Goal: Task Accomplishment & Management: Manage account settings

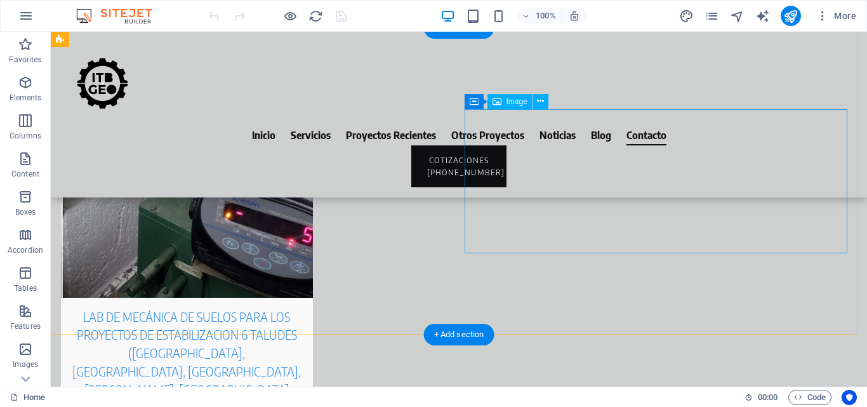
scroll to position [6185, 0]
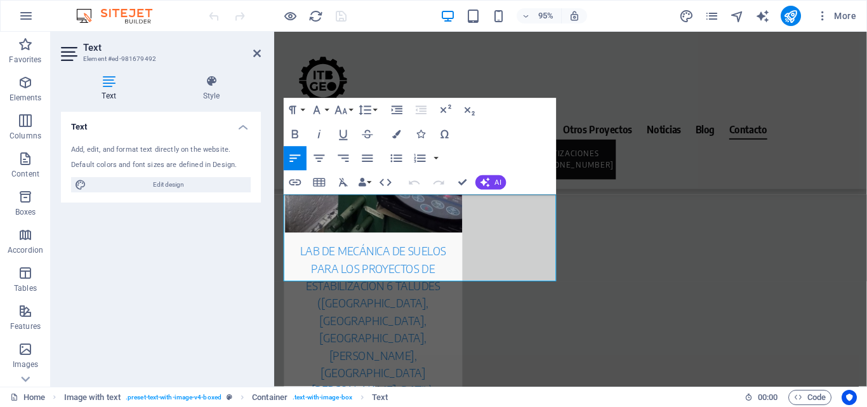
scroll to position [6383, 0]
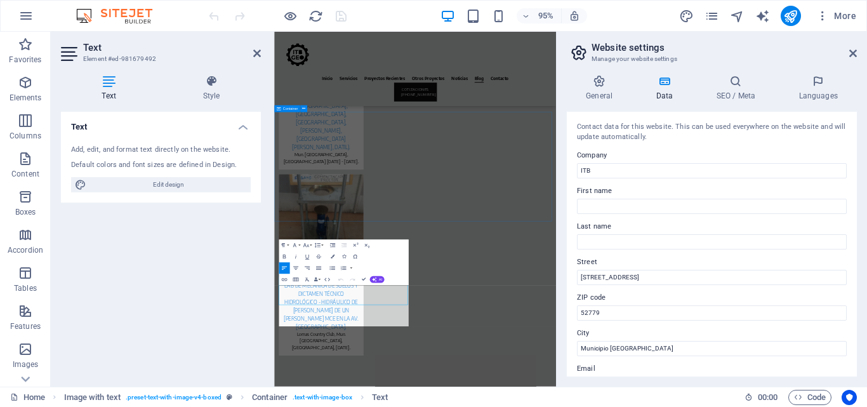
scroll to position [6038, 0]
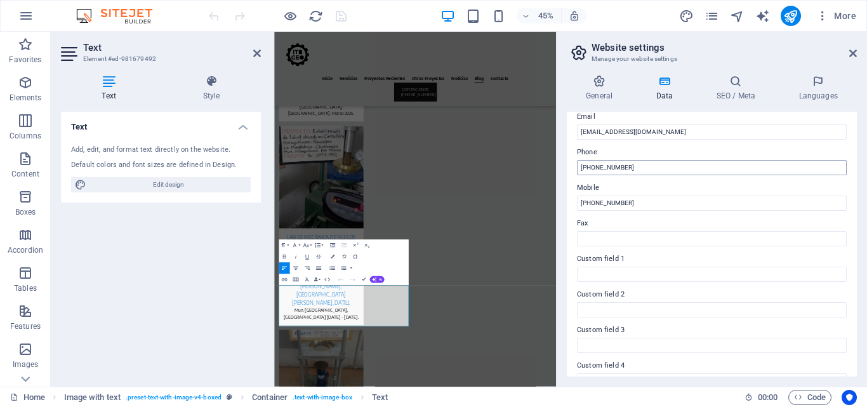
scroll to position [254, 0]
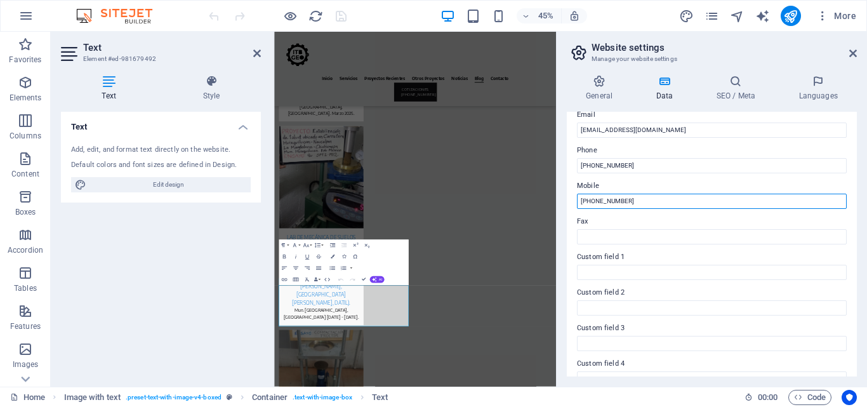
drag, startPoint x: 646, startPoint y: 199, endPoint x: 592, endPoint y: 198, distance: 54.0
click at [592, 198] on input "[PHONE_NUMBER]" at bounding box center [712, 201] width 270 height 15
click at [628, 202] on input "[PHONE_NUMBER]" at bounding box center [712, 201] width 270 height 15
click at [653, 195] on input "[PHONE_NUMBER]" at bounding box center [712, 201] width 270 height 15
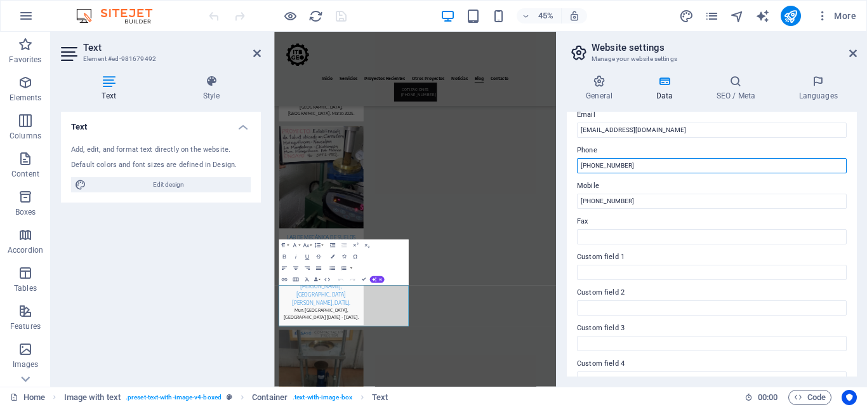
click at [658, 164] on input "[PHONE_NUMBER]" at bounding box center [712, 165] width 270 height 15
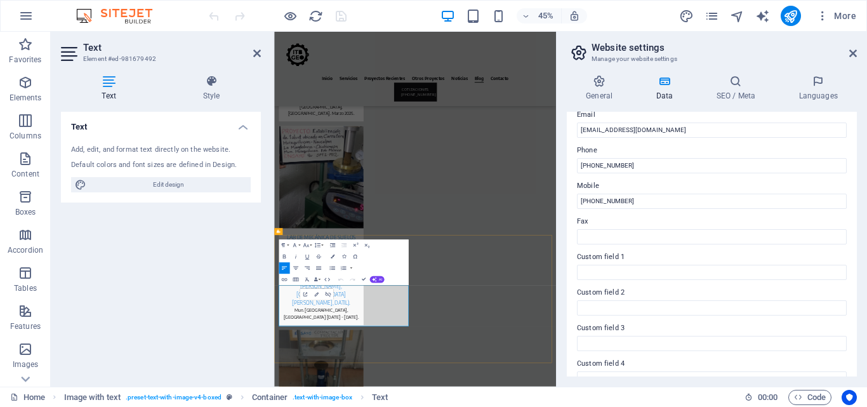
drag, startPoint x: 284, startPoint y: 613, endPoint x: 906, endPoint y: 314, distance: 690.0
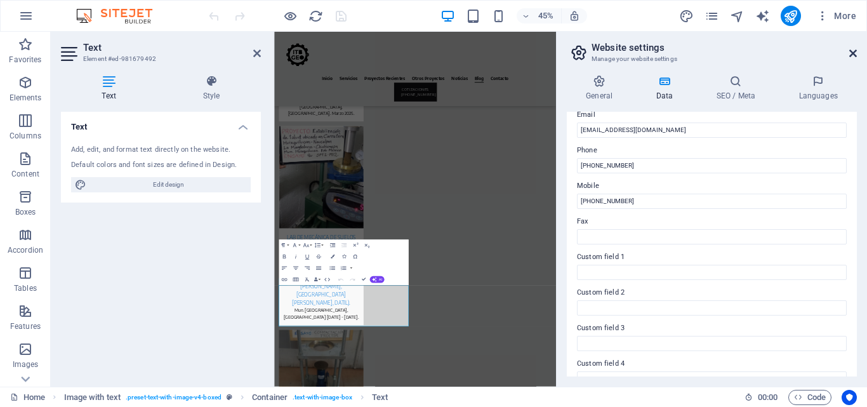
click at [856, 52] on icon at bounding box center [853, 53] width 8 height 10
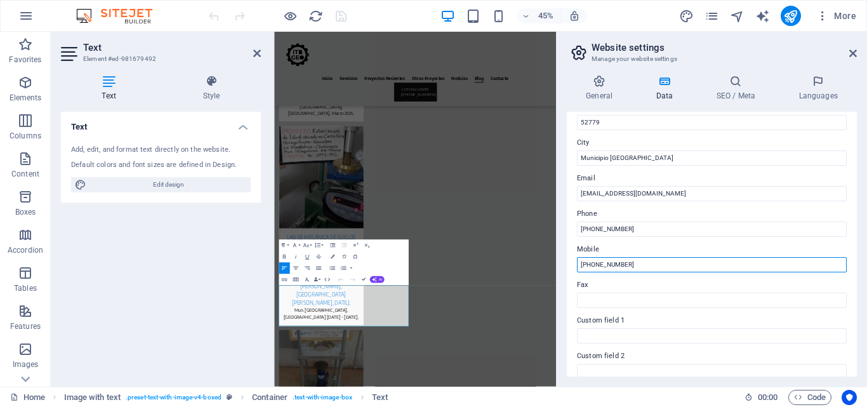
click at [697, 263] on input "[PHONE_NUMBER]" at bounding box center [712, 264] width 270 height 15
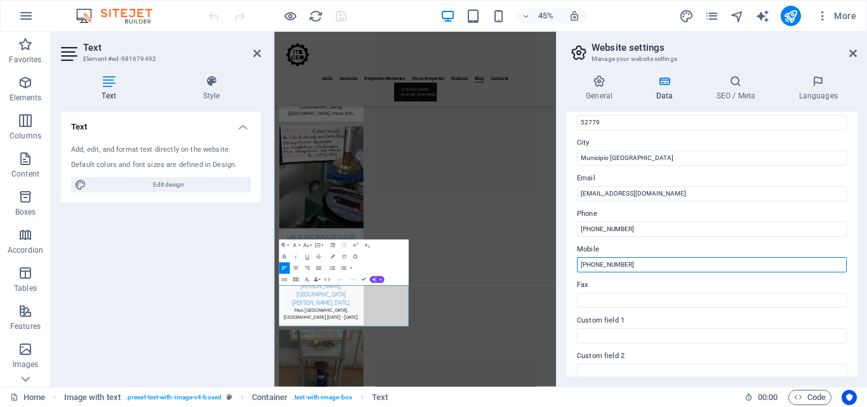
click at [651, 265] on input "[PHONE_NUMBER]" at bounding box center [712, 264] width 270 height 15
drag, startPoint x: 651, startPoint y: 265, endPoint x: 563, endPoint y: 268, distance: 88.3
click at [563, 268] on div "General Data SEO / Meta Languages Website name ITBGEO Logo Drag files here, cli…" at bounding box center [712, 226] width 310 height 322
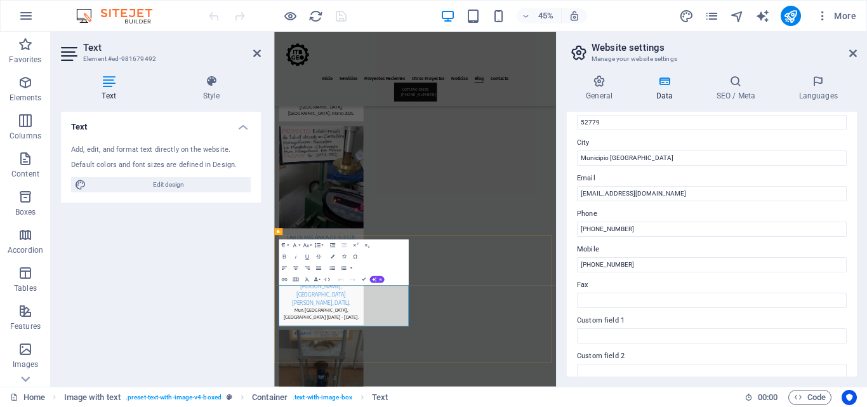
click at [860, 52] on aside "Website settings Manage your website settings General Data SEO / Meta Languages…" at bounding box center [711, 209] width 311 height 355
click at [851, 54] on icon at bounding box center [853, 53] width 8 height 10
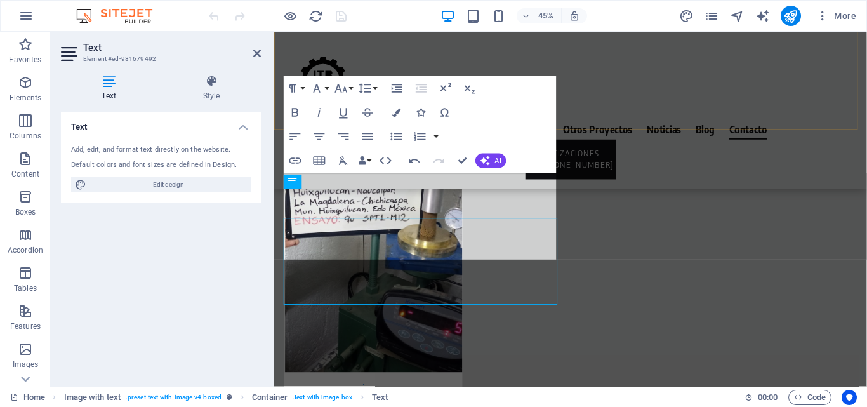
scroll to position [6405, 0]
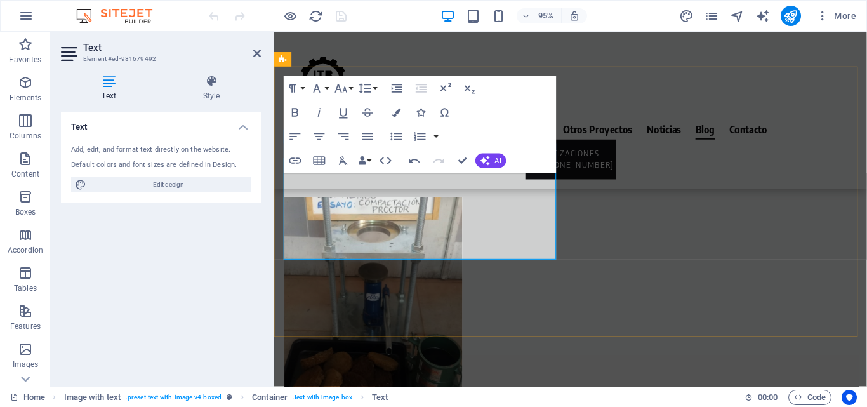
scroll to position [6038, 0]
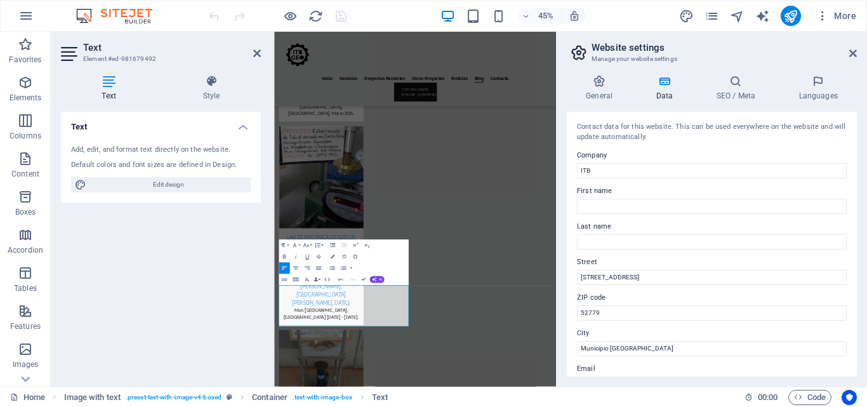
click at [163, 298] on div "Text Add, edit, and format text directly on the website. Default colors and fon…" at bounding box center [161, 244] width 200 height 265
click at [850, 47] on h2 "Website settings" at bounding box center [724, 47] width 265 height 11
click at [853, 48] on header "Website settings Manage your website settings" at bounding box center [713, 48] width 288 height 33
click at [851, 49] on icon at bounding box center [853, 53] width 8 height 10
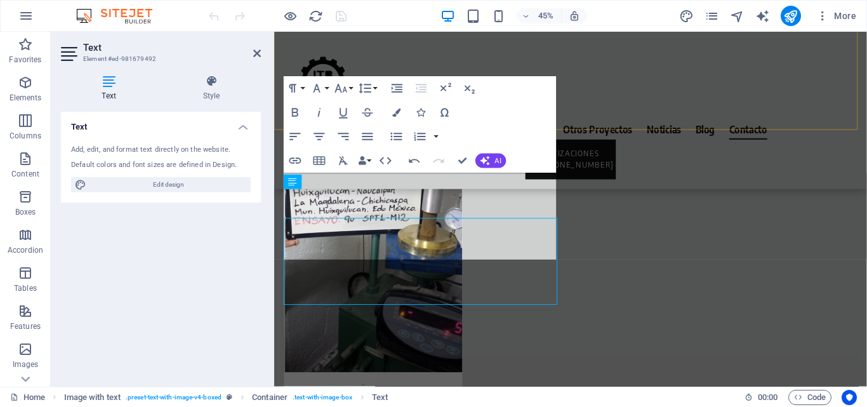
scroll to position [6405, 0]
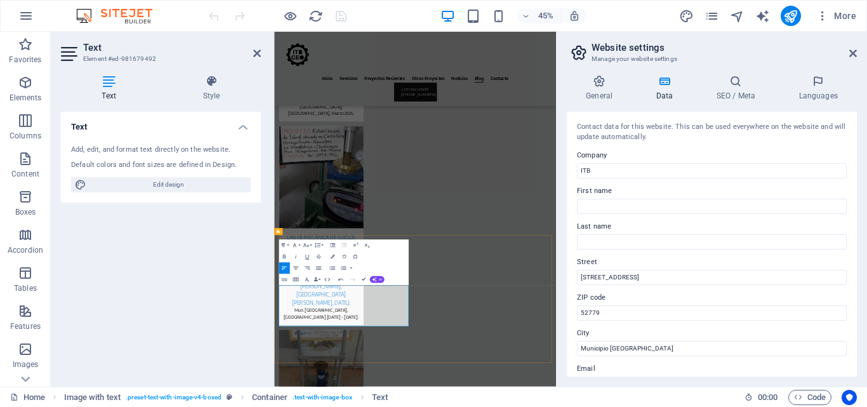
click at [851, 53] on icon at bounding box center [853, 53] width 8 height 10
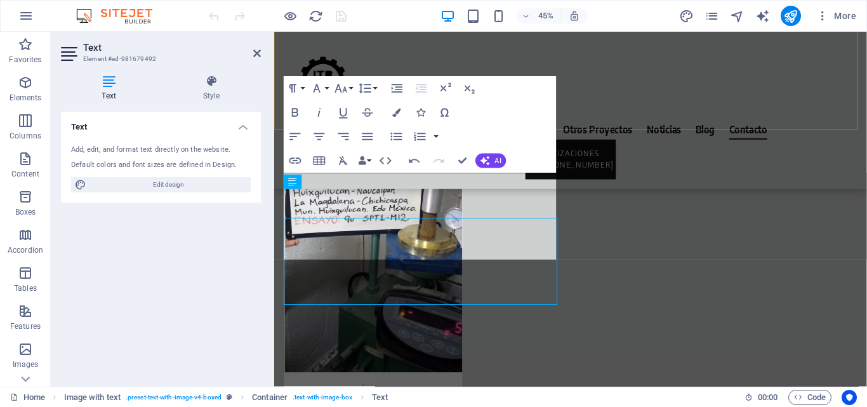
scroll to position [6405, 0]
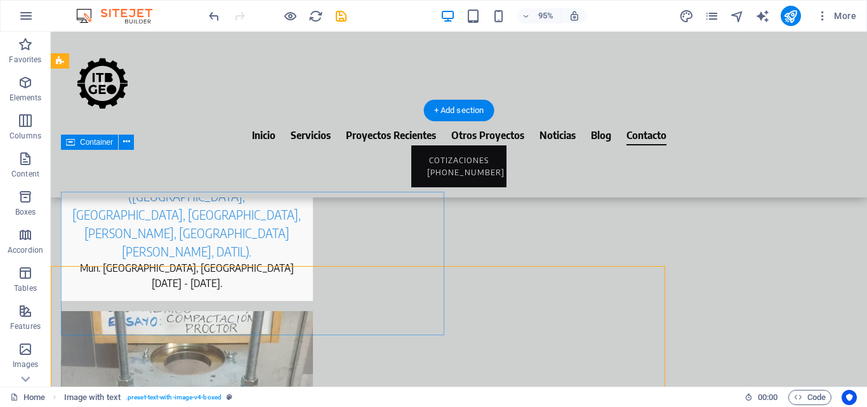
scroll to position [6208, 0]
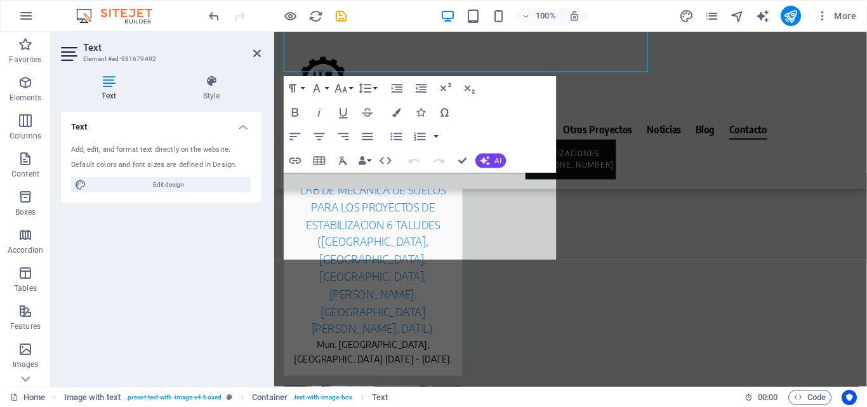
click at [88, 203] on div "Text Add, edit, and format text directly on the website. Default colors and fon…" at bounding box center [161, 244] width 200 height 265
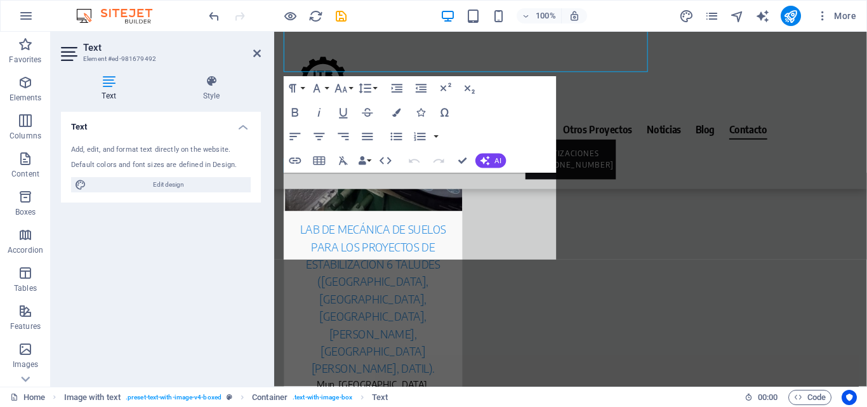
scroll to position [6405, 0]
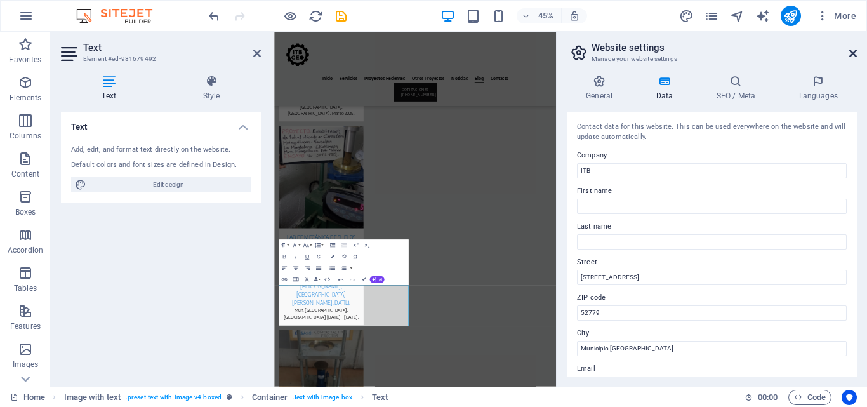
drag, startPoint x: 854, startPoint y: 55, endPoint x: 485, endPoint y: 123, distance: 375.8
click at [854, 55] on icon at bounding box center [853, 53] width 8 height 10
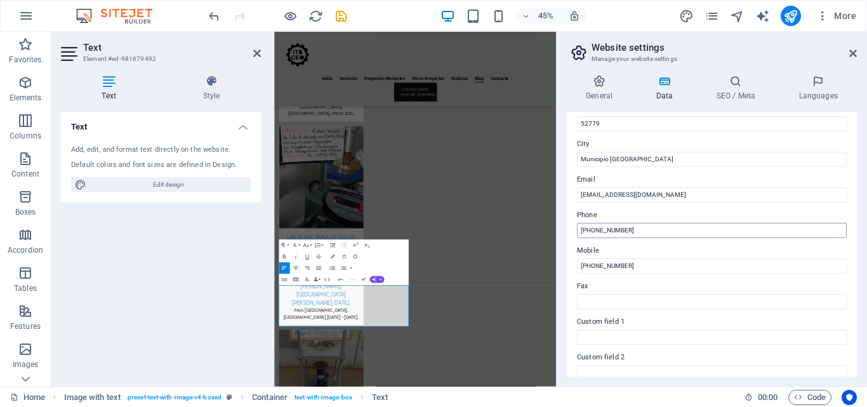
scroll to position [190, 0]
click at [614, 264] on input "[PHONE_NUMBER]" at bounding box center [712, 264] width 270 height 15
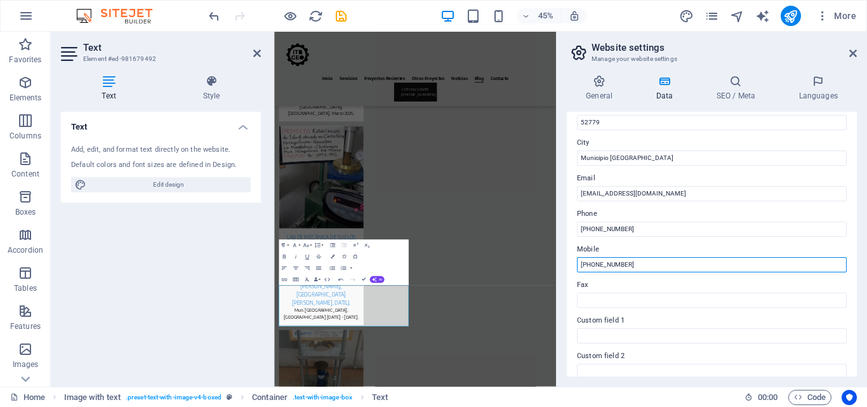
click at [611, 270] on input "[PHONE_NUMBER]" at bounding box center [712, 264] width 270 height 15
type input "[PHONE_NUMBER]"
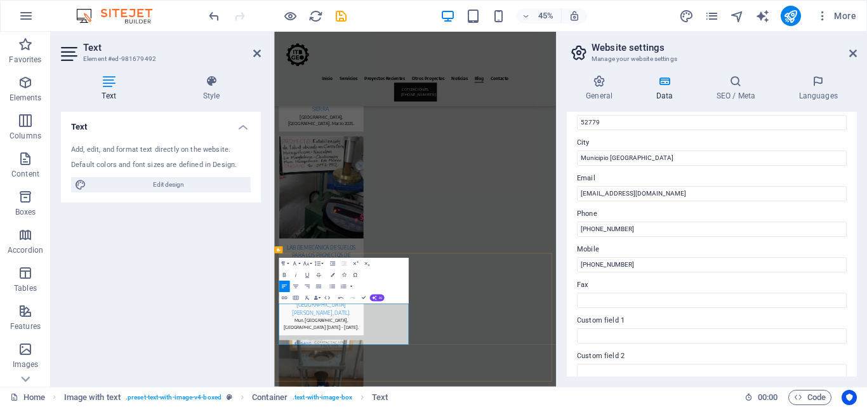
scroll to position [6038, 0]
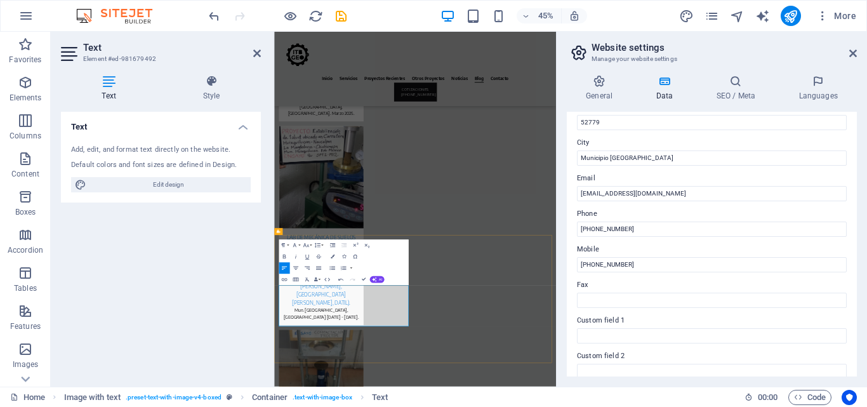
click at [660, 406] on div "Inicio Servicios Proyectos Recientes Otros Proyectos Noticias Blog Contacto COT…" at bounding box center [587, 345] width 627 height 12702
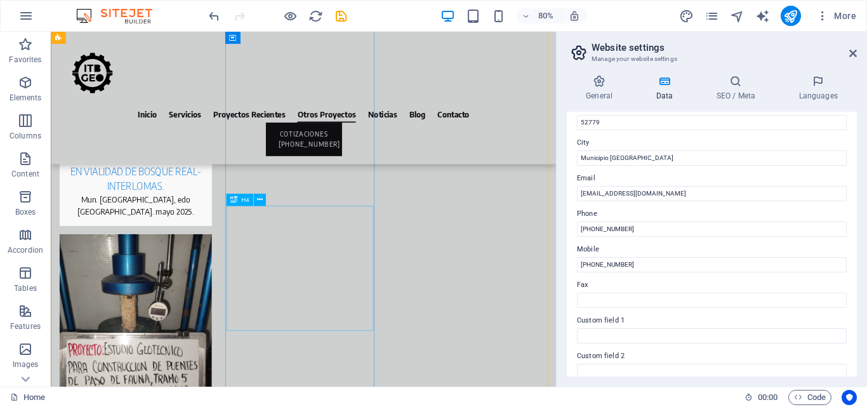
scroll to position [5043, 0]
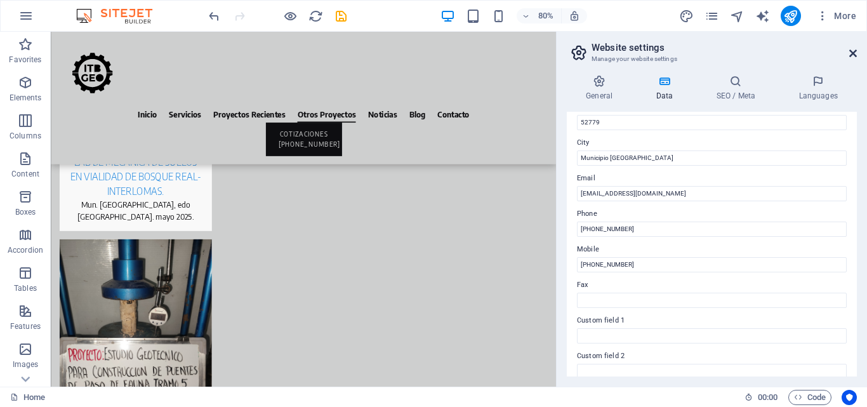
click at [850, 50] on icon at bounding box center [853, 53] width 8 height 10
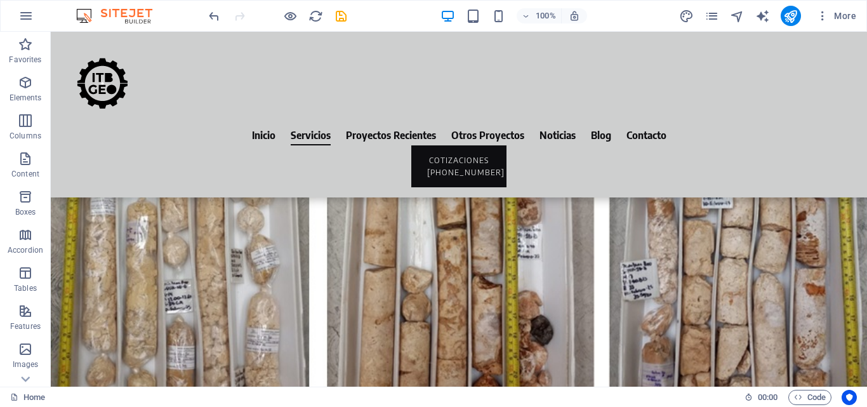
scroll to position [0, 0]
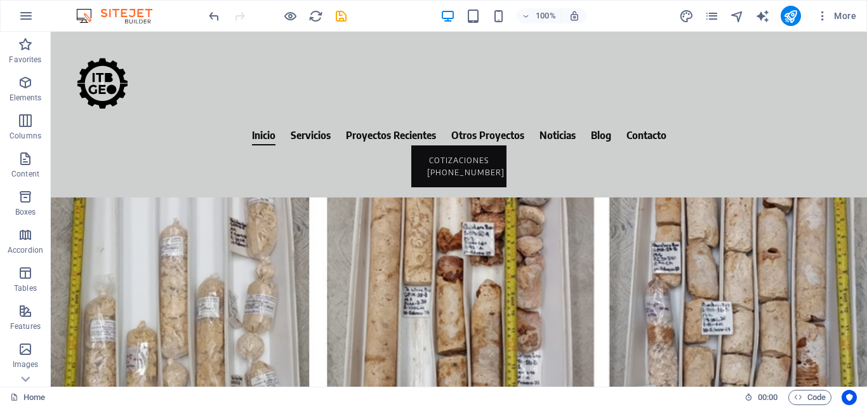
drag, startPoint x: 861, startPoint y: 228, endPoint x: 917, endPoint y: 34, distance: 201.5
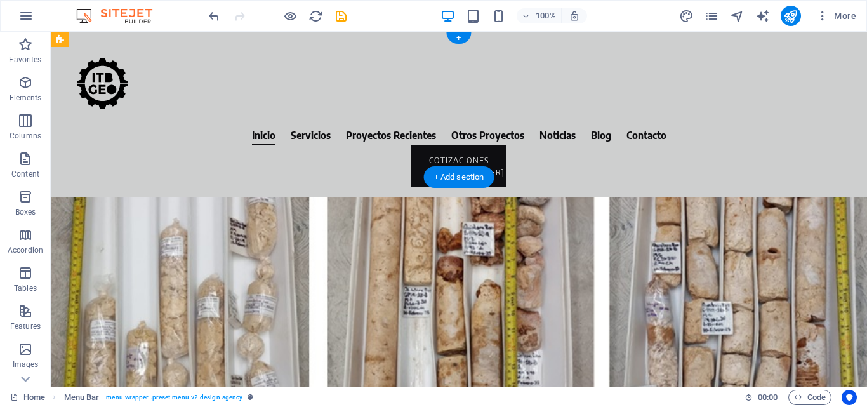
drag, startPoint x: 273, startPoint y: 147, endPoint x: 367, endPoint y: 56, distance: 130.6
click at [367, 56] on header "Inicio Servicios Proyectos Recientes Otros Proyectos Noticias Blog Contacto COT…" at bounding box center [459, 115] width 816 height 166
click at [215, 89] on div at bounding box center [459, 83] width 796 height 83
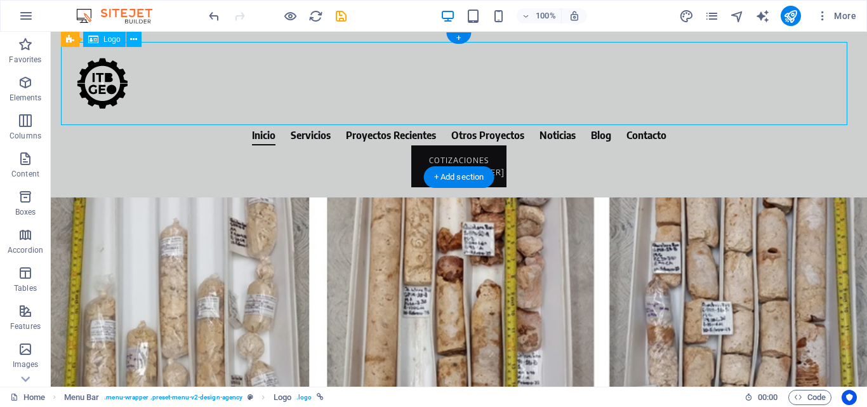
click at [215, 89] on div at bounding box center [459, 83] width 796 height 83
click at [215, 88] on div at bounding box center [459, 83] width 796 height 83
select select "px"
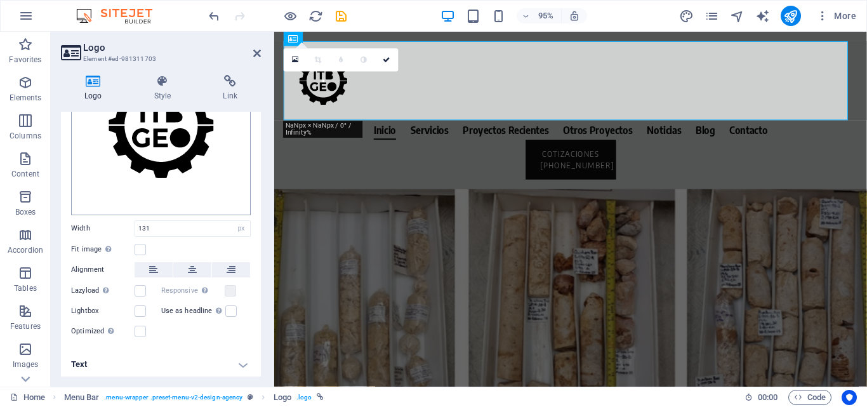
scroll to position [131, 0]
click at [154, 263] on icon at bounding box center [153, 269] width 9 height 15
click at [154, 265] on icon at bounding box center [153, 269] width 9 height 15
click at [143, 246] on label at bounding box center [140, 248] width 11 height 11
click at [0, 0] on input "Fit image Automatically fit image to a fixed width and height" at bounding box center [0, 0] width 0 height 0
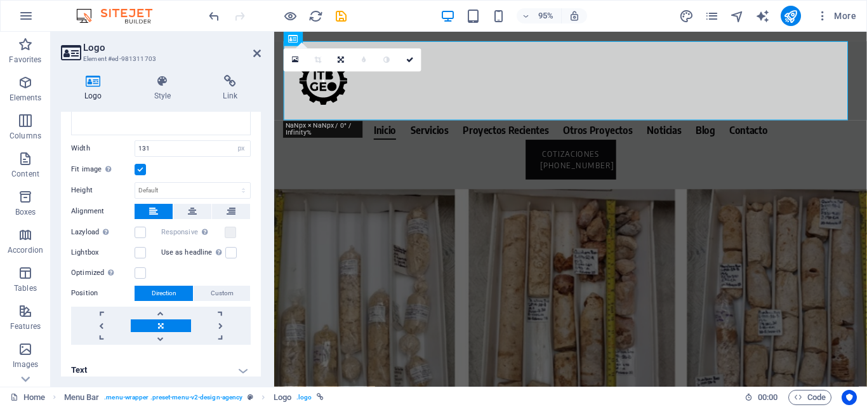
scroll to position [216, 0]
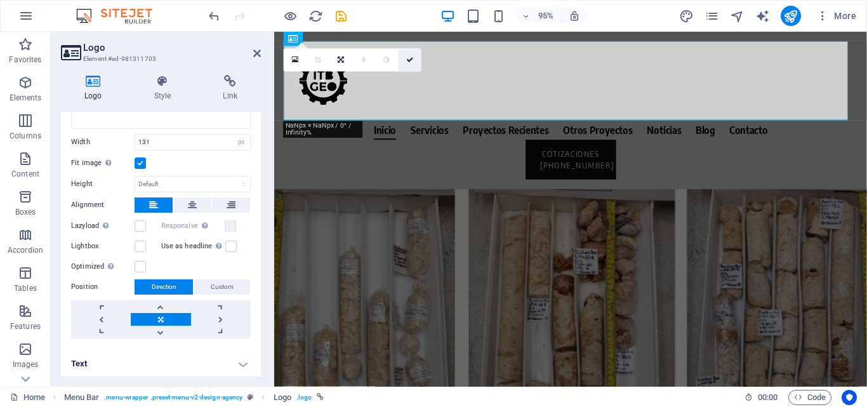
click at [411, 58] on icon at bounding box center [410, 59] width 8 height 7
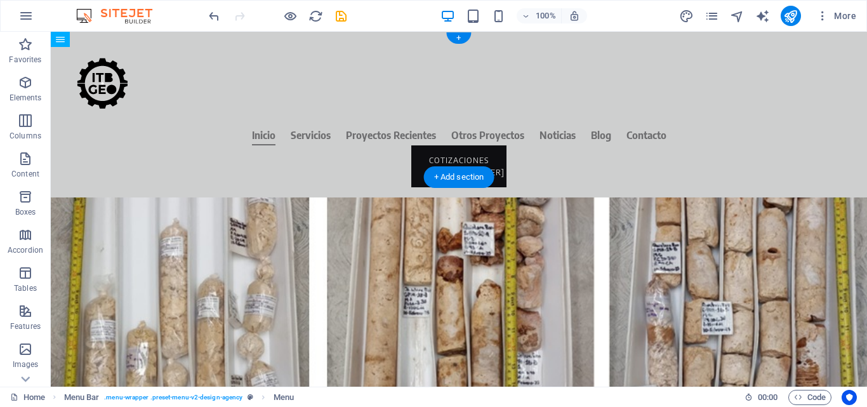
drag, startPoint x: 366, startPoint y: 143, endPoint x: 146, endPoint y: 107, distance: 222.6
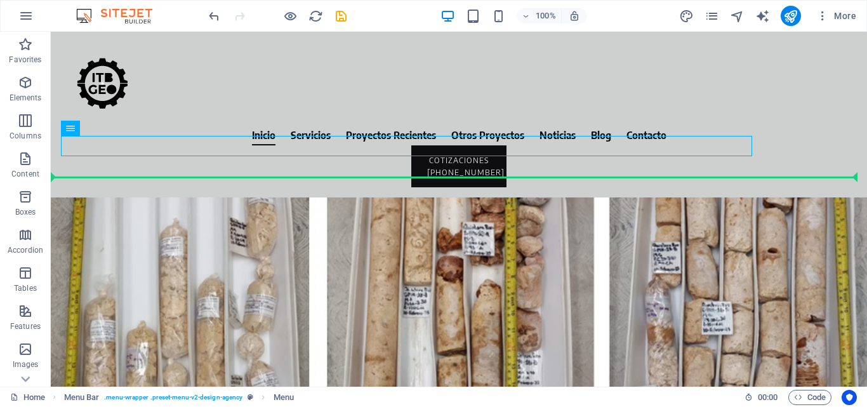
drag, startPoint x: 142, startPoint y: 142, endPoint x: 15, endPoint y: 161, distance: 128.3
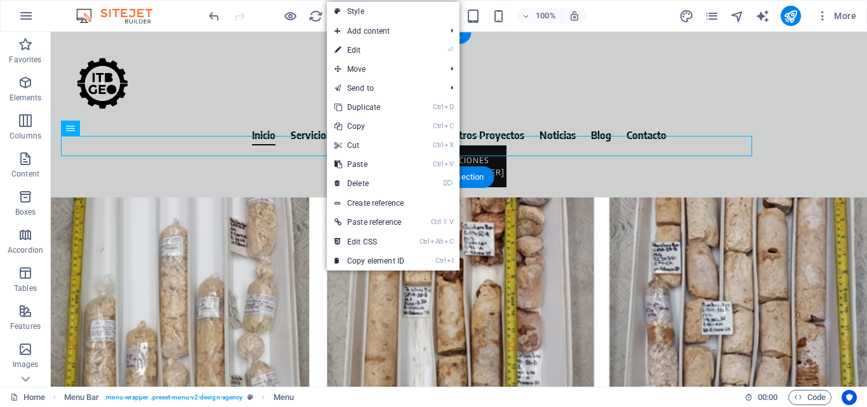
click at [277, 140] on nav "Inicio Servicios Proyectos Recientes Otros Proyectos Noticias Blog Contacto" at bounding box center [459, 135] width 796 height 20
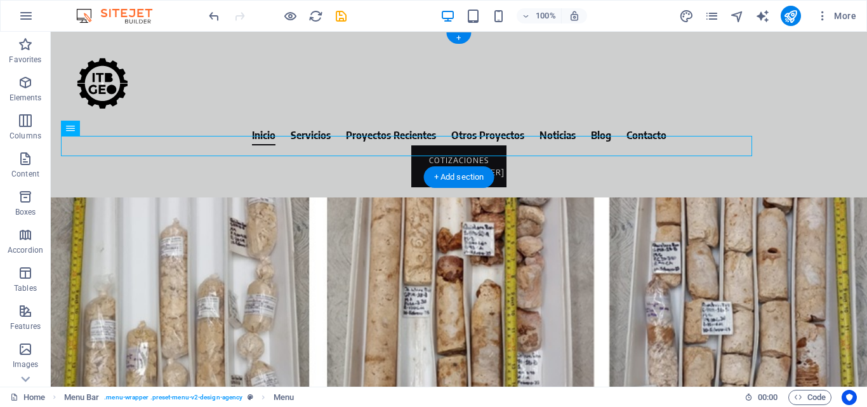
click at [277, 140] on nav "Inicio Servicios Proyectos Recientes Otros Proyectos Noticias Blog Contacto" at bounding box center [459, 135] width 796 height 20
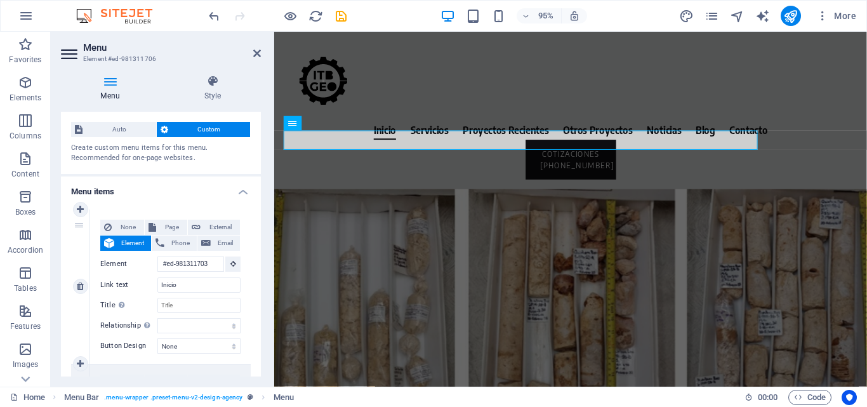
scroll to position [0, 0]
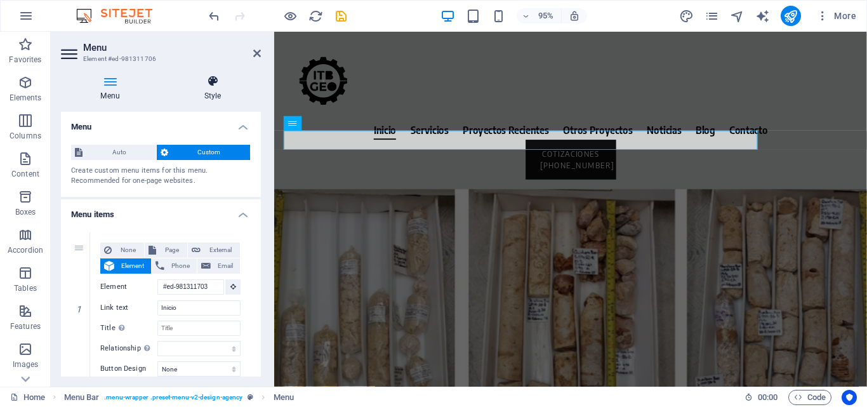
click at [215, 82] on icon at bounding box center [212, 81] width 96 height 13
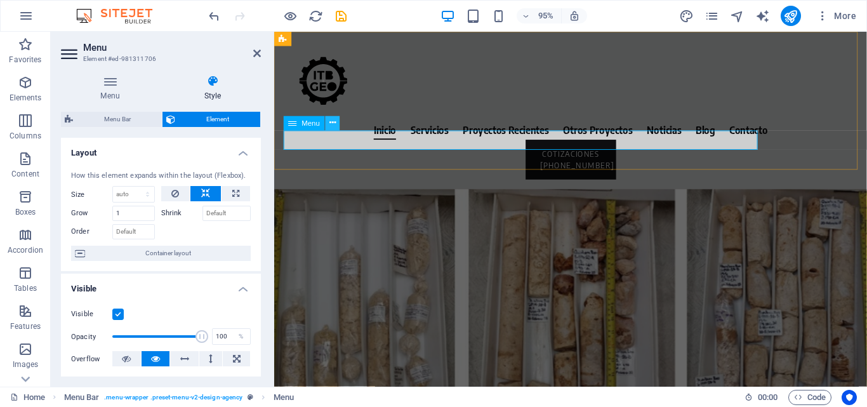
click at [333, 121] on icon at bounding box center [332, 123] width 6 height 13
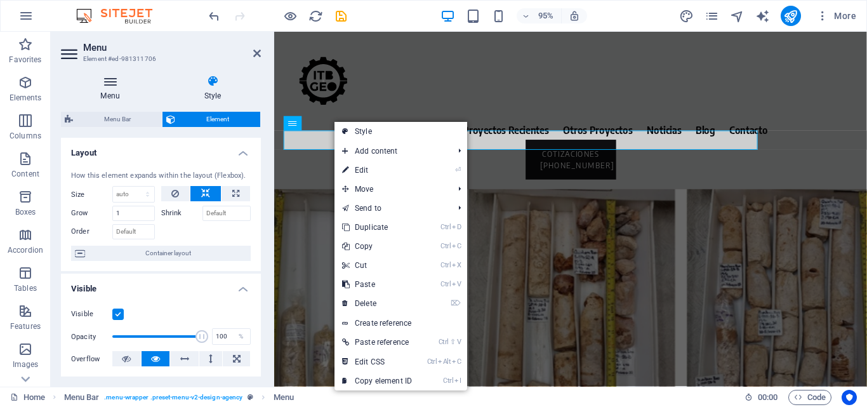
click at [104, 84] on icon at bounding box center [110, 81] width 98 height 13
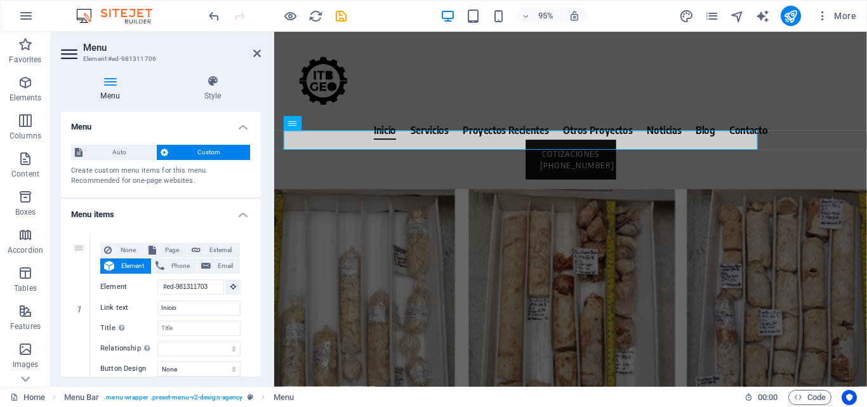
click at [107, 72] on div "Menu Style Menu Auto Custom Create custom menu items for this menu. Recommended…" at bounding box center [161, 226] width 220 height 322
click at [110, 100] on h4 "Menu" at bounding box center [112, 88] width 103 height 27
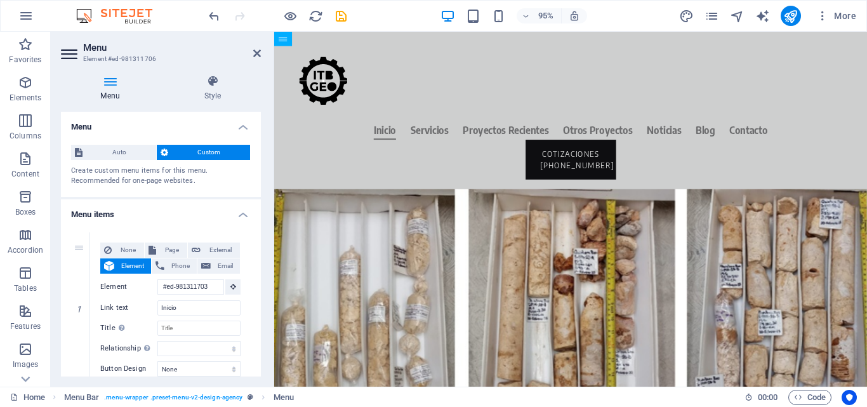
drag, startPoint x: 393, startPoint y: 147, endPoint x: 314, endPoint y: 121, distance: 83.5
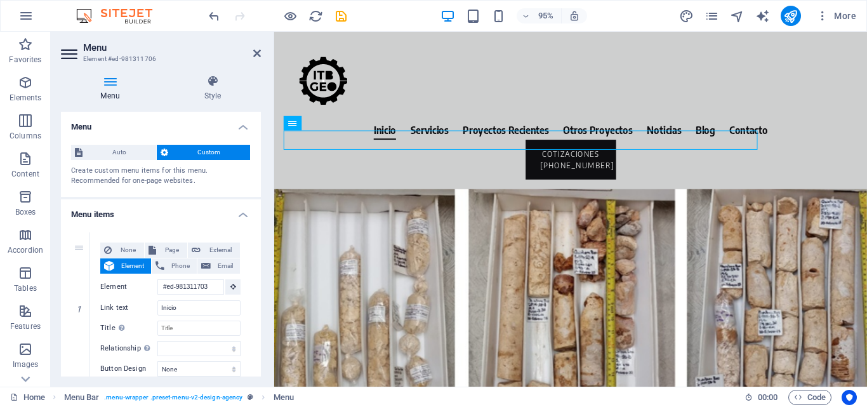
click at [319, 86] on div at bounding box center [586, 83] width 604 height 83
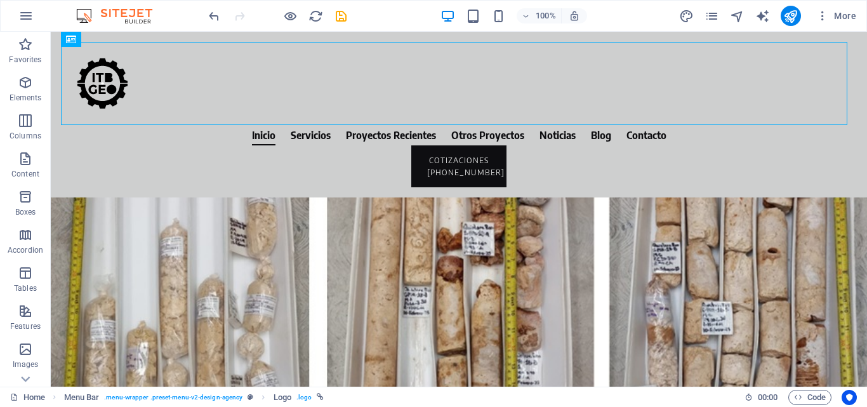
click at [462, 83] on div at bounding box center [459, 83] width 796 height 83
select select "px"
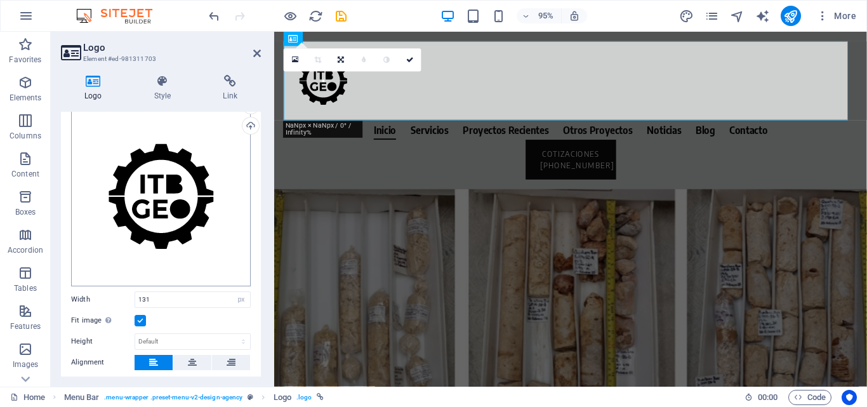
scroll to position [127, 0]
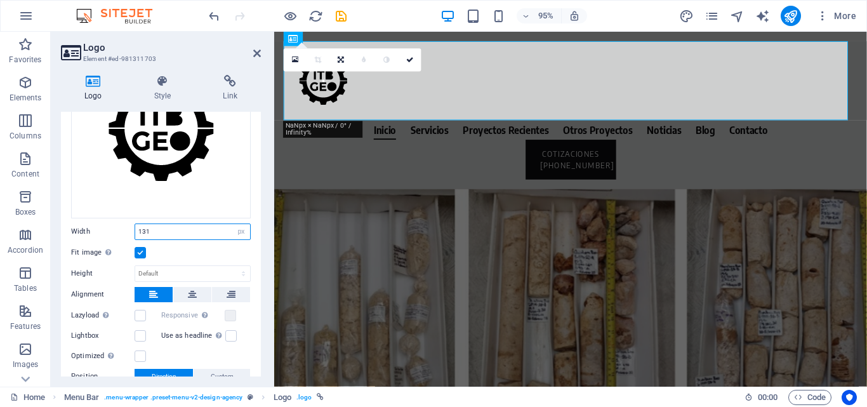
click at [204, 229] on input "131" at bounding box center [192, 231] width 115 height 15
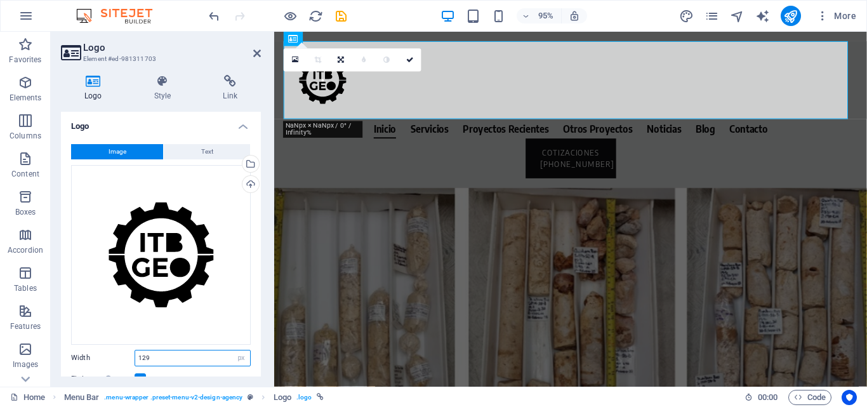
scroll to position [0, 0]
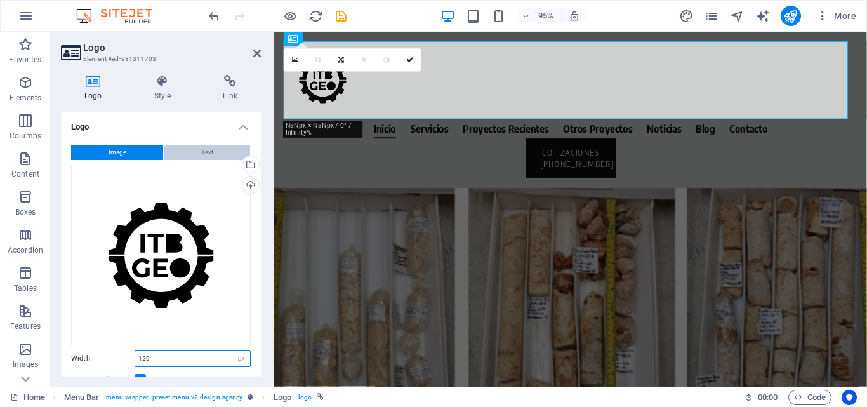
type input "129"
click at [196, 150] on button "Text" at bounding box center [207, 152] width 86 height 15
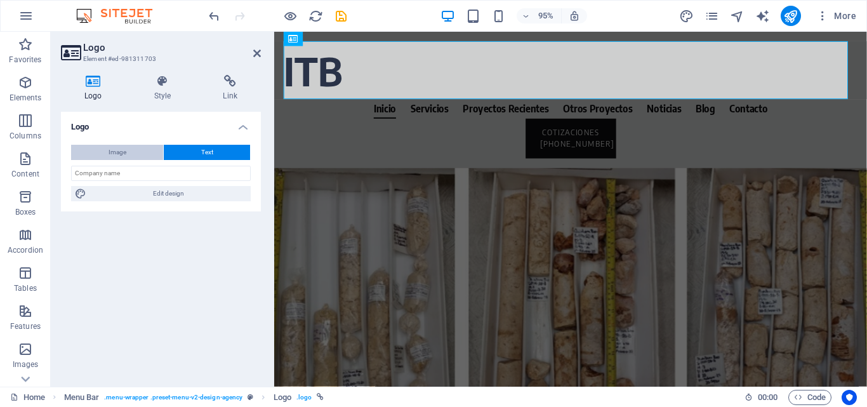
click at [102, 153] on button "Image" at bounding box center [117, 152] width 92 height 15
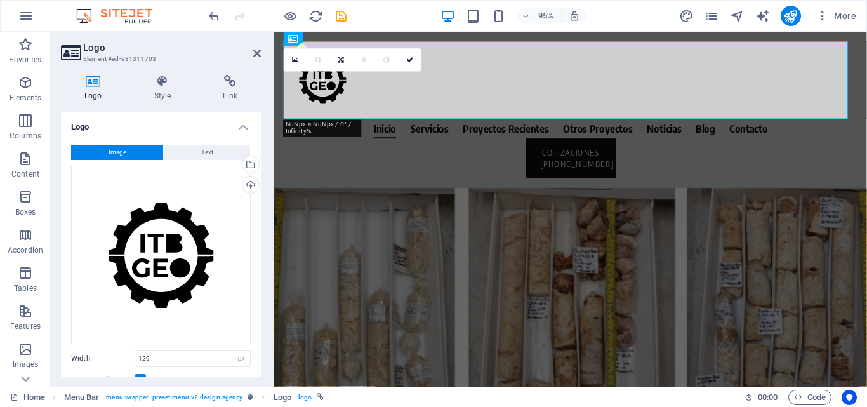
click at [0, 0] on div "Menu Bar" at bounding box center [0, 0] width 0 height 0
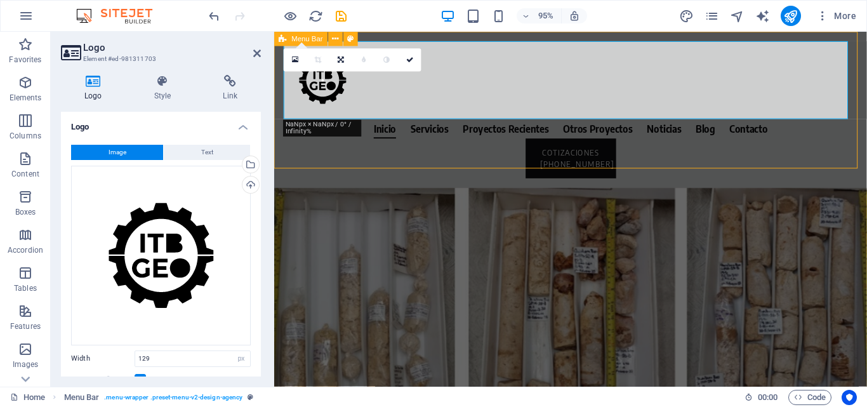
click at [292, 41] on span "Menu Bar" at bounding box center [307, 39] width 31 height 7
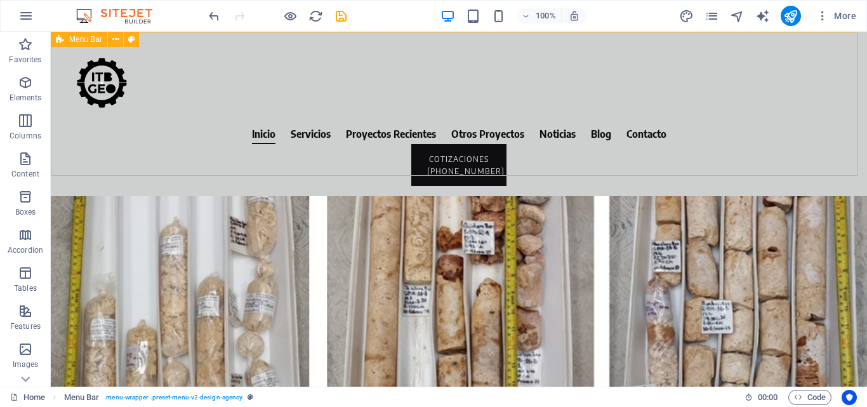
click at [74, 43] on span "Menu Bar" at bounding box center [85, 40] width 33 height 8
click at [73, 41] on span "Menu Bar" at bounding box center [85, 40] width 33 height 8
click at [119, 43] on icon at bounding box center [115, 39] width 7 height 13
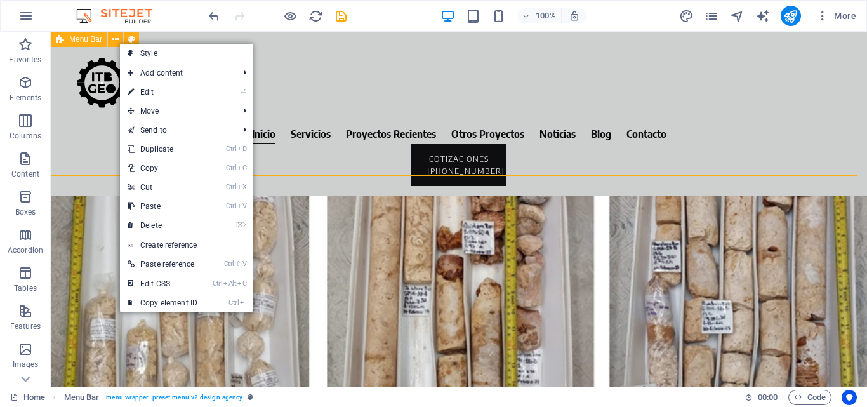
click at [90, 42] on span "Menu Bar" at bounding box center [85, 40] width 33 height 8
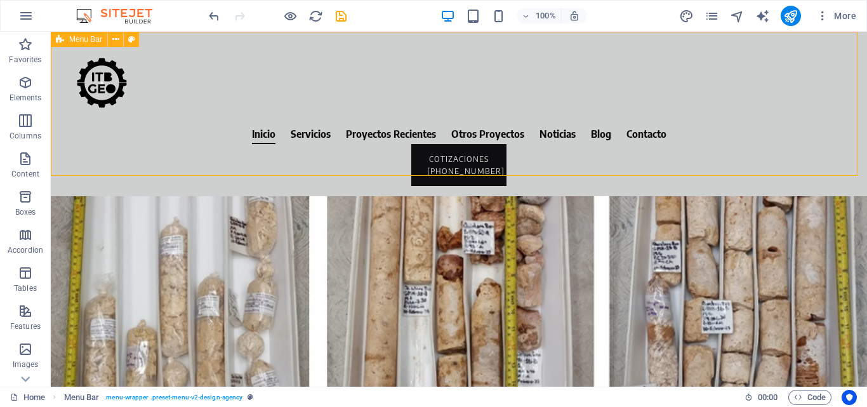
click at [58, 37] on icon at bounding box center [60, 39] width 8 height 15
drag, startPoint x: 112, startPoint y: 69, endPoint x: 113, endPoint y: 117, distance: 48.3
click at [112, 94] on div at bounding box center [459, 83] width 796 height 82
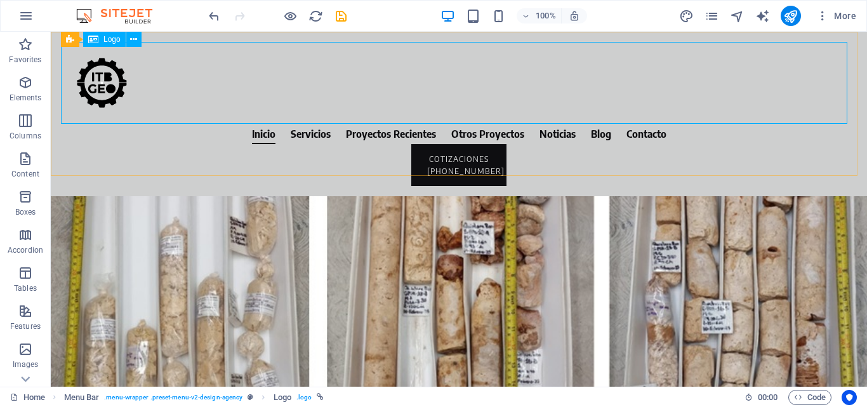
click at [107, 38] on span "Logo" at bounding box center [111, 40] width 17 height 8
click at [140, 41] on button at bounding box center [133, 39] width 15 height 15
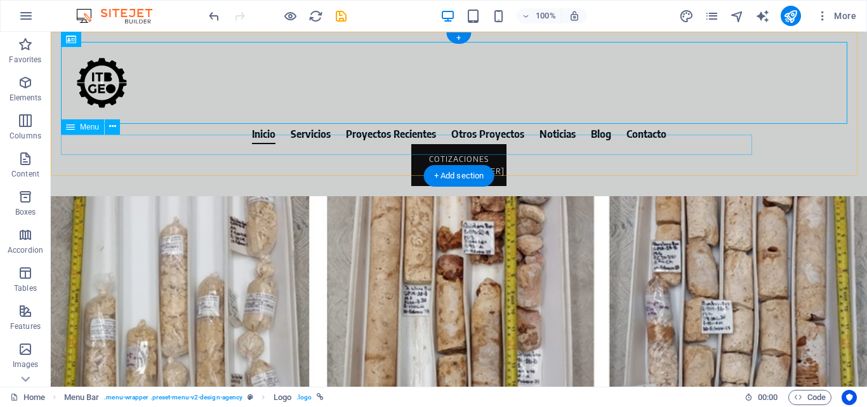
click at [587, 144] on nav "Inicio Servicios Proyectos Recientes Otros Proyectos Noticias Blog Contacto" at bounding box center [459, 134] width 796 height 20
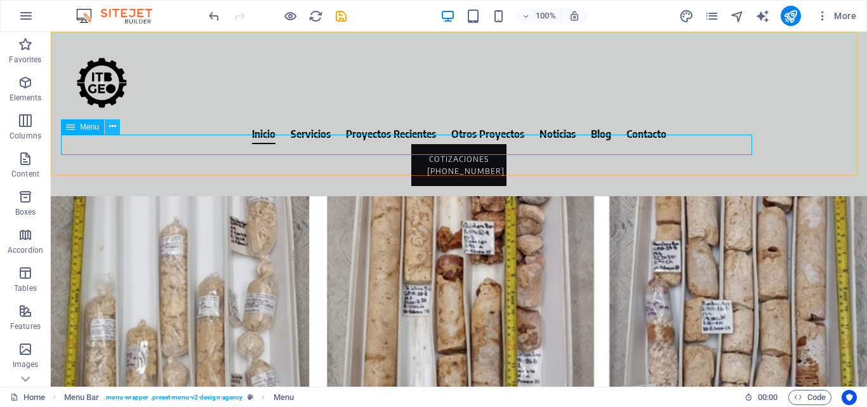
click at [116, 124] on button at bounding box center [112, 126] width 15 height 15
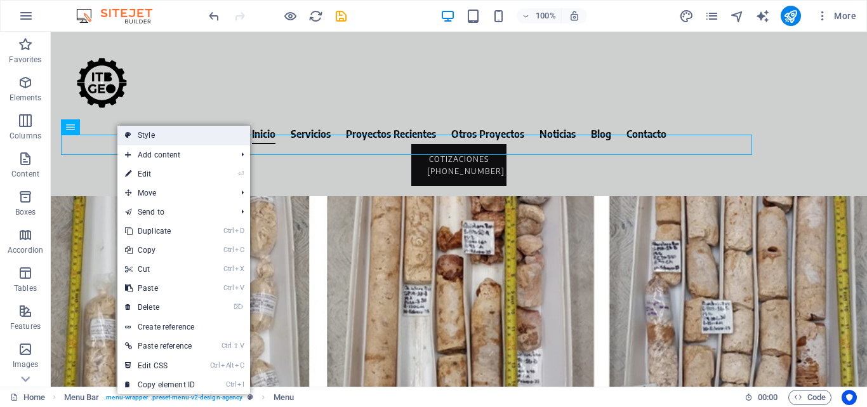
click at [181, 137] on link "Style" at bounding box center [183, 135] width 133 height 19
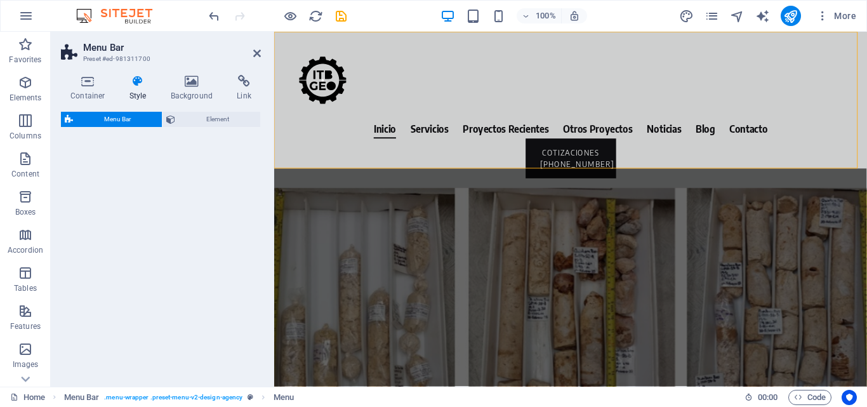
select select "rem"
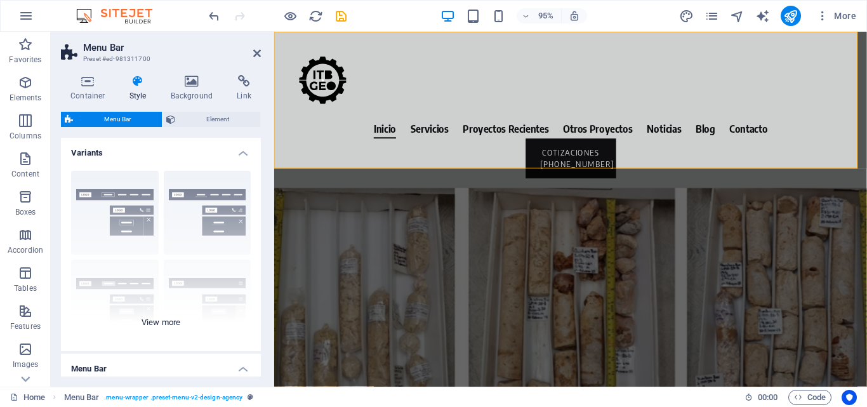
click at [164, 313] on div "Border Centered Default Fixed Loki Trigger Wide XXL" at bounding box center [161, 256] width 200 height 190
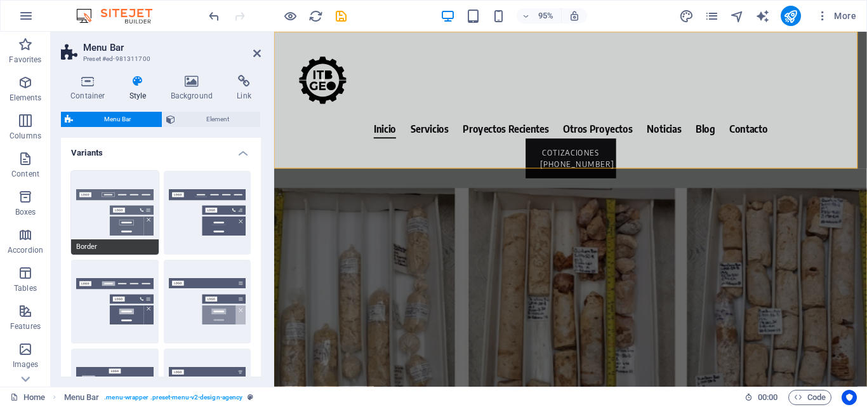
click at [141, 218] on button "Border" at bounding box center [115, 213] width 88 height 84
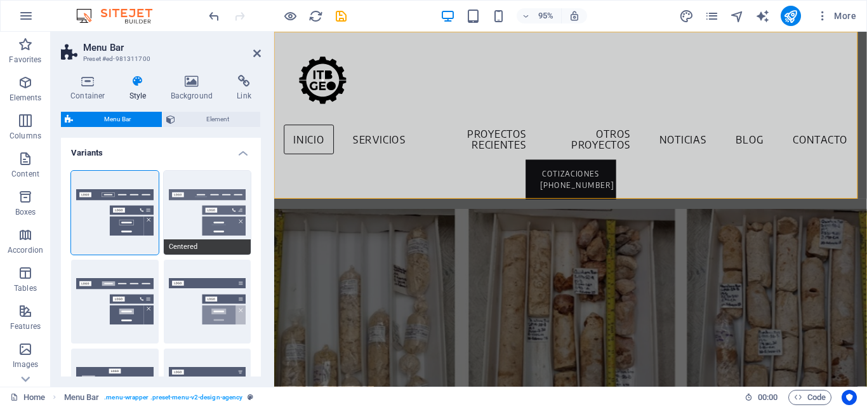
click at [196, 210] on button "Centered" at bounding box center [208, 213] width 88 height 84
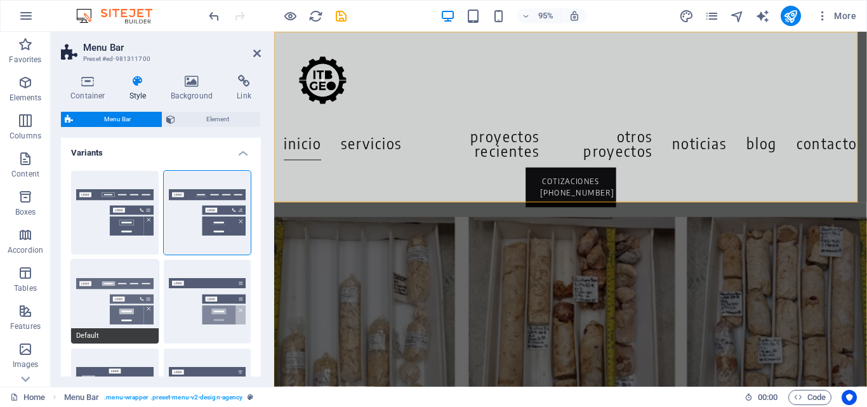
click at [96, 291] on button "Default" at bounding box center [115, 302] width 88 height 84
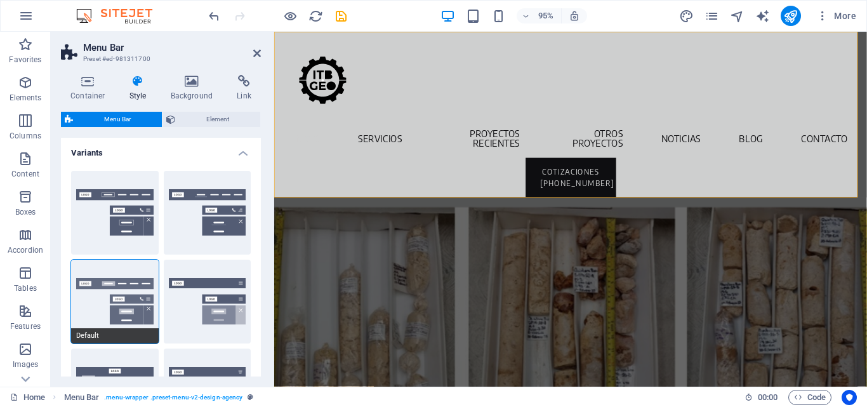
scroll to position [127, 0]
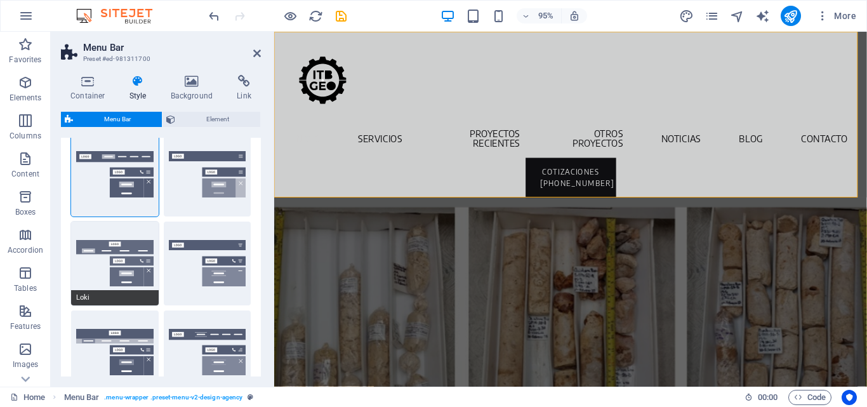
click at [103, 257] on button "Loki" at bounding box center [115, 264] width 88 height 84
type input "0"
select select "DISABLED_OPTION_VALUE"
type input "2"
type input "1"
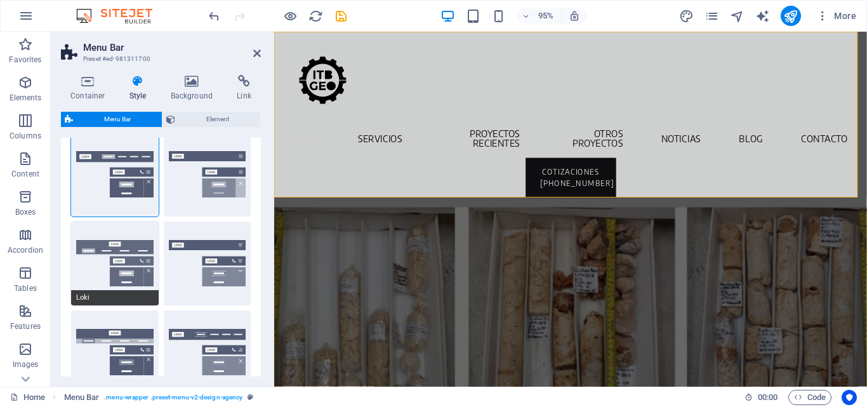
type input "1"
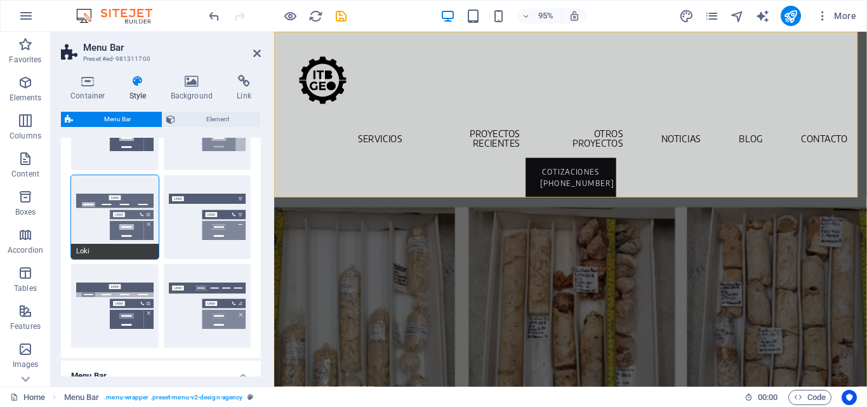
scroll to position [190, 0]
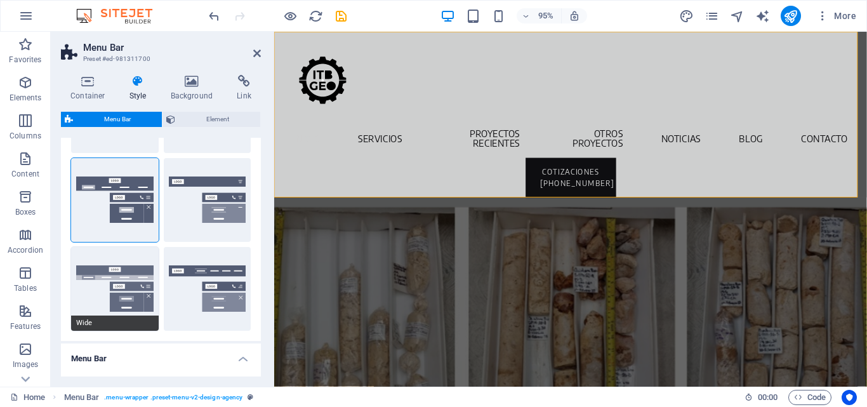
click at [106, 293] on button "Wide" at bounding box center [115, 289] width 88 height 84
type input "0"
type input "2"
select select "rem"
type input "2"
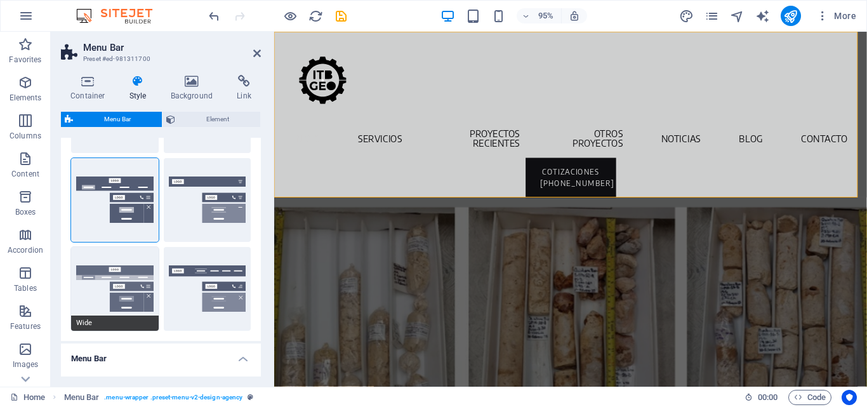
type input "2"
type input "0"
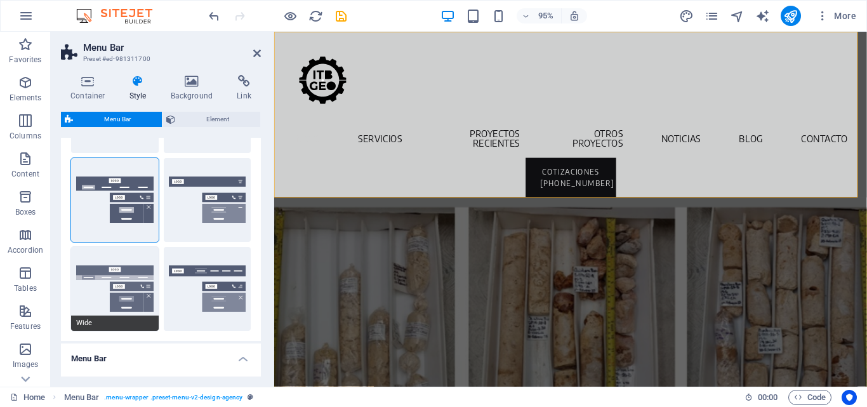
type input "0"
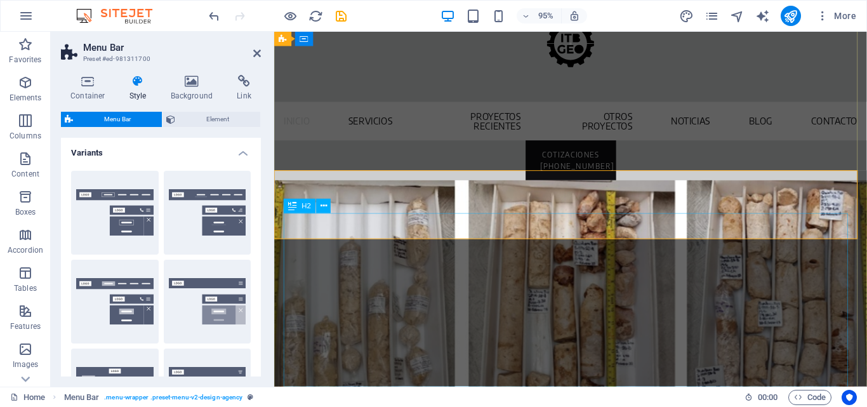
scroll to position [0, 0]
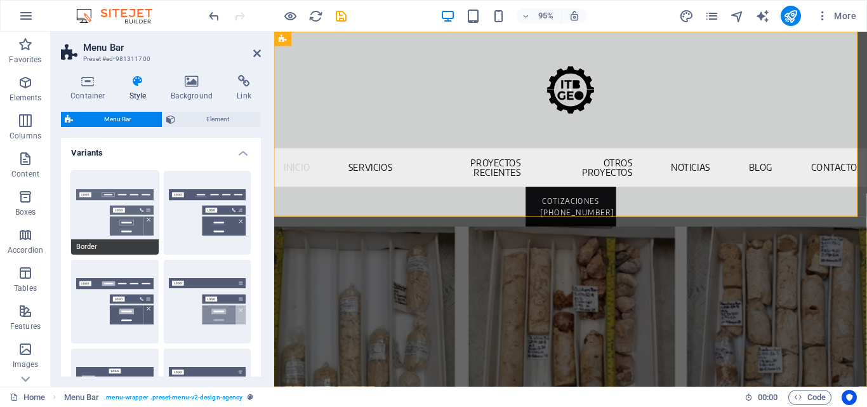
click at [97, 216] on button "Border" at bounding box center [115, 213] width 88 height 84
type input "1"
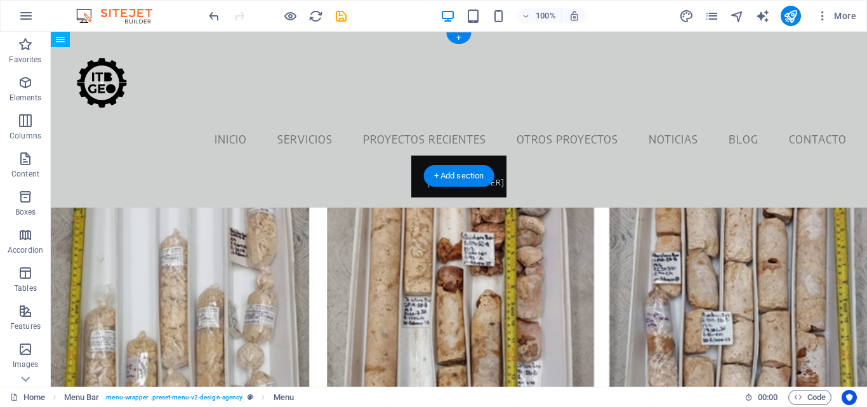
drag, startPoint x: 142, startPoint y: 135, endPoint x: 177, endPoint y: 114, distance: 41.0
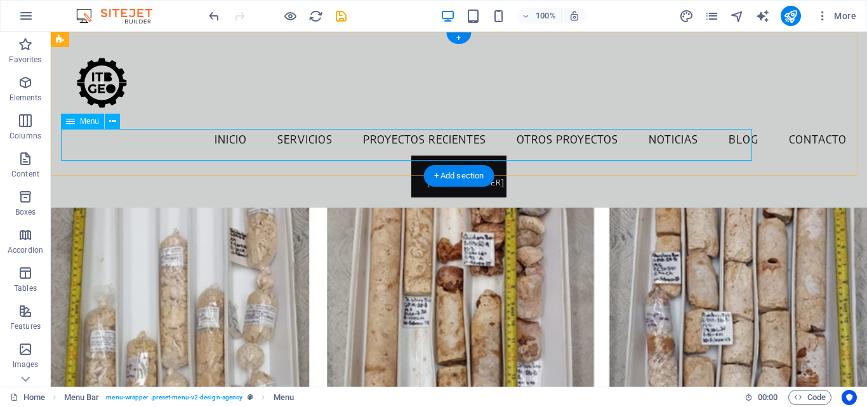
click at [102, 141] on nav "Inicio Servicios Proyectos Recientes Otros Proyectos Noticias Blog Contacto" at bounding box center [459, 140] width 796 height 32
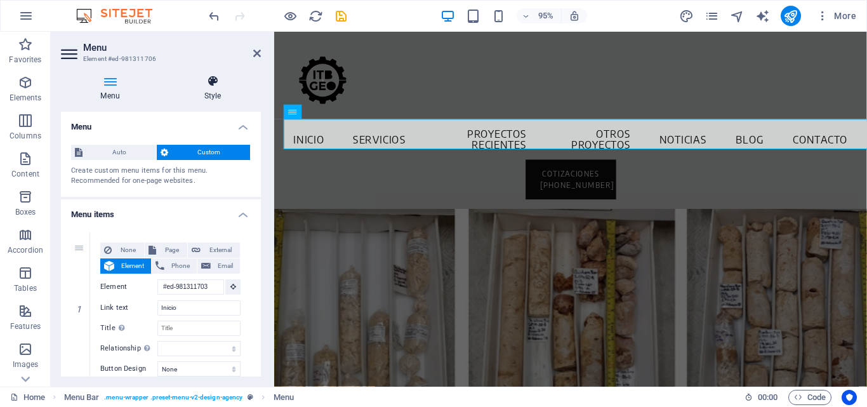
click at [218, 87] on h4 "Style" at bounding box center [212, 88] width 96 height 27
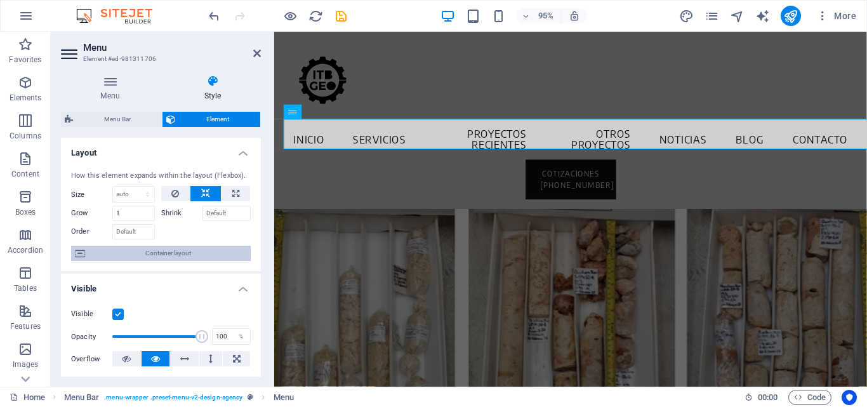
click at [204, 246] on span "Container layout" at bounding box center [168, 253] width 158 height 15
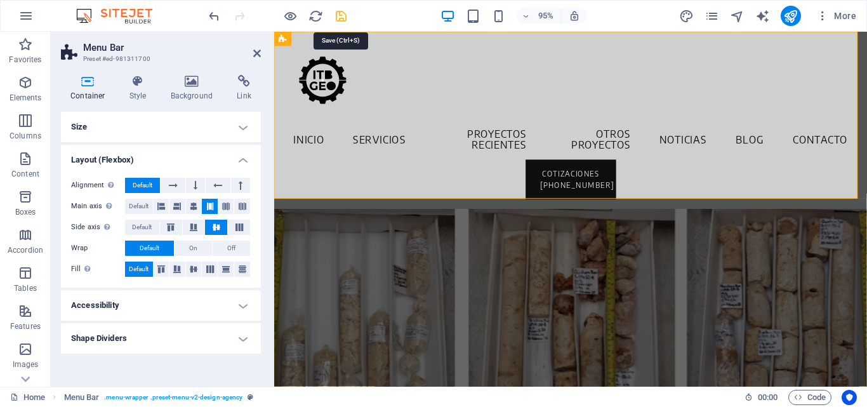
click at [337, 15] on icon "save" at bounding box center [341, 16] width 15 height 15
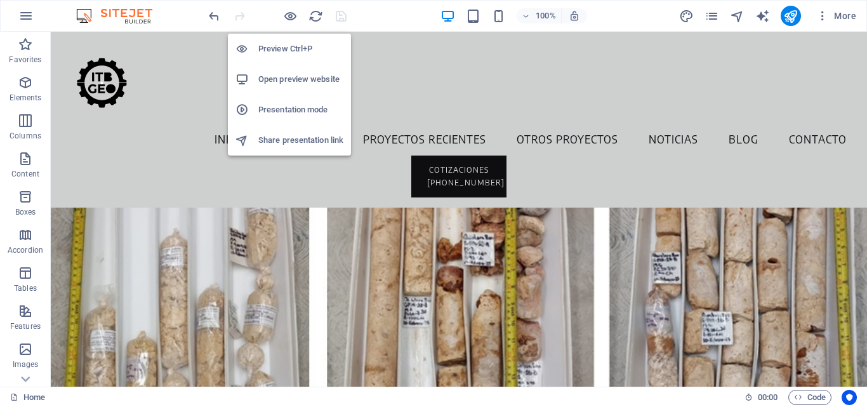
click at [293, 50] on h6 "Preview Ctrl+P" at bounding box center [300, 48] width 85 height 15
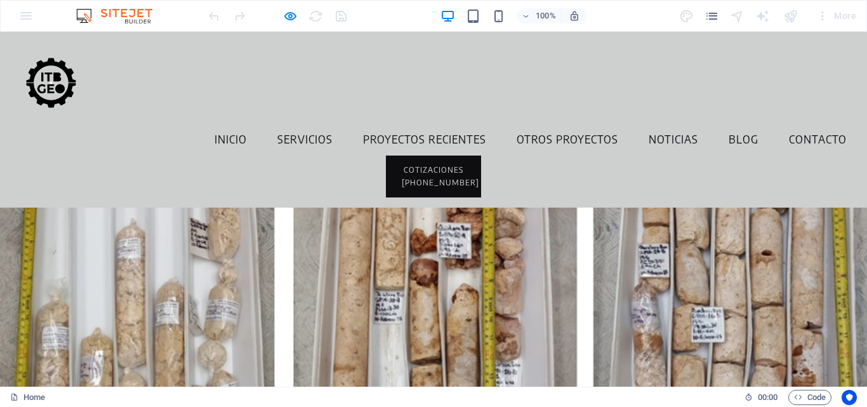
drag, startPoint x: 859, startPoint y: 218, endPoint x: 824, endPoint y: 62, distance: 159.4
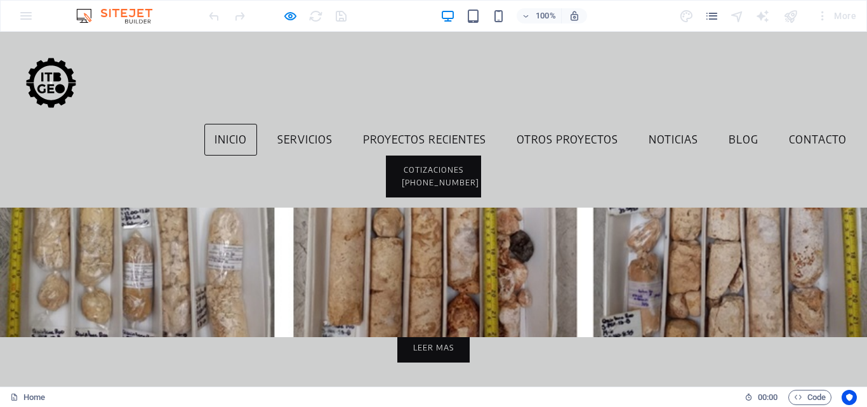
scroll to position [190, 0]
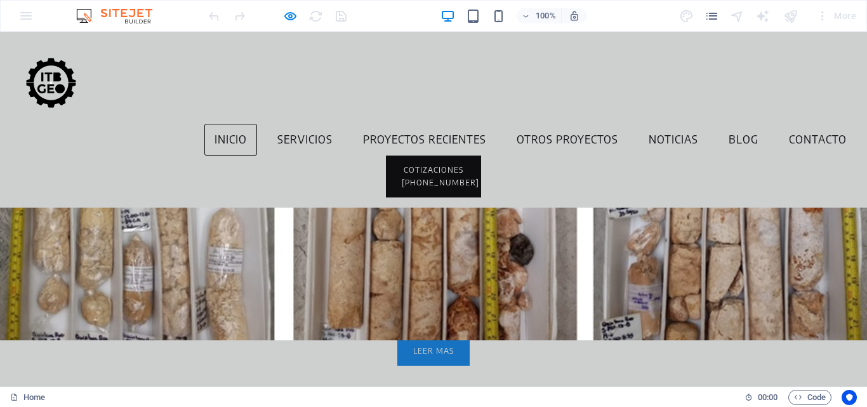
click at [427, 348] on link "LeER mAS" at bounding box center [433, 351] width 72 height 30
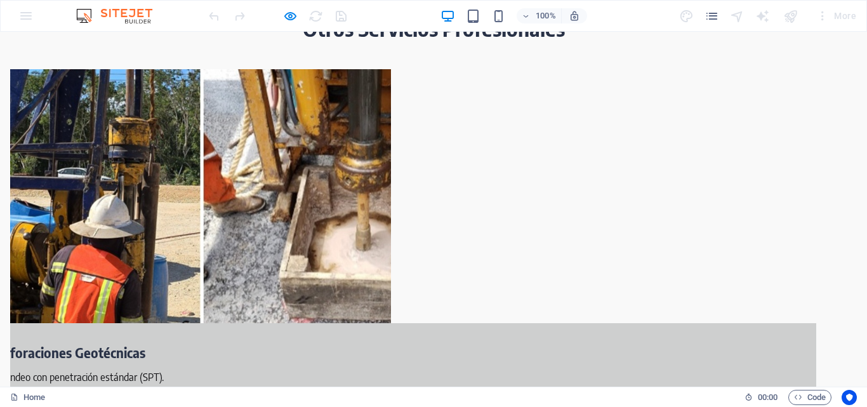
scroll to position [2166, 0]
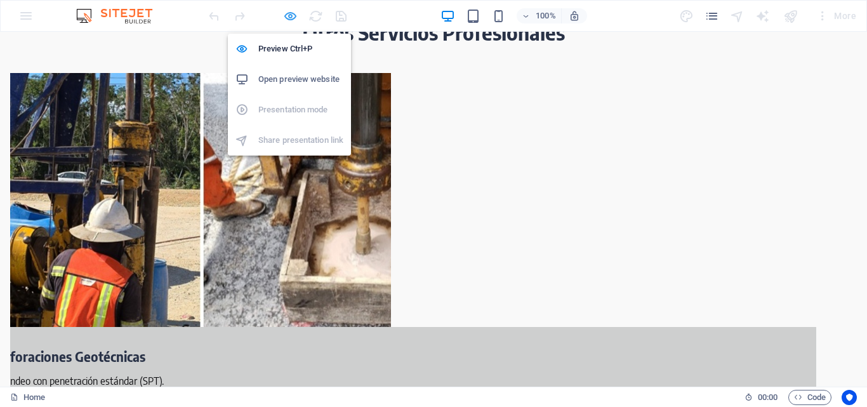
click at [291, 19] on icon "button" at bounding box center [290, 16] width 15 height 15
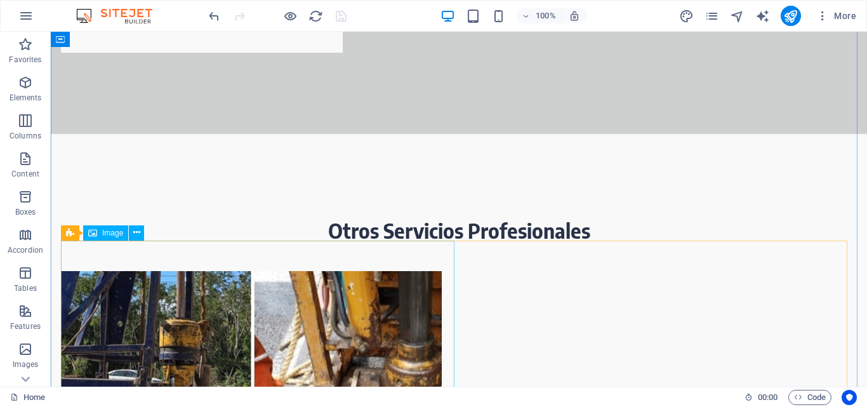
scroll to position [2095, 0]
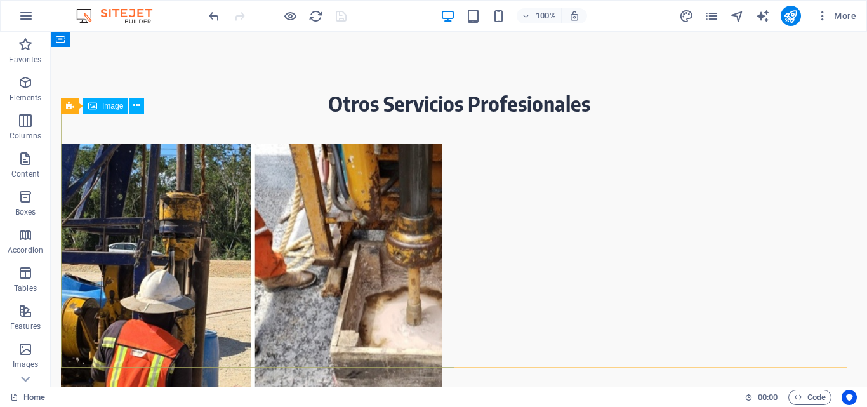
select select "px"
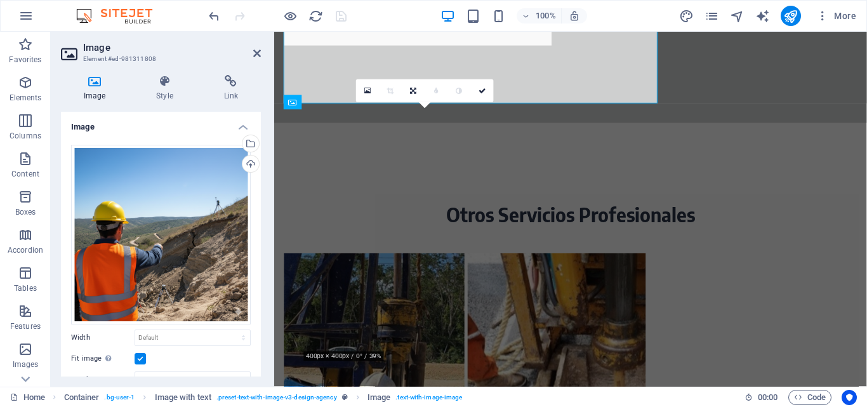
scroll to position [2355, 0]
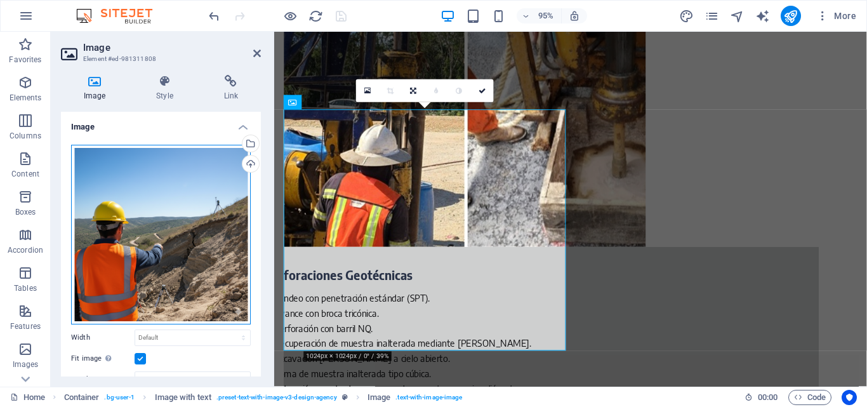
click at [134, 181] on div "Drag files here, click to choose files or select files from Files or our free s…" at bounding box center [161, 235] width 180 height 180
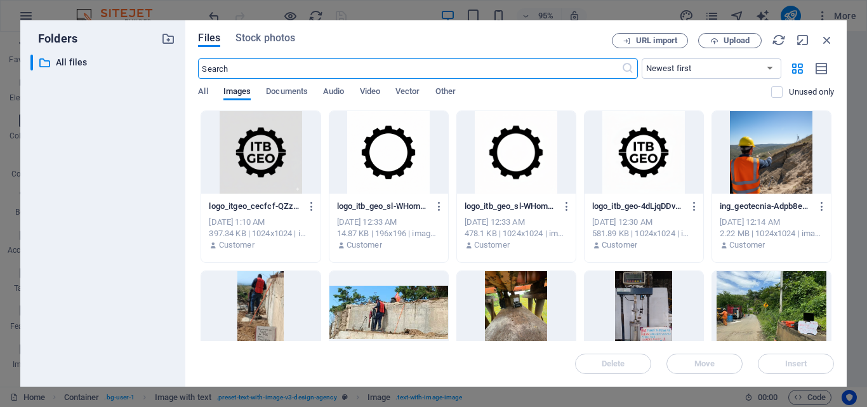
scroll to position [2542, 0]
click at [736, 40] on span "Upload" at bounding box center [737, 41] width 26 height 8
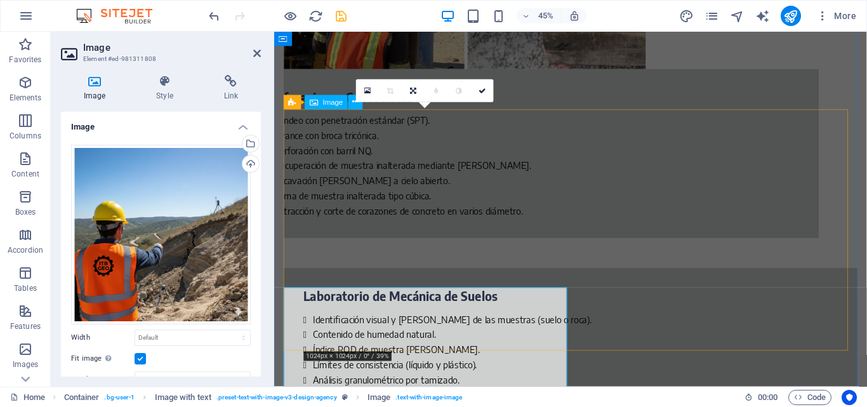
scroll to position [2355, 0]
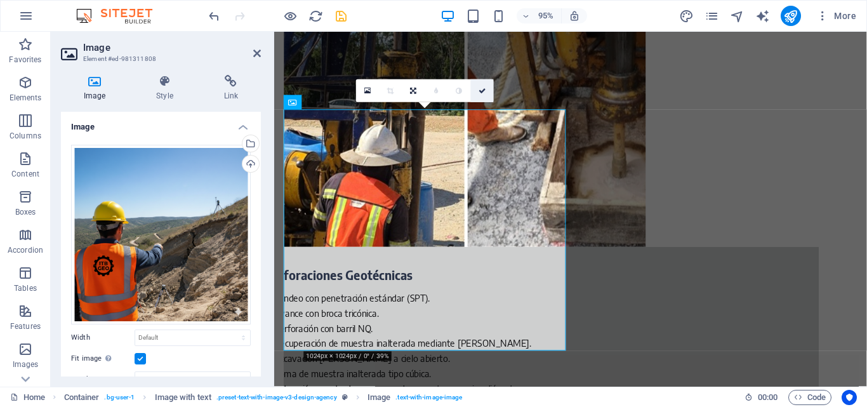
click at [482, 89] on icon at bounding box center [483, 90] width 8 height 7
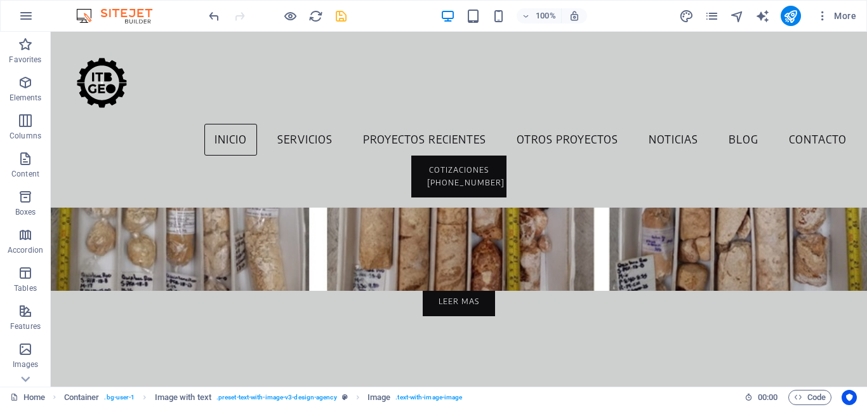
scroll to position [0, 0]
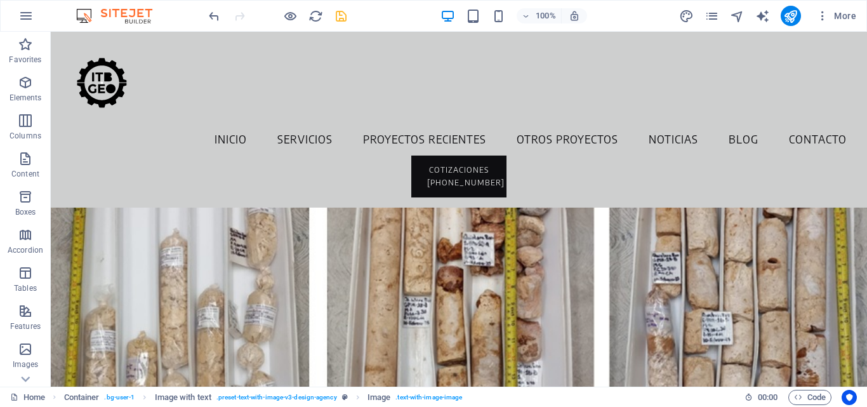
drag, startPoint x: 864, startPoint y: 175, endPoint x: 915, endPoint y: 52, distance: 133.5
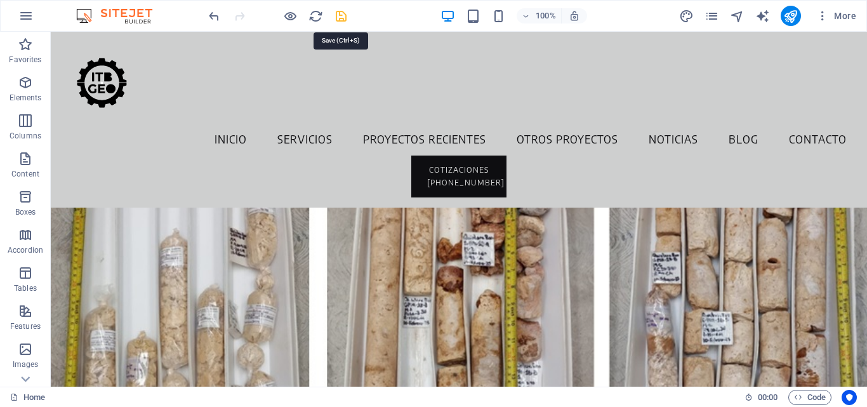
click at [338, 19] on icon "save" at bounding box center [341, 16] width 15 height 15
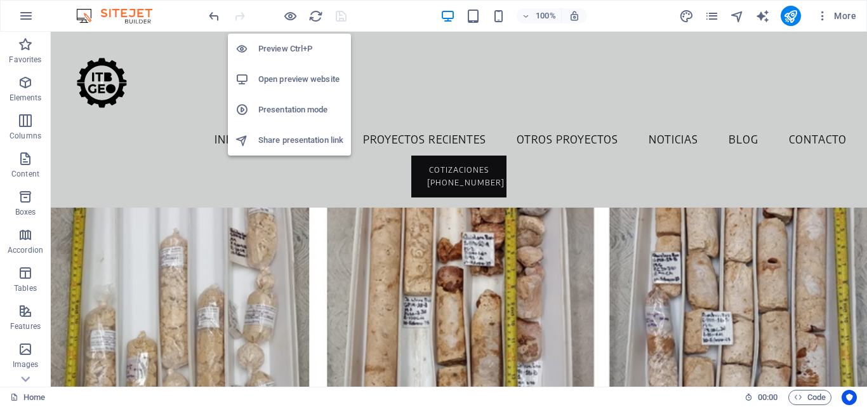
click at [286, 52] on h6 "Preview Ctrl+P" at bounding box center [300, 48] width 85 height 15
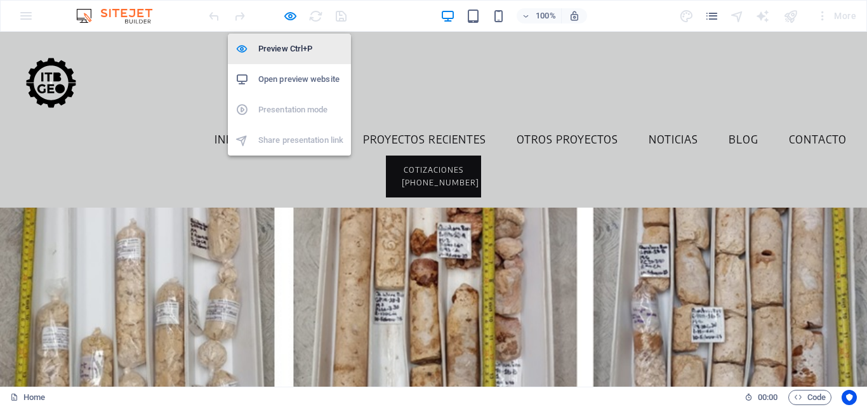
click at [275, 47] on h6 "Preview Ctrl+P" at bounding box center [300, 48] width 85 height 15
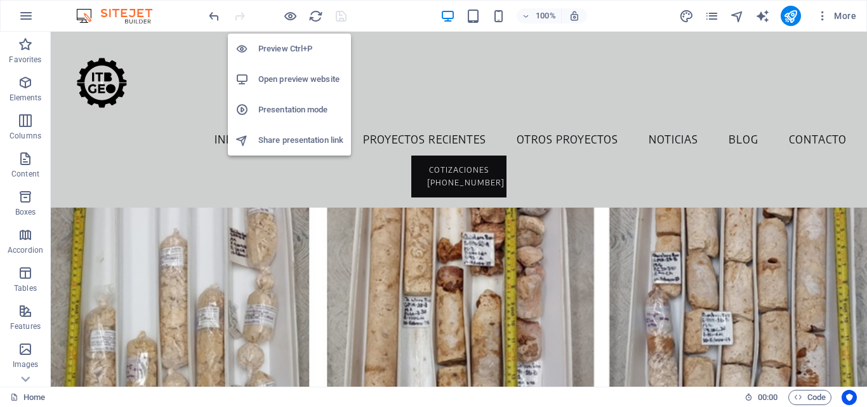
click at [275, 47] on h6 "Preview Ctrl+P" at bounding box center [300, 48] width 85 height 15
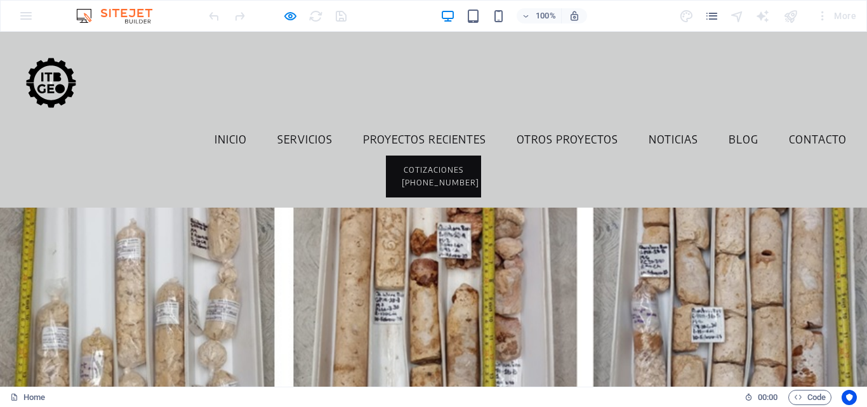
click at [409, 37] on header "Inicio Servicios Proyectos Recientes Otros Proyectos Noticias Blog Contacto COT…" at bounding box center [433, 120] width 867 height 176
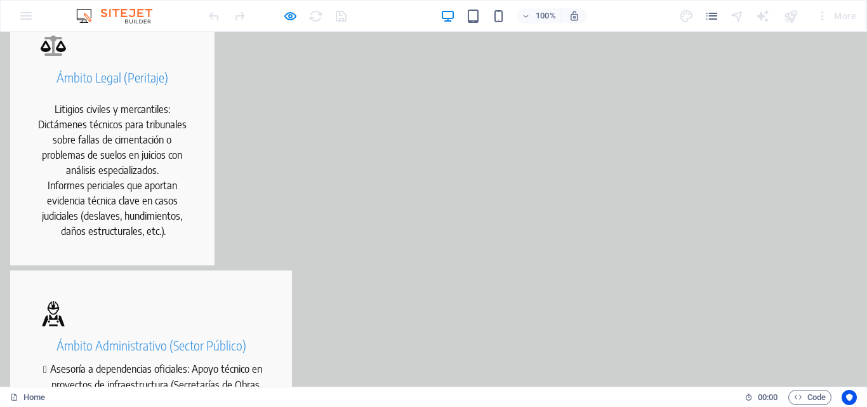
scroll to position [825, 0]
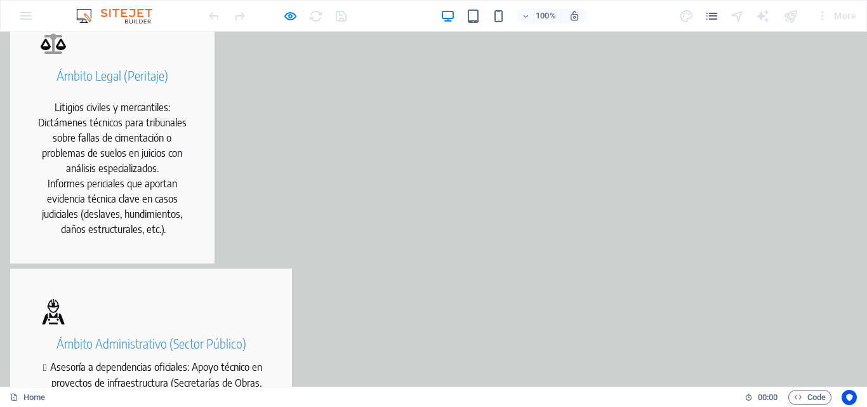
click at [272, 359] on li "Asesoría a dependencias oficiales: Apoyo técnico en proyectos de infraestructur…" at bounding box center [156, 412] width 231 height 107
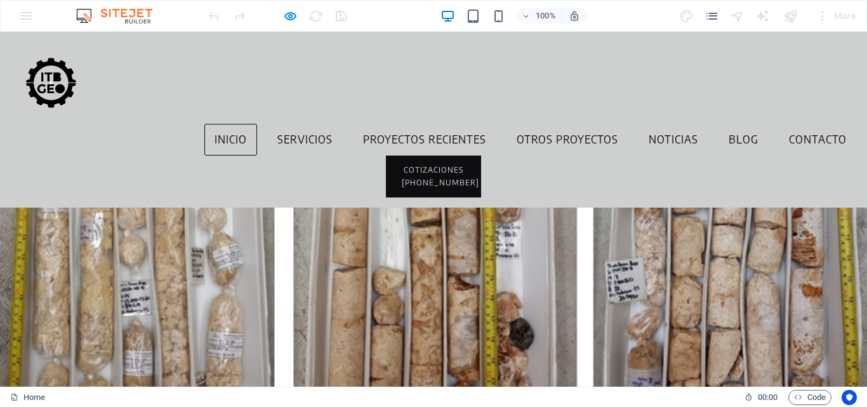
scroll to position [105, 0]
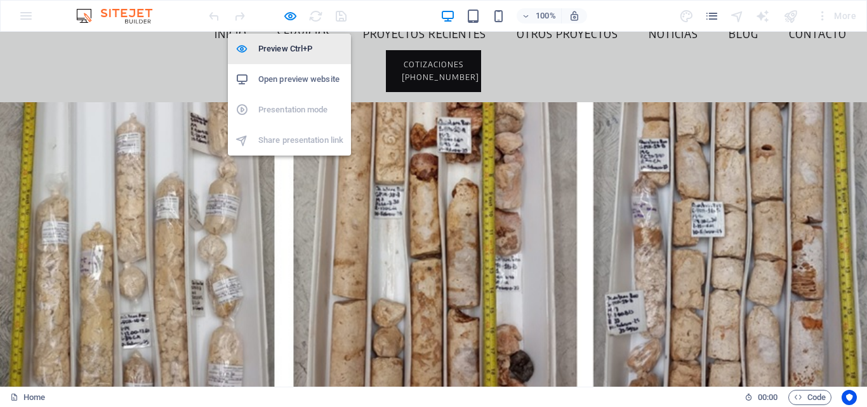
click at [279, 45] on h6 "Preview Ctrl+P" at bounding box center [300, 48] width 85 height 15
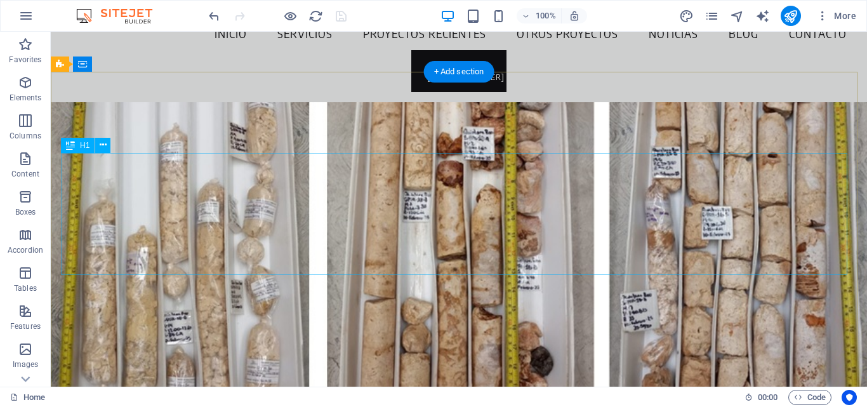
scroll to position [0, 0]
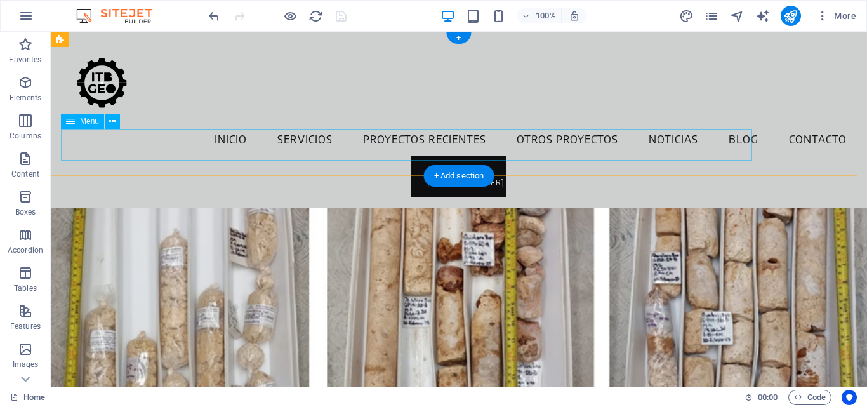
click at [196, 147] on nav "Inicio Servicios Proyectos Recientes Otros Proyectos Noticias Blog Contacto" at bounding box center [459, 140] width 796 height 32
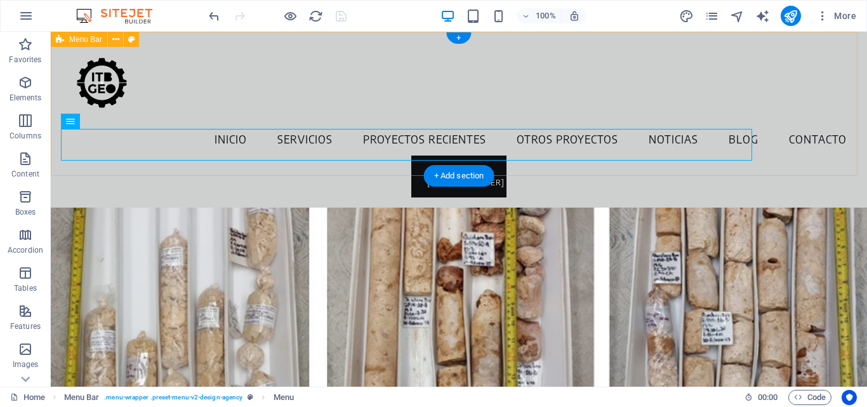
click at [55, 79] on div "Inicio Servicios Proyectos Recientes Otros Proyectos Noticias Blog Contacto COT…" at bounding box center [459, 120] width 816 height 176
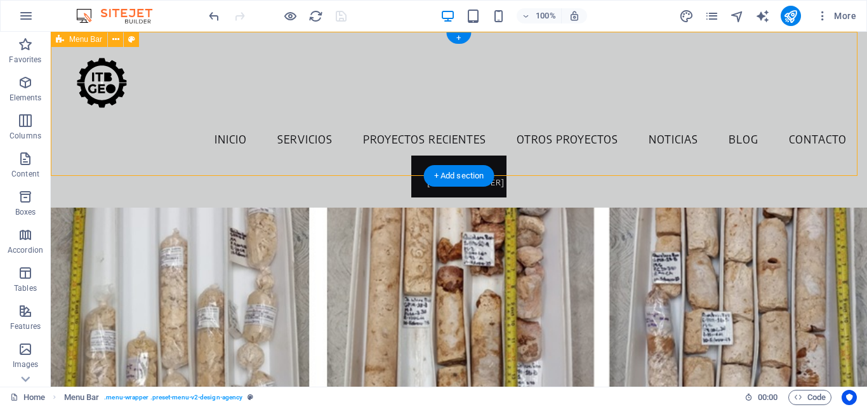
click at [80, 166] on div "Inicio Servicios Proyectos Recientes Otros Proyectos Noticias Blog Contacto COT…" at bounding box center [459, 120] width 816 height 176
click at [57, 156] on div "Inicio Servicios Proyectos Recientes Otros Proyectos Noticias Blog Contacto COT…" at bounding box center [459, 120] width 816 height 176
click at [128, 39] on icon at bounding box center [131, 39] width 7 height 13
select select "rem"
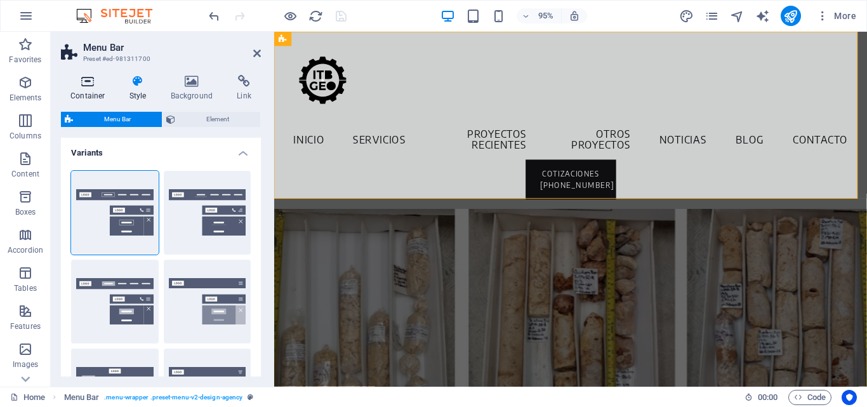
click at [91, 84] on icon at bounding box center [88, 81] width 54 height 13
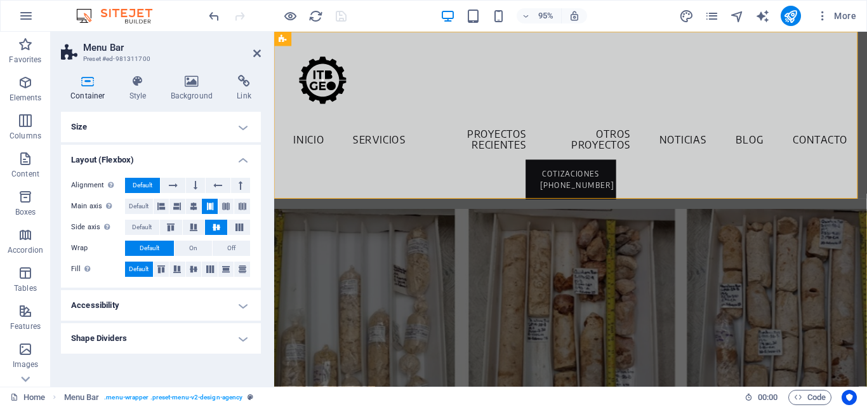
click at [244, 303] on h4 "Accessibility" at bounding box center [161, 305] width 200 height 30
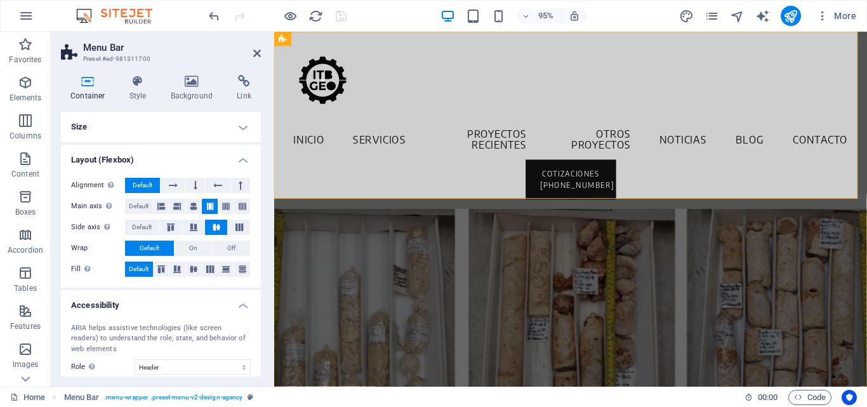
click at [232, 127] on h4 "Size" at bounding box center [161, 127] width 200 height 30
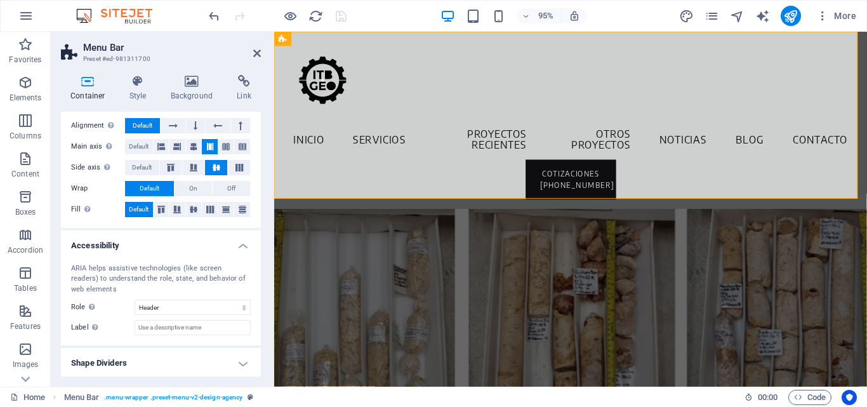
scroll to position [199, 0]
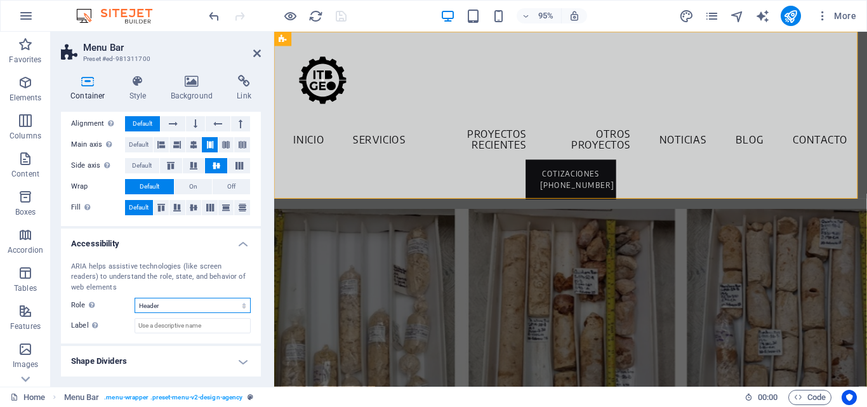
click at [224, 300] on select "None Alert Article Banner Comment Complementary Dialog Footer Header Marquee Pr…" at bounding box center [193, 305] width 116 height 15
click at [197, 342] on div "ARIA helps assistive technologies (like screen readers) to understand the role,…" at bounding box center [161, 297] width 200 height 93
click at [246, 357] on h4 "Shape Dividers" at bounding box center [161, 361] width 200 height 30
click at [234, 358] on h4 "Shape Dividers" at bounding box center [161, 357] width 200 height 23
click at [225, 328] on input "Label Use the ARIA label to provide a clear and descriptive name for elements t…" at bounding box center [193, 325] width 116 height 15
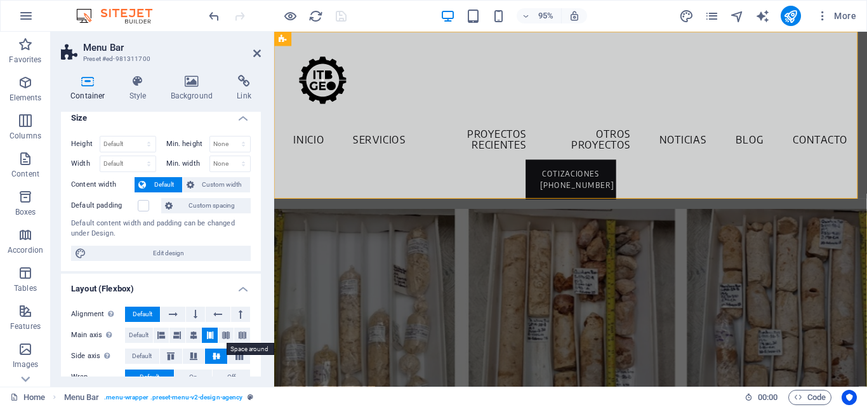
scroll to position [0, 0]
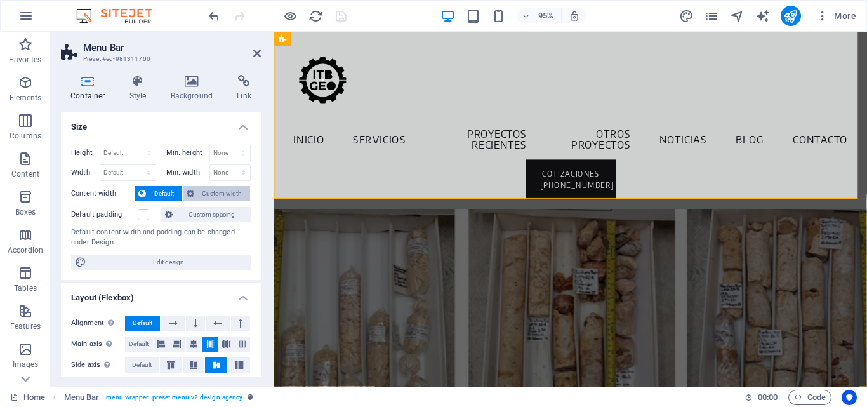
click at [229, 196] on span "Custom width" at bounding box center [222, 193] width 49 height 15
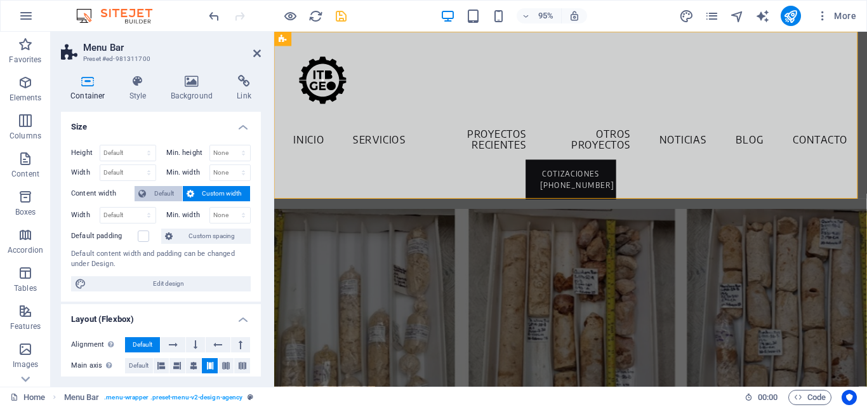
click at [161, 194] on span "Default" at bounding box center [164, 193] width 29 height 15
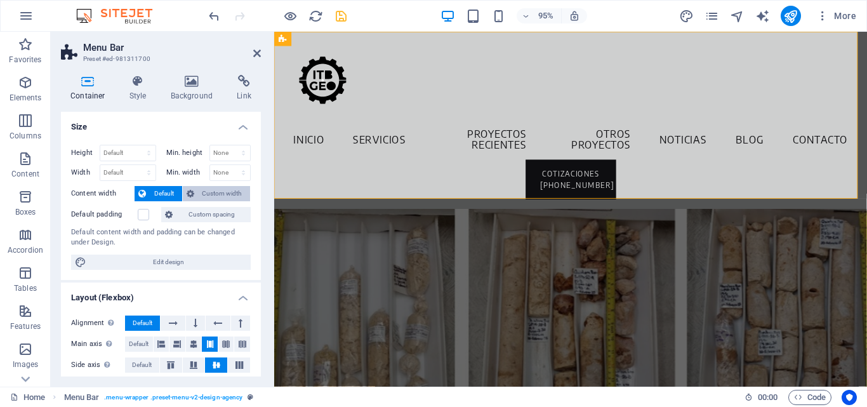
click at [213, 194] on span "Custom width" at bounding box center [222, 193] width 49 height 15
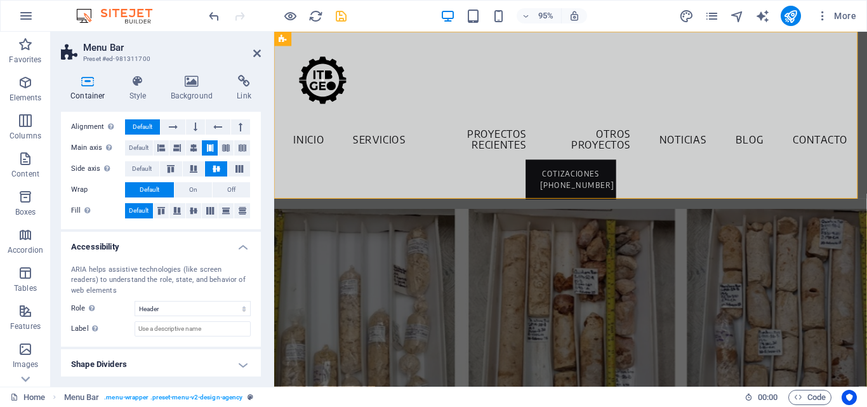
scroll to position [221, 0]
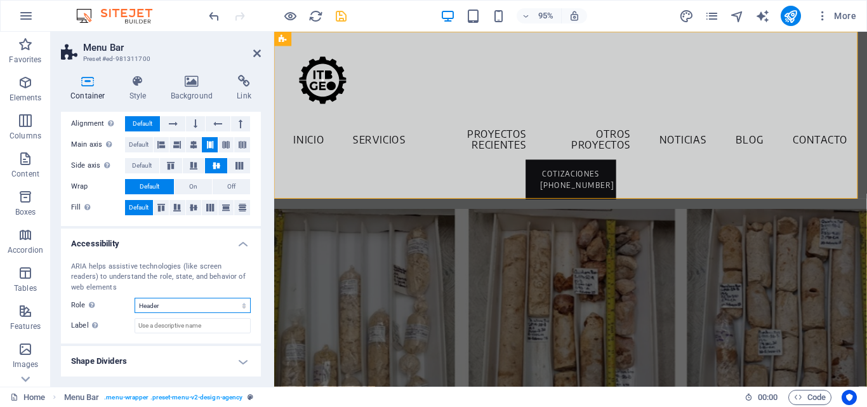
click at [185, 302] on select "None Alert Article Banner Comment Complementary Dialog Footer Header Marquee Pr…" at bounding box center [193, 305] width 116 height 15
click at [135, 298] on select "None Alert Article Banner Comment Complementary Dialog Footer Header Marquee Pr…" at bounding box center [193, 305] width 116 height 15
click at [216, 303] on select "None Alert Article Banner Comment Complementary Dialog Footer Header Marquee Pr…" at bounding box center [193, 305] width 116 height 15
select select "header"
click at [135, 298] on select "None Alert Article Banner Comment Complementary Dialog Footer Header Marquee Pr…" at bounding box center [193, 305] width 116 height 15
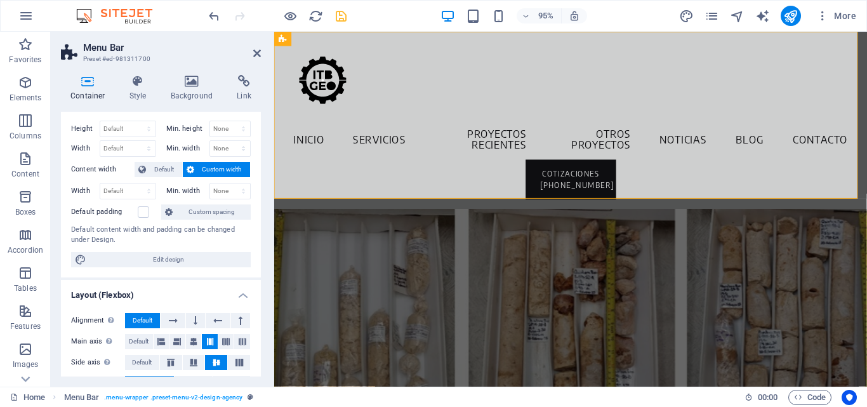
scroll to position [0, 0]
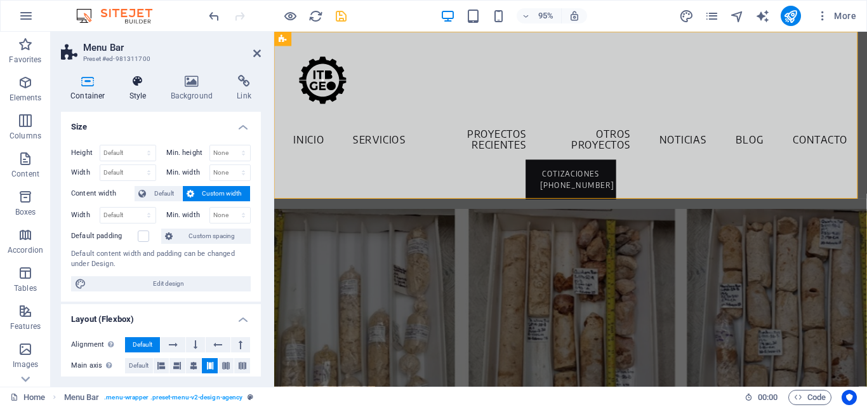
click at [133, 91] on h4 "Style" at bounding box center [140, 88] width 41 height 27
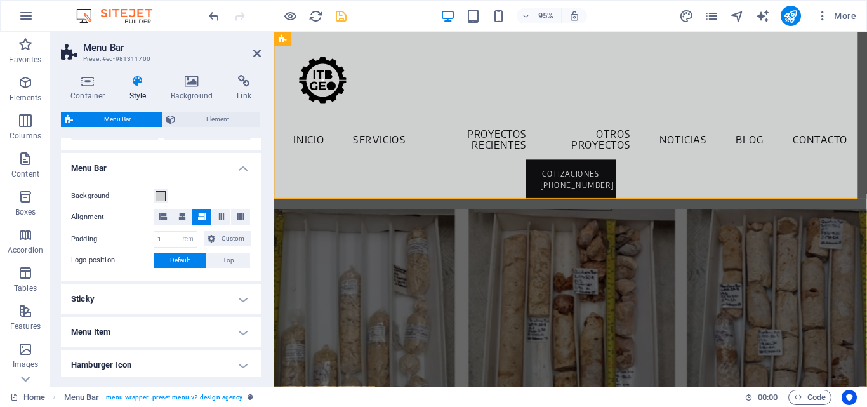
scroll to position [444, 0]
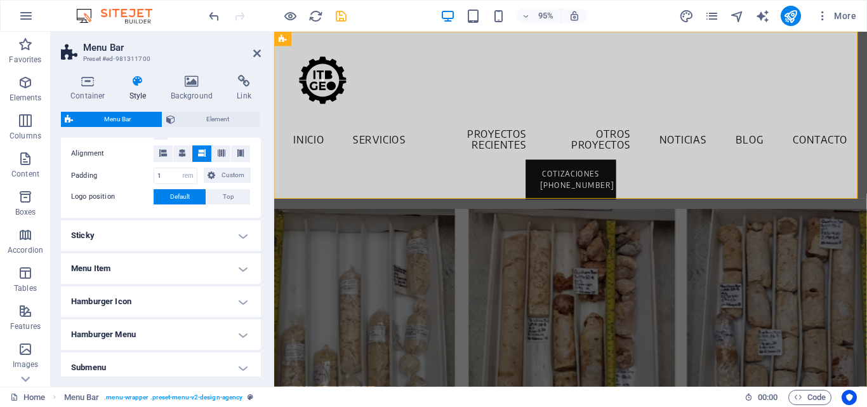
click at [237, 232] on h4 "Sticky" at bounding box center [161, 235] width 200 height 30
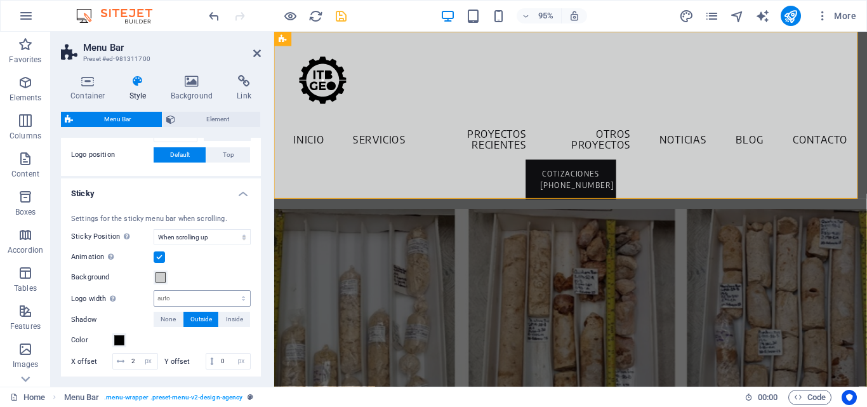
scroll to position [508, 0]
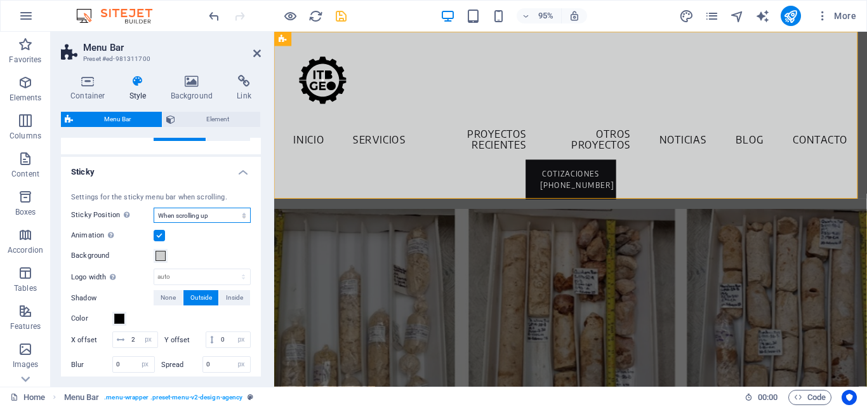
click at [215, 210] on select "Off Instant After menu After banner When scrolling up" at bounding box center [202, 215] width 97 height 15
click at [154, 208] on select "Off Instant After menu After banner When scrolling up" at bounding box center [202, 215] width 97 height 15
click at [222, 216] on select "Off Instant After menu After banner When scrolling up" at bounding box center [202, 215] width 97 height 15
click at [218, 212] on select "Off Instant After menu After banner When scrolling up" at bounding box center [202, 215] width 97 height 15
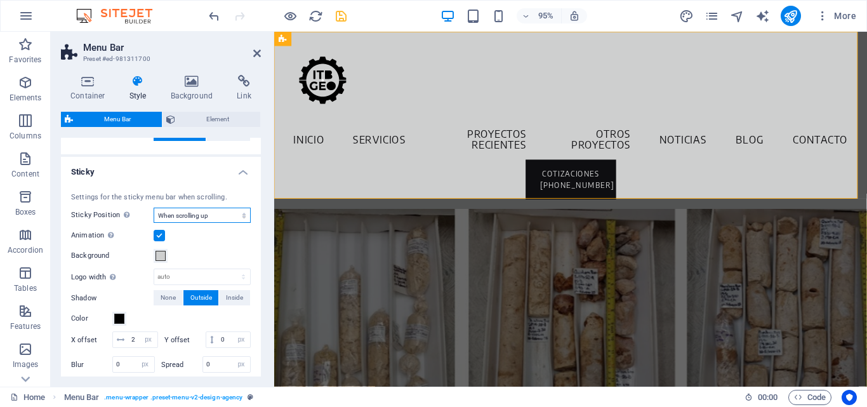
select select "sticky_instant"
click at [154, 208] on select "Off Instant After menu After banner When scrolling up" at bounding box center [202, 215] width 97 height 15
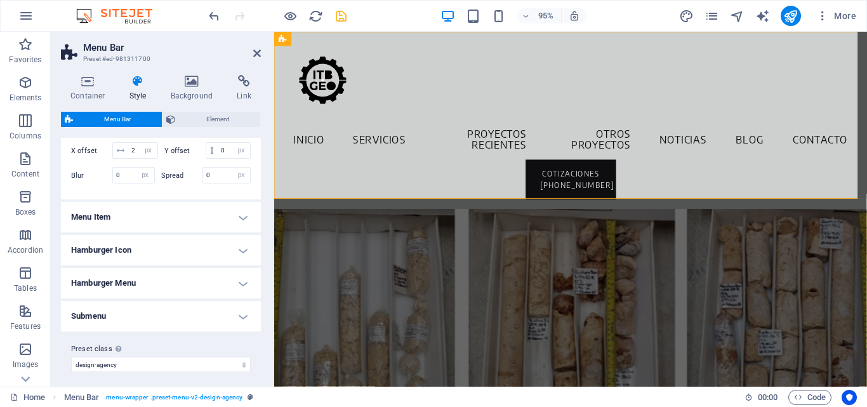
scroll to position [571, 0]
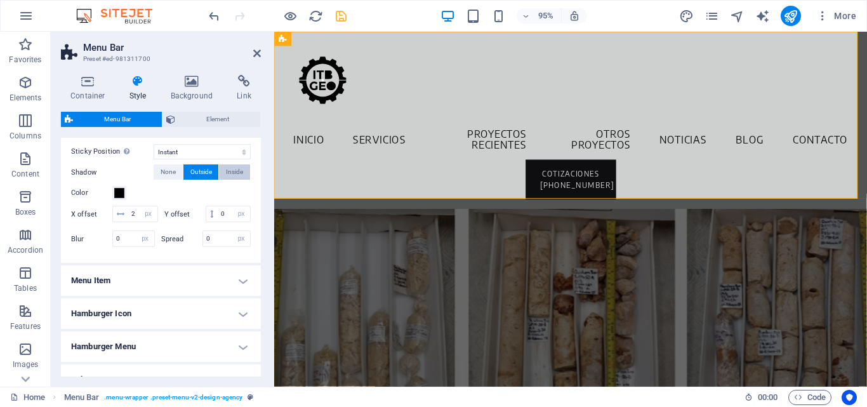
click at [229, 167] on span "Inside" at bounding box center [234, 171] width 17 height 15
click at [194, 169] on span "Outside" at bounding box center [201, 171] width 22 height 15
click at [230, 171] on span "Inside" at bounding box center [234, 171] width 17 height 15
click at [203, 172] on span "Outside" at bounding box center [201, 171] width 22 height 15
click at [218, 222] on input "number" at bounding box center [234, 213] width 32 height 15
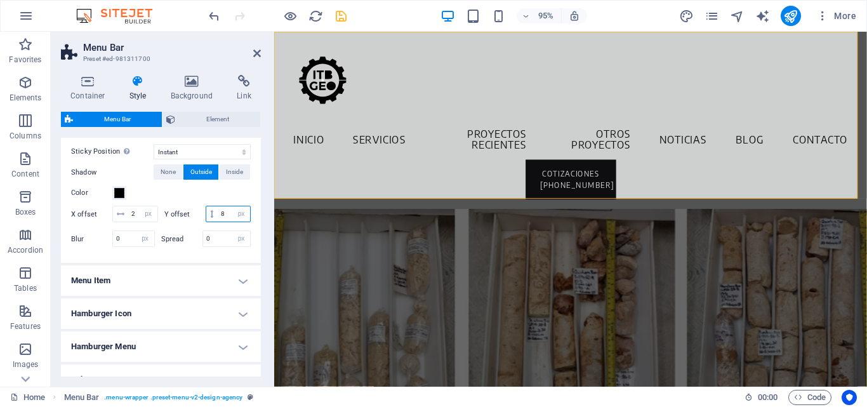
type input "80"
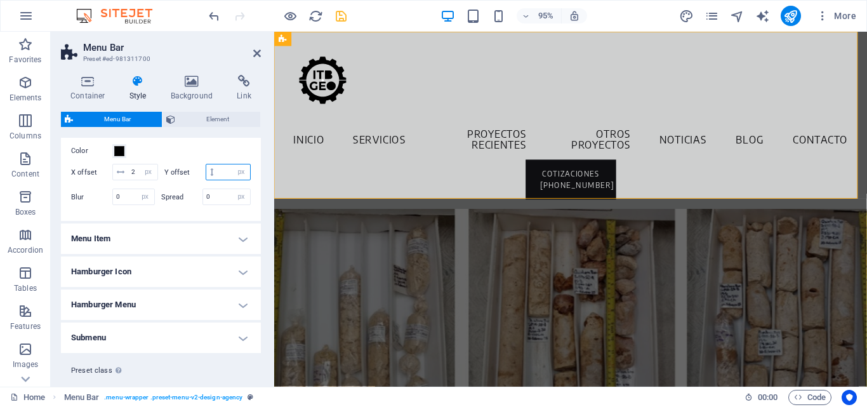
scroll to position [657, 0]
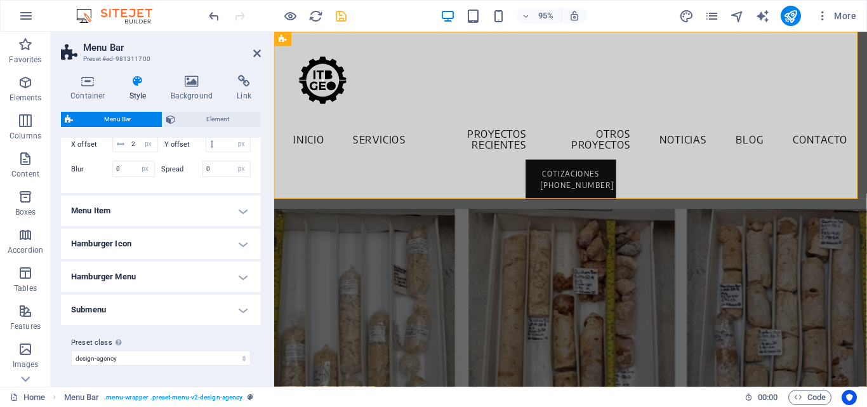
click at [244, 206] on h4 "Menu Item" at bounding box center [161, 211] width 200 height 30
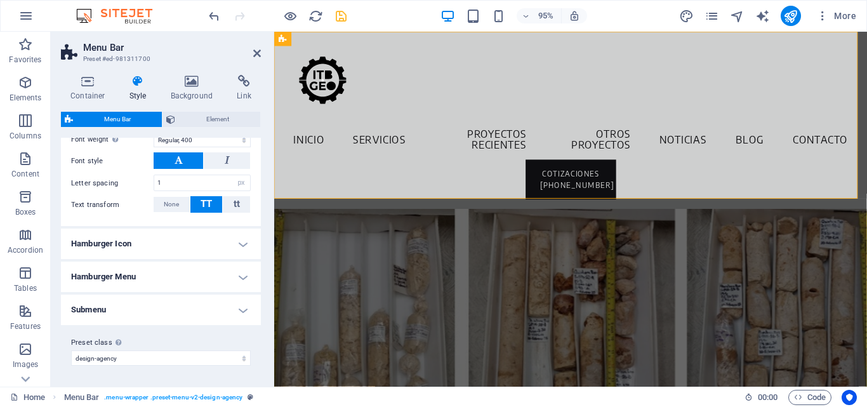
scroll to position [1013, 0]
click at [233, 242] on h4 "Hamburger Icon" at bounding box center [161, 244] width 200 height 30
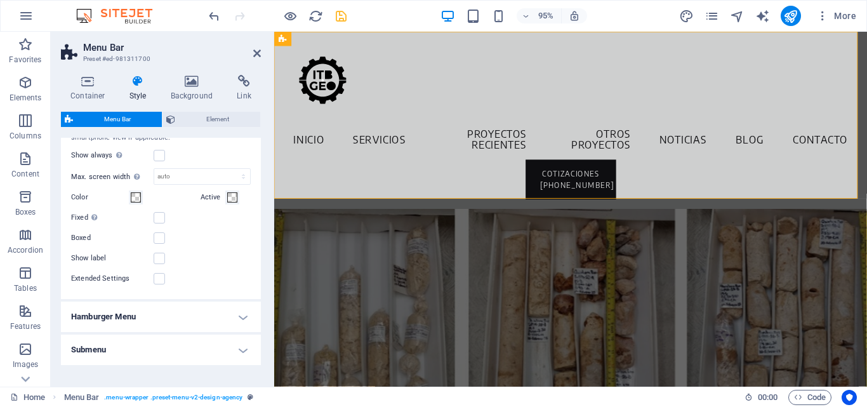
scroll to position [1140, 0]
click at [232, 202] on span at bounding box center [232, 197] width 10 height 10
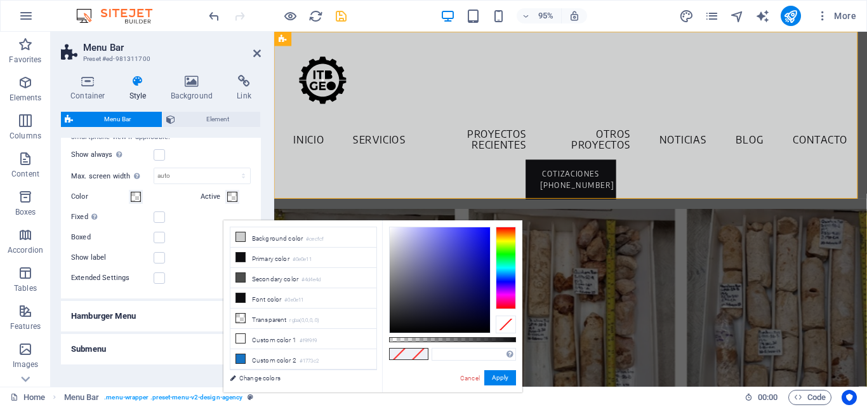
click at [228, 202] on span at bounding box center [232, 197] width 10 height 10
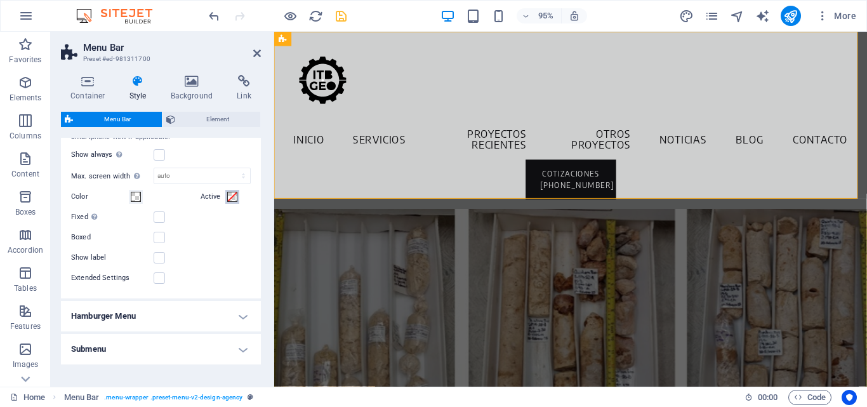
click at [228, 202] on span at bounding box center [232, 197] width 10 height 10
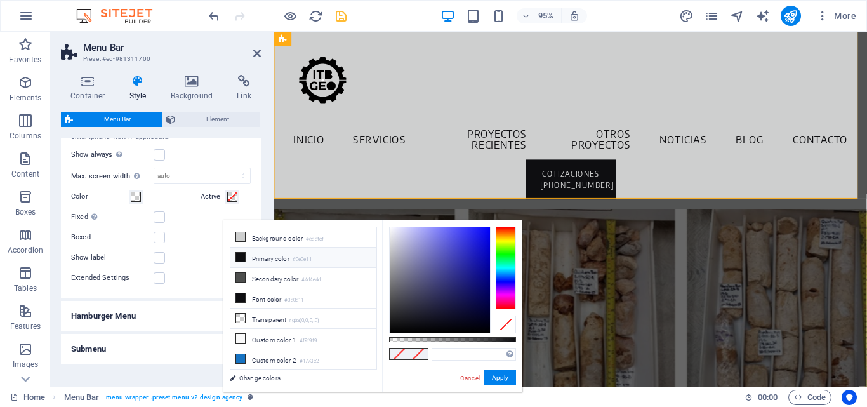
click at [241, 255] on icon at bounding box center [240, 257] width 9 height 9
click at [471, 378] on link "Cancel" at bounding box center [470, 378] width 22 height 10
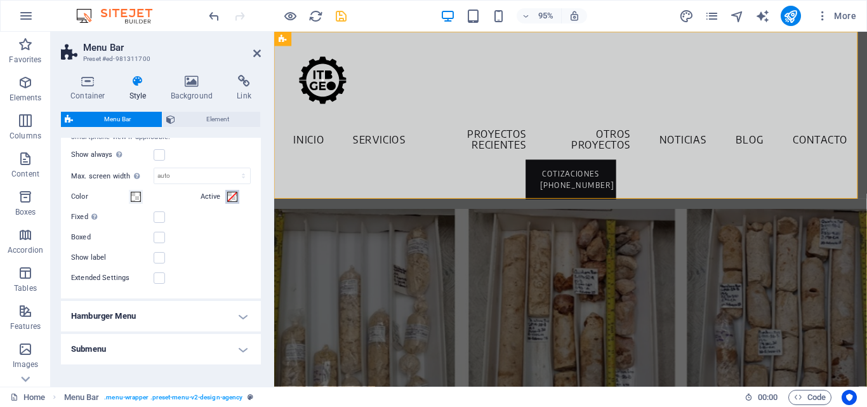
click at [228, 202] on span at bounding box center [232, 197] width 10 height 10
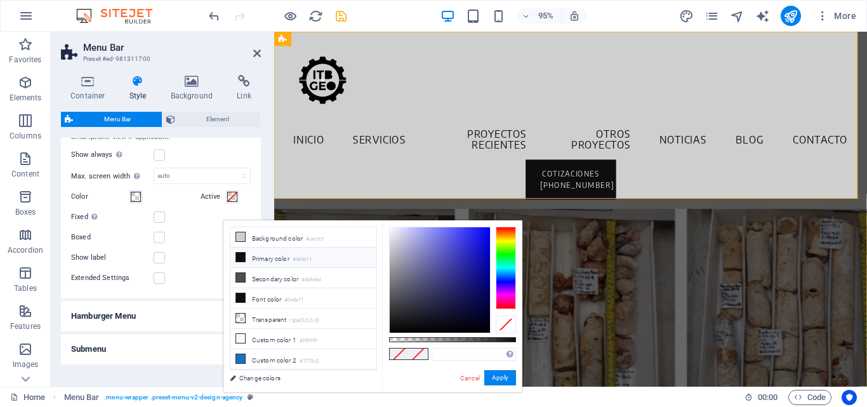
click at [251, 257] on li "Primary color #0e0e11" at bounding box center [303, 258] width 146 height 20
type input "#0e0e11"
click at [506, 378] on button "Apply" at bounding box center [500, 377] width 32 height 15
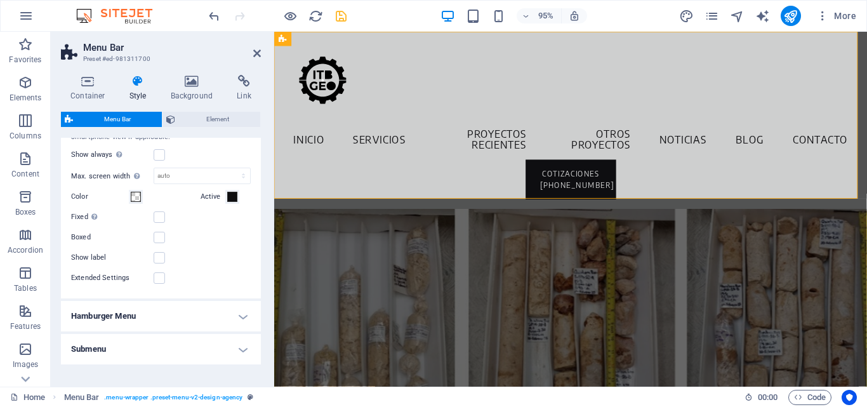
scroll to position [1195, 0]
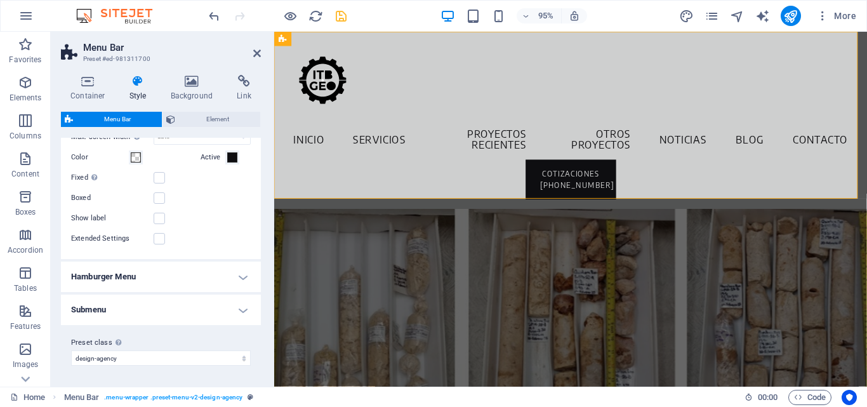
click at [242, 274] on h4 "Hamburger Menu" at bounding box center [161, 277] width 200 height 30
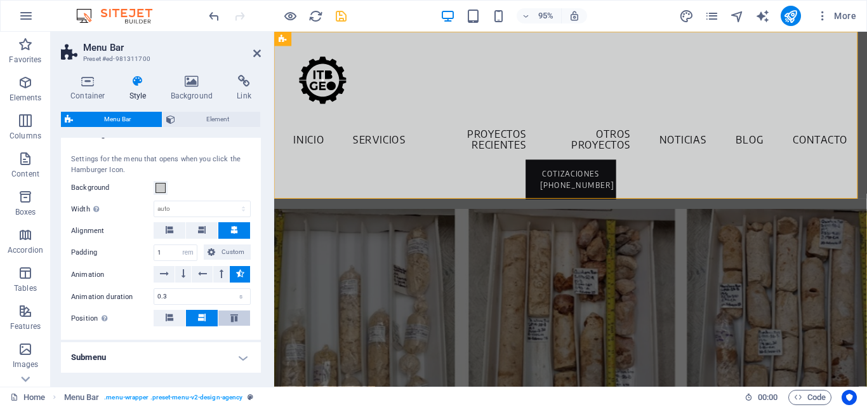
scroll to position [1385, 0]
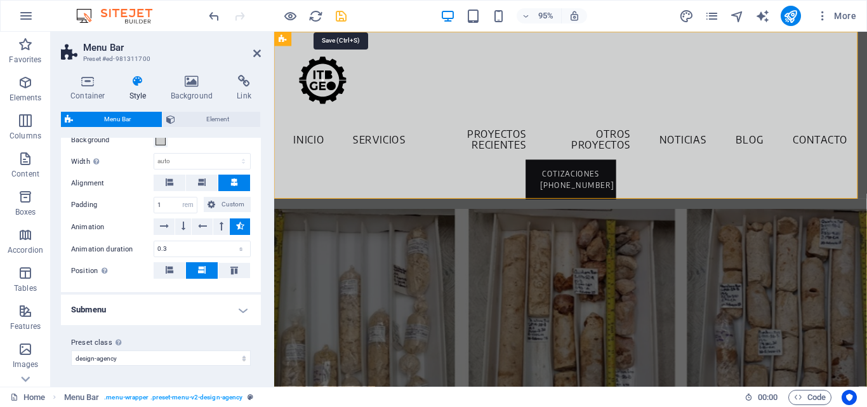
click at [340, 13] on icon "save" at bounding box center [341, 16] width 15 height 15
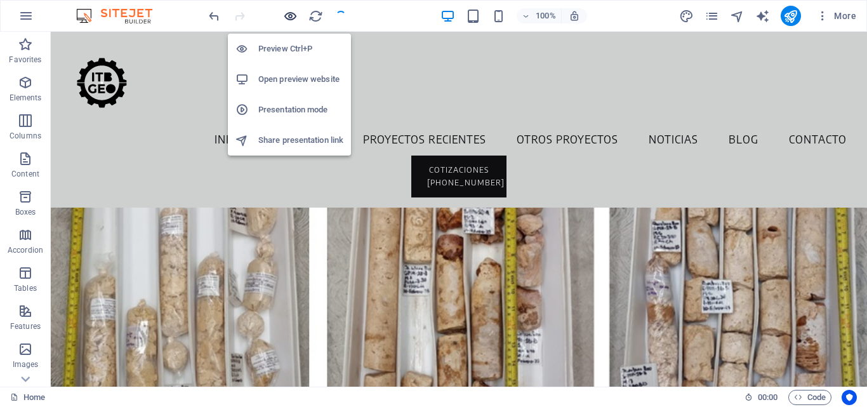
click at [289, 19] on icon "button" at bounding box center [290, 16] width 15 height 15
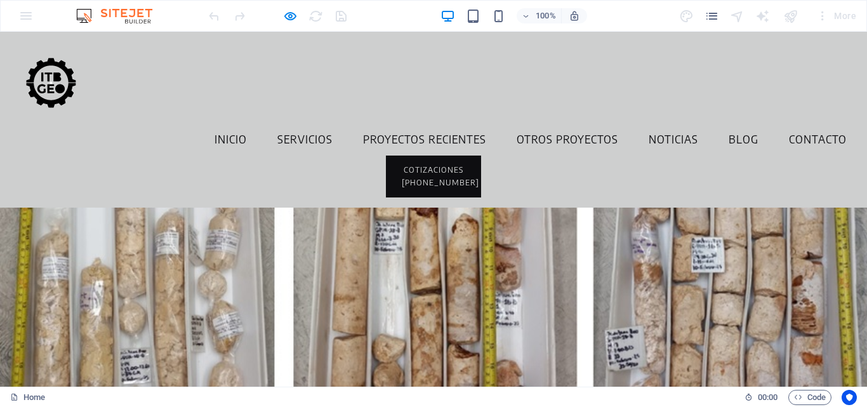
scroll to position [0, 0]
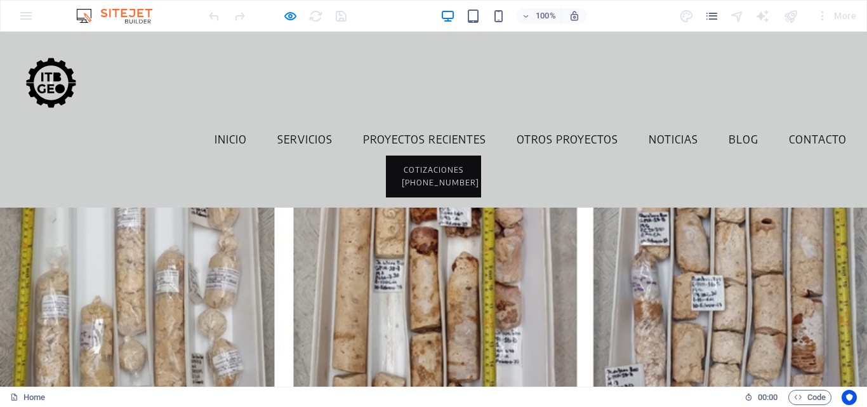
drag, startPoint x: 862, startPoint y: 171, endPoint x: 867, endPoint y: 47, distance: 124.5
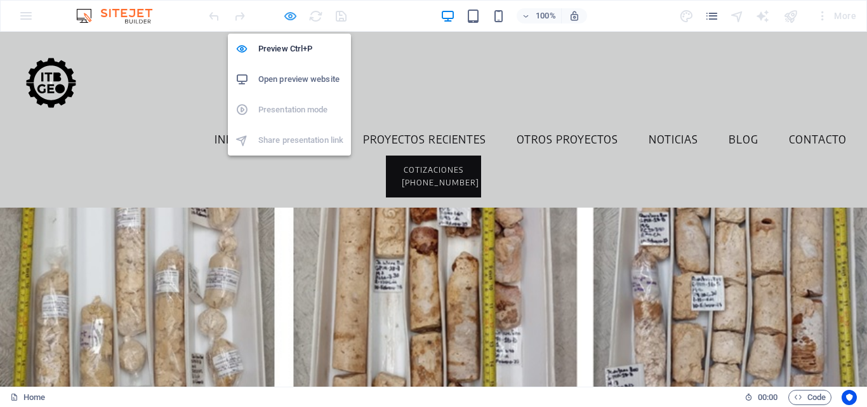
click at [286, 18] on icon "button" at bounding box center [290, 16] width 15 height 15
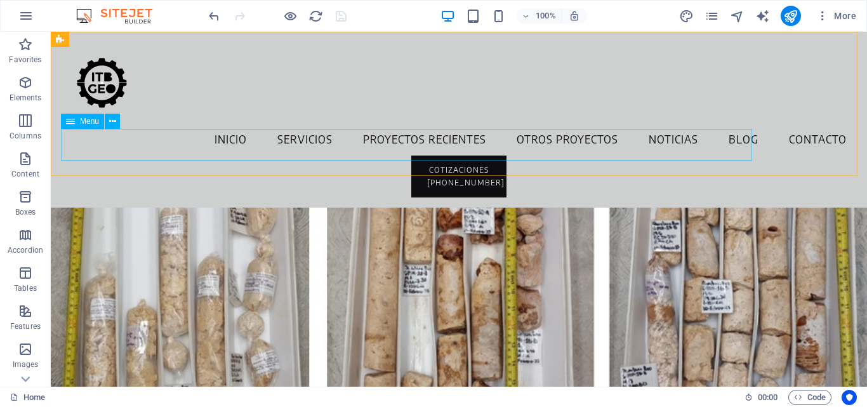
click at [210, 152] on nav "Inicio Servicios Proyectos Recientes Otros Proyectos Noticias Blog Contacto" at bounding box center [459, 140] width 796 height 32
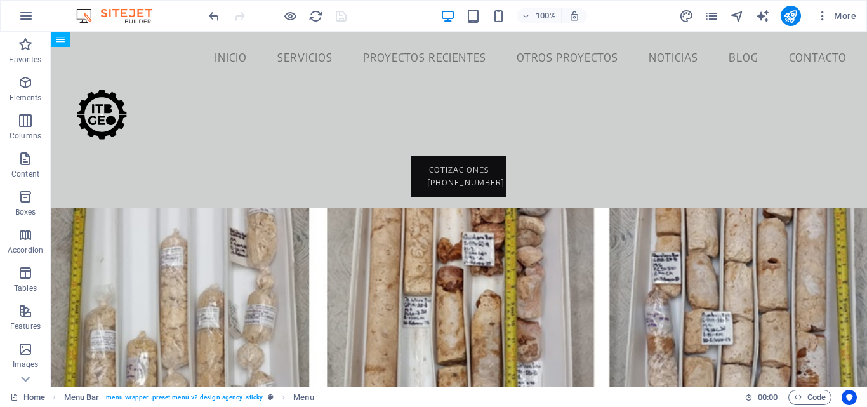
drag, startPoint x: 208, startPoint y: 147, endPoint x: 189, endPoint y: 125, distance: 29.7
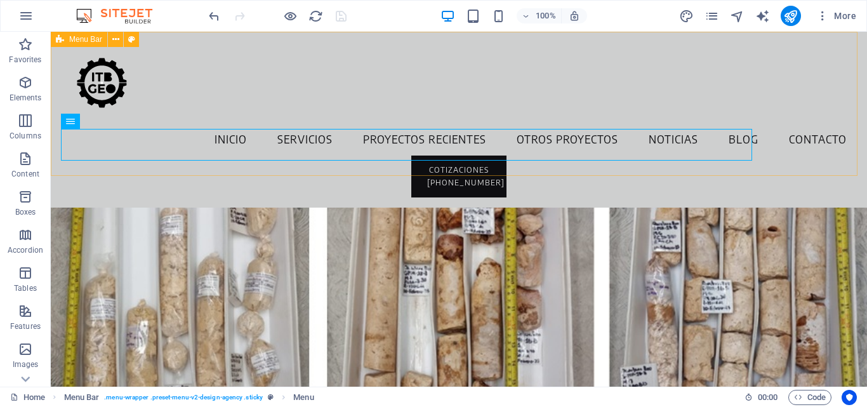
click at [59, 170] on div "Inicio Servicios Proyectos Recientes Otros Proyectos Noticias Blog Contacto COT…" at bounding box center [459, 120] width 816 height 176
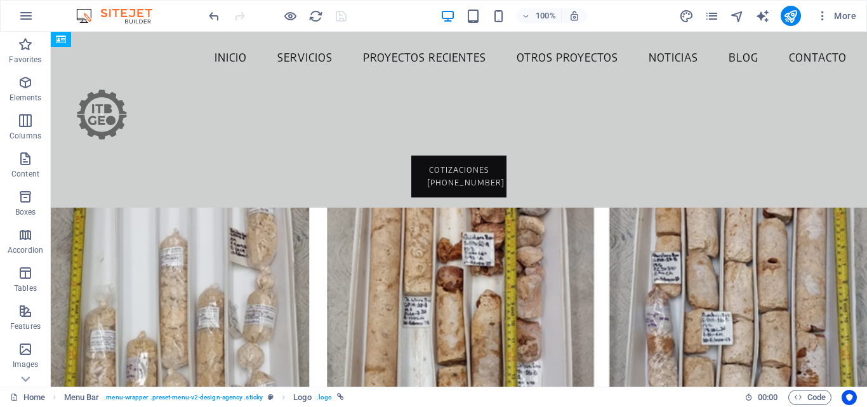
drag, startPoint x: 97, startPoint y: 65, endPoint x: 131, endPoint y: 55, distance: 35.1
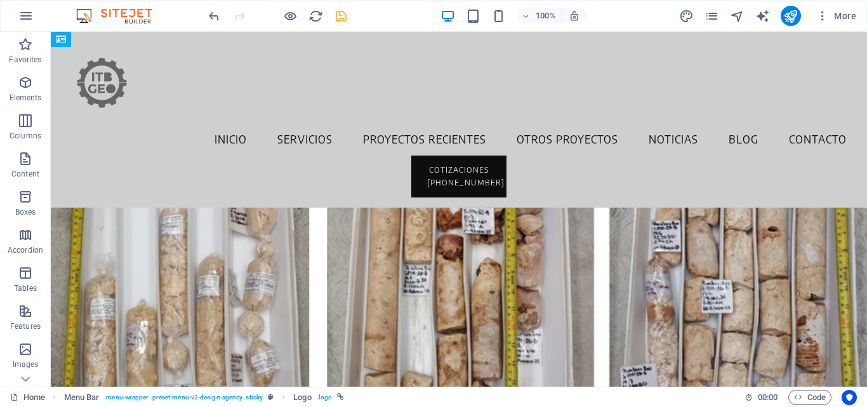
drag, startPoint x: 114, startPoint y: 107, endPoint x: 115, endPoint y: 72, distance: 34.9
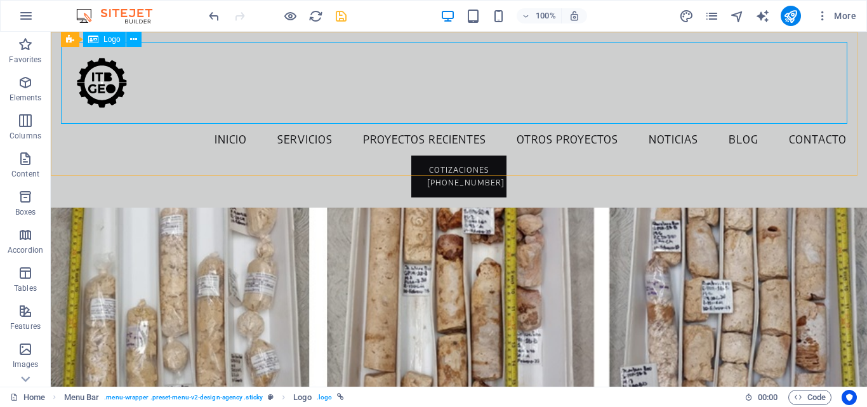
click at [114, 83] on div at bounding box center [459, 83] width 796 height 82
click at [87, 82] on div at bounding box center [459, 83] width 796 height 82
select select "px"
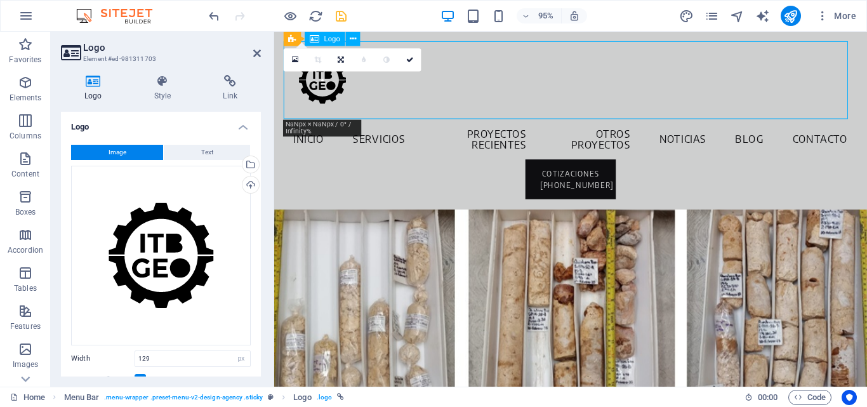
drag, startPoint x: 877, startPoint y: 83, endPoint x: 437, endPoint y: 85, distance: 440.6
click at [437, 85] on div at bounding box center [586, 83] width 604 height 82
click at [339, 60] on icon at bounding box center [341, 59] width 6 height 7
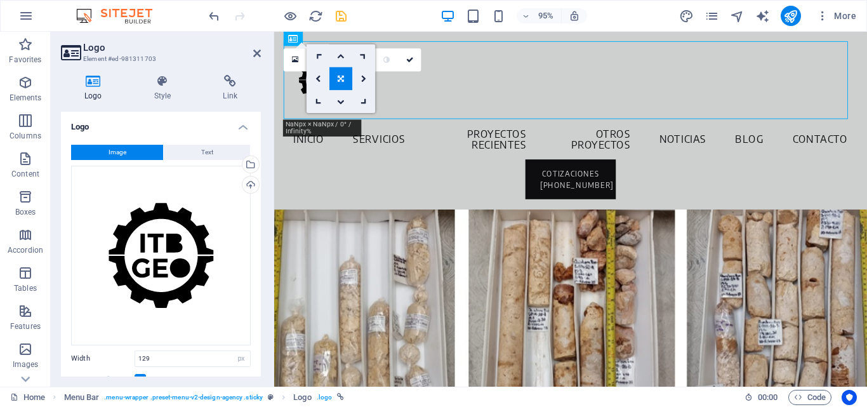
click at [321, 56] on icon at bounding box center [318, 56] width 10 height 10
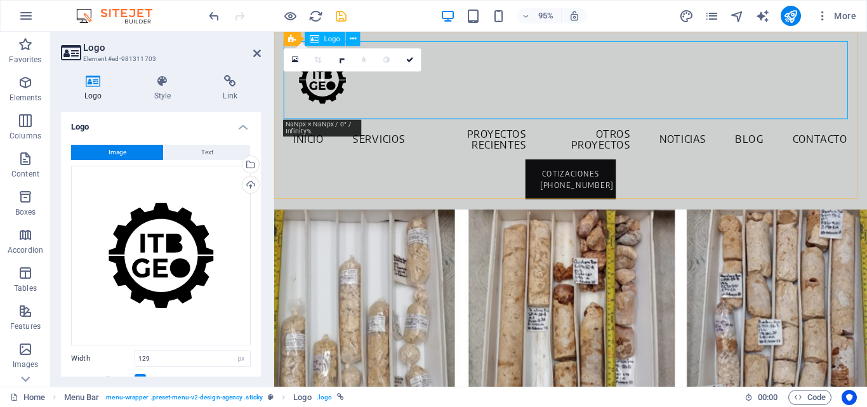
click at [554, 90] on div at bounding box center [586, 83] width 604 height 82
click at [432, 97] on div at bounding box center [586, 83] width 604 height 82
click at [429, 171] on div "Inicio Servicios Proyectos Recientes Otros Proyectos Noticias Blog Contacto COT…" at bounding box center [586, 125] width 624 height 187
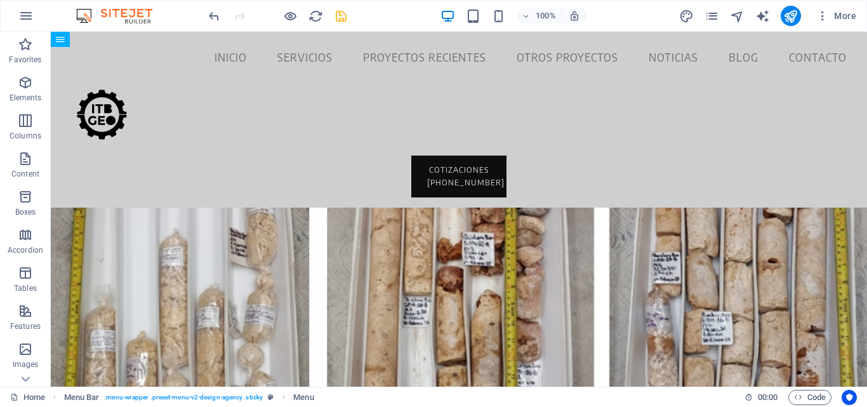
drag, startPoint x: 233, startPoint y: 143, endPoint x: 194, endPoint y: 81, distance: 73.1
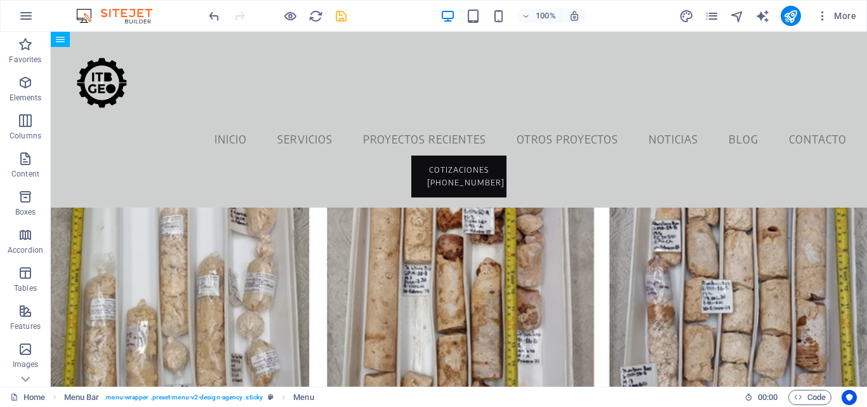
drag, startPoint x: 241, startPoint y: 57, endPoint x: 217, endPoint y: 112, distance: 60.0
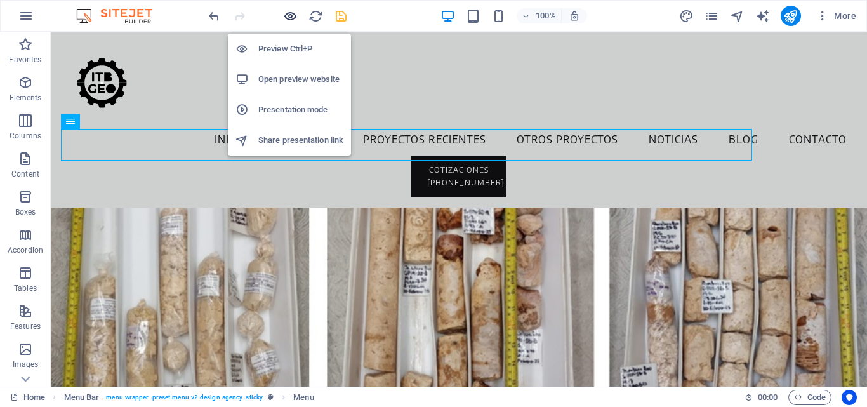
click at [295, 18] on icon "button" at bounding box center [290, 16] width 15 height 15
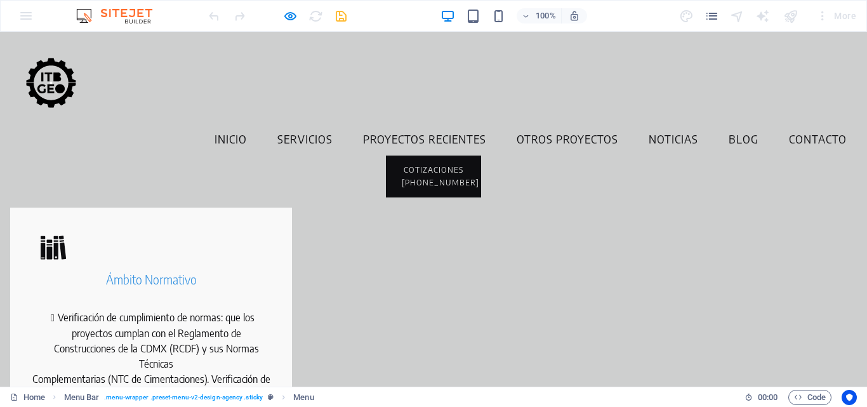
scroll to position [1143, 0]
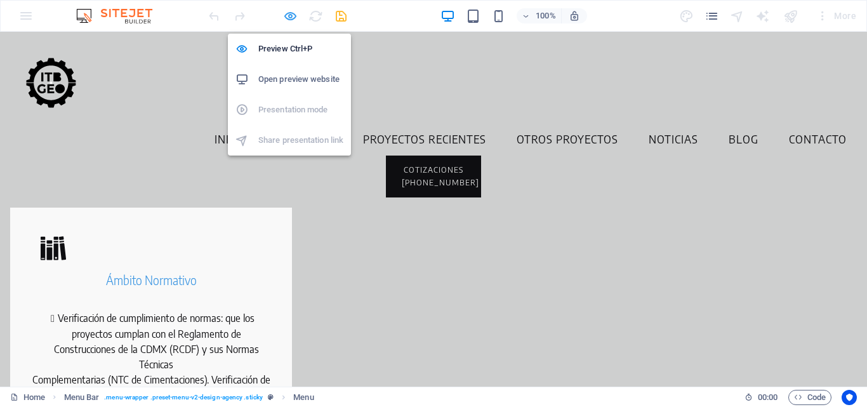
click at [289, 11] on icon "button" at bounding box center [290, 16] width 15 height 15
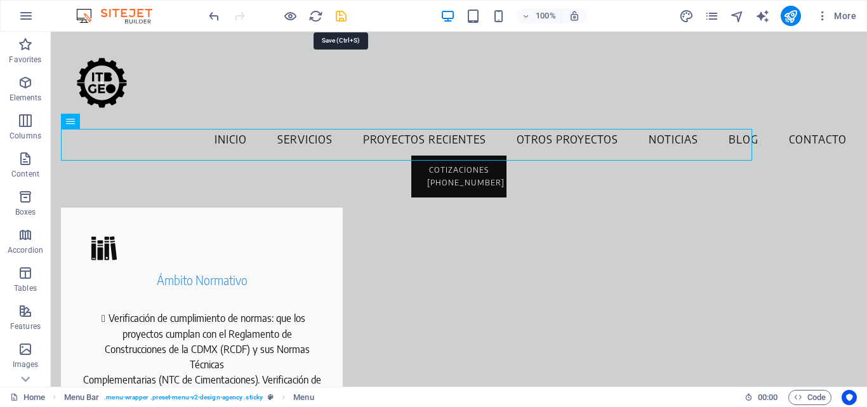
click at [338, 14] on icon "save" at bounding box center [341, 16] width 15 height 15
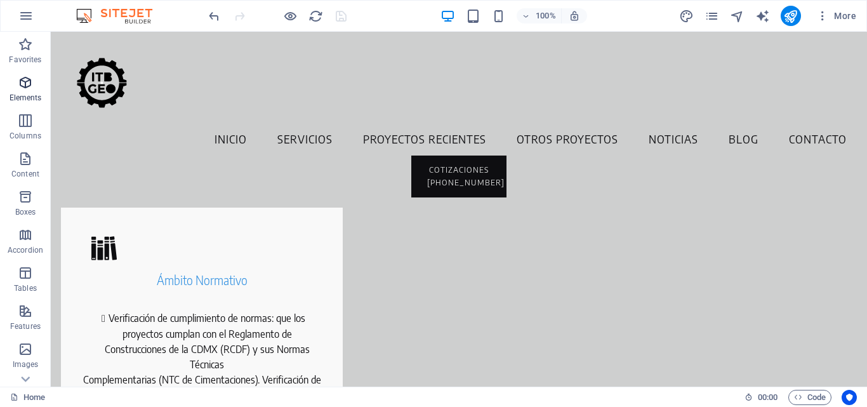
click at [24, 86] on icon "button" at bounding box center [25, 82] width 15 height 15
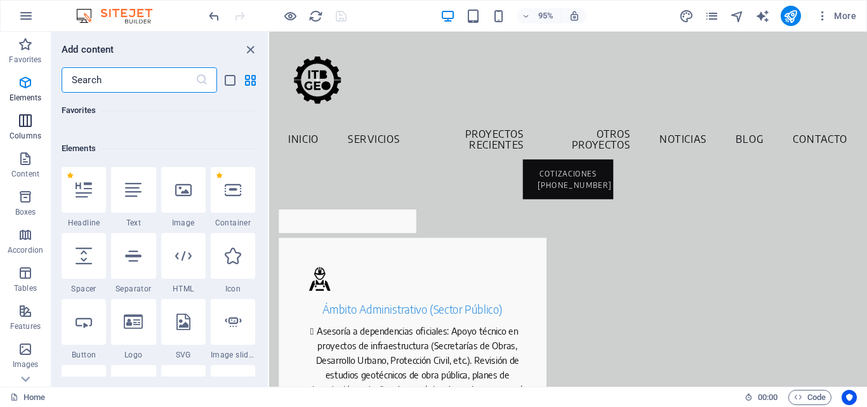
scroll to position [135, 0]
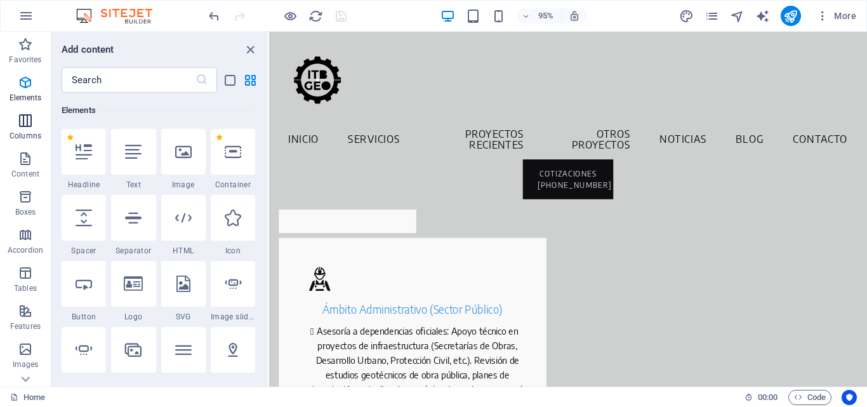
click at [26, 119] on icon "button" at bounding box center [25, 120] width 15 height 15
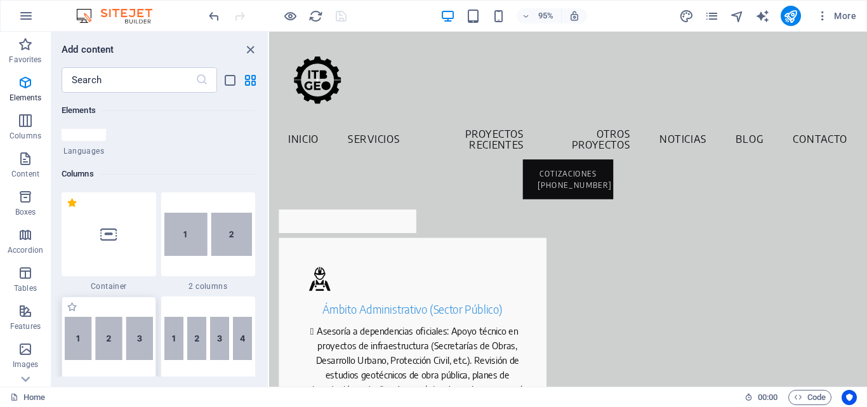
scroll to position [628, 0]
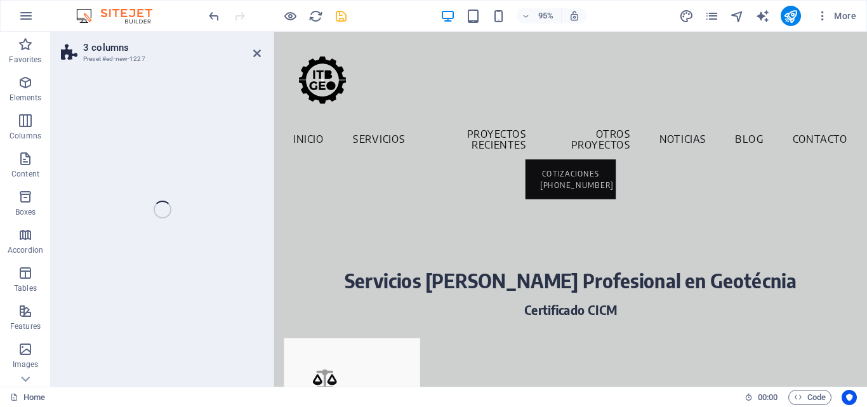
select select "rem"
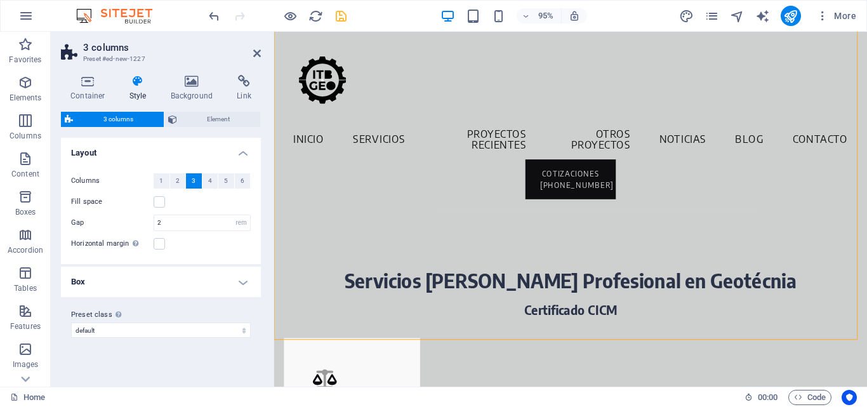
scroll to position [127, 0]
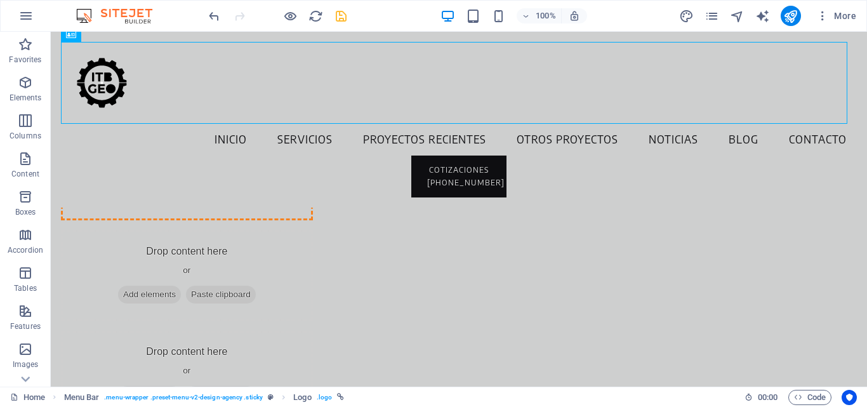
drag, startPoint x: 100, startPoint y: 85, endPoint x: 159, endPoint y: 205, distance: 133.4
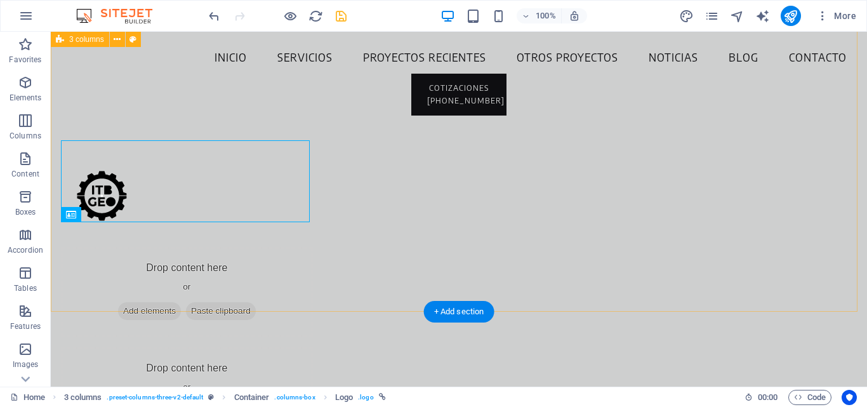
scroll to position [0, 0]
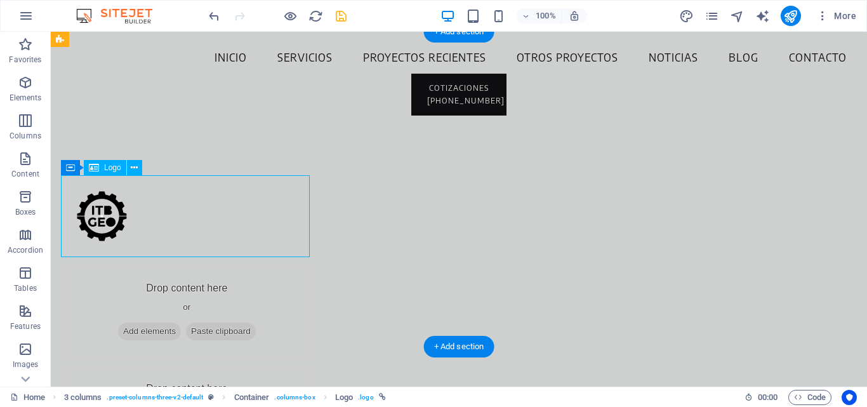
drag, startPoint x: 309, startPoint y: 212, endPoint x: 193, endPoint y: 222, distance: 116.0
click at [193, 222] on div at bounding box center [187, 216] width 252 height 82
click at [308, 201] on div at bounding box center [187, 216] width 252 height 82
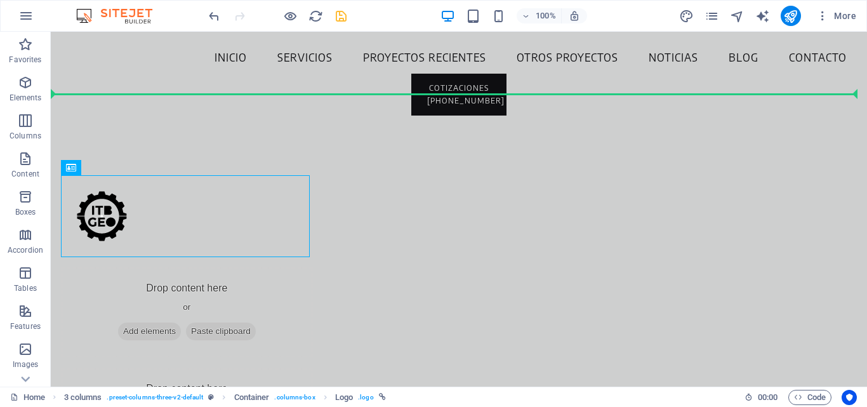
drag, startPoint x: 106, startPoint y: 220, endPoint x: 115, endPoint y: 85, distance: 135.5
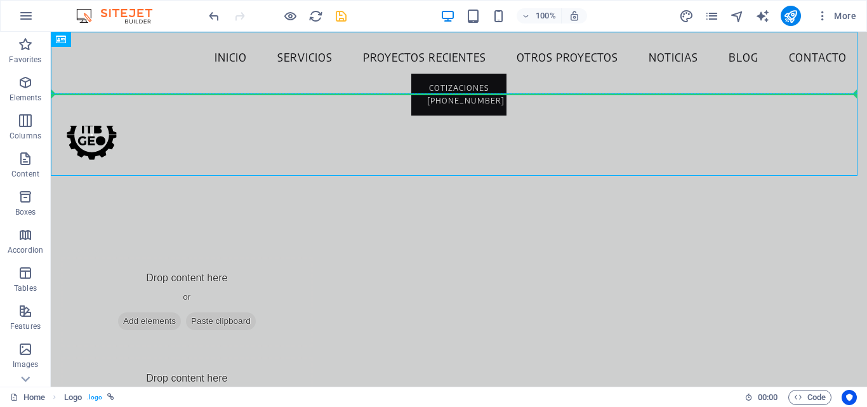
drag, startPoint x: 90, startPoint y: 126, endPoint x: 83, endPoint y: 67, distance: 60.2
drag, startPoint x: 96, startPoint y: 136, endPoint x: 102, endPoint y: 72, distance: 63.7
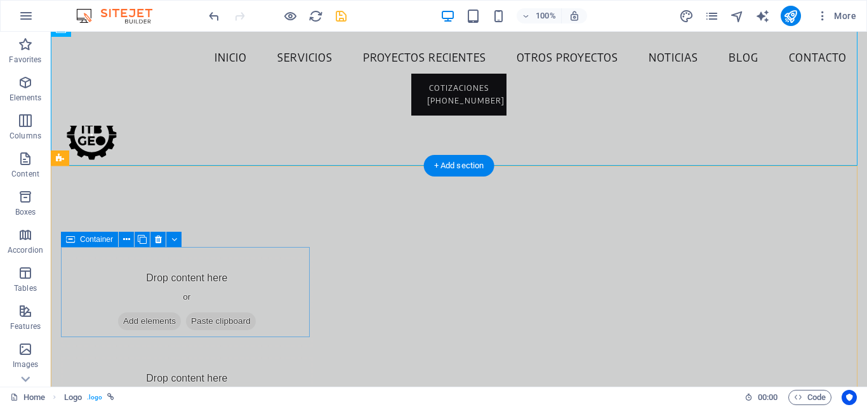
scroll to position [127, 0]
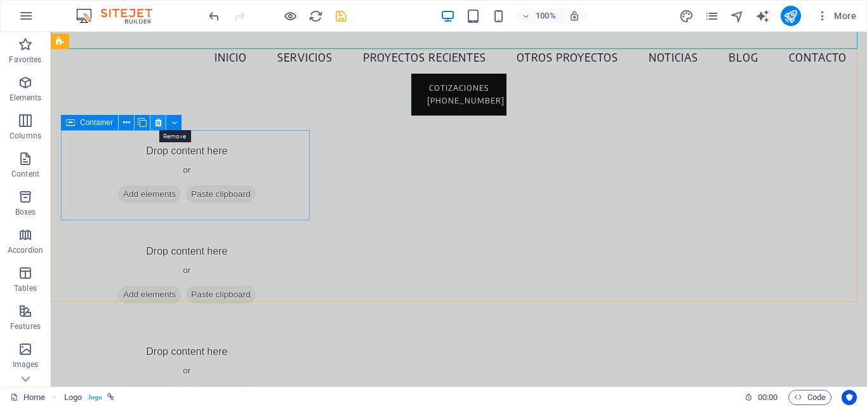
click at [156, 122] on icon at bounding box center [158, 122] width 7 height 13
click at [155, 122] on icon at bounding box center [158, 122] width 7 height 13
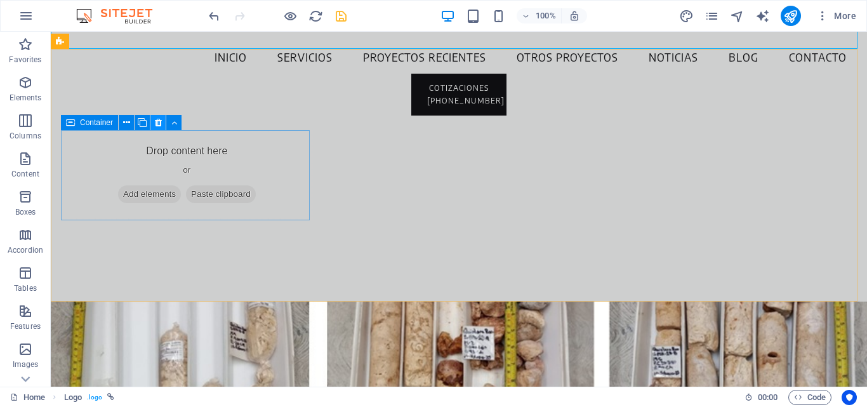
click at [161, 123] on icon at bounding box center [158, 122] width 7 height 13
click at [154, 121] on button at bounding box center [157, 122] width 15 height 15
click at [157, 124] on icon at bounding box center [158, 122] width 7 height 13
click at [159, 124] on icon at bounding box center [158, 122] width 7 height 13
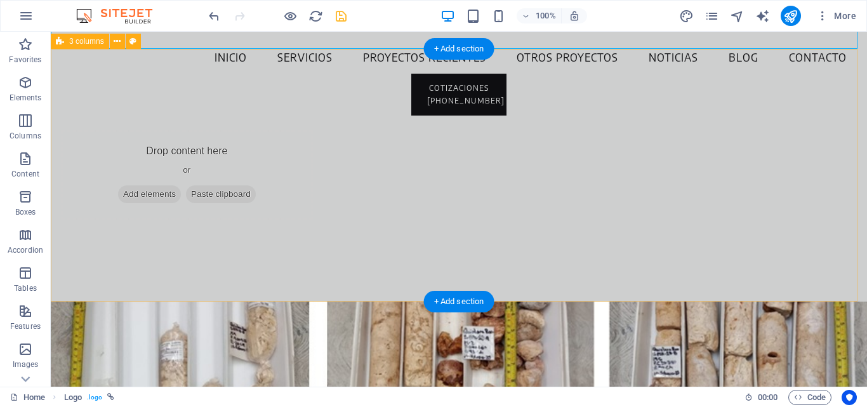
click at [109, 128] on div "Drop content here or Add elements Paste clipboard" at bounding box center [459, 175] width 816 height 253
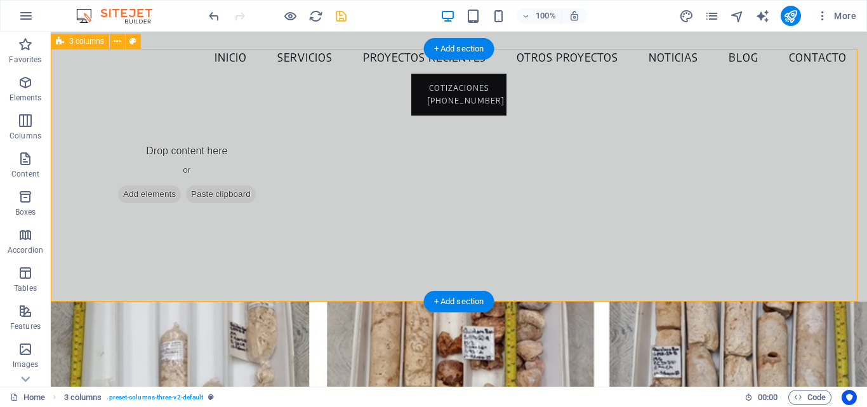
click at [331, 174] on div "Drop content here or Add elements Paste clipboard" at bounding box center [459, 175] width 816 height 253
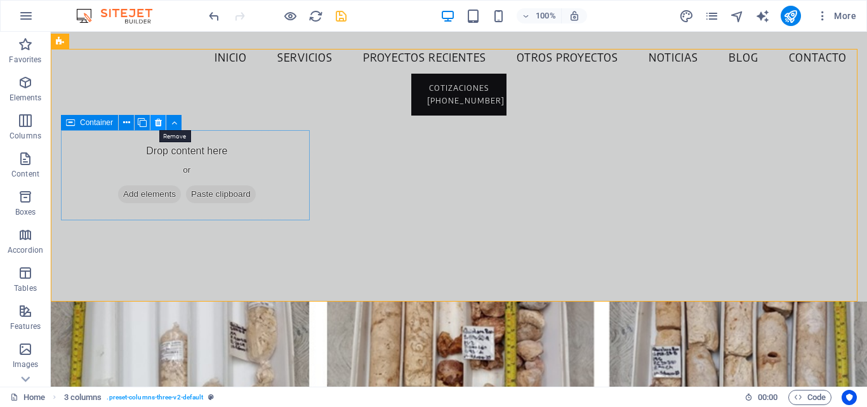
click at [157, 121] on icon at bounding box center [158, 122] width 7 height 13
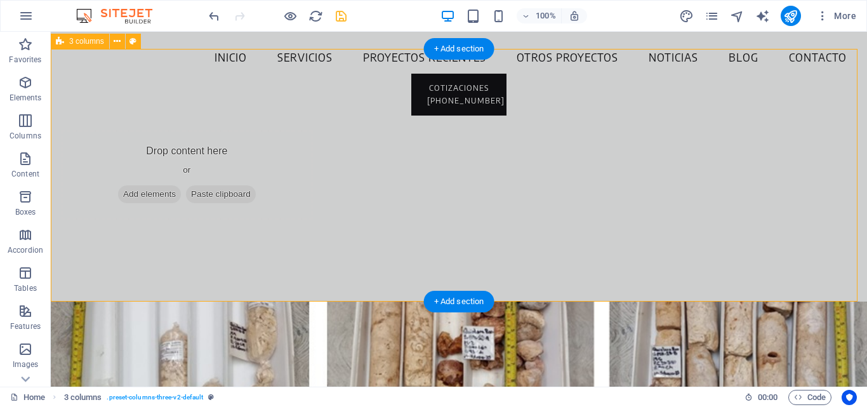
click at [114, 106] on div "Drop content here or Add elements Paste clipboard" at bounding box center [459, 175] width 816 height 253
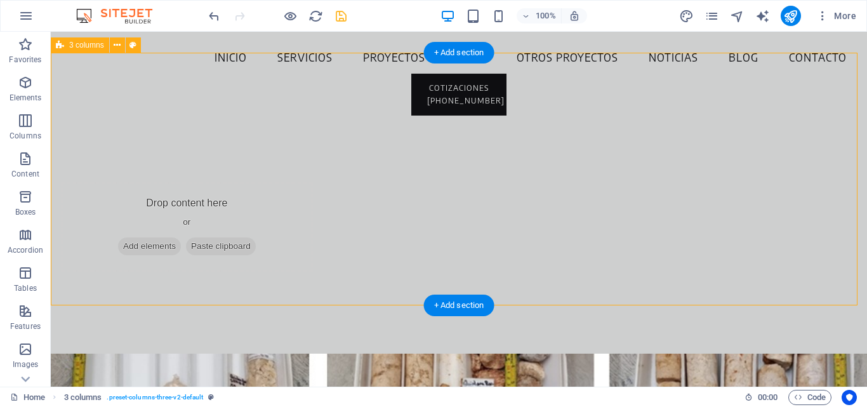
scroll to position [63, 0]
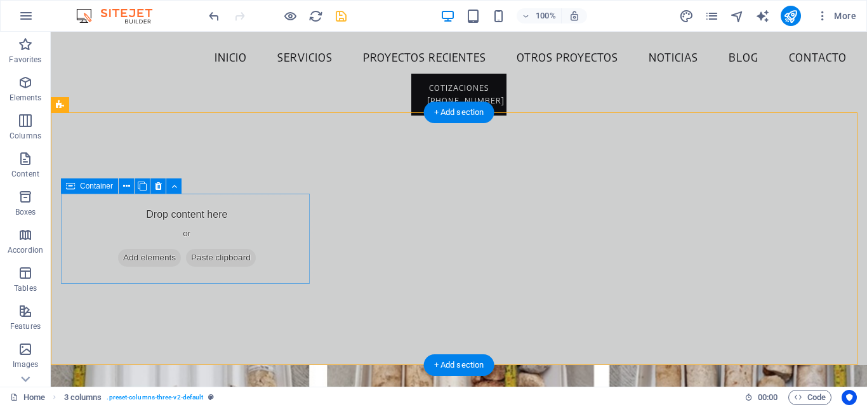
click at [199, 241] on div "Drop content here or Add elements Paste clipboard" at bounding box center [187, 239] width 252 height 90
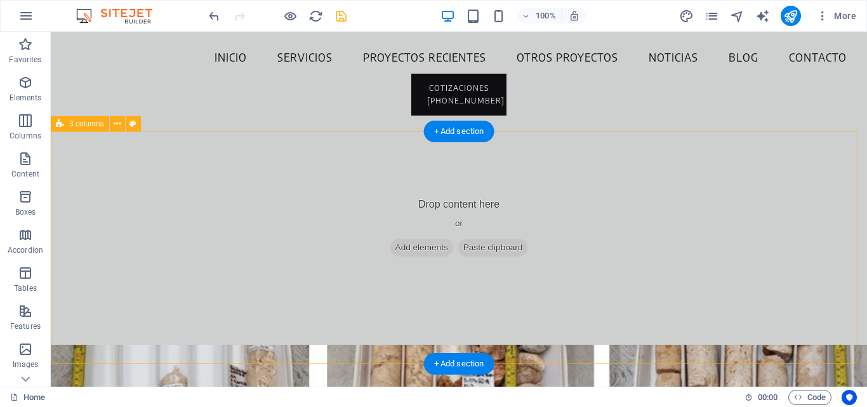
scroll to position [0, 0]
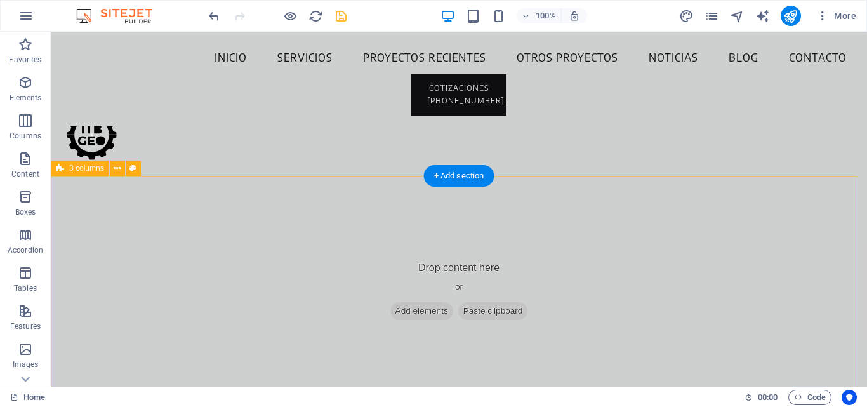
click at [435, 270] on div "Drop content here or Add elements Paste clipboard" at bounding box center [459, 292] width 816 height 90
click at [445, 265] on div "Drop content here or Add elements Paste clipboard" at bounding box center [459, 292] width 816 height 90
click at [113, 169] on button at bounding box center [117, 168] width 15 height 15
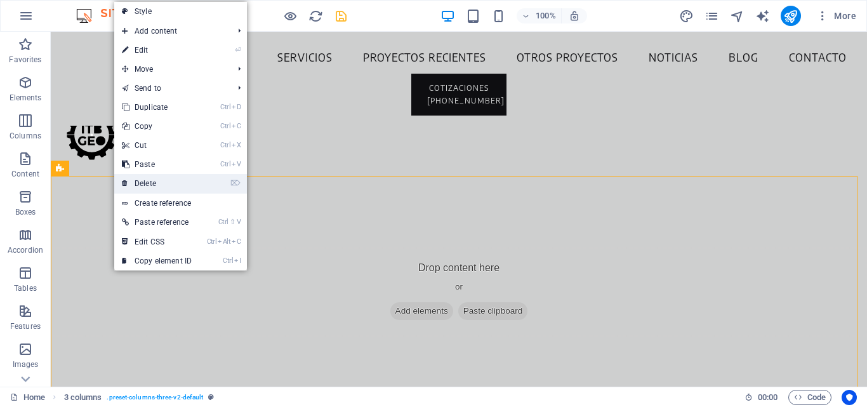
click at [149, 177] on link "⌦ Delete" at bounding box center [156, 183] width 85 height 19
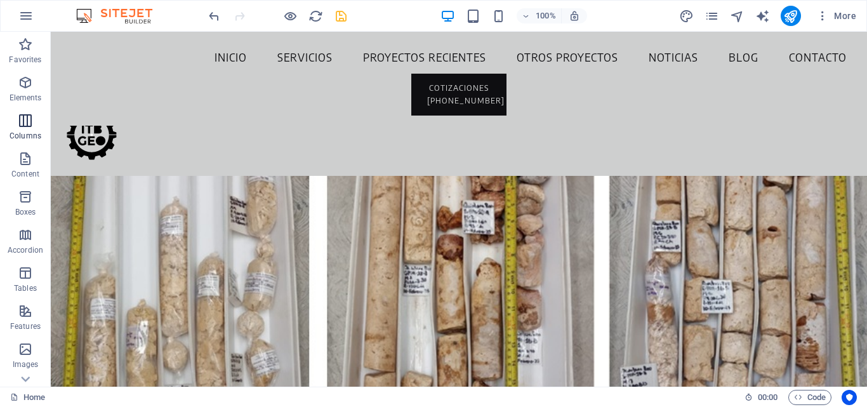
click at [29, 125] on icon "button" at bounding box center [25, 120] width 15 height 15
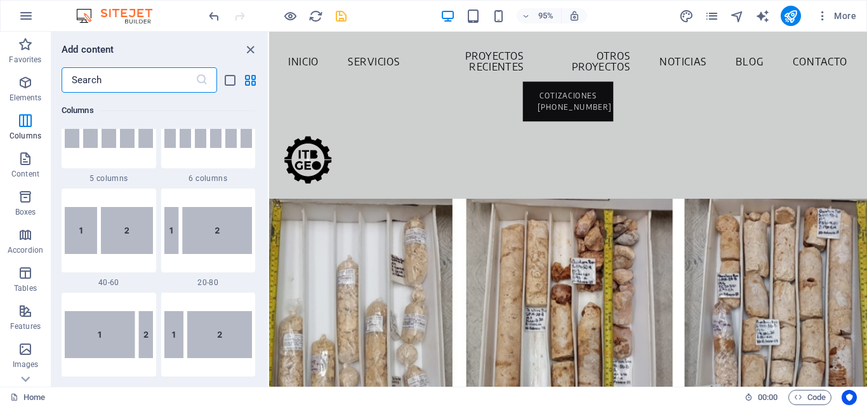
scroll to position [882, 0]
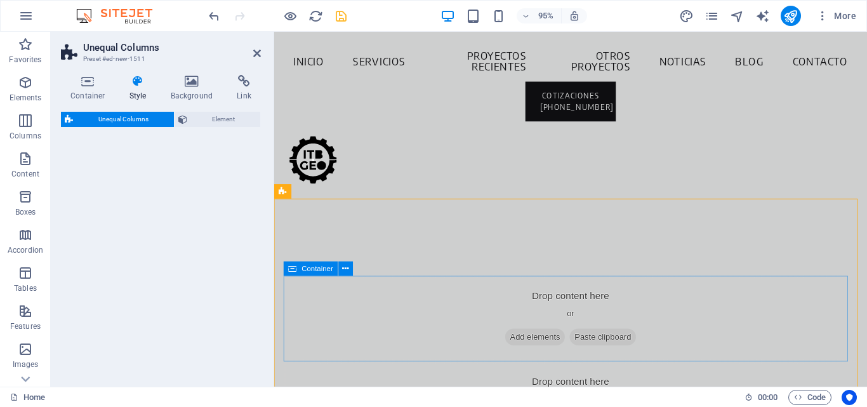
select select "%"
select select "rem"
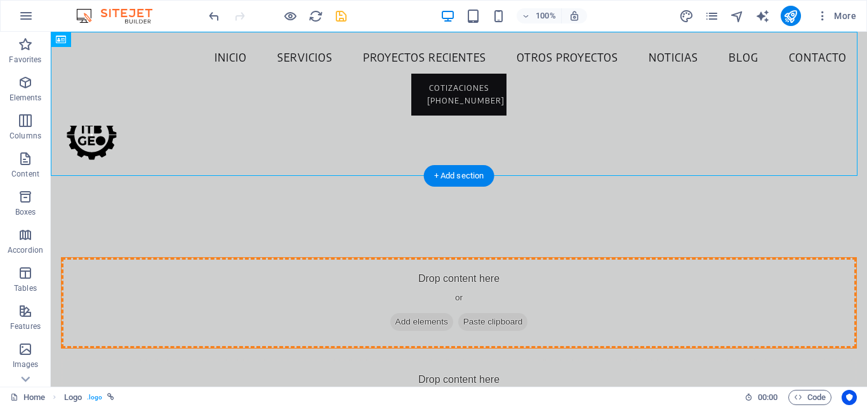
drag, startPoint x: 99, startPoint y: 167, endPoint x: 103, endPoint y: 327, distance: 160.0
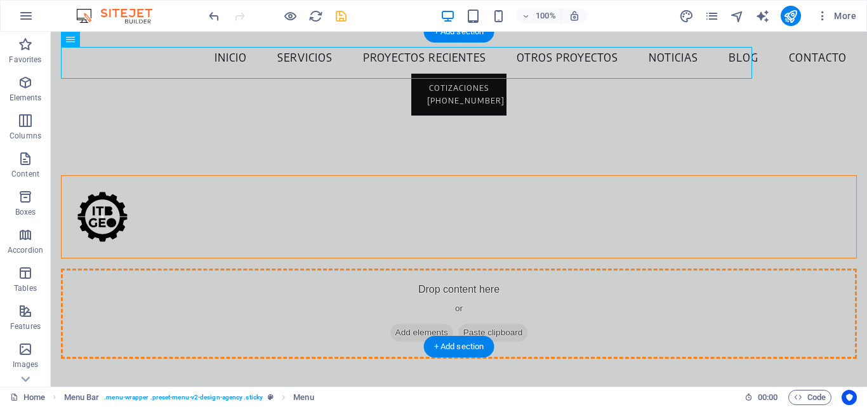
drag, startPoint x: 257, startPoint y: 60, endPoint x: 434, endPoint y: 244, distance: 255.0
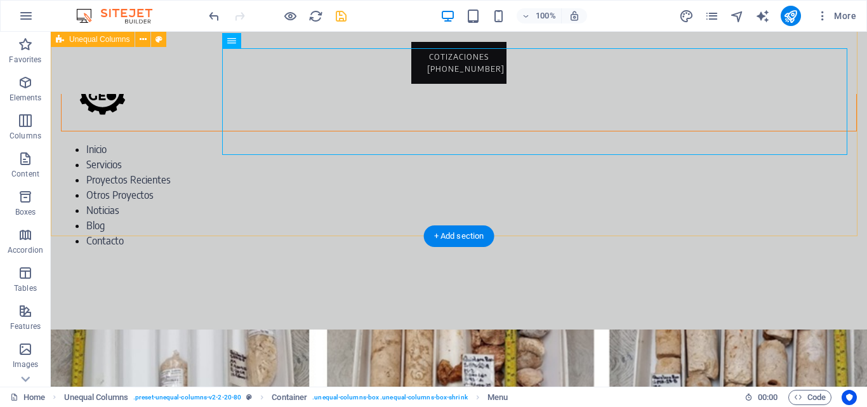
scroll to position [0, 0]
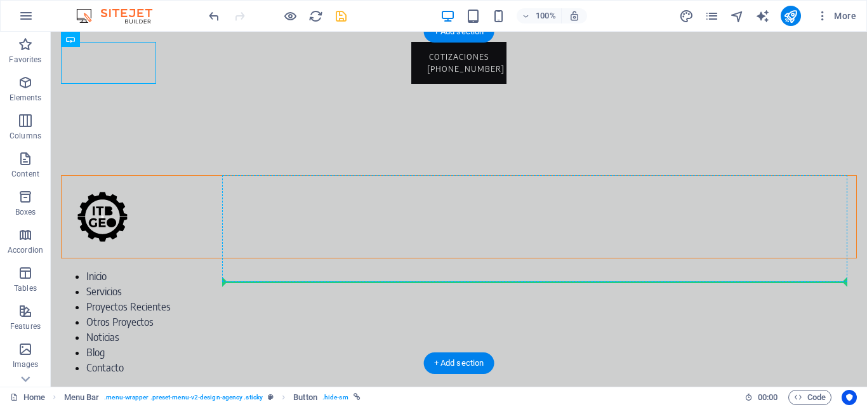
drag, startPoint x: 116, startPoint y: 70, endPoint x: 413, endPoint y: 230, distance: 336.9
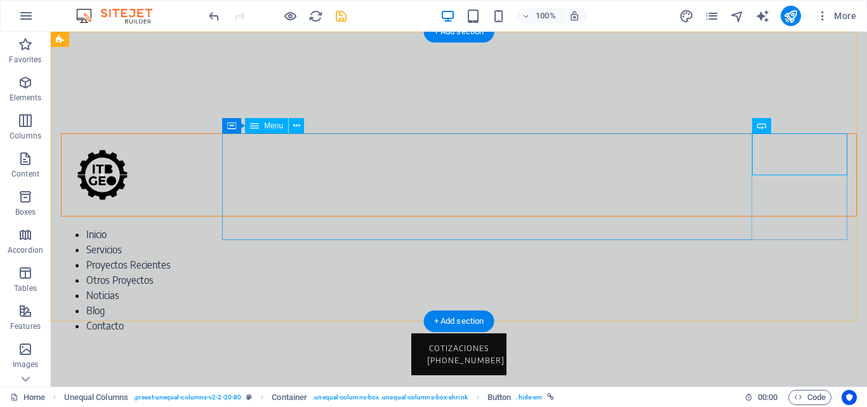
click at [265, 227] on nav "Inicio Servicios Proyectos Recientes Otros Proyectos Noticias Blog Contacto" at bounding box center [459, 280] width 796 height 107
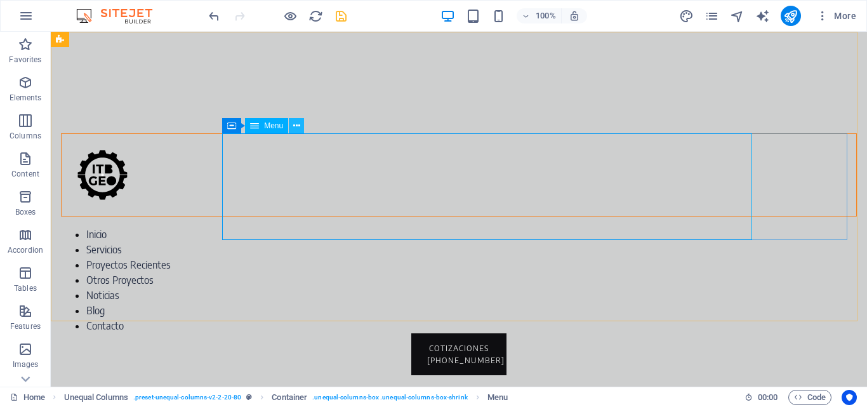
click at [298, 122] on icon at bounding box center [296, 125] width 7 height 13
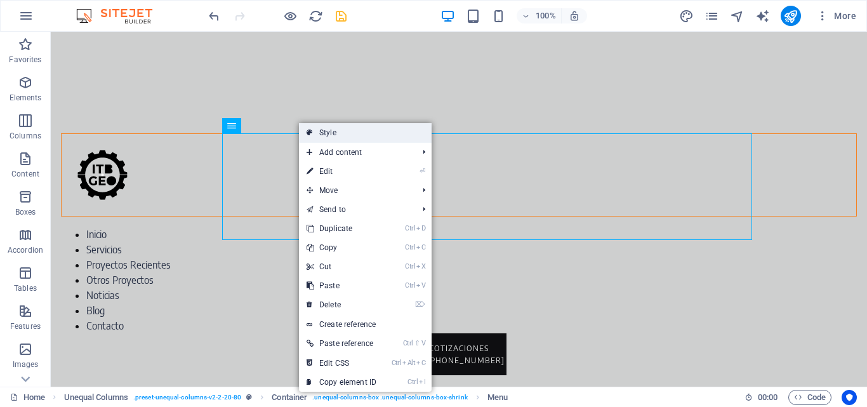
click at [320, 132] on link "Style" at bounding box center [365, 132] width 133 height 19
select select "%"
select select "rem"
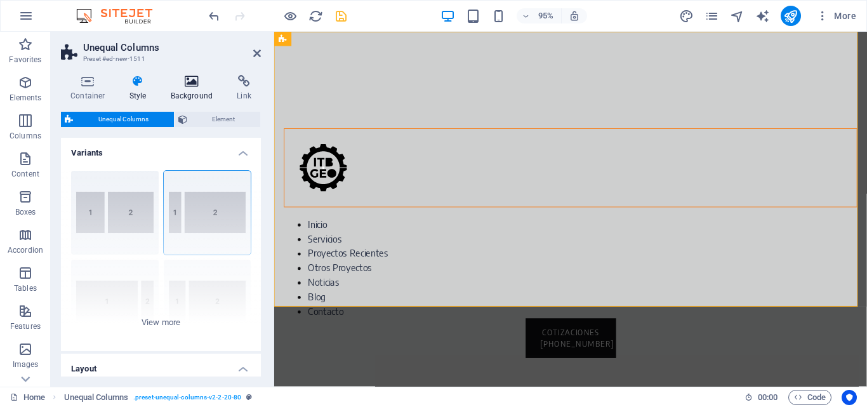
click at [196, 97] on h4 "Background" at bounding box center [194, 88] width 67 height 27
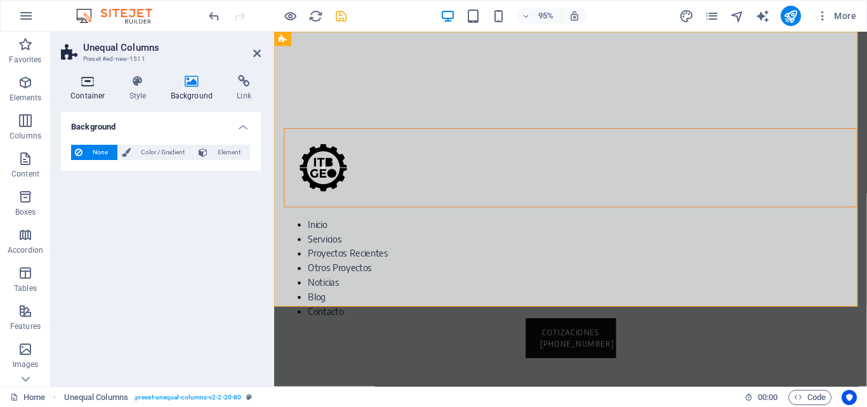
click at [87, 92] on h4 "Container" at bounding box center [90, 88] width 59 height 27
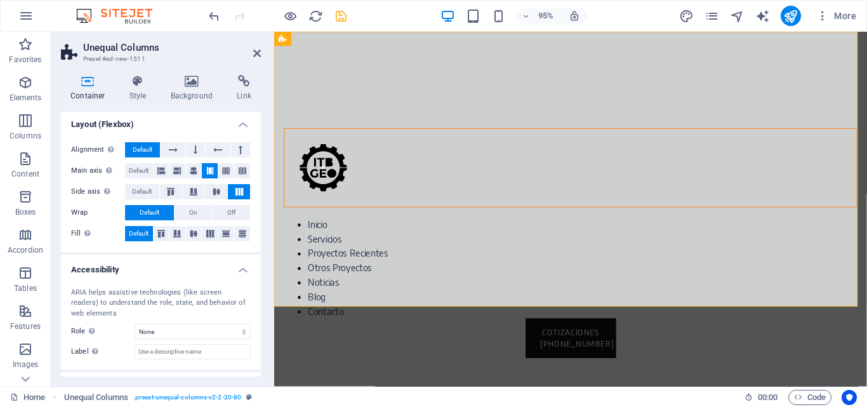
scroll to position [190, 0]
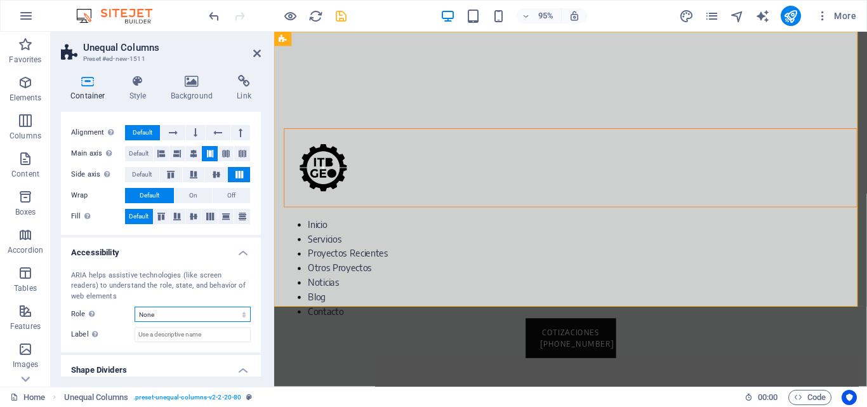
click at [164, 319] on select "None Alert Article Banner Comment Complementary Dialog Footer Header Marquee Pr…" at bounding box center [193, 314] width 116 height 15
select select "separator"
click at [135, 307] on select "None Alert Article Banner Comment Complementary Dialog Footer Header Marquee Pr…" at bounding box center [193, 314] width 116 height 15
click at [164, 312] on select "None Alert Article Banner Comment Complementary Dialog Footer Header Marquee Pr…" at bounding box center [193, 314] width 116 height 15
click at [135, 307] on select "None Alert Article Banner Comment Complementary Dialog Footer Header Marquee Pr…" at bounding box center [193, 314] width 116 height 15
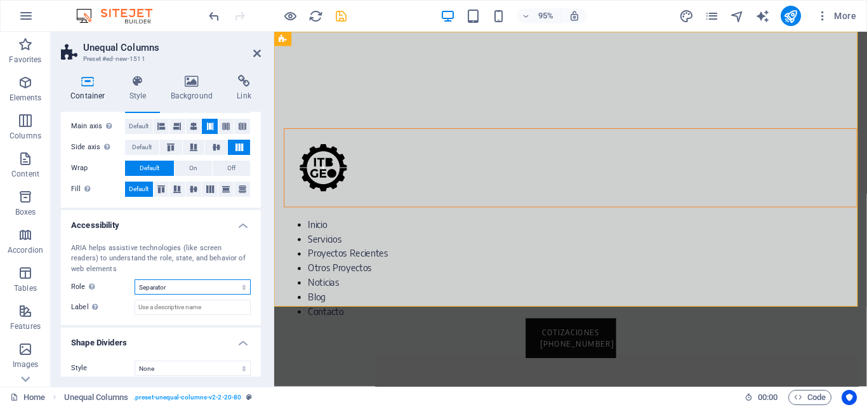
scroll to position [227, 0]
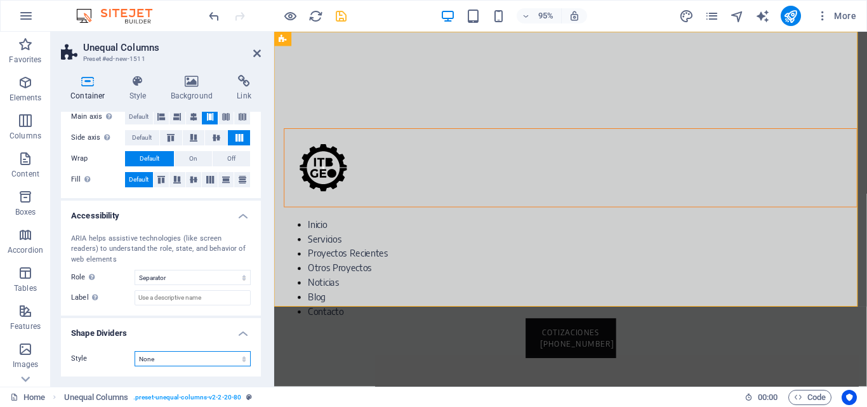
click at [169, 357] on select "None Triangle Square Diagonal Polygon 1 Polygon 2 Zigzag Multiple Zigzags Waves…" at bounding box center [193, 358] width 116 height 15
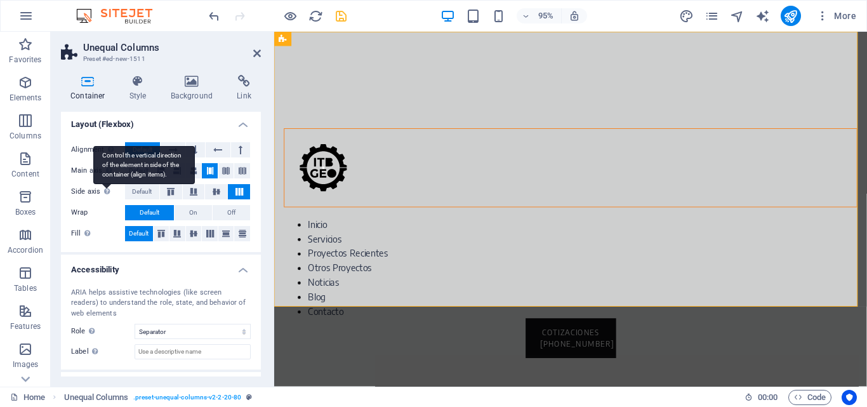
scroll to position [100, 0]
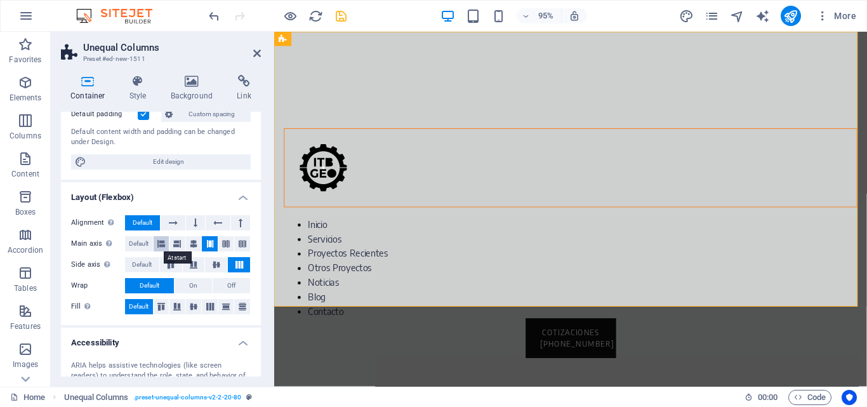
click at [162, 241] on icon at bounding box center [161, 243] width 8 height 15
click at [206, 242] on icon at bounding box center [210, 243] width 8 height 15
click at [222, 239] on icon at bounding box center [226, 243] width 8 height 15
click at [166, 243] on button at bounding box center [162, 243] width 16 height 15
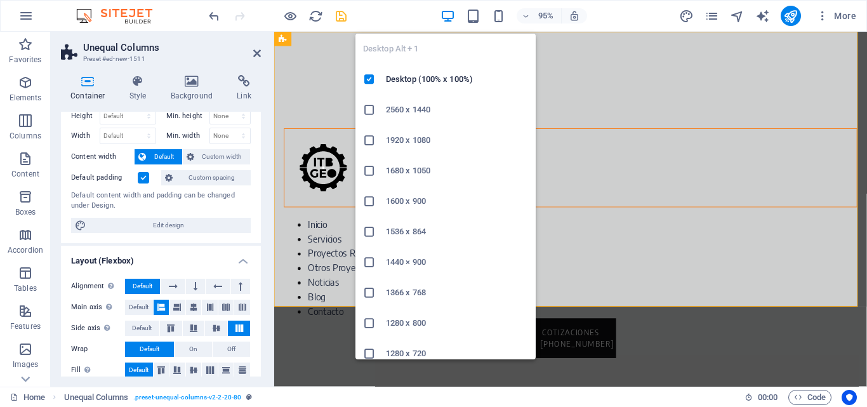
click at [454, 19] on icon "button" at bounding box center [448, 16] width 15 height 15
click at [451, 15] on icon "button" at bounding box center [448, 16] width 15 height 15
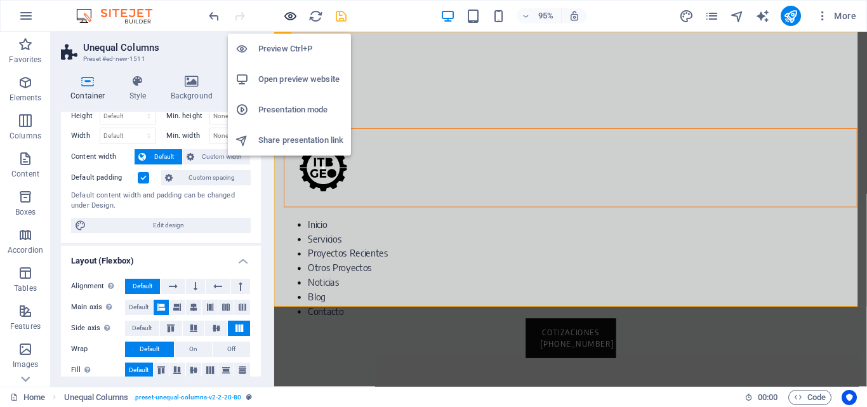
click at [294, 17] on icon "button" at bounding box center [290, 16] width 15 height 15
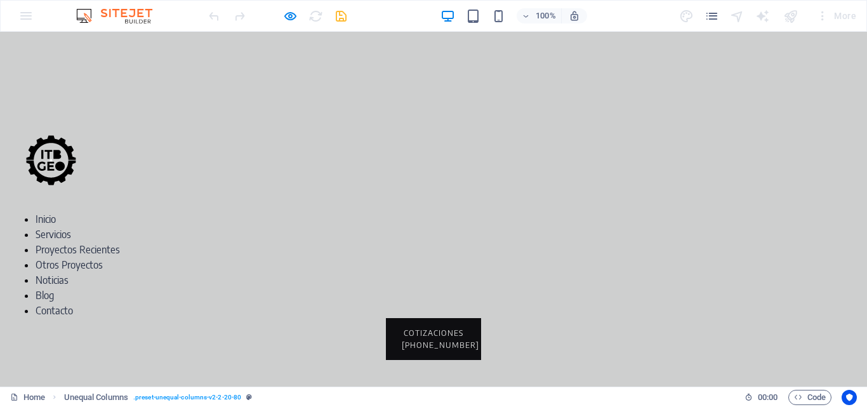
scroll to position [0, 0]
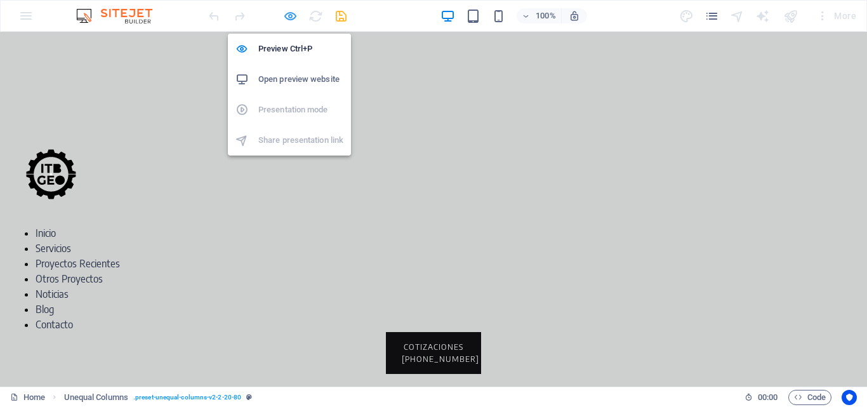
click at [284, 18] on icon "button" at bounding box center [290, 16] width 15 height 15
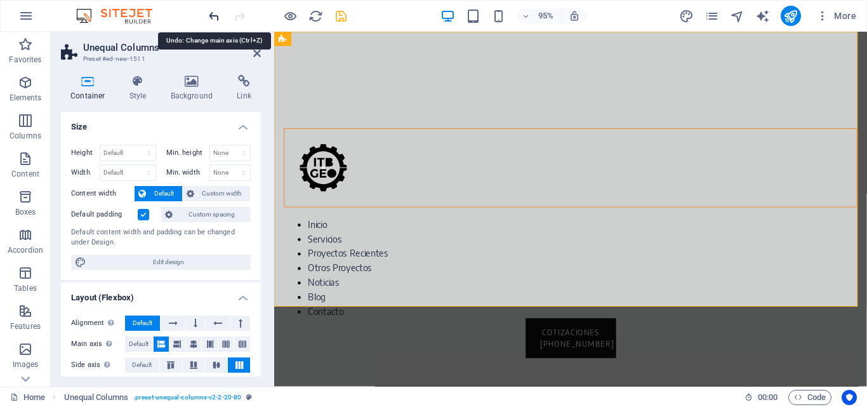
click at [211, 15] on icon "undo" at bounding box center [214, 16] width 15 height 15
click at [215, 18] on icon "undo" at bounding box center [214, 16] width 15 height 15
click at [215, 16] on icon "undo" at bounding box center [214, 16] width 15 height 15
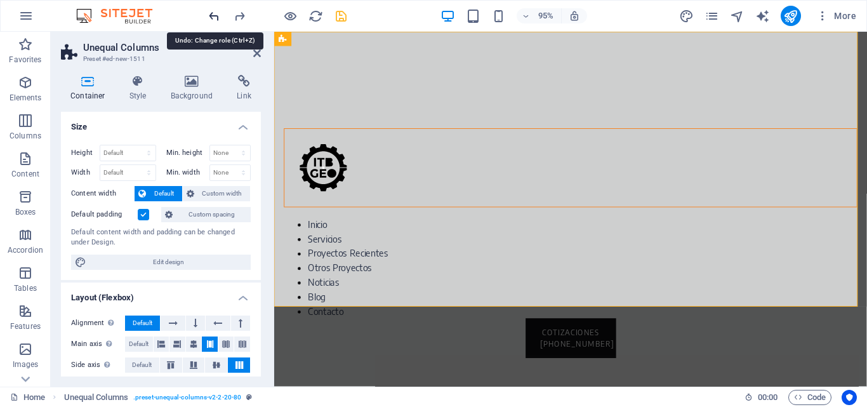
select select "none"
click at [215, 16] on icon "undo" at bounding box center [214, 16] width 15 height 15
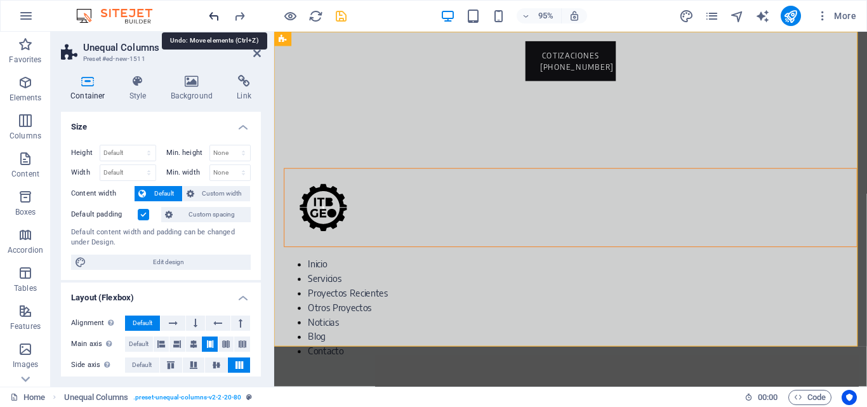
click at [215, 16] on icon "undo" at bounding box center [214, 16] width 15 height 15
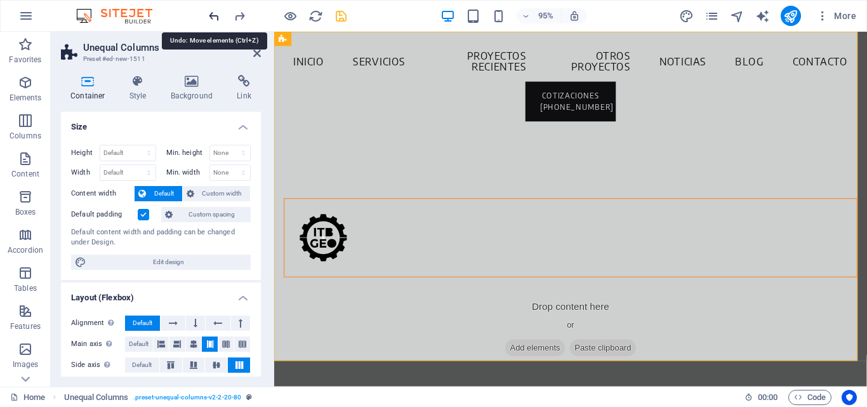
click at [215, 16] on icon "undo" at bounding box center [214, 16] width 15 height 15
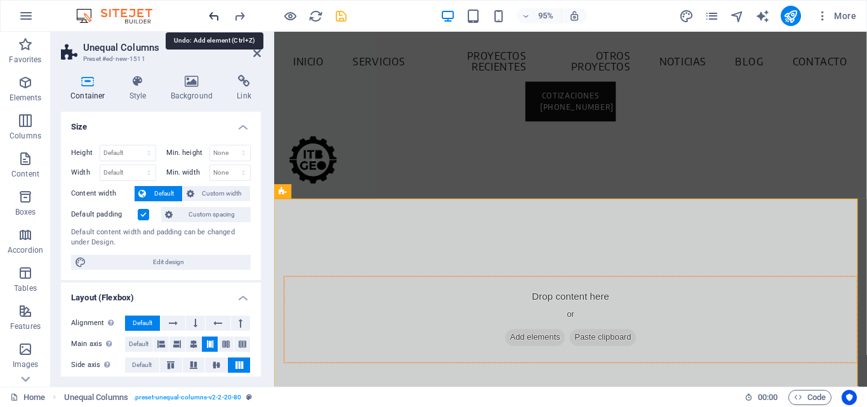
click at [215, 16] on icon "undo" at bounding box center [214, 16] width 15 height 15
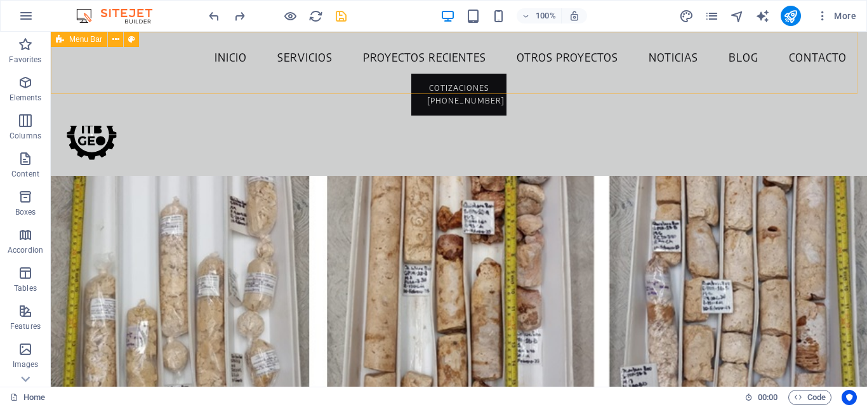
click at [159, 86] on div "Inicio Servicios Proyectos Recientes Otros Proyectos Noticias Blog Contacto COT…" at bounding box center [459, 79] width 816 height 94
click at [104, 87] on div "Inicio Servicios Proyectos Recientes Otros Proyectos Noticias Blog Contacto COT…" at bounding box center [459, 79] width 816 height 94
click at [60, 67] on div "Inicio Servicios Proyectos Recientes Otros Proyectos Noticias Blog Contacto COT…" at bounding box center [459, 79] width 816 height 94
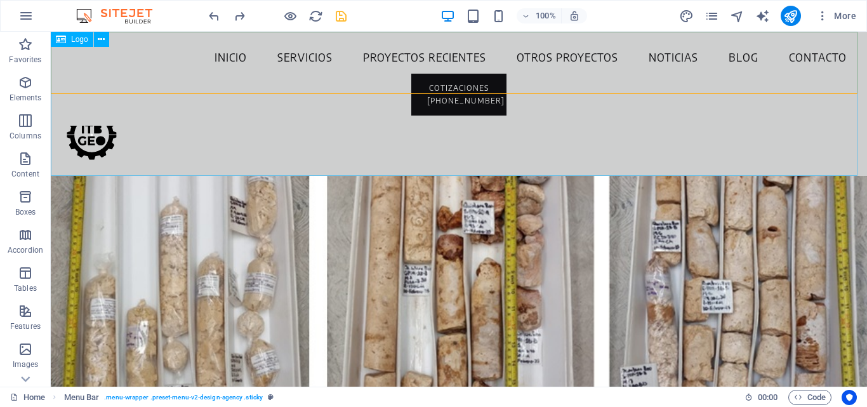
click at [58, 102] on div at bounding box center [459, 104] width 816 height 144
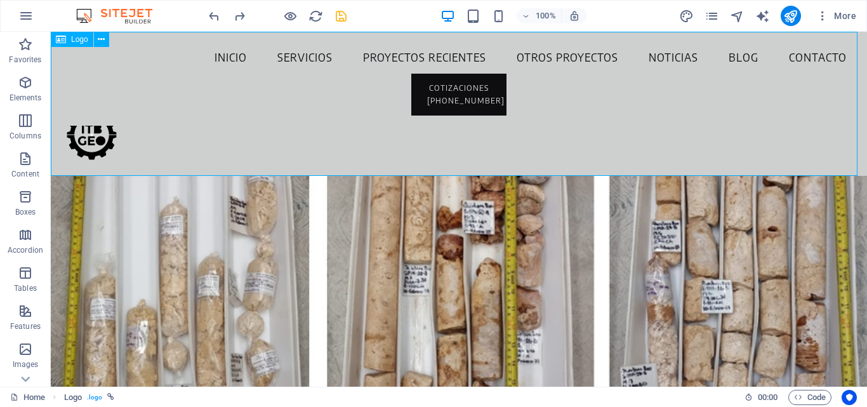
click at [77, 124] on div at bounding box center [459, 104] width 816 height 144
click at [103, 96] on div at bounding box center [459, 104] width 816 height 144
click at [97, 114] on div at bounding box center [459, 104] width 816 height 144
click at [87, 123] on div at bounding box center [459, 104] width 816 height 144
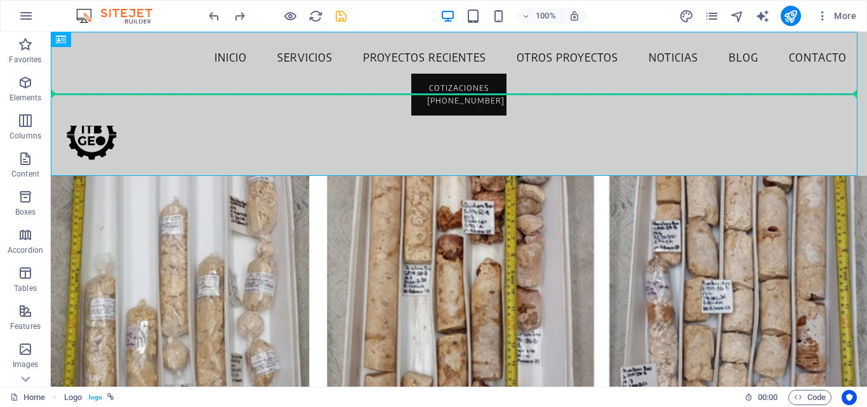
drag, startPoint x: 83, startPoint y: 113, endPoint x: 96, endPoint y: 67, distance: 47.4
drag, startPoint x: 91, startPoint y: 133, endPoint x: 117, endPoint y: 69, distance: 69.0
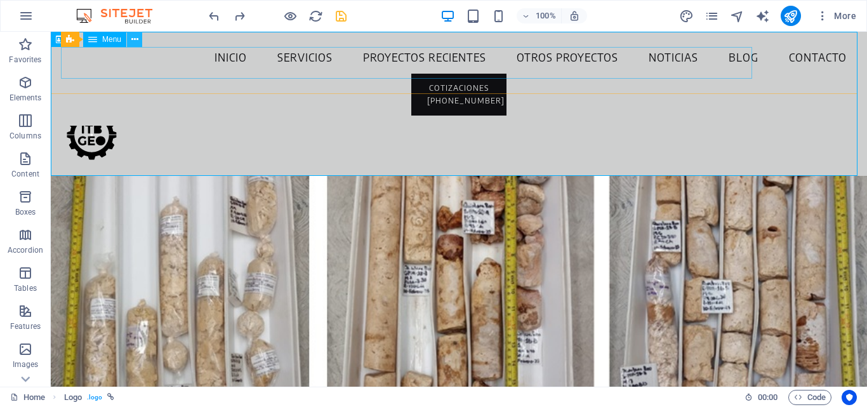
click at [132, 39] on icon at bounding box center [134, 39] width 7 height 13
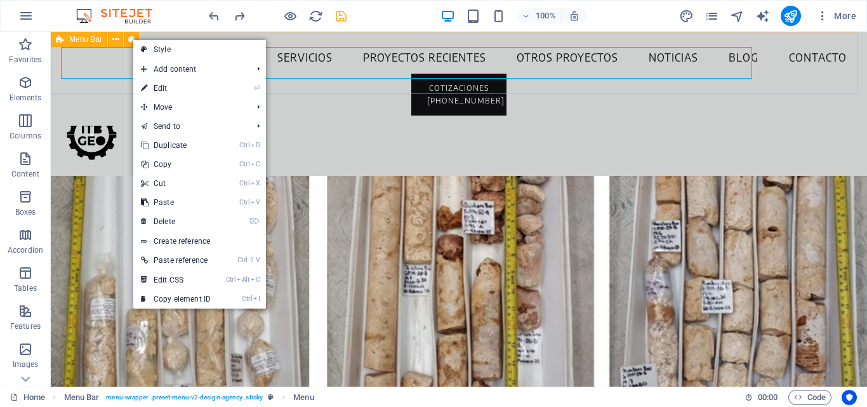
click at [84, 93] on div "Inicio Servicios Proyectos Recientes Otros Proyectos Noticias Blog Contacto COT…" at bounding box center [459, 79] width 816 height 94
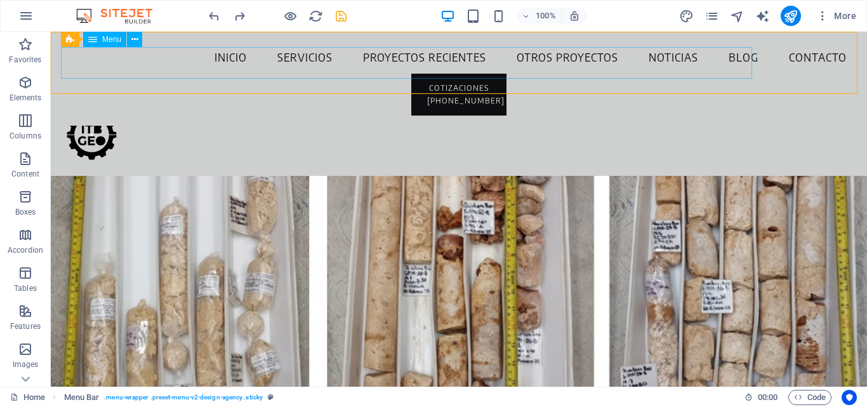
click at [136, 58] on nav "Inicio Servicios Proyectos Recientes Otros Proyectos Noticias Blog Contacto" at bounding box center [459, 58] width 796 height 32
click at [134, 43] on icon at bounding box center [134, 39] width 7 height 13
click at [301, 73] on nav "Inicio Servicios Proyectos Recientes Otros Proyectos Noticias Blog Contacto" at bounding box center [459, 58] width 796 height 32
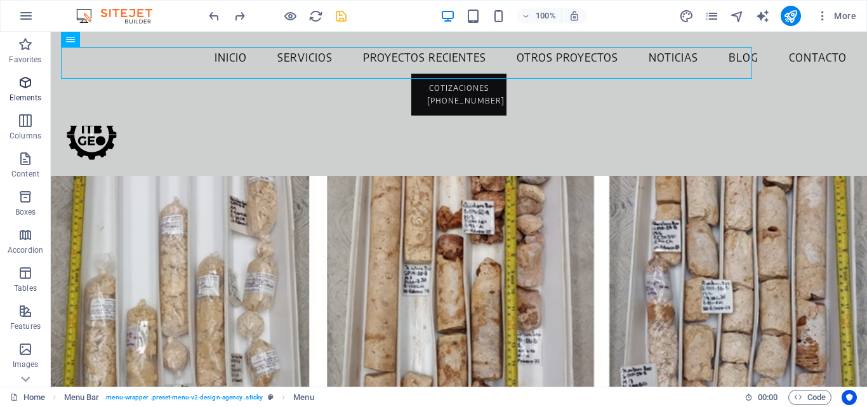
click at [34, 85] on span "Elements" at bounding box center [25, 90] width 51 height 30
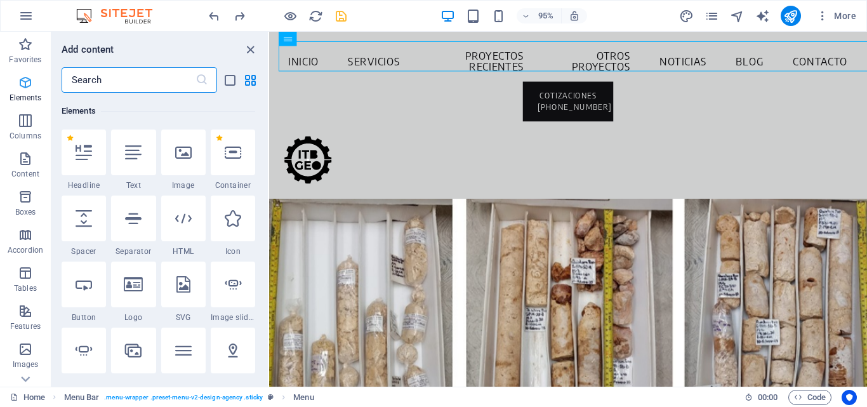
scroll to position [135, 0]
click at [29, 124] on icon "button" at bounding box center [25, 120] width 15 height 15
click at [29, 83] on icon "button" at bounding box center [25, 82] width 15 height 15
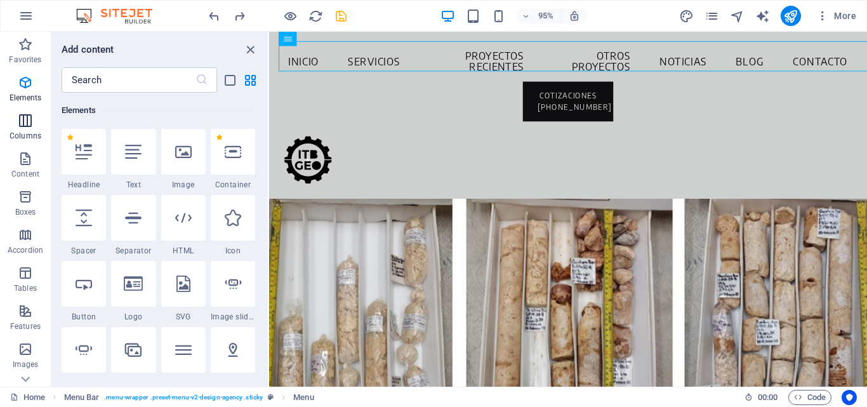
click at [26, 124] on icon "button" at bounding box center [25, 120] width 15 height 15
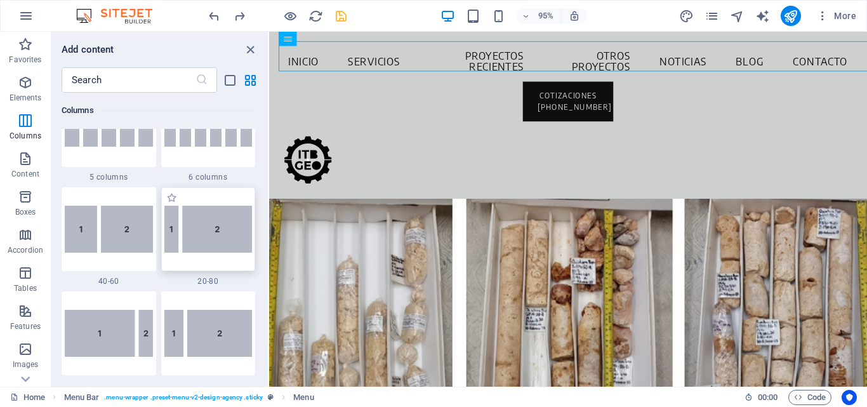
scroll to position [946, 0]
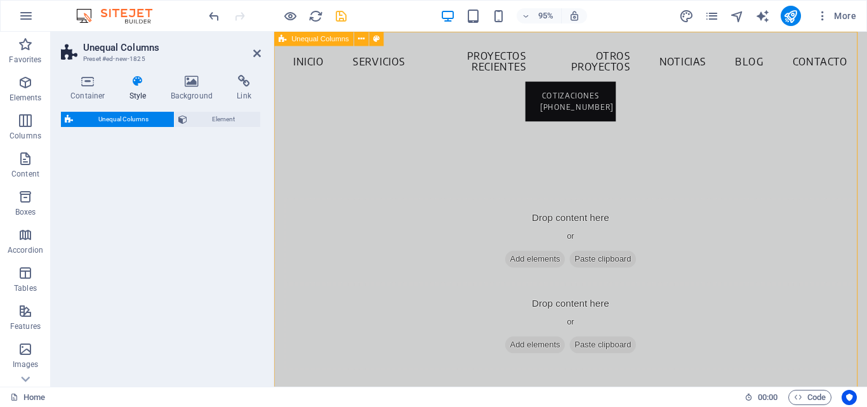
select select "%"
select select "rem"
select select "preset-unequal-columns-v2-4-30-70"
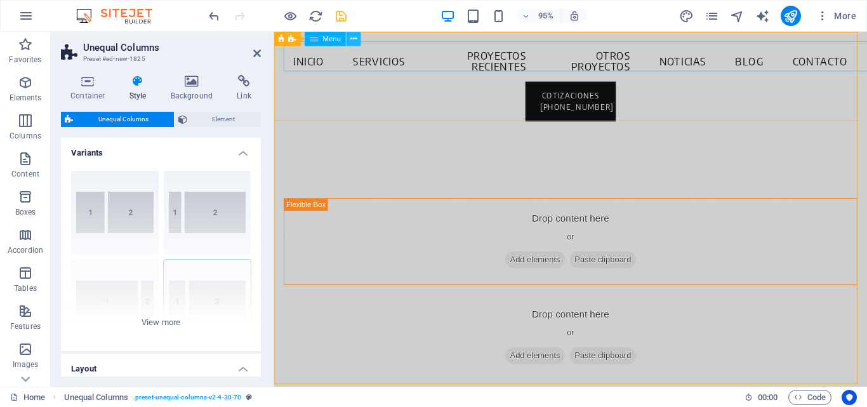
click at [354, 39] on icon at bounding box center [353, 38] width 6 height 13
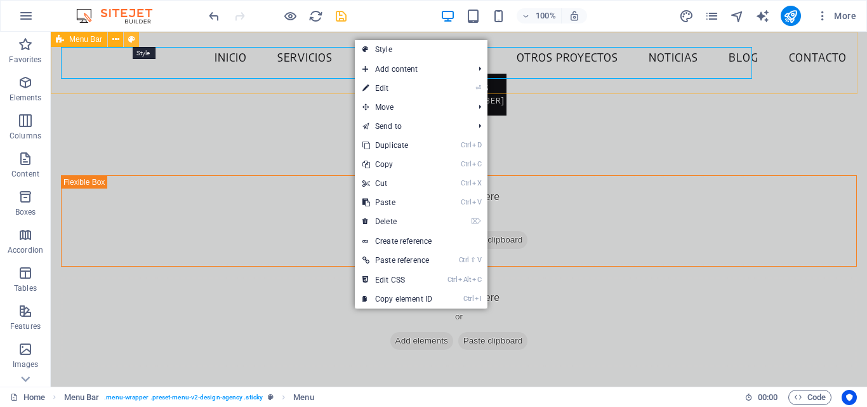
click at [131, 41] on icon at bounding box center [131, 39] width 7 height 13
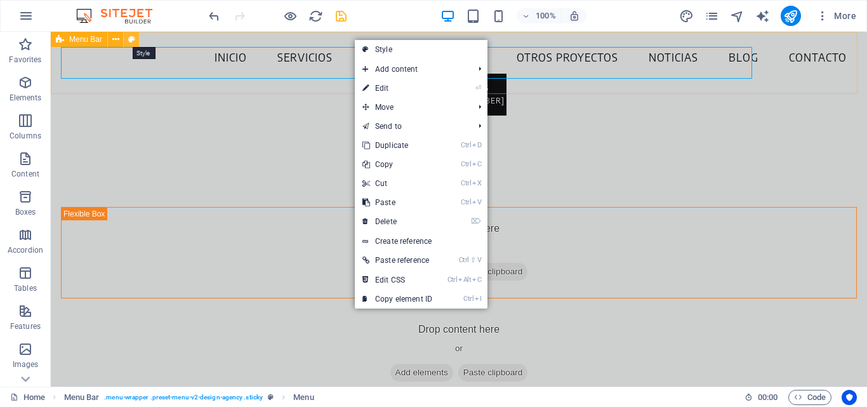
select select "rem"
select select "sticky_instant"
select select "px"
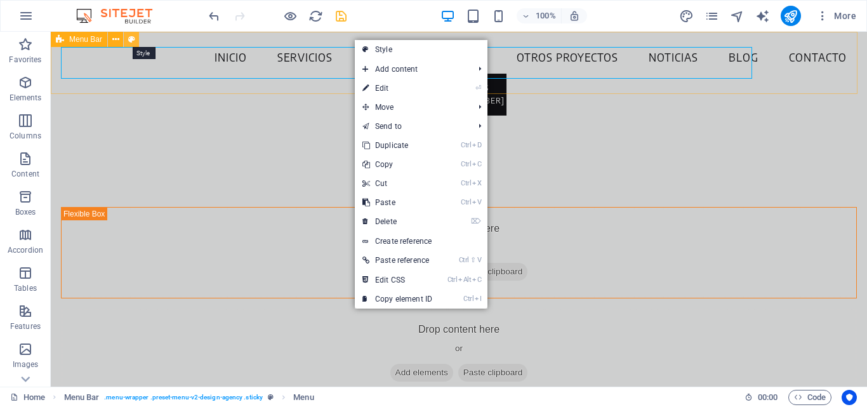
select select "px"
select select "hover_border"
select select "px"
select select "rem"
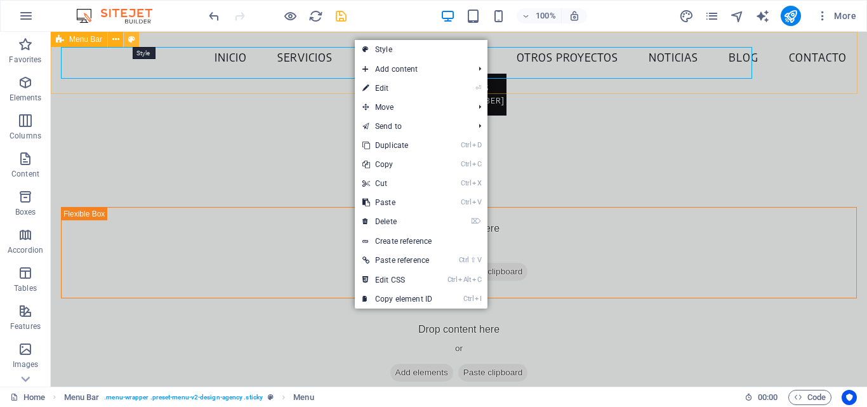
select select "rem"
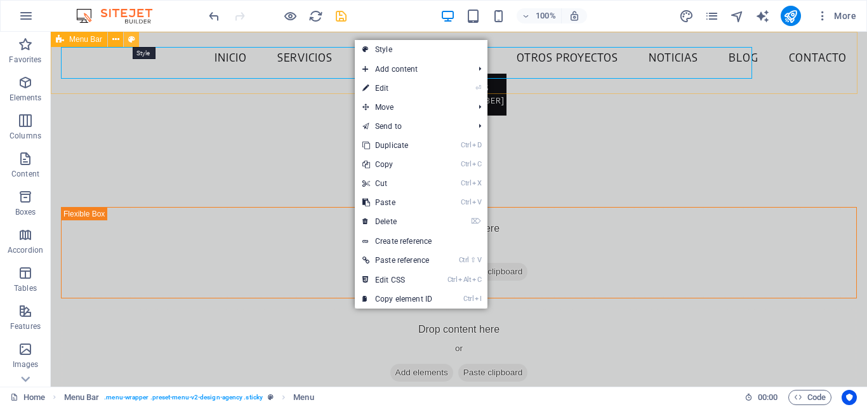
select select "link-special-font"
select select "rem"
select select "400"
select select "px"
select select "rem"
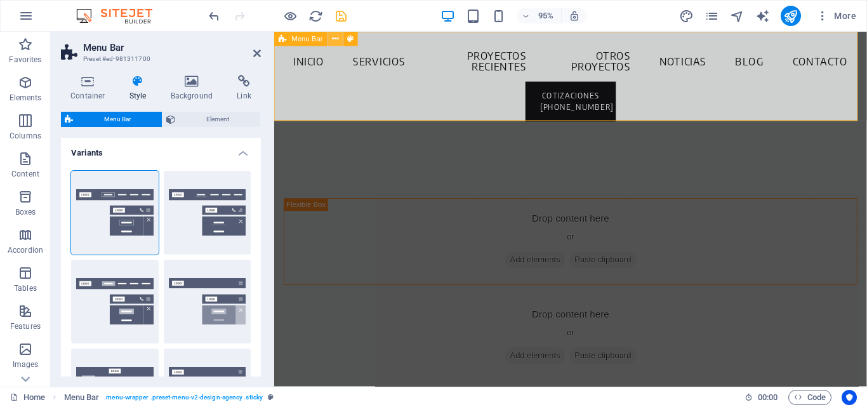
click at [338, 42] on icon at bounding box center [336, 38] width 6 height 13
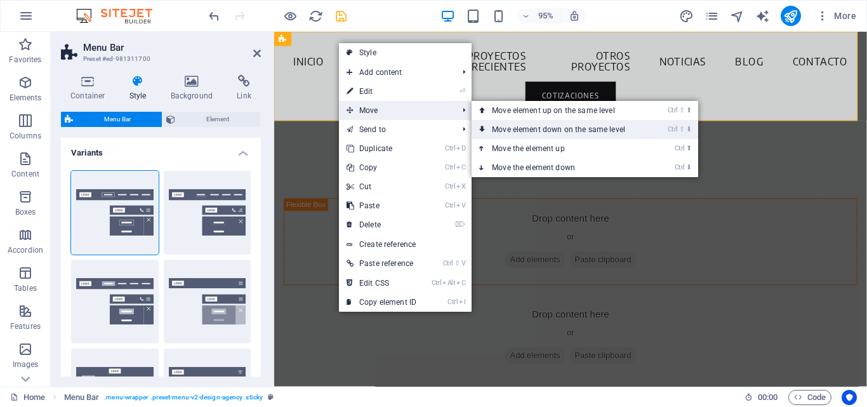
click at [508, 127] on link "Ctrl ⇧ ⬇ Move element down on the same level" at bounding box center [561, 129] width 179 height 19
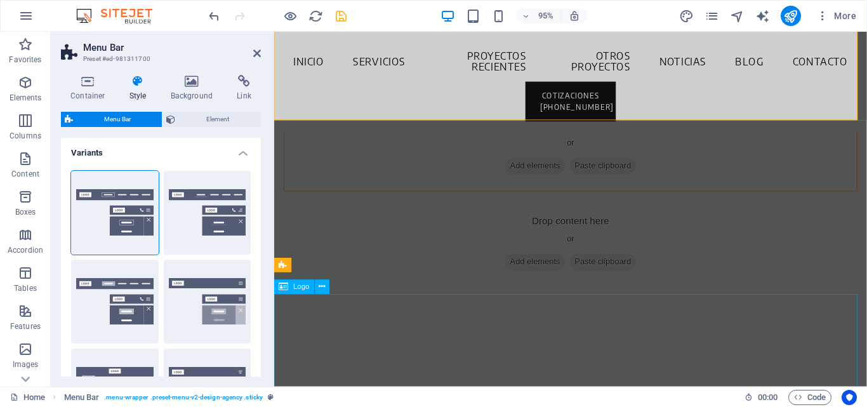
scroll to position [0, 0]
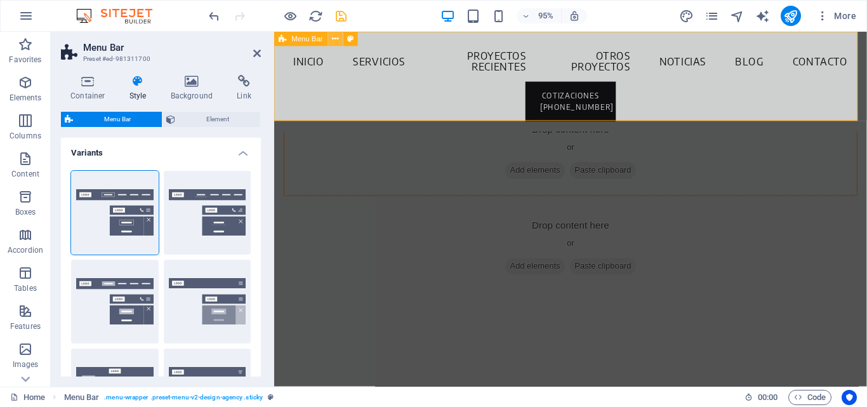
click at [342, 39] on button at bounding box center [336, 39] width 15 height 15
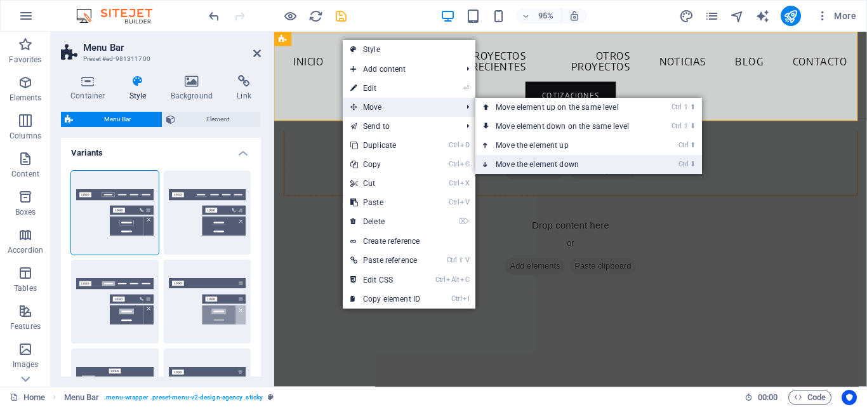
click at [527, 164] on link "Ctrl ⬇ Move the element down" at bounding box center [564, 164] width 179 height 19
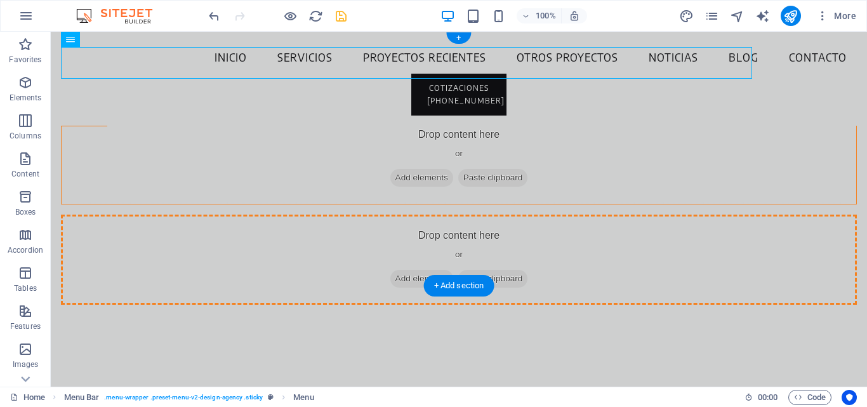
drag, startPoint x: 161, startPoint y: 59, endPoint x: 525, endPoint y: 144, distance: 374.2
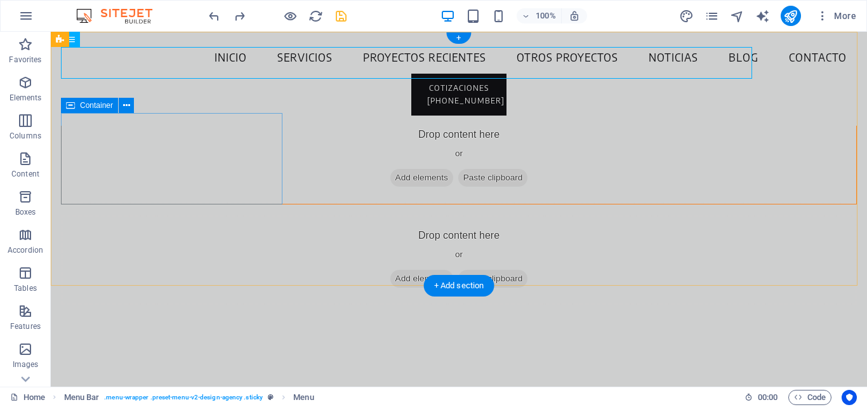
click at [220, 140] on div "Drop content here or Add elements Paste clipboard" at bounding box center [459, 159] width 795 height 90
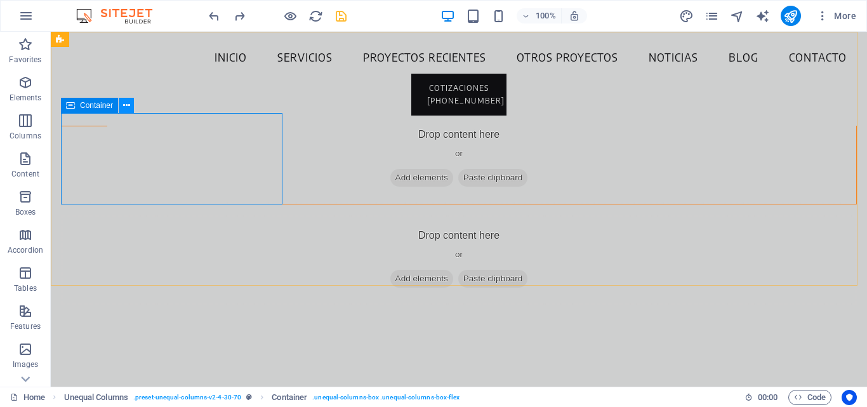
click at [127, 103] on icon at bounding box center [126, 105] width 7 height 13
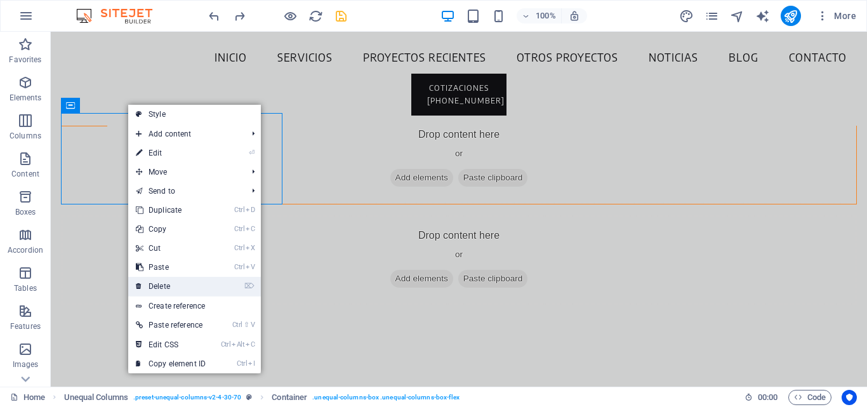
click at [168, 286] on link "⌦ Delete" at bounding box center [170, 286] width 85 height 19
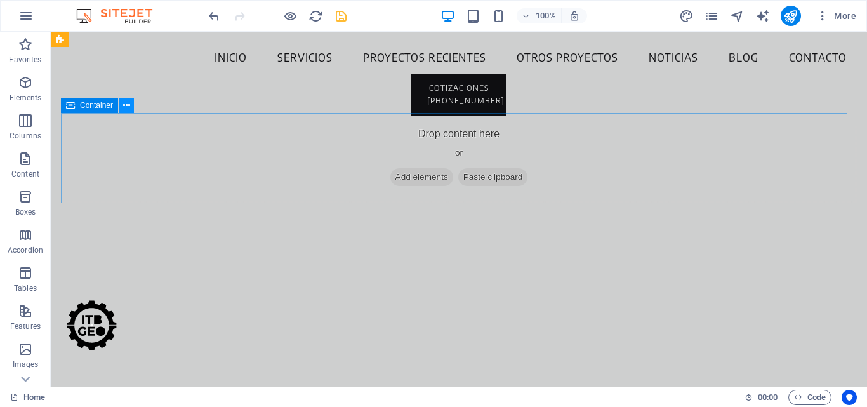
click at [124, 105] on icon at bounding box center [126, 105] width 7 height 13
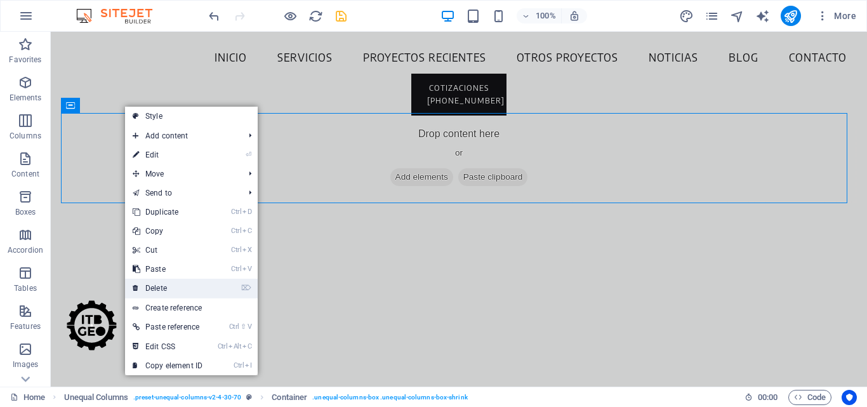
click at [163, 291] on link "⌦ Delete" at bounding box center [167, 288] width 85 height 19
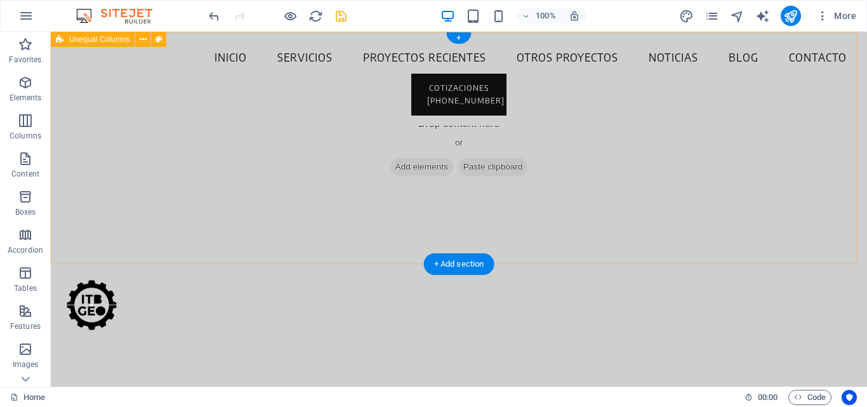
click at [289, 129] on div "Drop content here or Add elements Paste clipboard" at bounding box center [459, 148] width 816 height 90
click at [394, 153] on div "Drop content here or Add elements Paste clipboard" at bounding box center [459, 148] width 816 height 90
click at [401, 169] on span "Add elements" at bounding box center [421, 167] width 63 height 18
click at [436, 127] on div "Drop content here or Add elements Paste clipboard" at bounding box center [459, 148] width 816 height 90
click at [440, 122] on div "Drop content here or Add elements Paste clipboard" at bounding box center [459, 148] width 816 height 90
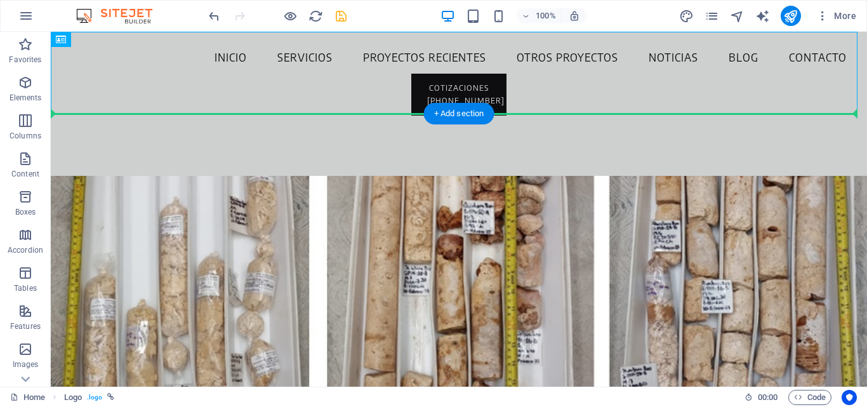
drag, startPoint x: 88, startPoint y: 95, endPoint x: 90, endPoint y: 119, distance: 23.6
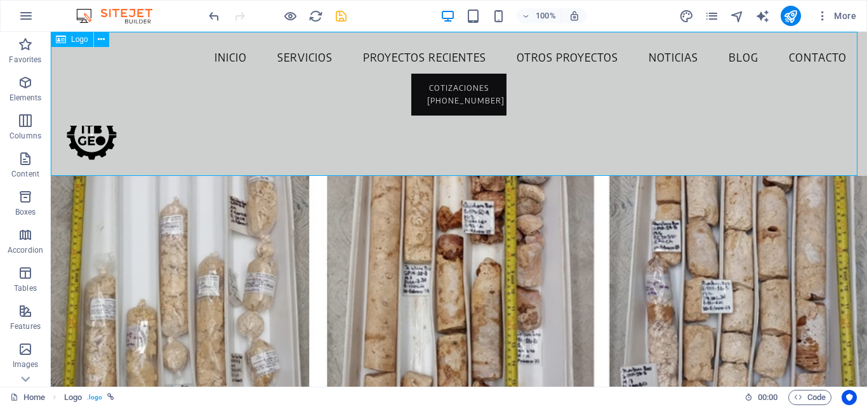
drag, startPoint x: 107, startPoint y: 135, endPoint x: 98, endPoint y: 109, distance: 28.3
click at [98, 109] on div at bounding box center [459, 104] width 816 height 144
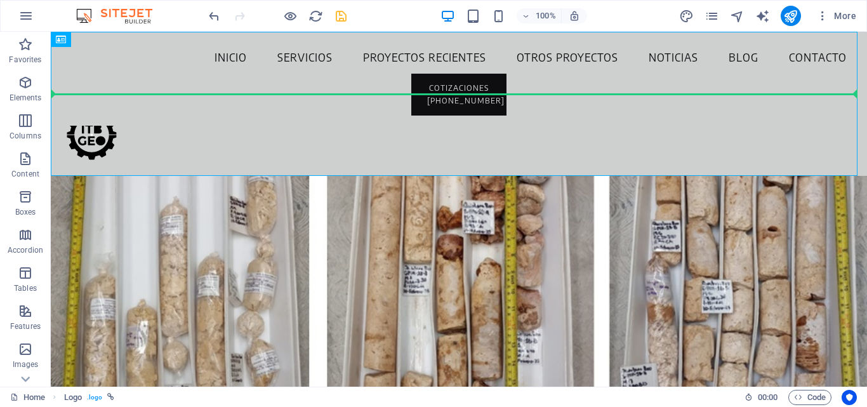
drag, startPoint x: 84, startPoint y: 143, endPoint x: 81, endPoint y: 89, distance: 54.7
drag, startPoint x: 80, startPoint y: 131, endPoint x: 81, endPoint y: 88, distance: 42.5
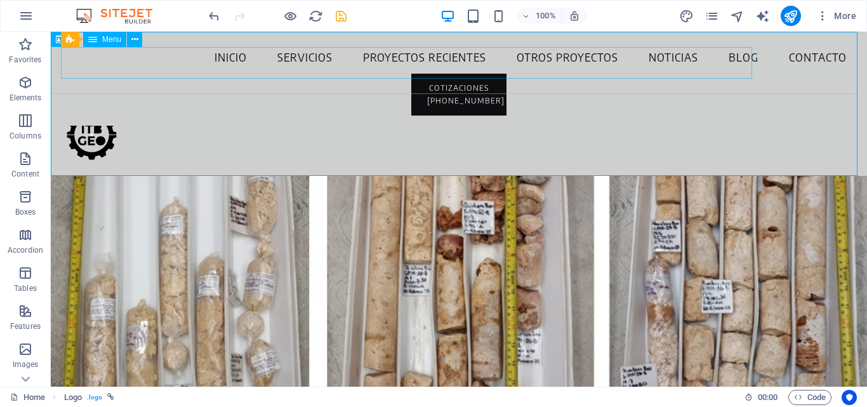
click at [109, 62] on nav "Inicio Servicios Proyectos Recientes Otros Proyectos Noticias Blog Contacto" at bounding box center [459, 58] width 796 height 32
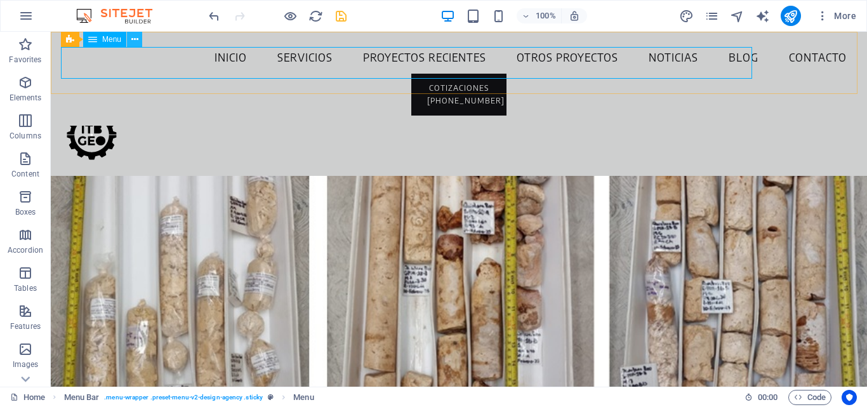
click at [135, 39] on icon at bounding box center [134, 39] width 7 height 13
click at [134, 39] on icon at bounding box center [134, 39] width 7 height 13
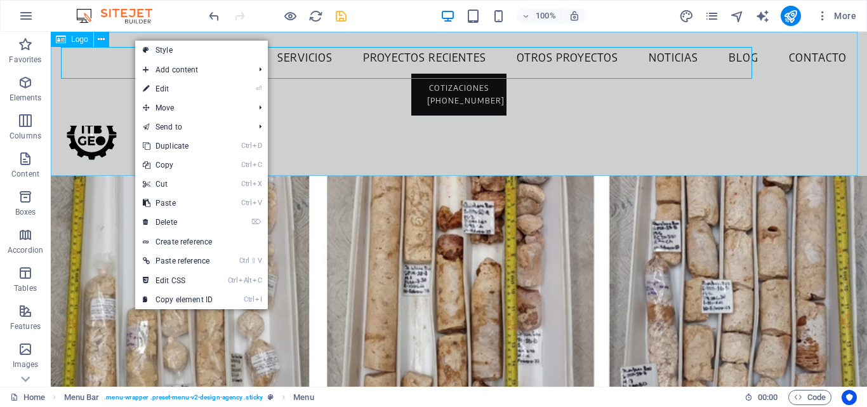
click at [90, 134] on div at bounding box center [459, 104] width 816 height 144
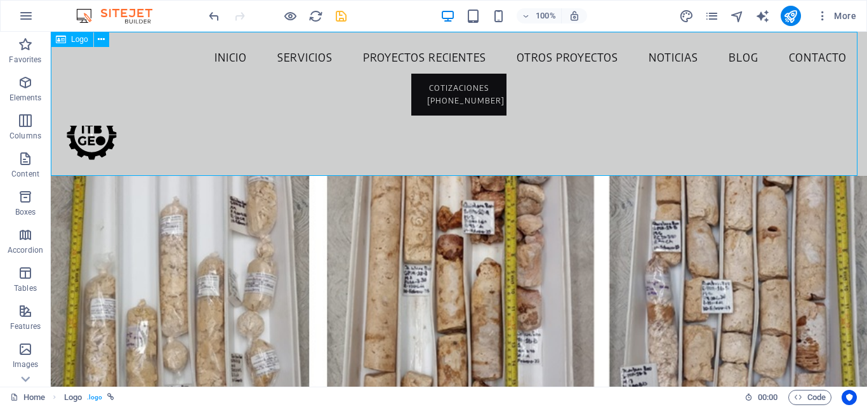
click at [87, 135] on div at bounding box center [459, 104] width 816 height 144
click at [90, 125] on div at bounding box center [459, 104] width 816 height 144
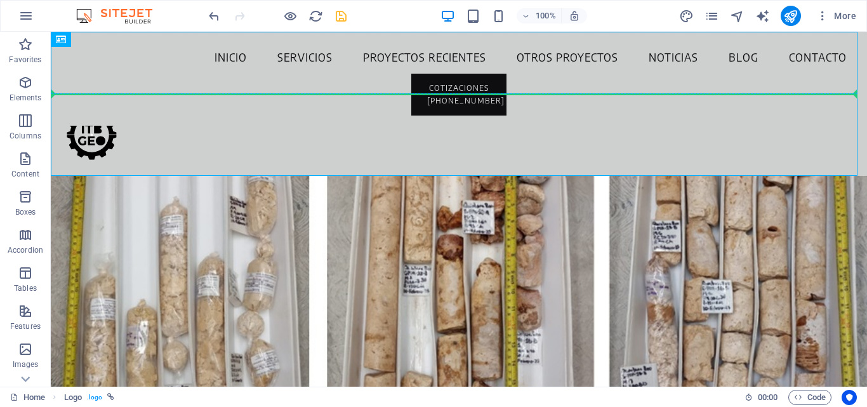
drag, startPoint x: 88, startPoint y: 128, endPoint x: 107, endPoint y: 70, distance: 60.2
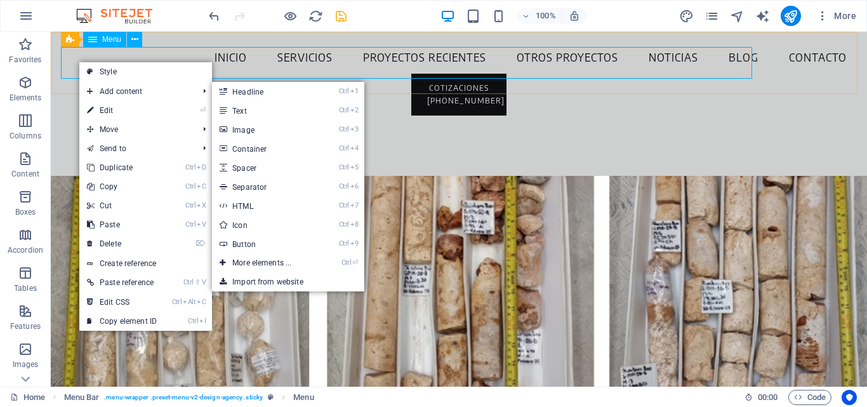
click at [480, 64] on nav "Inicio Servicios Proyectos Recientes Otros Proyectos Noticias Blog Contacto" at bounding box center [459, 58] width 796 height 32
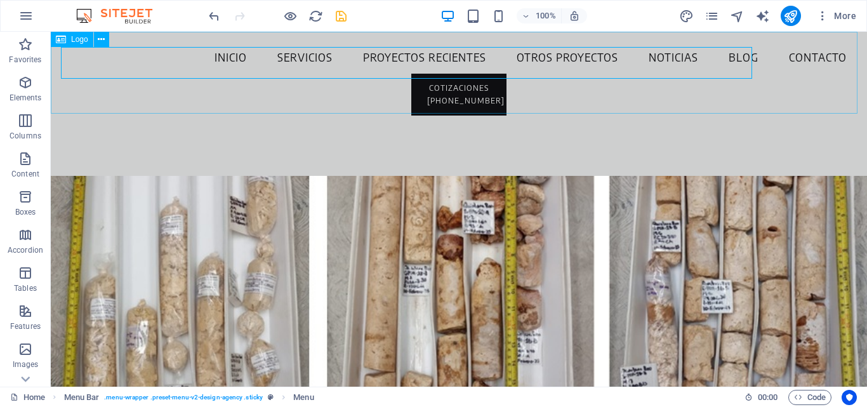
click at [98, 96] on div at bounding box center [459, 73] width 816 height 82
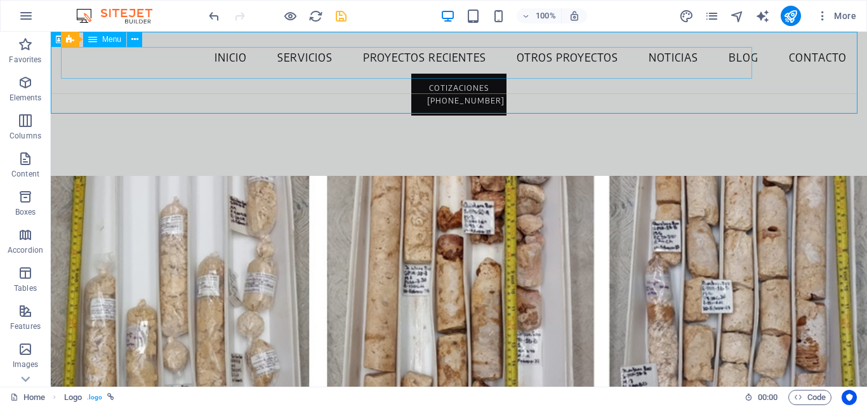
drag, startPoint x: 94, startPoint y: 95, endPoint x: 93, endPoint y: 61, distance: 33.7
click at [92, 96] on div at bounding box center [459, 73] width 816 height 82
drag, startPoint x: 120, startPoint y: 112, endPoint x: 121, endPoint y: 146, distance: 33.7
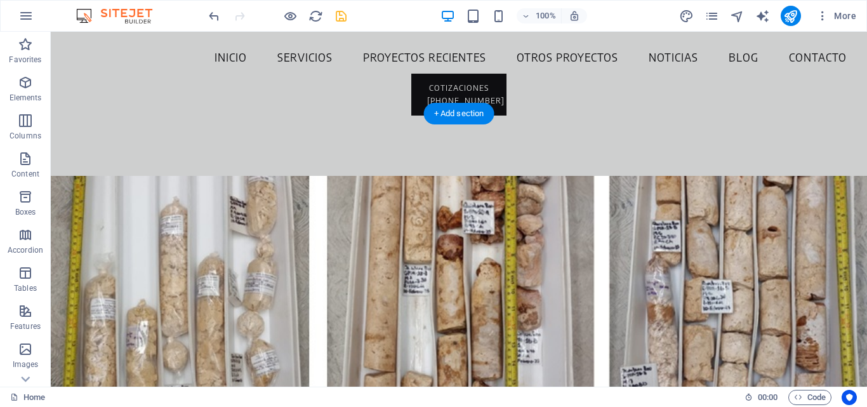
drag, startPoint x: 352, startPoint y: 113, endPoint x: 358, endPoint y: 150, distance: 37.3
drag, startPoint x: 364, startPoint y: 112, endPoint x: 349, endPoint y: 149, distance: 39.5
drag, startPoint x: 367, startPoint y: 113, endPoint x: 324, endPoint y: 156, distance: 61.0
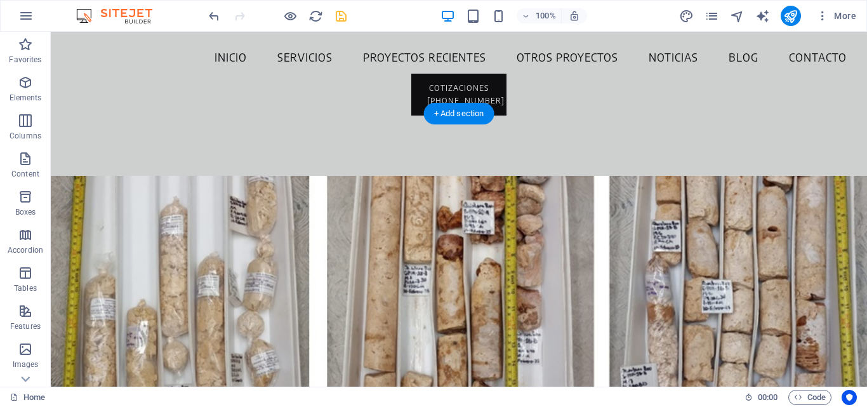
click at [91, 92] on div "Inicio Servicios Proyectos Recientes Otros Proyectos Noticias Blog Contacto COT…" at bounding box center [459, 79] width 816 height 94
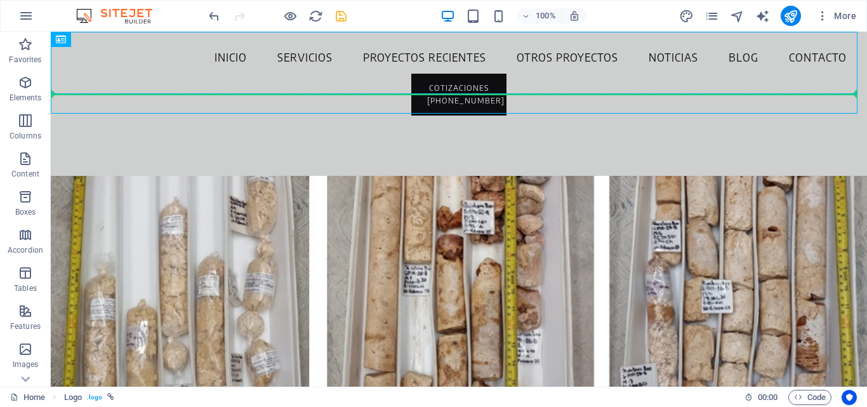
drag, startPoint x: 97, startPoint y: 95, endPoint x: 128, endPoint y: 63, distance: 44.0
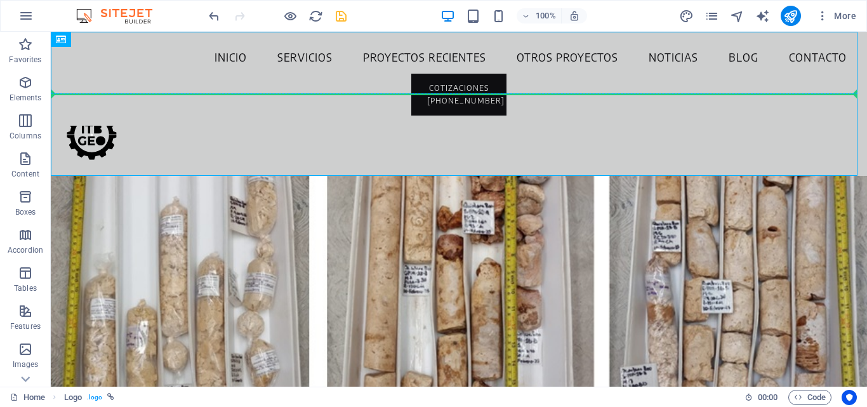
drag, startPoint x: 83, startPoint y: 129, endPoint x: 162, endPoint y: 65, distance: 101.1
drag, startPoint x: 88, startPoint y: 128, endPoint x: 110, endPoint y: 65, distance: 66.1
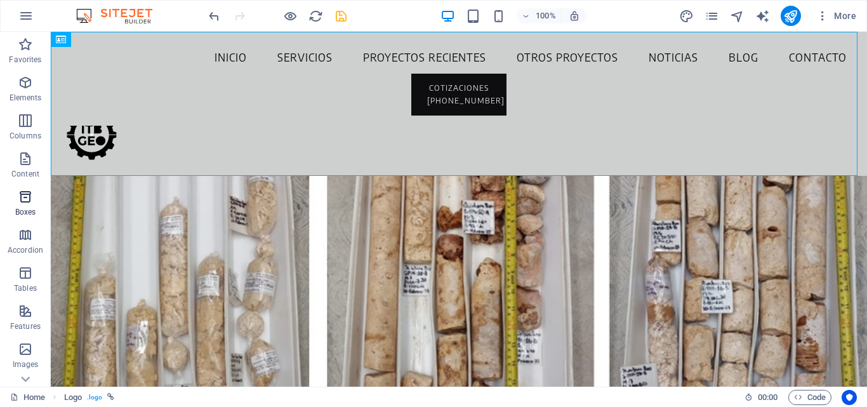
click at [31, 189] on button "Boxes" at bounding box center [25, 203] width 51 height 38
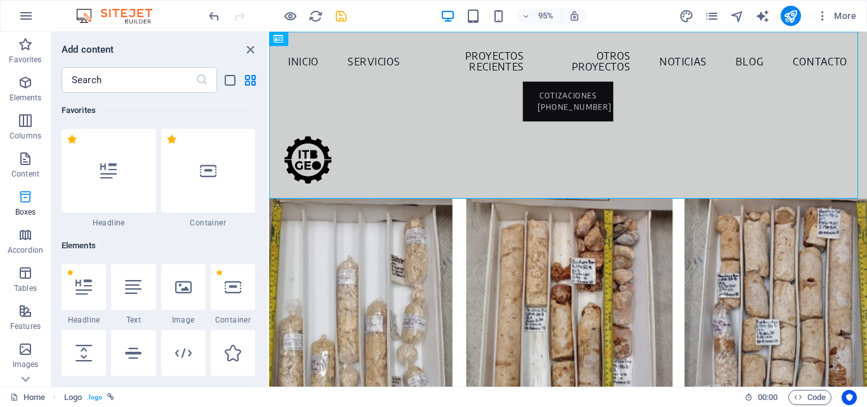
click at [25, 204] on span "Boxes" at bounding box center [25, 204] width 51 height 30
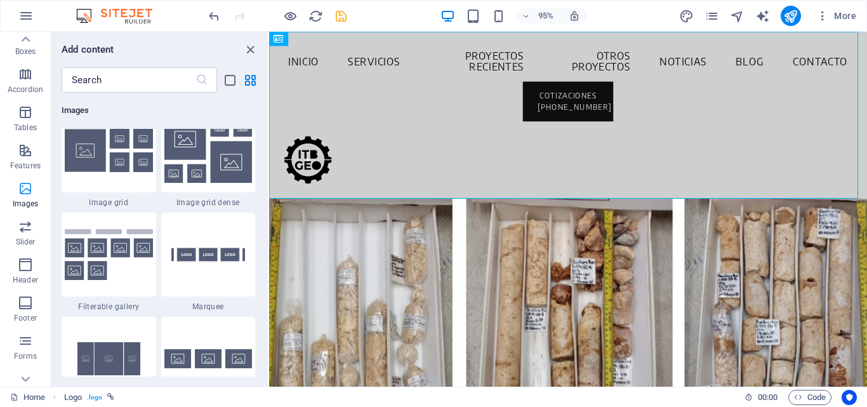
scroll to position [190, 0]
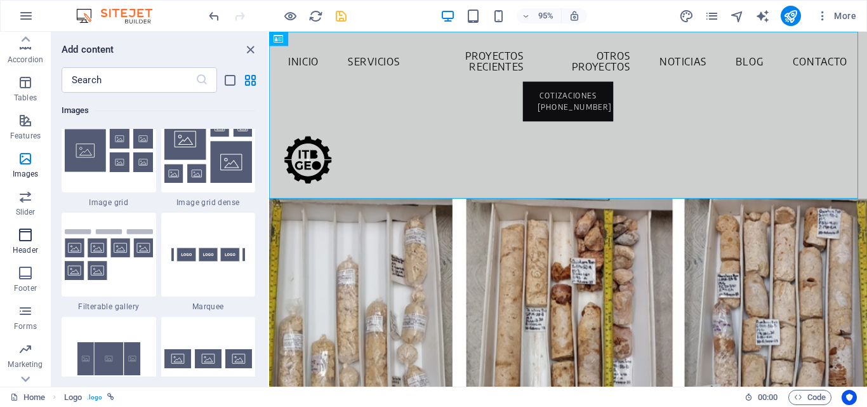
click at [15, 233] on span "Header" at bounding box center [25, 242] width 51 height 30
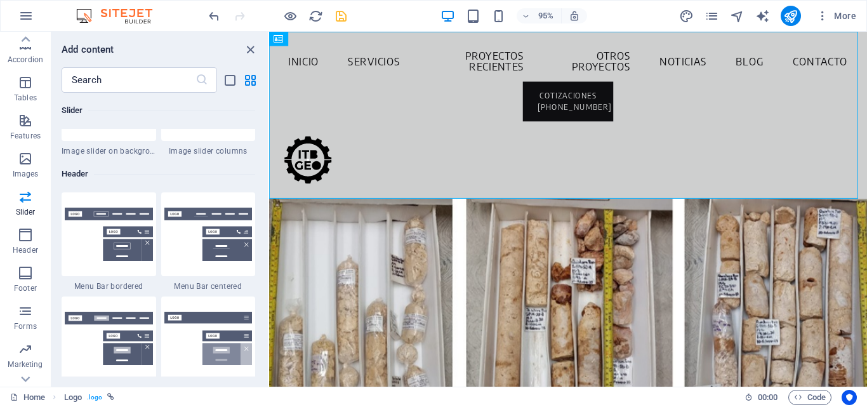
scroll to position [7645, 0]
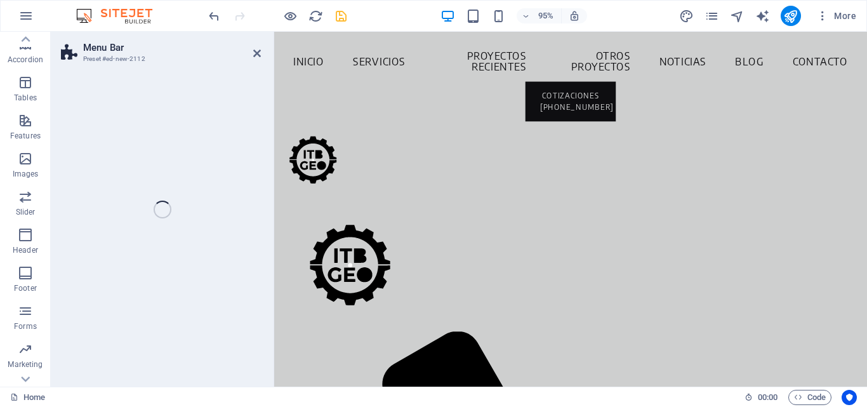
select select "rem"
select select "preset-menu-v2-centered"
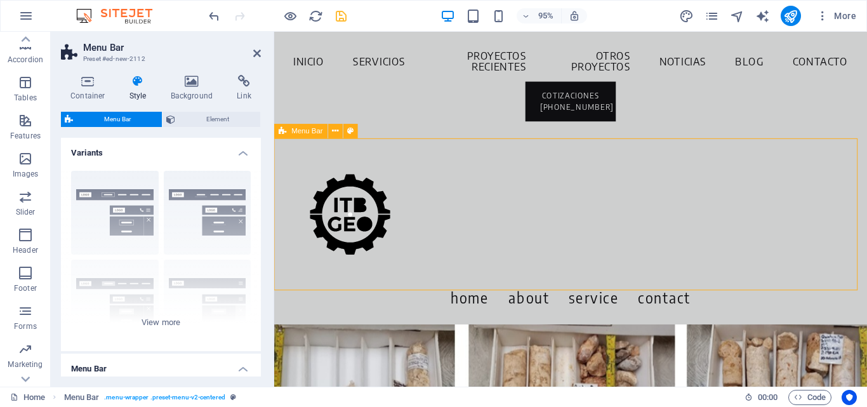
scroll to position [0, 0]
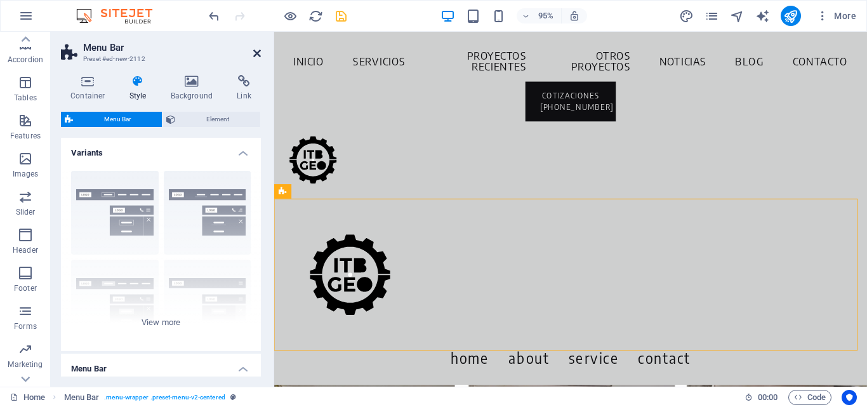
click at [253, 51] on icon at bounding box center [257, 53] width 8 height 10
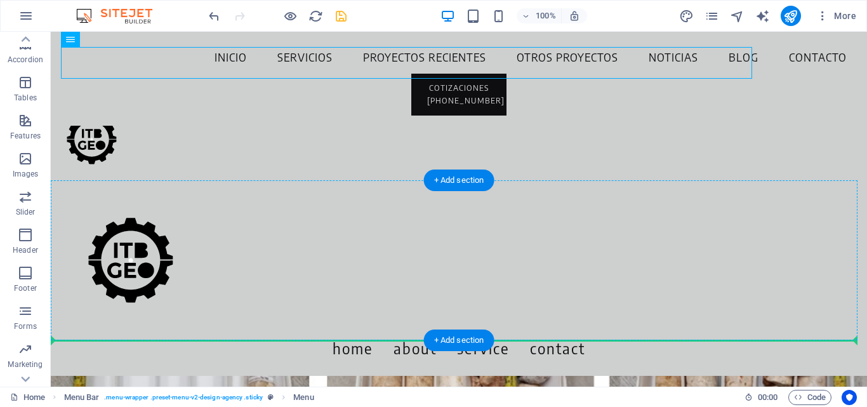
drag, startPoint x: 298, startPoint y: 65, endPoint x: 399, endPoint y: 265, distance: 224.3
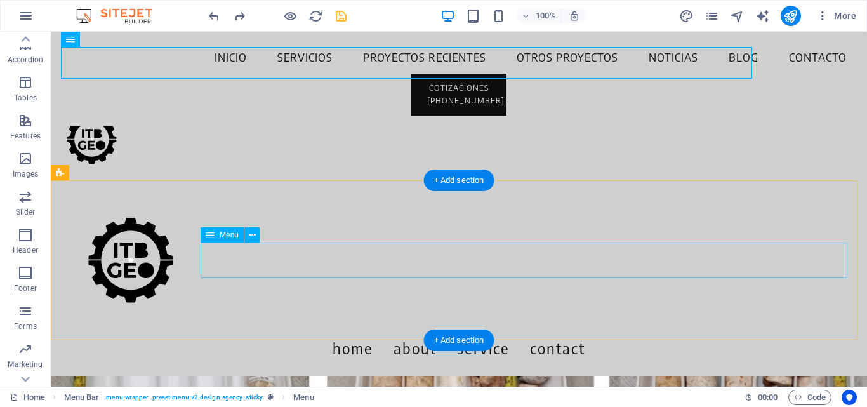
click at [481, 330] on nav "Home About Service Contact" at bounding box center [459, 348] width 796 height 36
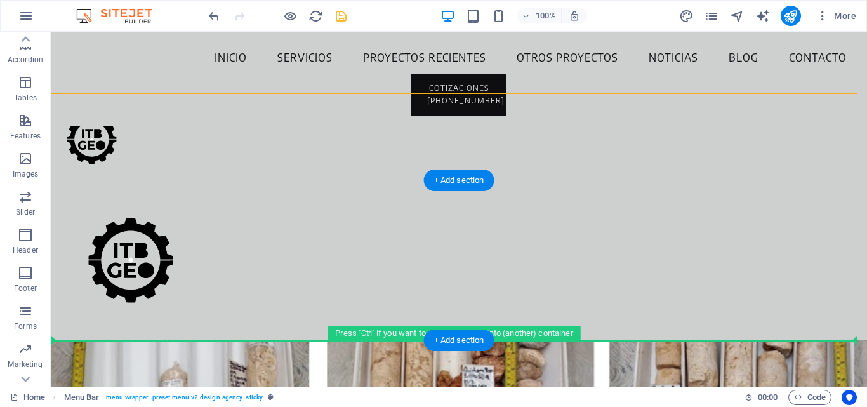
drag, startPoint x: 126, startPoint y: 65, endPoint x: 343, endPoint y: 262, distance: 293.5
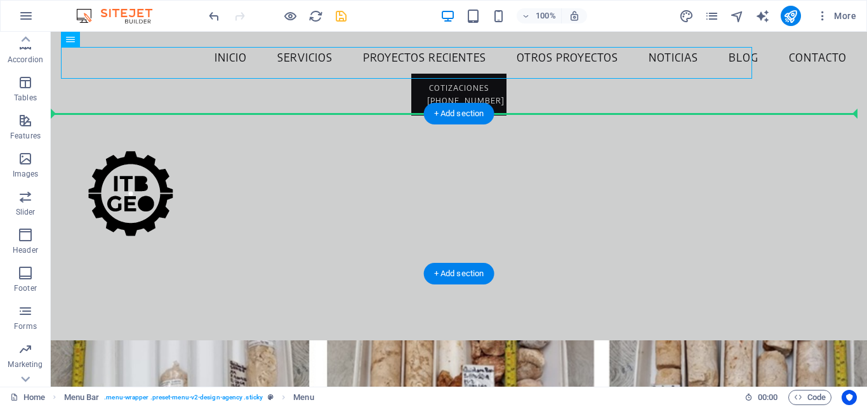
drag, startPoint x: 124, startPoint y: 63, endPoint x: 258, endPoint y: 193, distance: 186.8
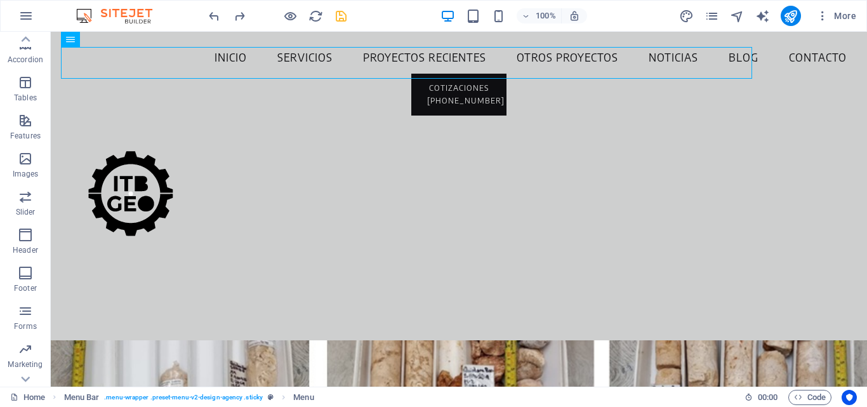
drag, startPoint x: 136, startPoint y: 55, endPoint x: 160, endPoint y: 67, distance: 26.4
click at [160, 67] on nav "Inicio Servicios Proyectos Recientes Otros Proyectos Noticias Blog Contacto" at bounding box center [459, 58] width 796 height 32
click at [86, 95] on div at bounding box center [459, 73] width 816 height 82
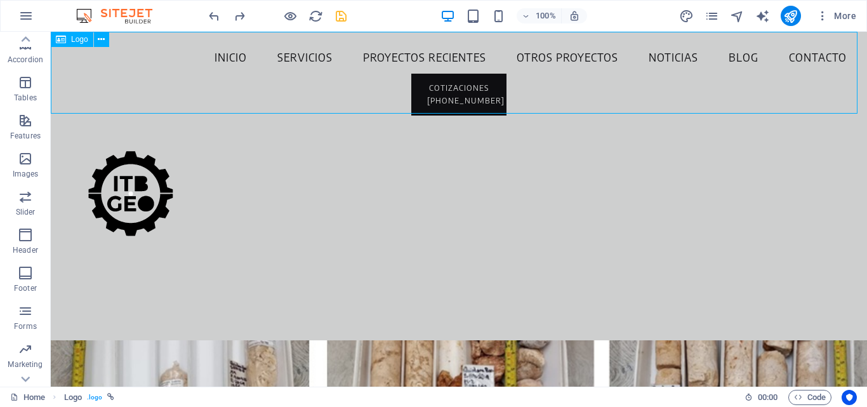
click at [93, 97] on div at bounding box center [459, 73] width 816 height 82
click at [99, 94] on div at bounding box center [459, 73] width 816 height 82
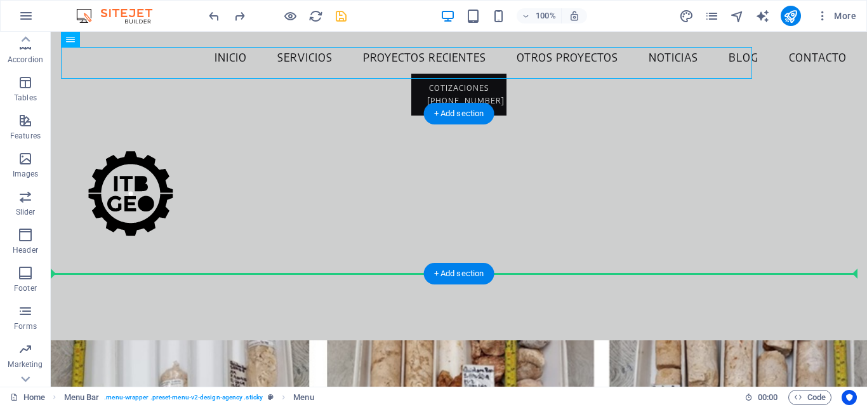
drag, startPoint x: 137, startPoint y: 62, endPoint x: 276, endPoint y: 199, distance: 194.8
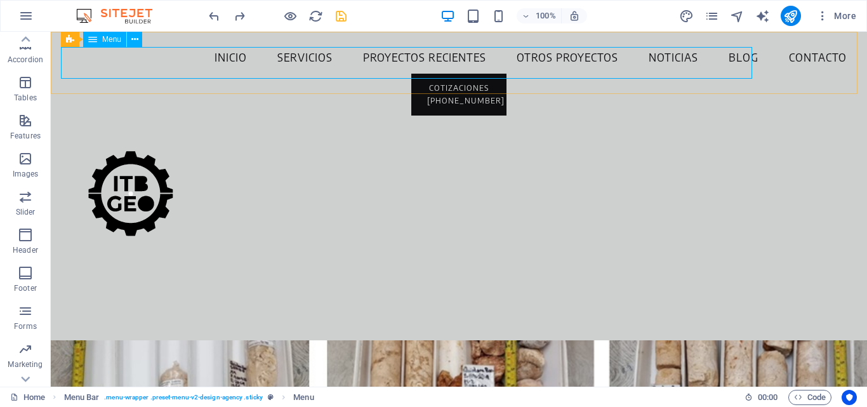
click at [191, 60] on nav "Inicio Servicios Proyectos Recientes Otros Proyectos Noticias Blog Contacto" at bounding box center [459, 58] width 796 height 32
click at [134, 36] on icon at bounding box center [131, 39] width 7 height 13
select select "rem"
select select "sticky_instant"
select select "px"
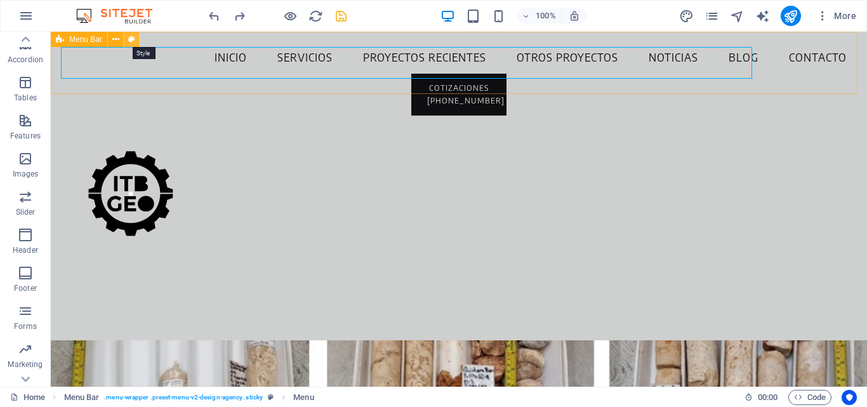
select select "px"
select select "hover_border"
select select "px"
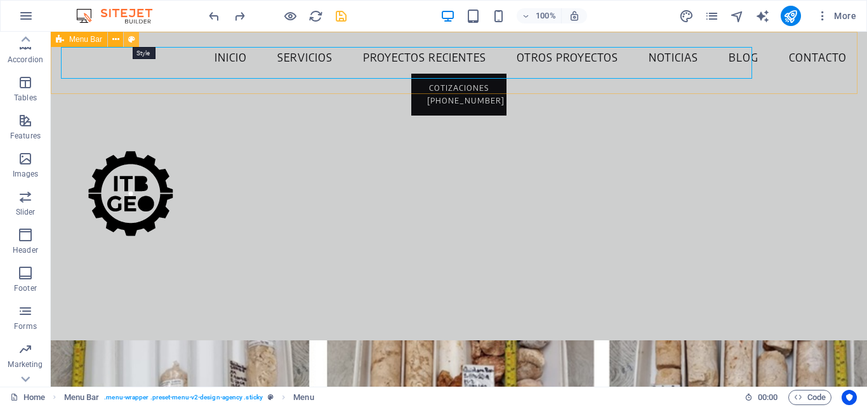
select select "px"
select select "rem"
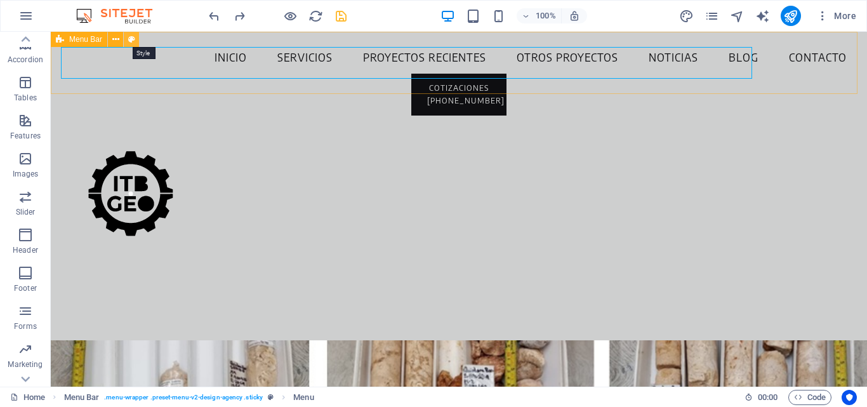
select select "rem"
select select "link-special-font"
select select "rem"
select select "400"
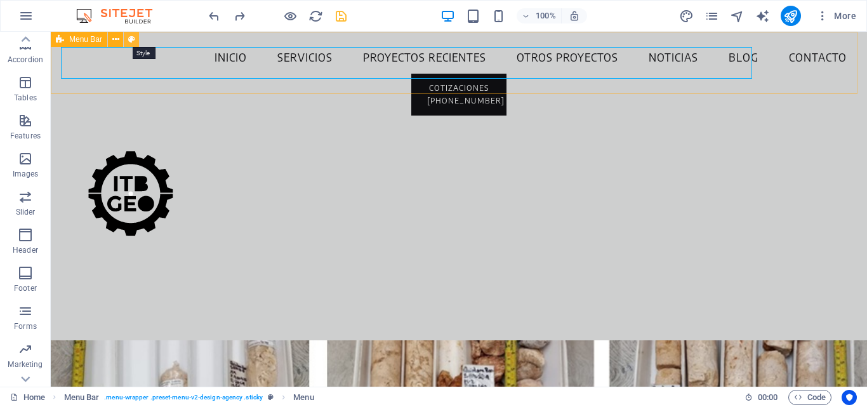
select select "px"
select select "rem"
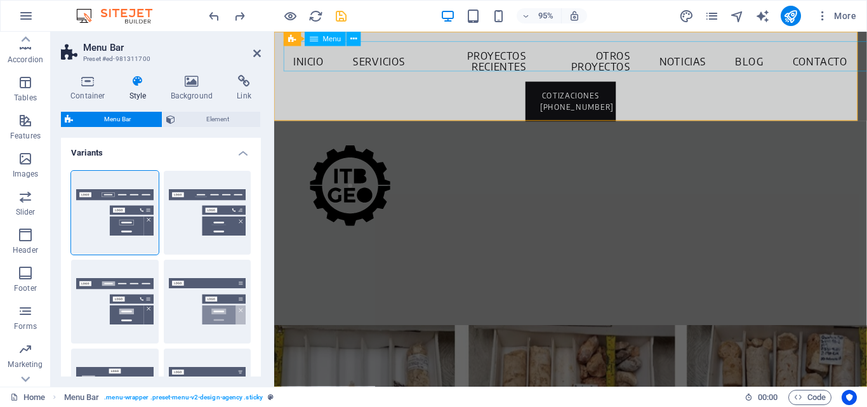
click at [465, 55] on nav "Inicio Servicios Proyectos Recientes Otros Proyectos Noticias Blog Contacto" at bounding box center [586, 63] width 604 height 43
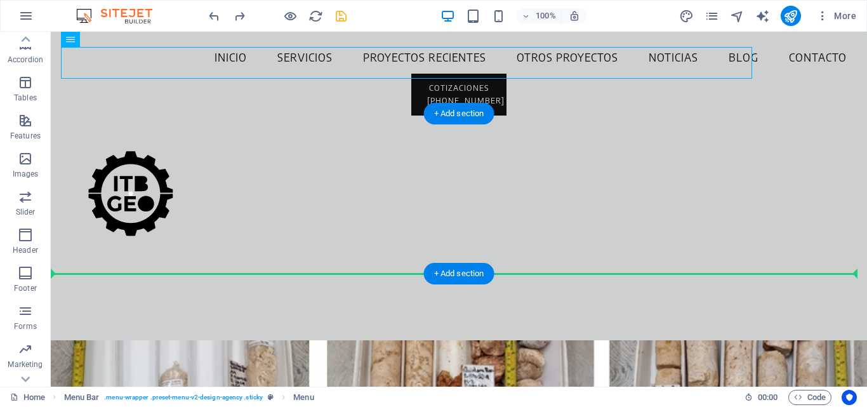
drag, startPoint x: 217, startPoint y: 53, endPoint x: 246, endPoint y: 197, distance: 147.0
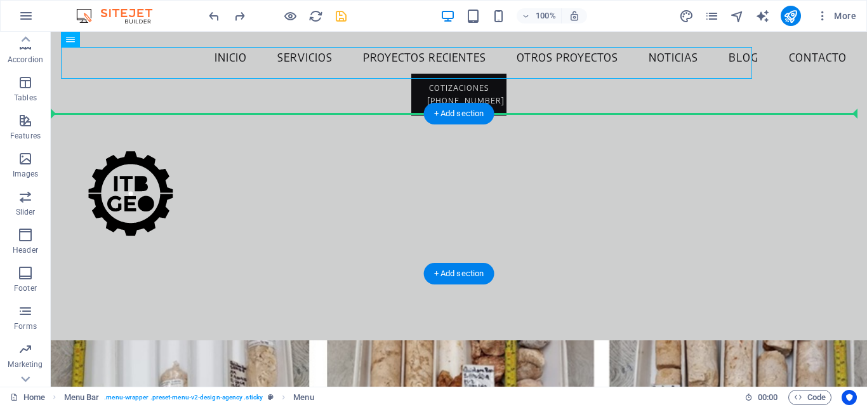
drag, startPoint x: 152, startPoint y: 56, endPoint x: 300, endPoint y: 190, distance: 198.7
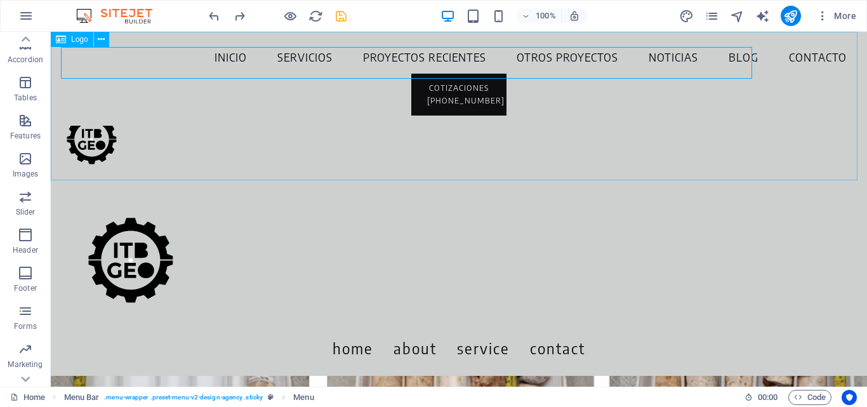
click at [98, 142] on div at bounding box center [459, 106] width 816 height 149
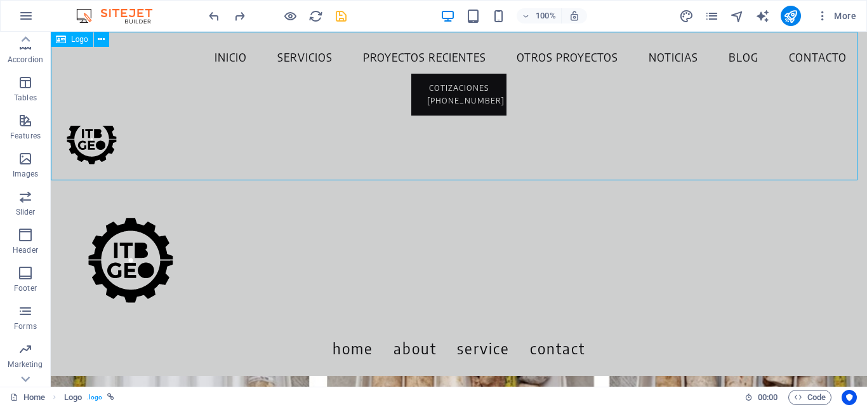
click at [97, 131] on div at bounding box center [459, 106] width 816 height 149
click at [123, 62] on nav "Inicio Servicios Proyectos Recientes Otros Proyectos Noticias Blog Contacto" at bounding box center [459, 58] width 796 height 32
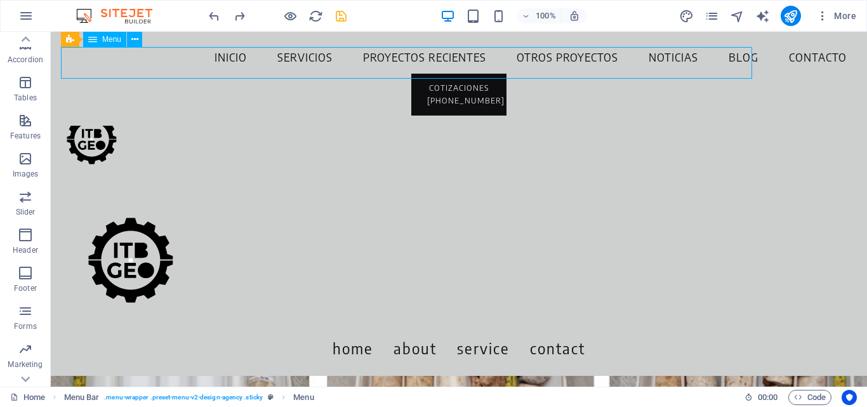
click at [123, 62] on nav "Inicio Servicios Proyectos Recientes Otros Proyectos Noticias Blog Contacto" at bounding box center [459, 58] width 796 height 32
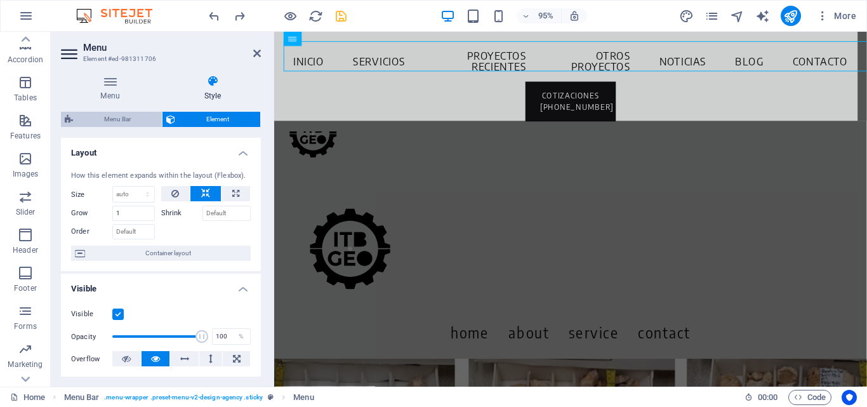
click at [109, 121] on span "Menu Bar" at bounding box center [117, 119] width 81 height 15
select select "rem"
select select "sticky_instant"
select select "px"
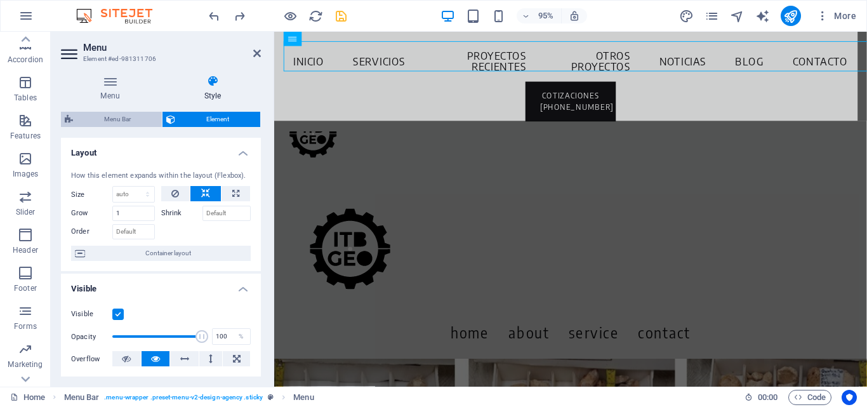
select select "px"
select select "hover_border"
select select "px"
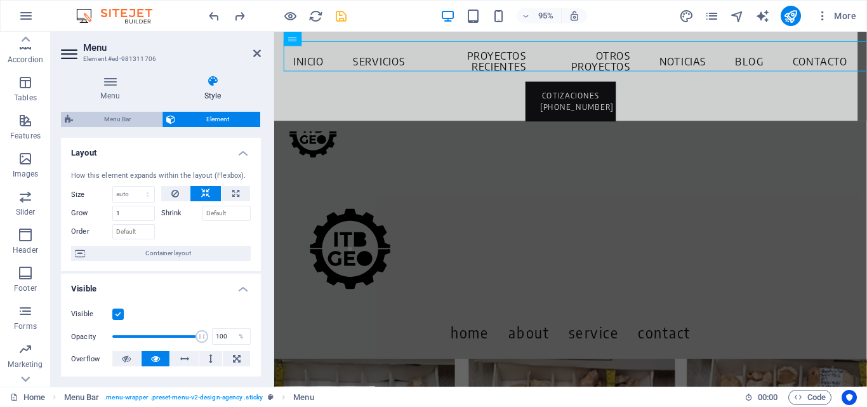
select select "rem"
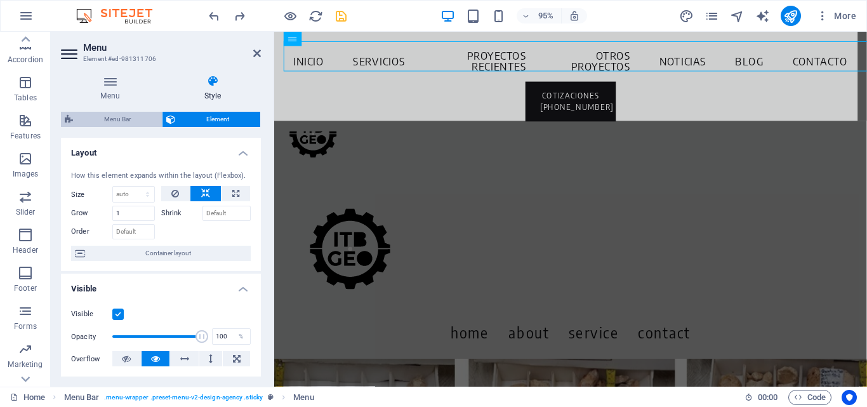
select select "rem"
select select "link-special-font"
select select "rem"
select select "400"
select select "px"
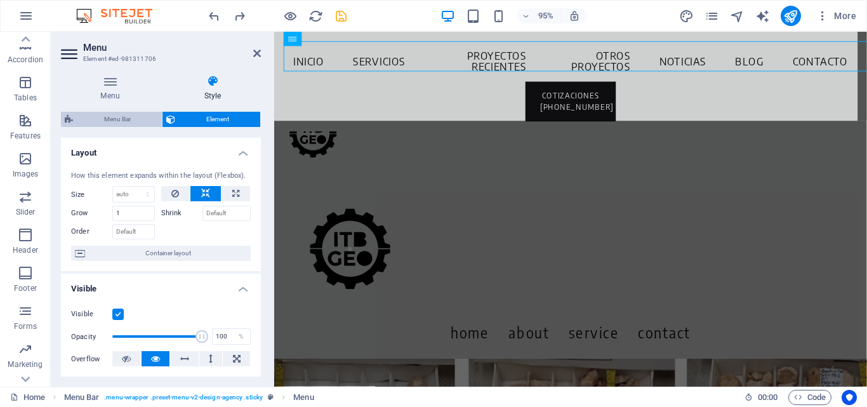
select select "rem"
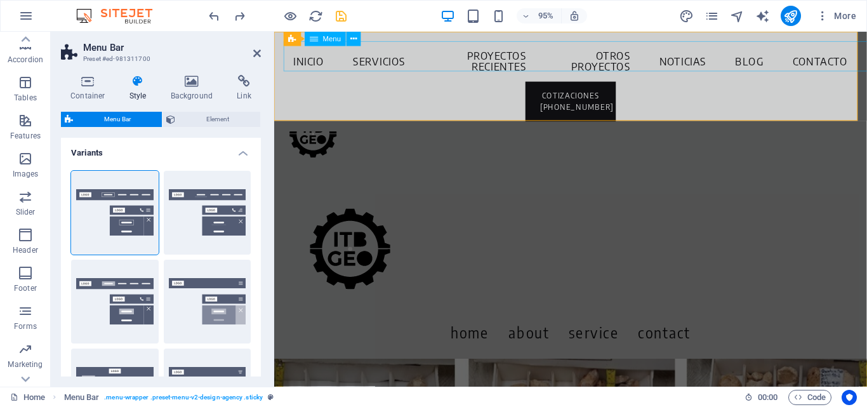
click at [384, 56] on nav "Inicio Servicios Proyectos Recientes Otros Proyectos Noticias Blog Contacto" at bounding box center [586, 63] width 604 height 43
click at [369, 60] on nav "Inicio Servicios Proyectos Recientes Otros Proyectos Noticias Blog Contacto" at bounding box center [586, 63] width 604 height 43
click at [354, 39] on icon at bounding box center [353, 38] width 6 height 13
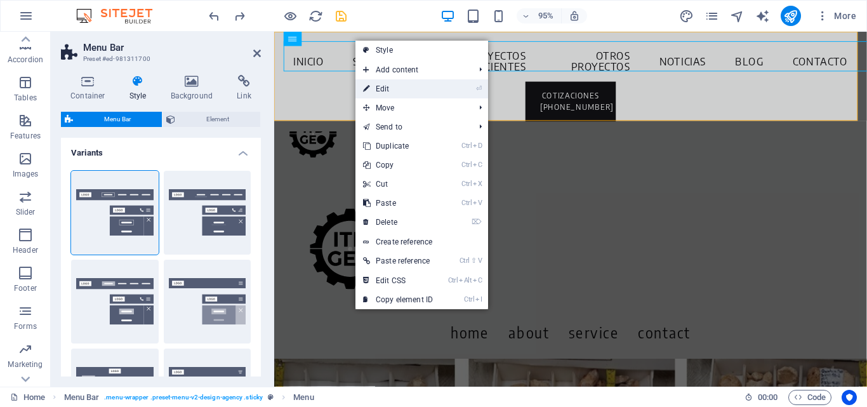
click at [385, 87] on link "⏎ Edit" at bounding box center [398, 88] width 85 height 19
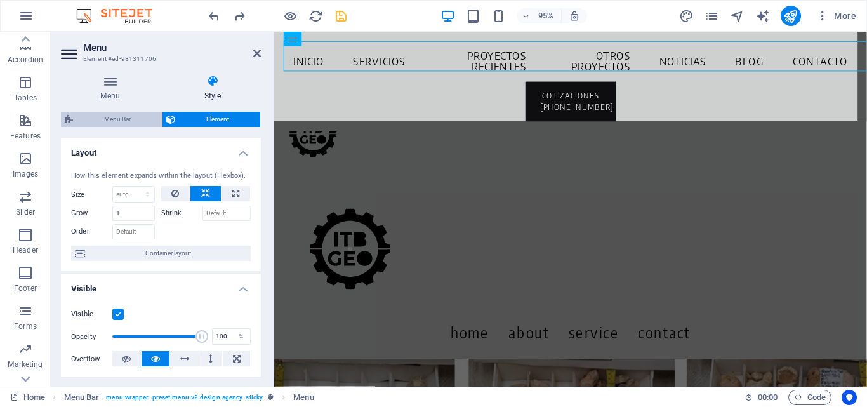
click at [112, 120] on span "Menu Bar" at bounding box center [117, 119] width 81 height 15
select select "header"
select select "rem"
select select "sticky_instant"
select select "px"
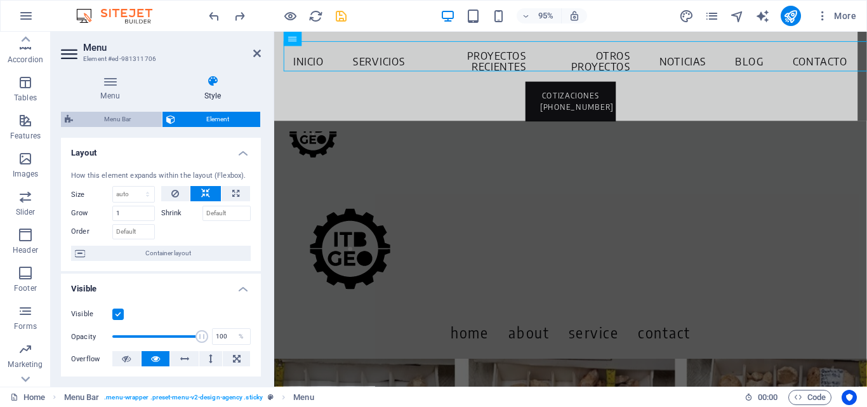
select select "px"
select select "hover_border"
select select "px"
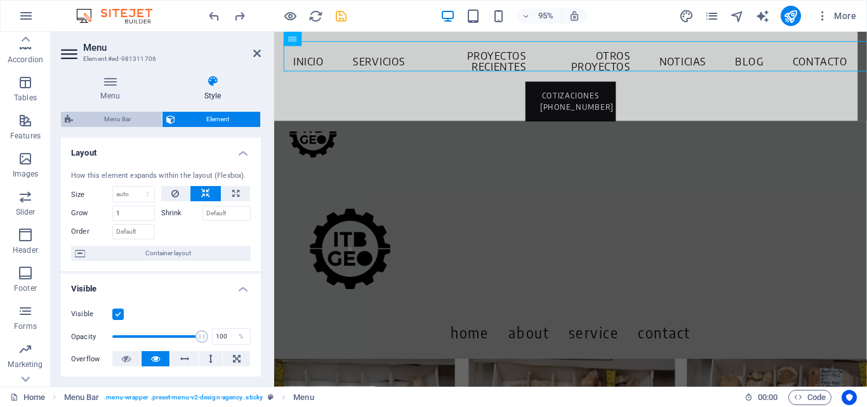
select select "px"
select select "rem"
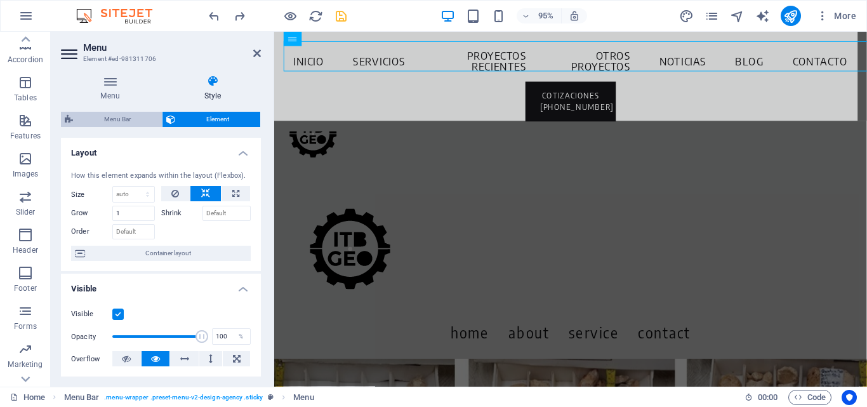
select select "rem"
select select "link-special-font"
select select "rem"
select select "400"
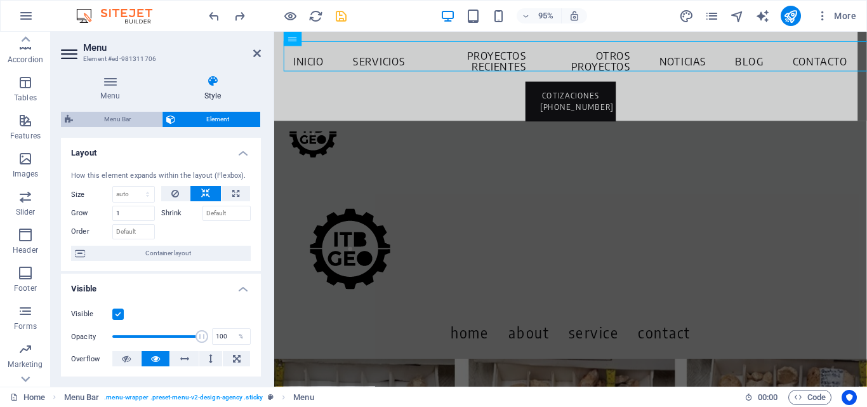
select select "px"
select select "rem"
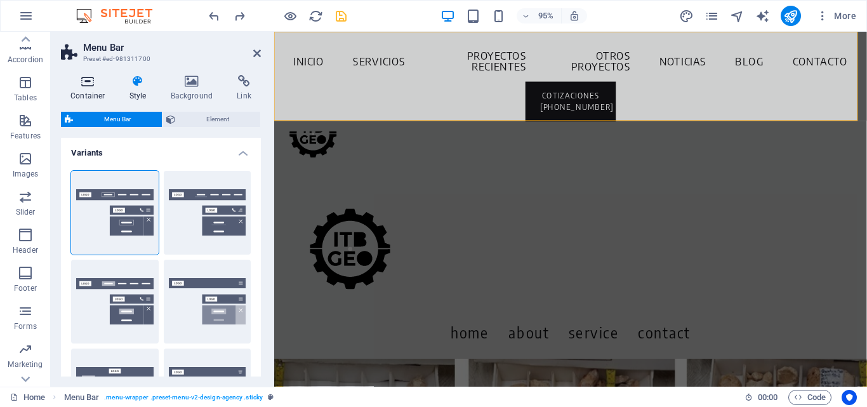
click at [95, 94] on h4 "Container" at bounding box center [90, 88] width 59 height 27
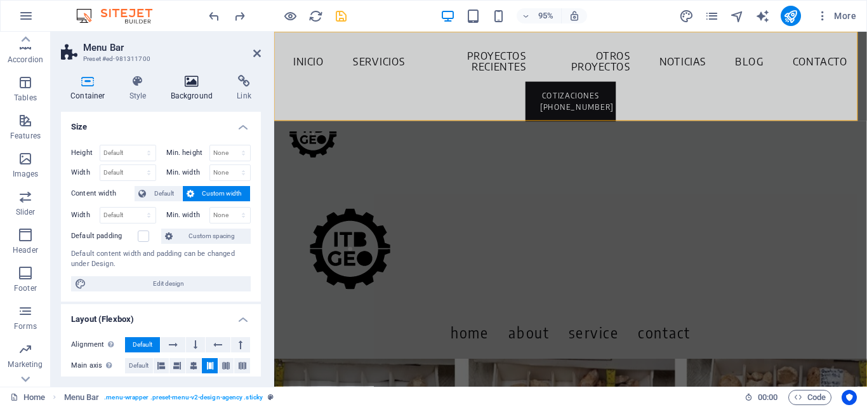
click at [190, 99] on h4 "Background" at bounding box center [194, 88] width 67 height 27
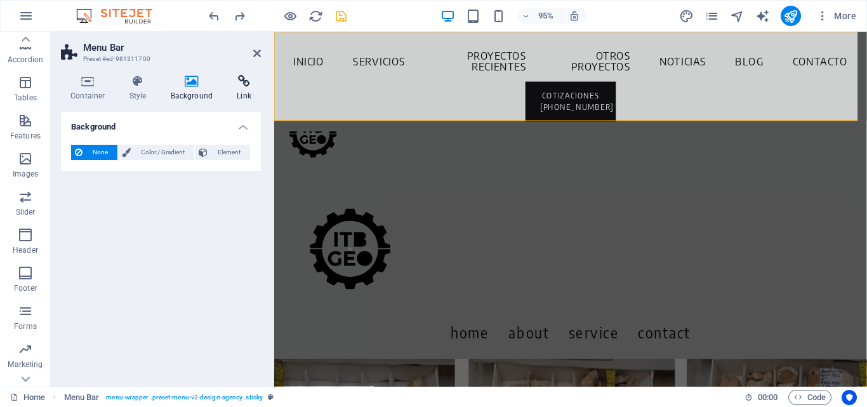
click at [255, 93] on h4 "Link" at bounding box center [244, 88] width 34 height 27
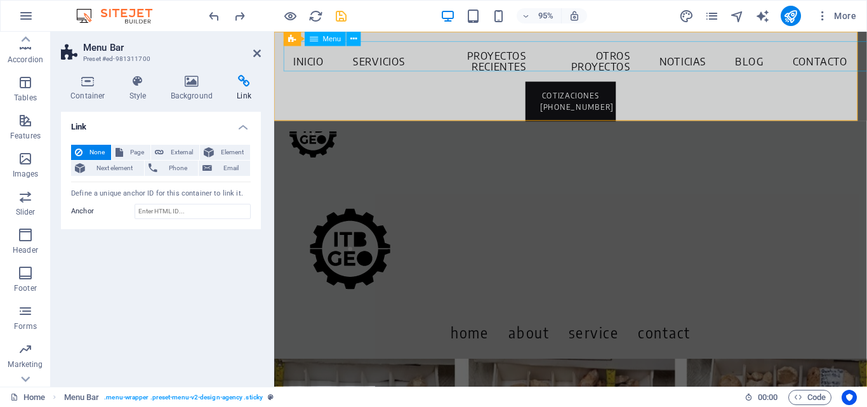
click at [449, 63] on nav "Inicio Servicios Proyectos Recientes Otros Proyectos Noticias Blog Contacto" at bounding box center [586, 63] width 604 height 43
click at [385, 53] on nav "Inicio Servicios Proyectos Recientes Otros Proyectos Noticias Blog Contacto" at bounding box center [586, 63] width 604 height 43
click at [310, 56] on nav "Inicio Servicios Proyectos Recientes Otros Proyectos Noticias Blog Contacto" at bounding box center [586, 63] width 604 height 43
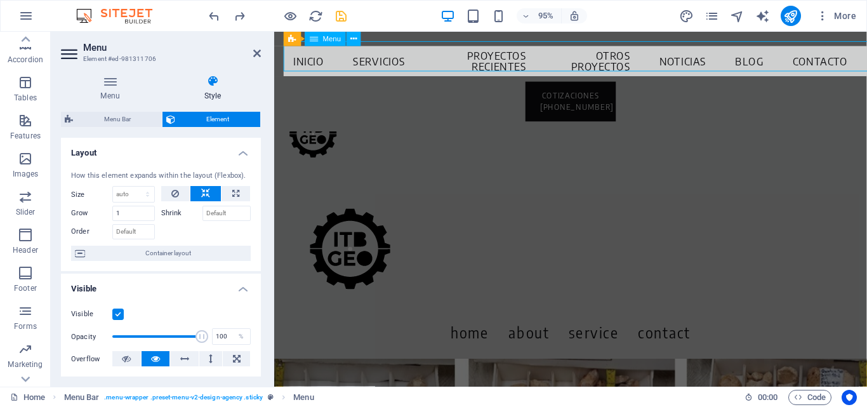
click at [310, 56] on nav "Inicio Servicios Proyectos Recientes Otros Proyectos Noticias Blog Contacto" at bounding box center [586, 63] width 604 height 43
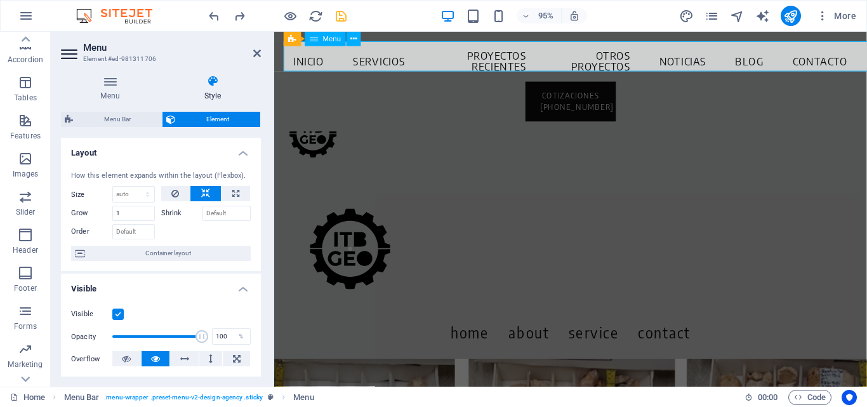
click at [310, 56] on nav "Inicio Servicios Proyectos Recientes Otros Proyectos Noticias Blog Contacto" at bounding box center [586, 63] width 604 height 43
click at [288, 58] on nav "Inicio Servicios Proyectos Recientes Otros Proyectos Noticias Blog Contacto" at bounding box center [586, 63] width 604 height 43
click at [331, 37] on span "Menu" at bounding box center [332, 39] width 18 height 7
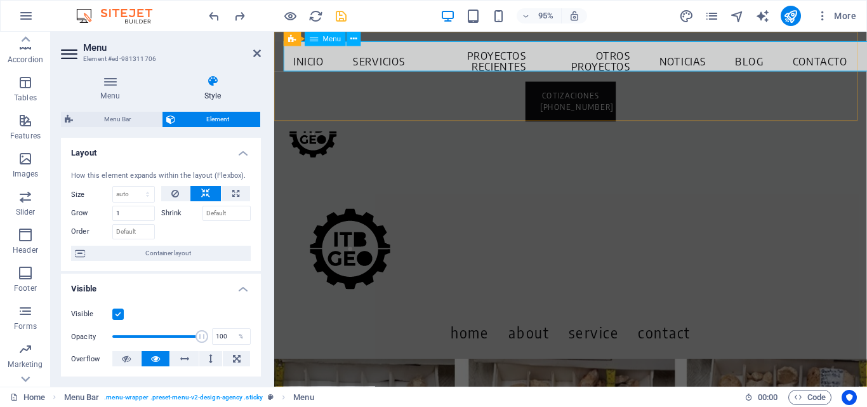
click at [331, 37] on span "Menu" at bounding box center [332, 39] width 18 height 7
click at [352, 37] on icon at bounding box center [353, 38] width 6 height 13
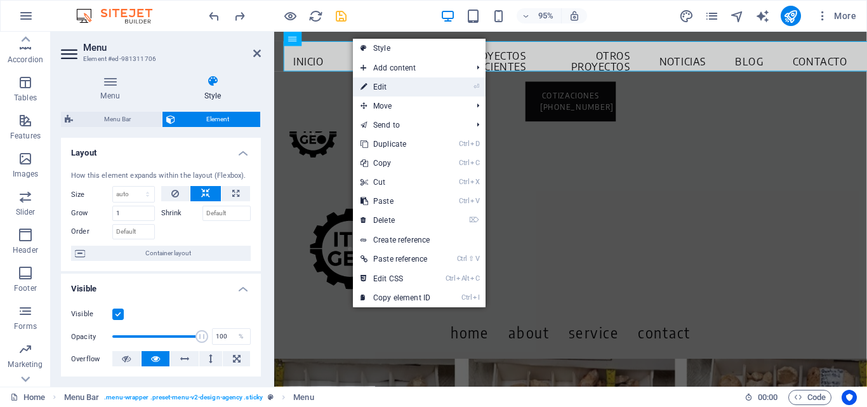
click at [395, 90] on link "⏎ Edit" at bounding box center [395, 86] width 85 height 19
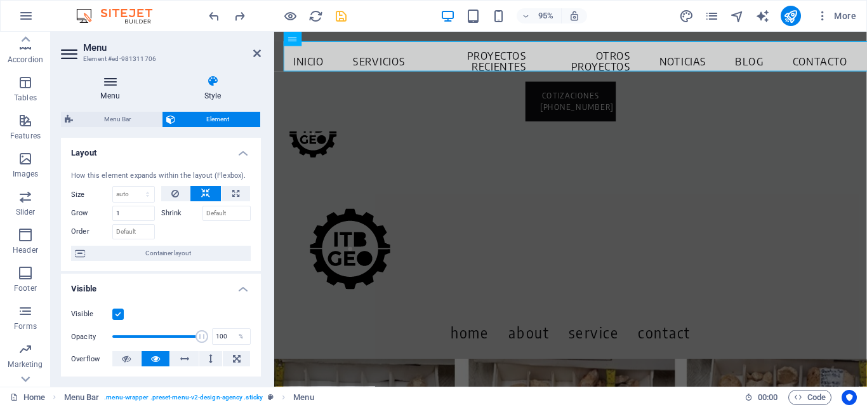
click at [100, 86] on icon at bounding box center [110, 81] width 98 height 13
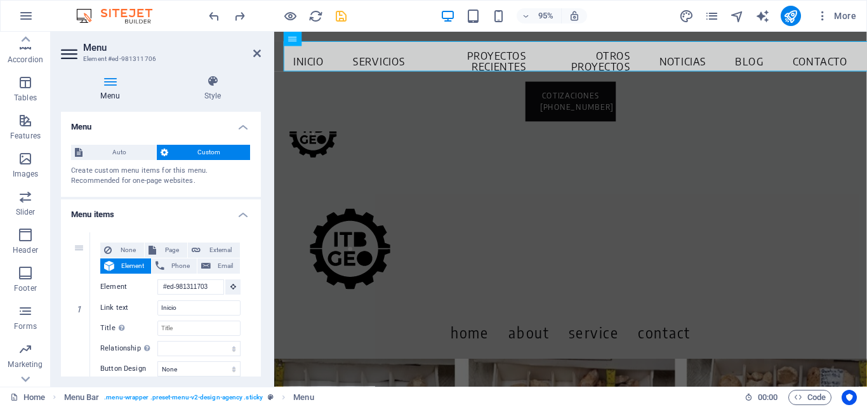
click at [103, 84] on icon at bounding box center [110, 81] width 98 height 13
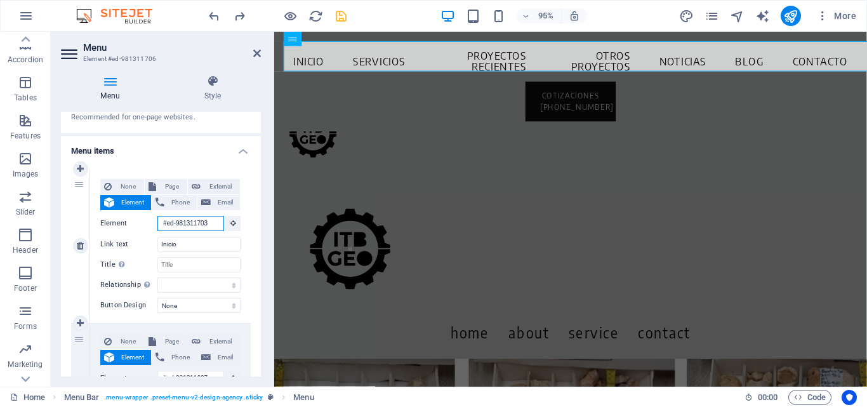
drag, startPoint x: 214, startPoint y: 225, endPoint x: 152, endPoint y: 230, distance: 62.4
click at [152, 230] on div "Element #ed-981311703" at bounding box center [170, 224] width 140 height 16
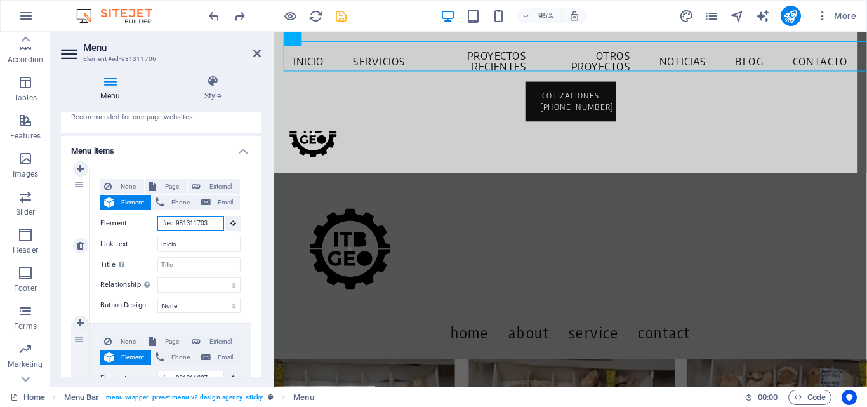
click at [186, 220] on input "#ed-981311703" at bounding box center [190, 223] width 67 height 15
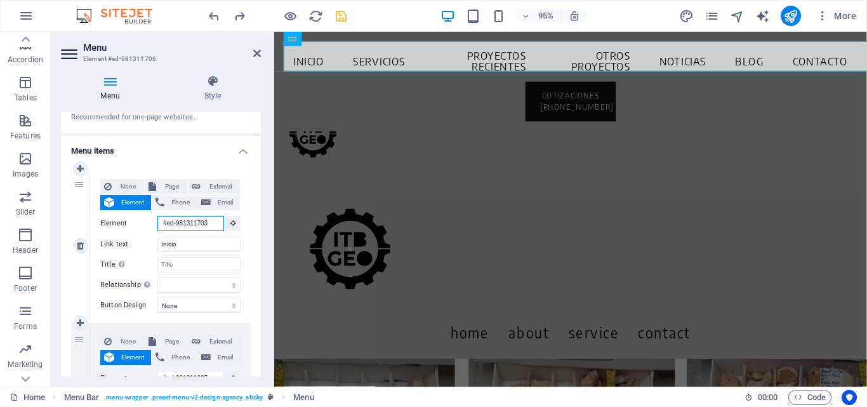
drag, startPoint x: 162, startPoint y: 223, endPoint x: 248, endPoint y: 221, distance: 85.7
click at [248, 221] on div "None Page External Element Phone Email Page Home Pricing Order Legal notice Pri…" at bounding box center [170, 246] width 161 height 154
click at [187, 54] on h3 "Element #ed-981311706" at bounding box center [159, 58] width 152 height 11
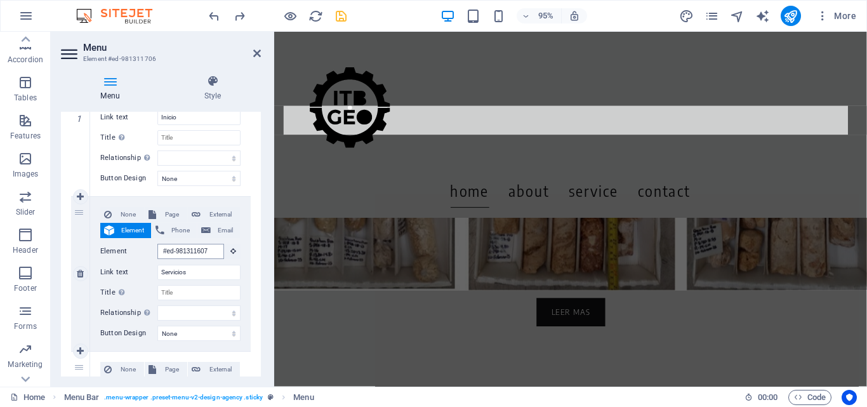
scroll to position [834, 0]
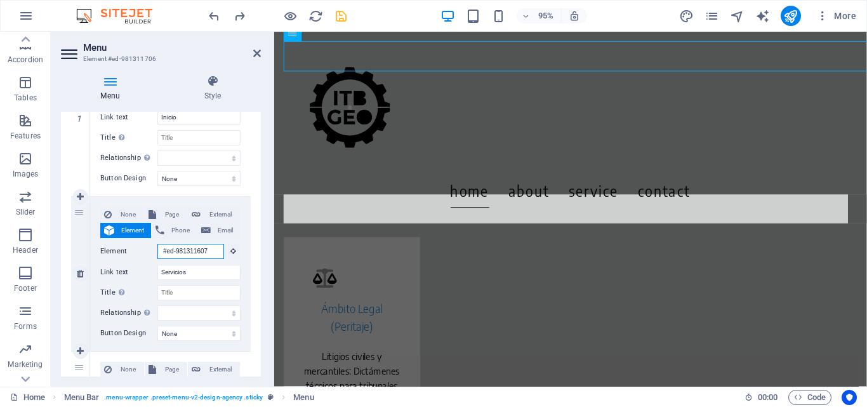
click at [216, 248] on input "#ed-981311607" at bounding box center [190, 251] width 67 height 15
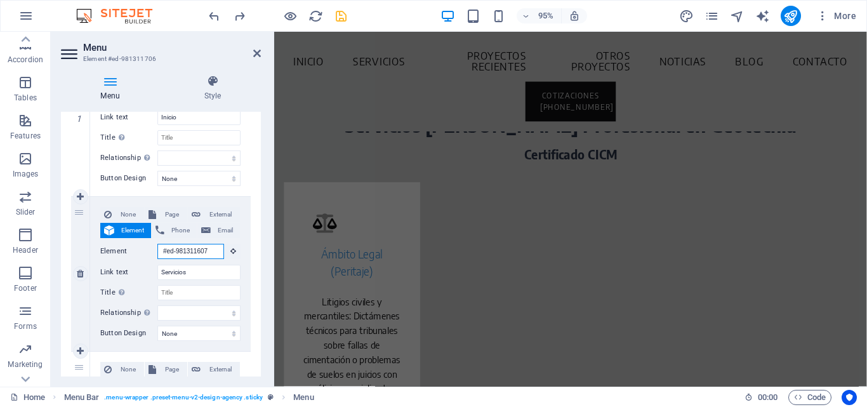
scroll to position [0, 0]
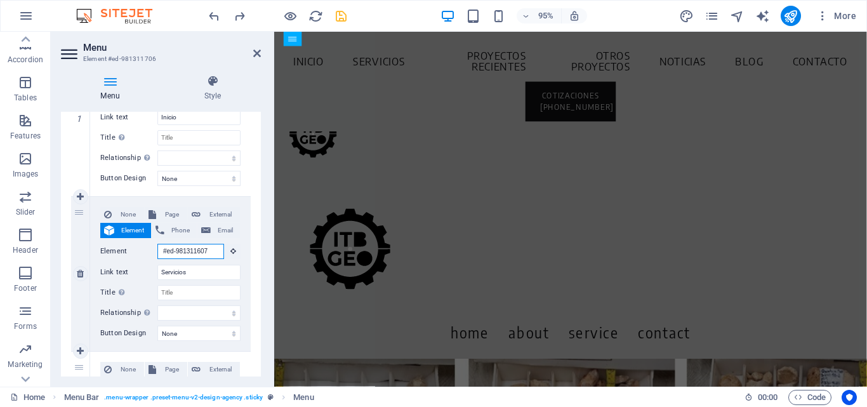
drag, startPoint x: 161, startPoint y: 249, endPoint x: 243, endPoint y: 249, distance: 81.9
click at [243, 249] on div "None Page External Element Phone Email Page Home Pricing Order Legal notice Pri…" at bounding box center [170, 274] width 161 height 154
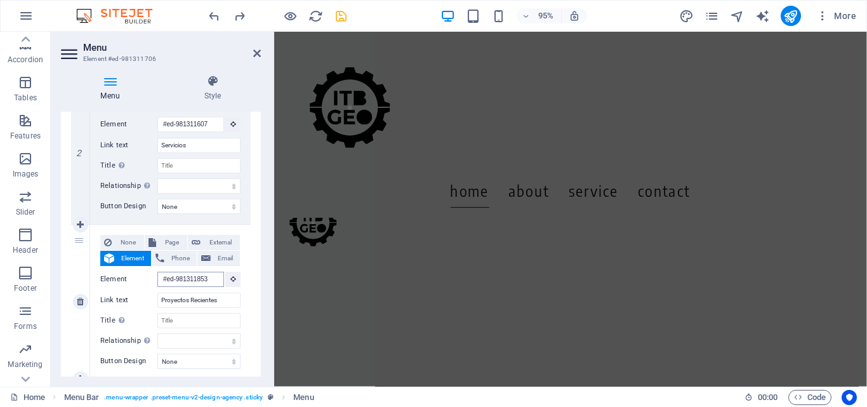
scroll to position [3194, 0]
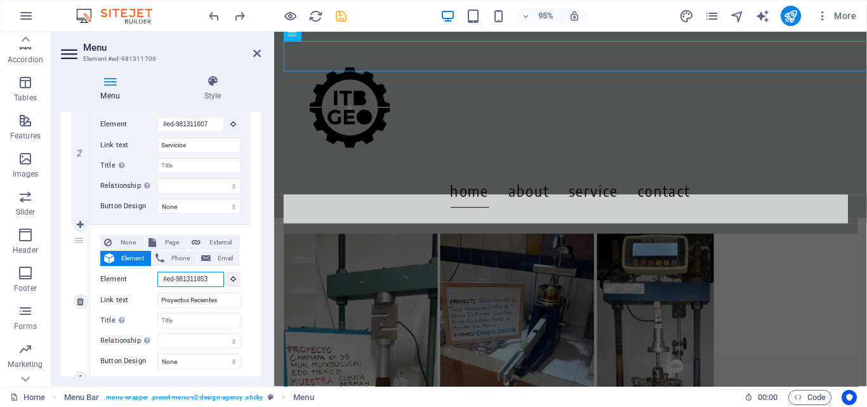
click at [175, 281] on input "#ed-981311853" at bounding box center [190, 279] width 67 height 15
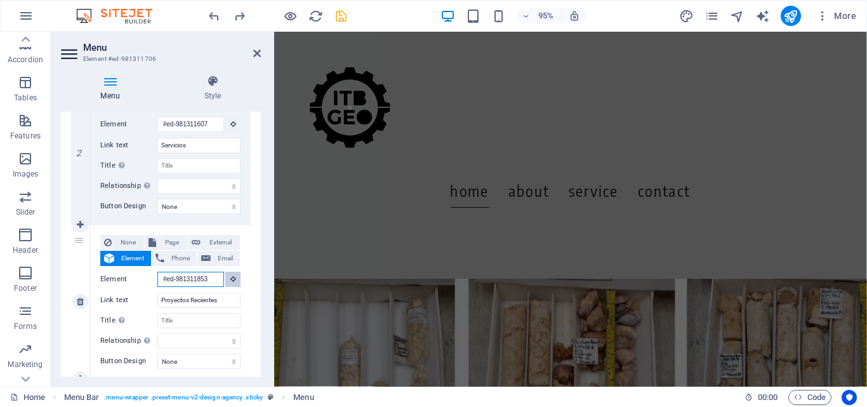
drag, startPoint x: 163, startPoint y: 282, endPoint x: 223, endPoint y: 283, distance: 60.3
click at [223, 283] on div "Element #ed-981311853" at bounding box center [170, 280] width 140 height 16
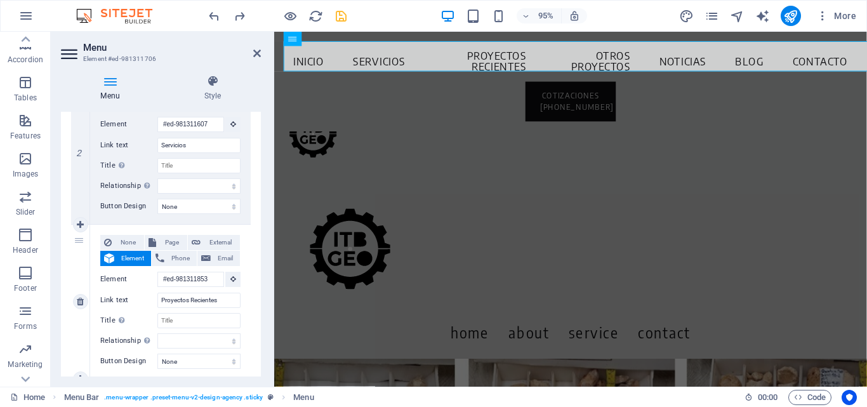
scroll to position [0, 0]
click at [152, 294] on label "Link text" at bounding box center [128, 300] width 57 height 15
click at [157, 294] on input "Proyectos Recientes" at bounding box center [198, 300] width 83 height 15
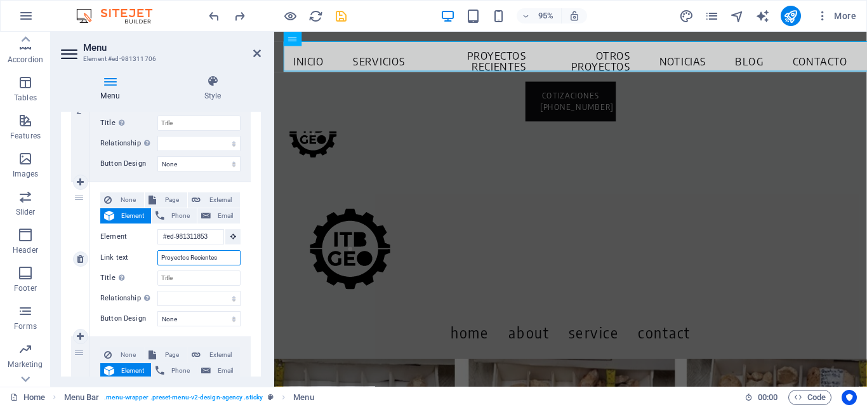
scroll to position [381, 0]
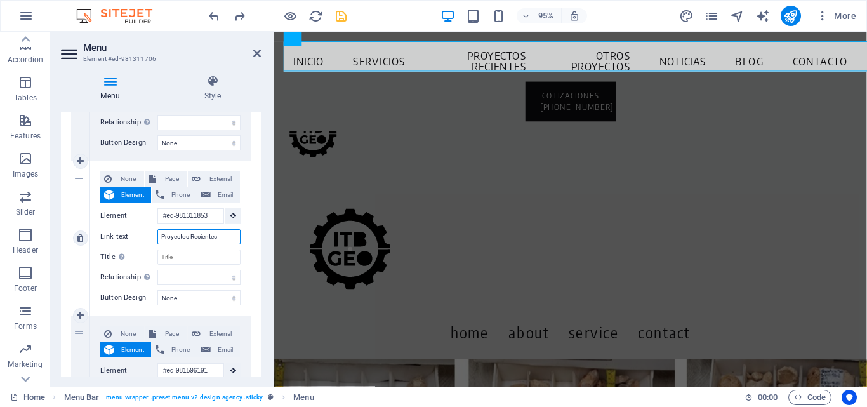
drag, startPoint x: 225, startPoint y: 237, endPoint x: 148, endPoint y: 235, distance: 76.8
click at [148, 235] on div "Link text Proyectos Recientes" at bounding box center [170, 236] width 140 height 15
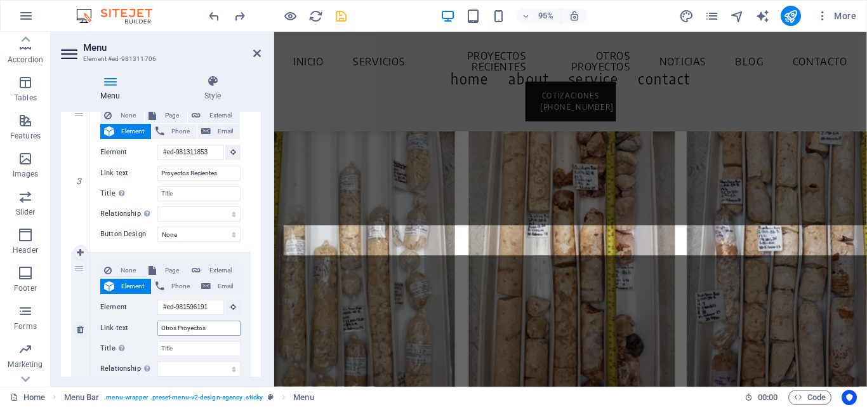
scroll to position [0, 0]
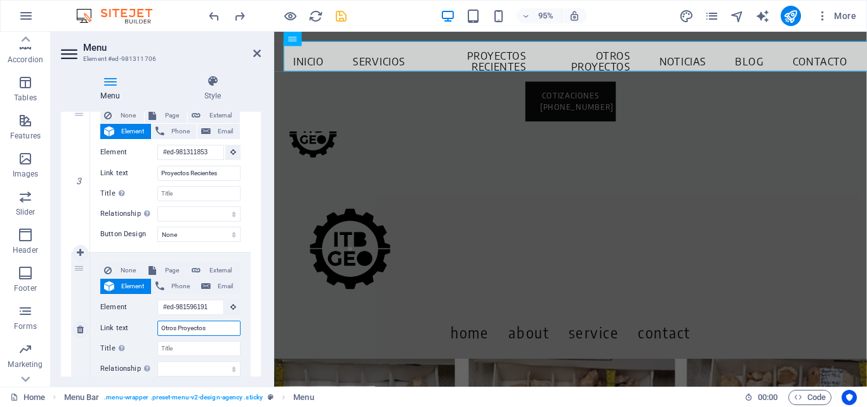
click at [176, 335] on input "Otros Proyectos" at bounding box center [198, 328] width 83 height 15
drag, startPoint x: 216, startPoint y: 331, endPoint x: 143, endPoint y: 326, distance: 73.2
click at [143, 326] on div "Link text Otros Proyectos" at bounding box center [170, 328] width 140 height 15
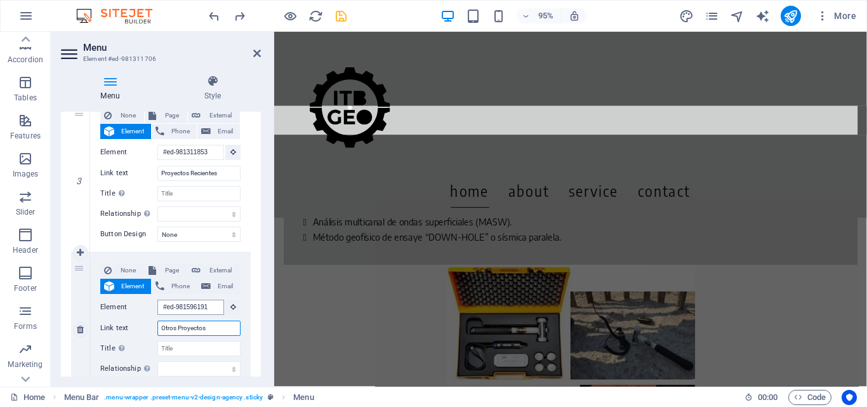
scroll to position [4194, 0]
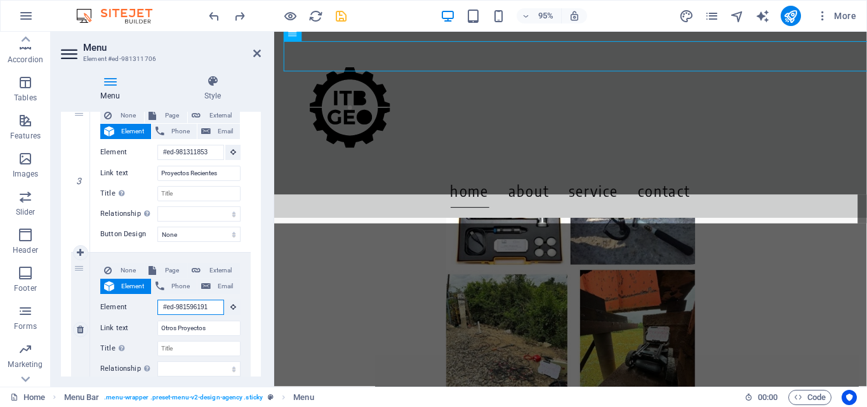
click at [184, 309] on input "#ed-981596191" at bounding box center [190, 307] width 67 height 15
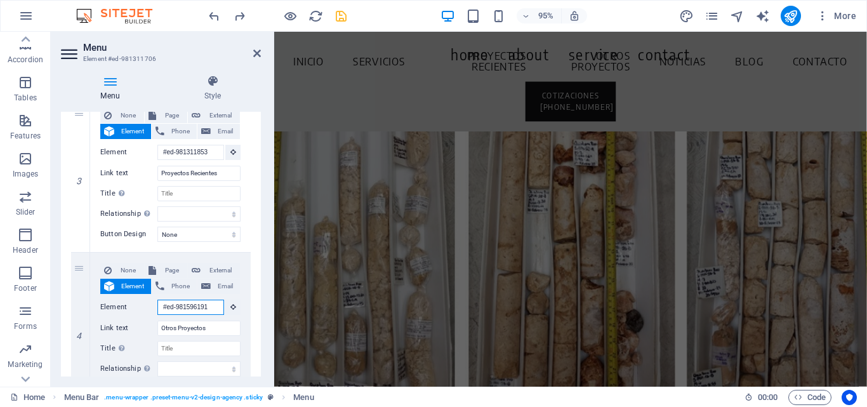
scroll to position [0, 0]
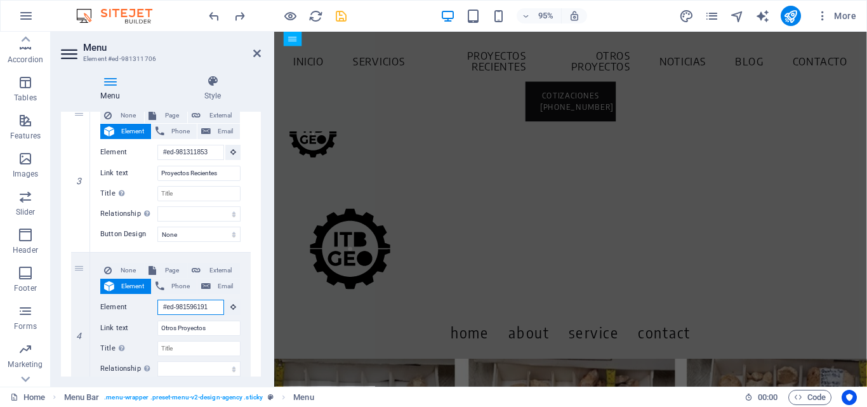
drag, startPoint x: 161, startPoint y: 311, endPoint x: 250, endPoint y: 311, distance: 88.9
click at [250, 311] on div "1 None Page External Element Phone Email Page Home Pricing Order Legal notice P…" at bounding box center [161, 330] width 200 height 1104
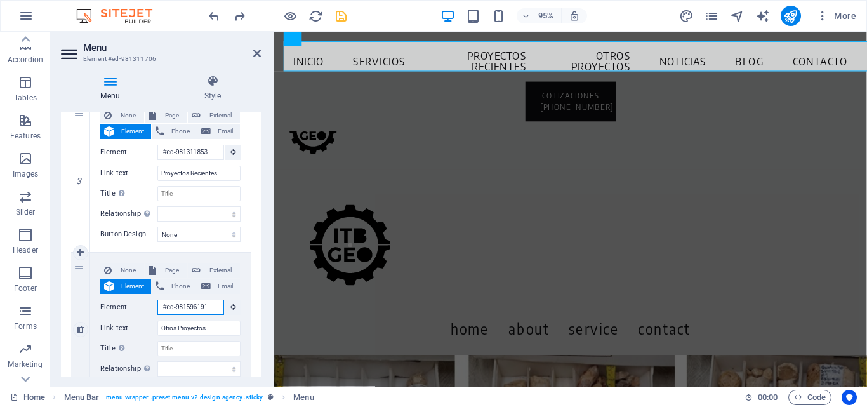
click at [170, 305] on input "#ed-981596191" at bounding box center [190, 307] width 67 height 15
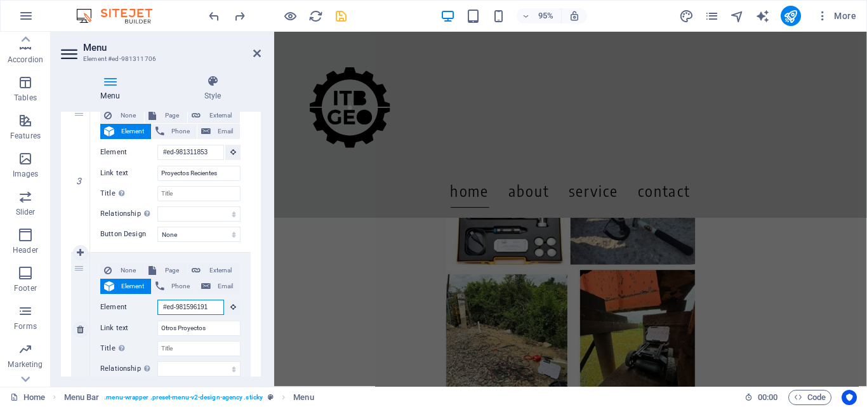
scroll to position [171, 0]
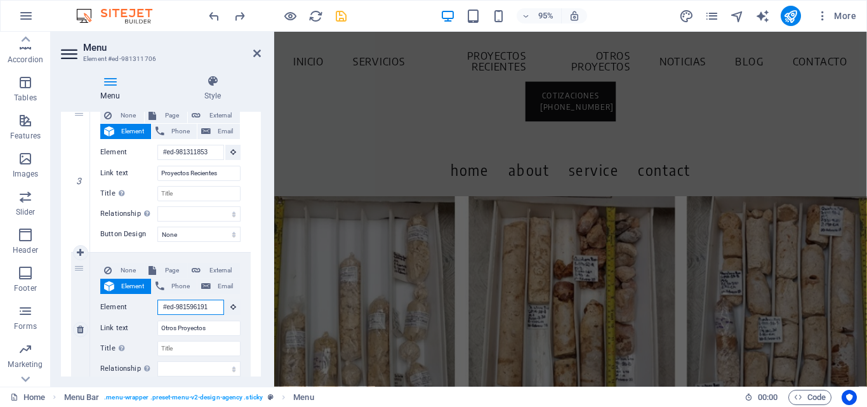
drag, startPoint x: 163, startPoint y: 305, endPoint x: 145, endPoint y: 306, distance: 17.2
click at [145, 306] on div "Element #ed-981596191" at bounding box center [170, 308] width 140 height 16
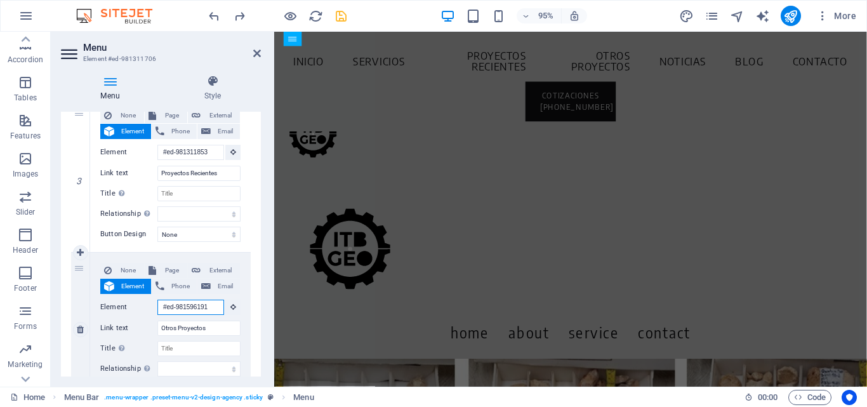
scroll to position [4194, 0]
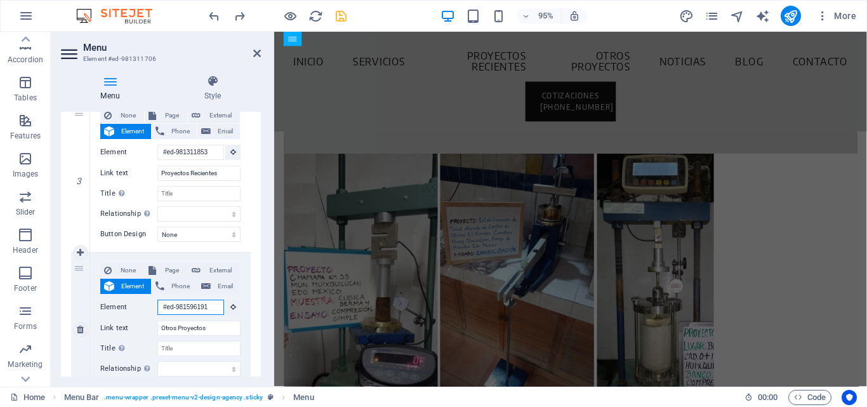
click at [166, 306] on input "#ed-981596191" at bounding box center [190, 307] width 67 height 15
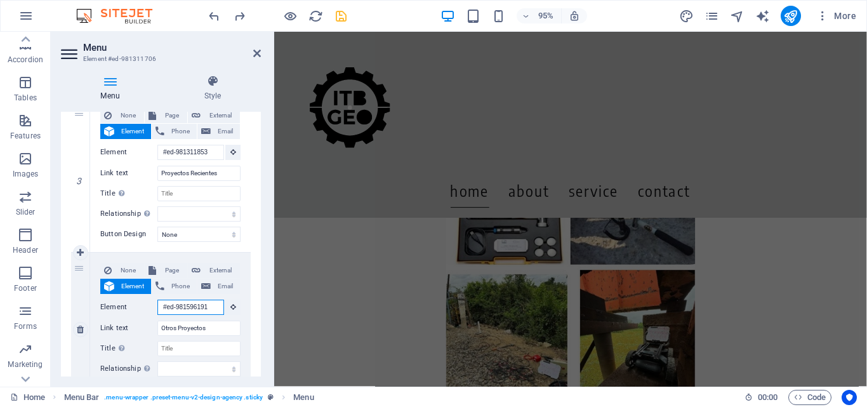
scroll to position [0, 0]
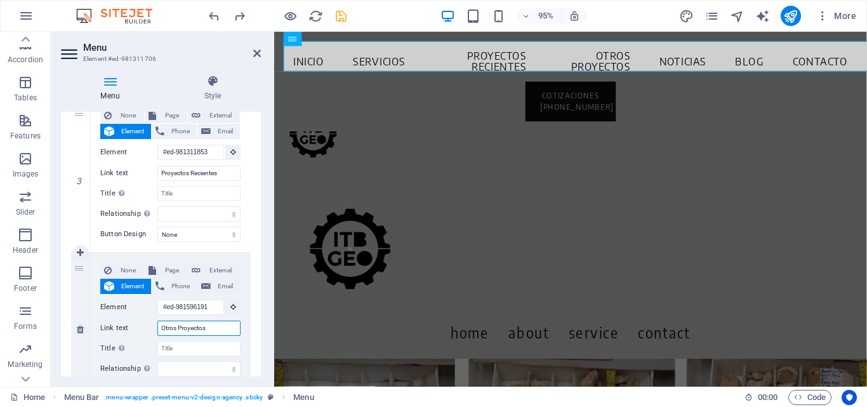
click at [173, 329] on input "Otros Proyectos" at bounding box center [198, 328] width 83 height 15
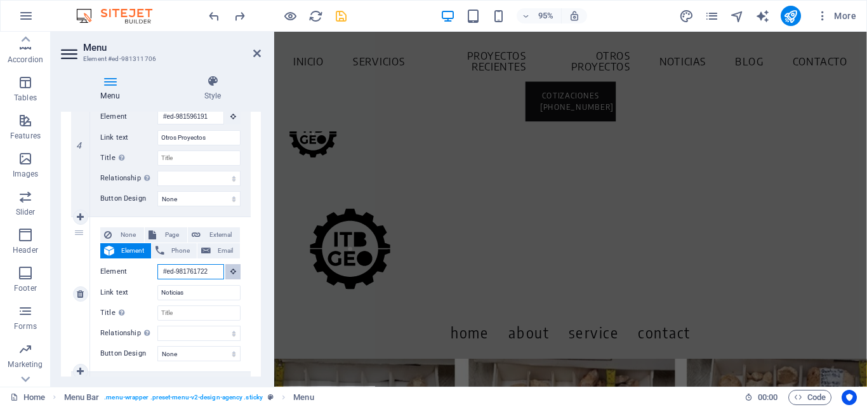
drag, startPoint x: 159, startPoint y: 272, endPoint x: 227, endPoint y: 271, distance: 67.9
click at [227, 271] on div "Element #ed-981761722" at bounding box center [170, 272] width 140 height 16
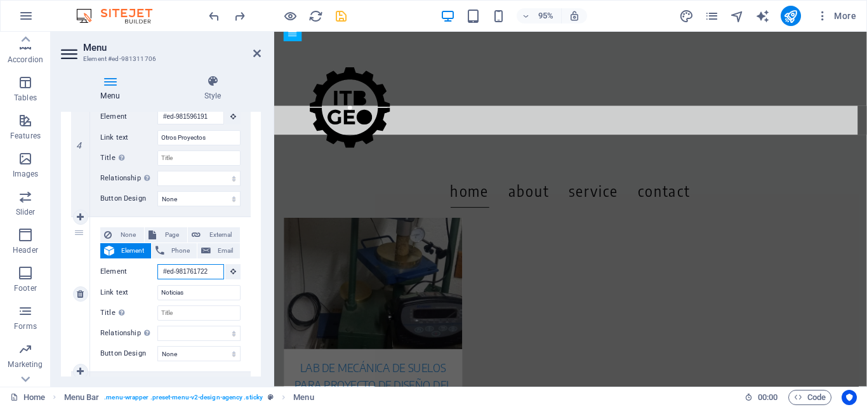
click at [160, 268] on input "#ed-981761722" at bounding box center [190, 271] width 67 height 15
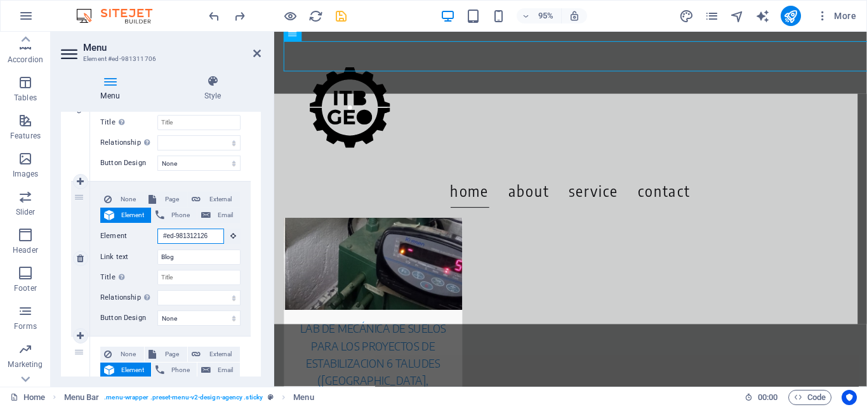
drag, startPoint x: 161, startPoint y: 237, endPoint x: 220, endPoint y: 237, distance: 59.0
click at [220, 237] on input "#ed-981312126" at bounding box center [190, 236] width 67 height 15
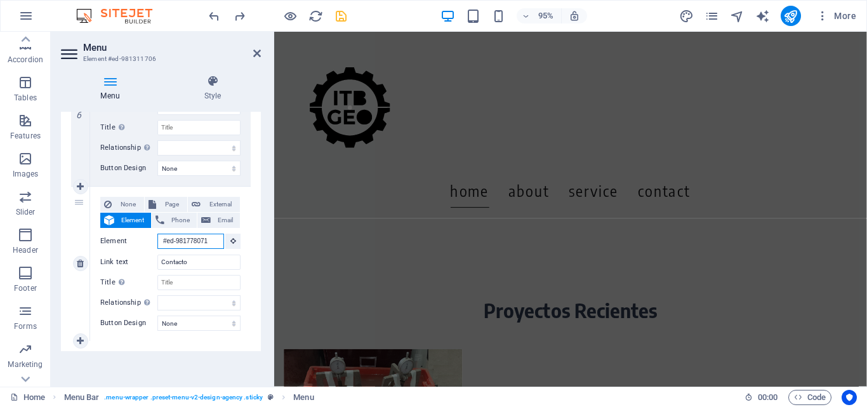
drag, startPoint x: 209, startPoint y: 241, endPoint x: 124, endPoint y: 246, distance: 85.9
click at [124, 246] on div "Element #ed-981778071" at bounding box center [170, 242] width 140 height 16
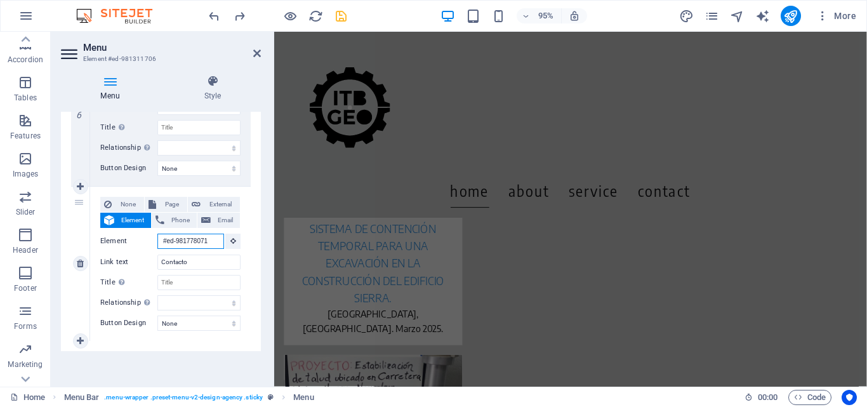
click at [164, 240] on input "#ed-981778071" at bounding box center [190, 241] width 67 height 15
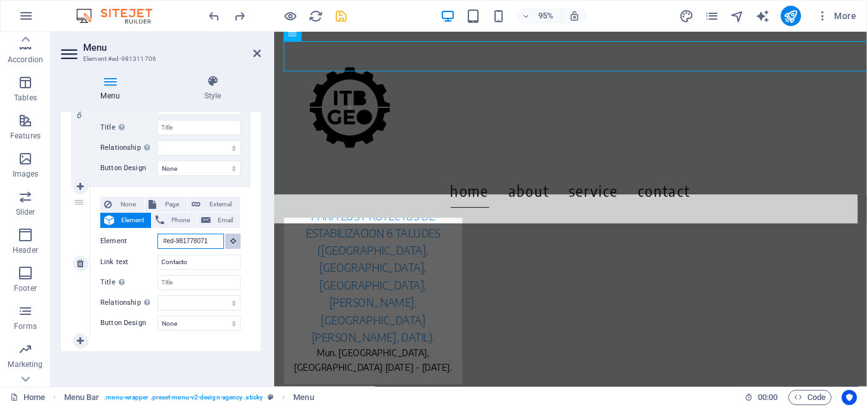
drag, startPoint x: 160, startPoint y: 240, endPoint x: 226, endPoint y: 239, distance: 66.0
click at [226, 239] on div "Element #ed-981778071" at bounding box center [170, 242] width 140 height 16
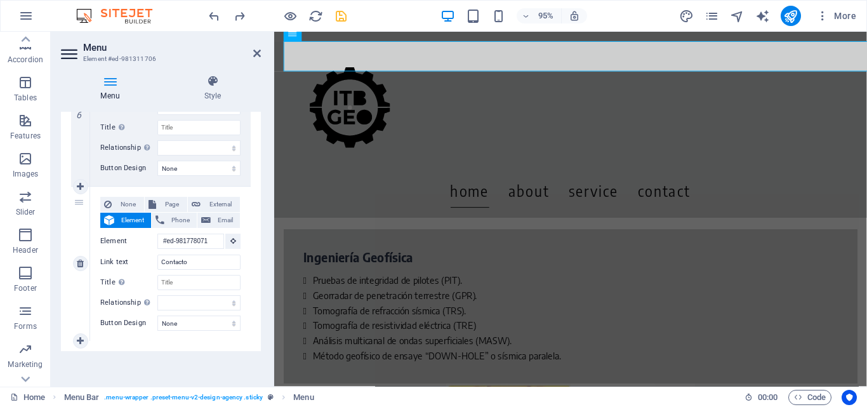
click at [159, 338] on div "None Page External Element Phone Email Page Home Pricing Order Legal notice Pri…" at bounding box center [170, 264] width 161 height 154
click at [184, 262] on input "Contacto" at bounding box center [198, 262] width 83 height 15
click at [192, 265] on input "Contacto" at bounding box center [198, 262] width 83 height 15
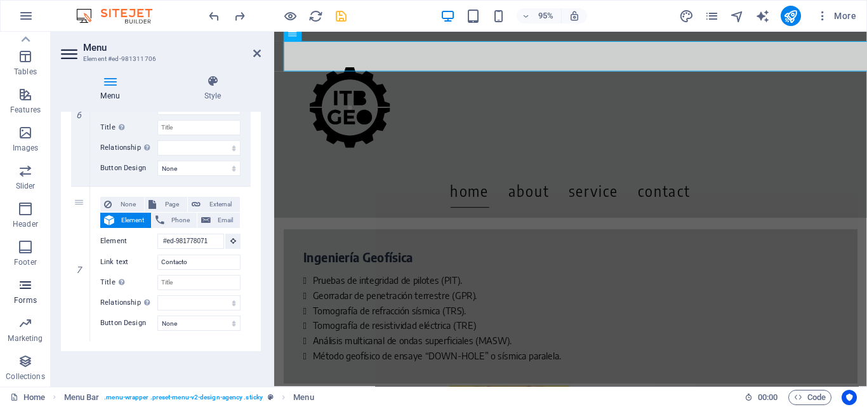
click at [23, 290] on icon "button" at bounding box center [25, 284] width 15 height 15
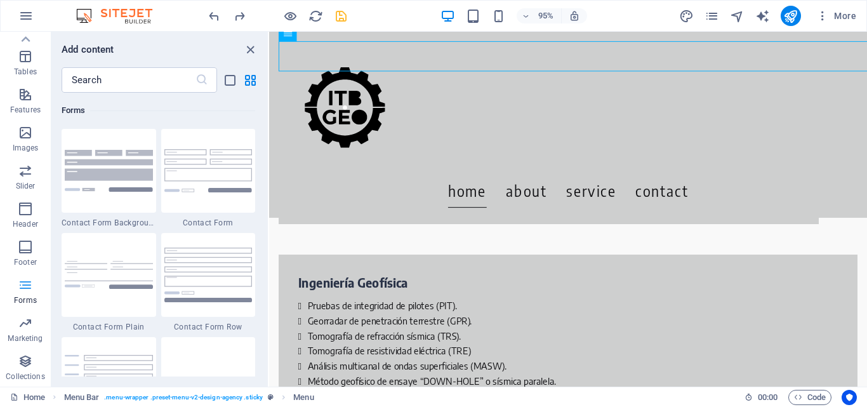
click at [24, 288] on icon "button" at bounding box center [25, 284] width 15 height 15
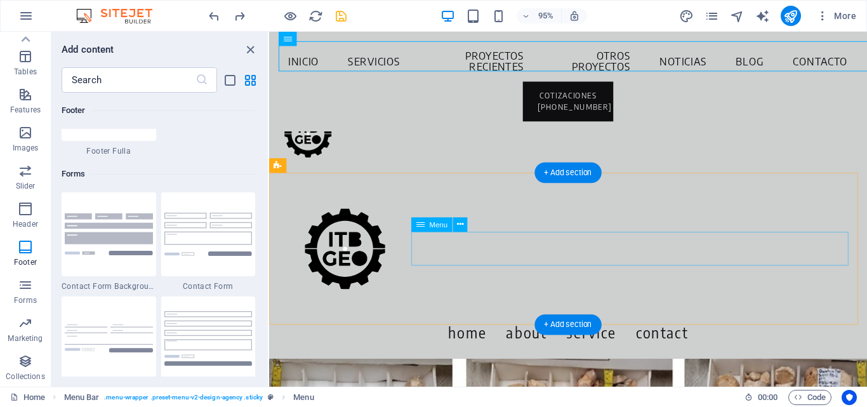
click at [535, 330] on nav "Home About Service Contact" at bounding box center [583, 348] width 609 height 36
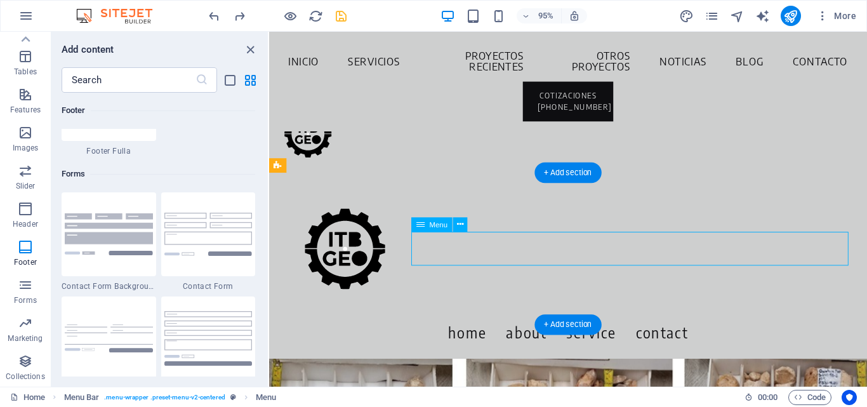
click at [540, 330] on nav "Home About Service Contact" at bounding box center [583, 348] width 609 height 36
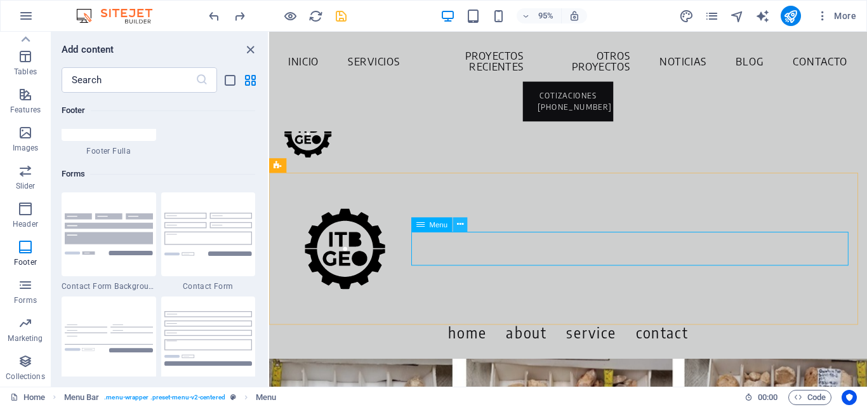
click at [461, 225] on icon at bounding box center [460, 224] width 6 height 13
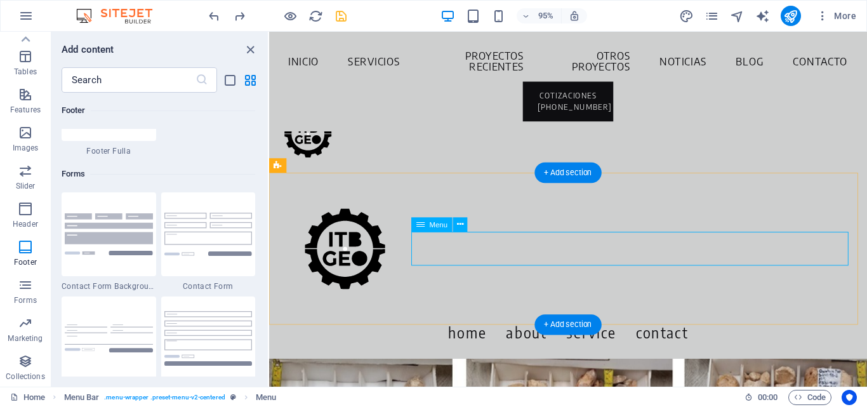
click at [670, 330] on nav "Home About Service Contact" at bounding box center [583, 348] width 609 height 36
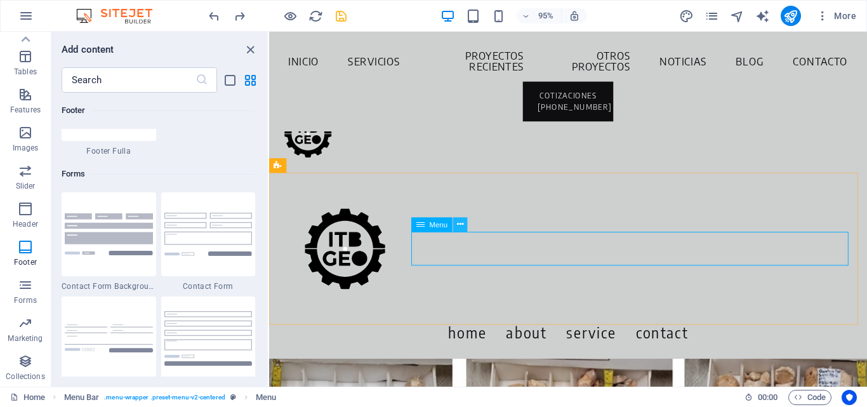
click at [459, 226] on icon at bounding box center [460, 224] width 6 height 13
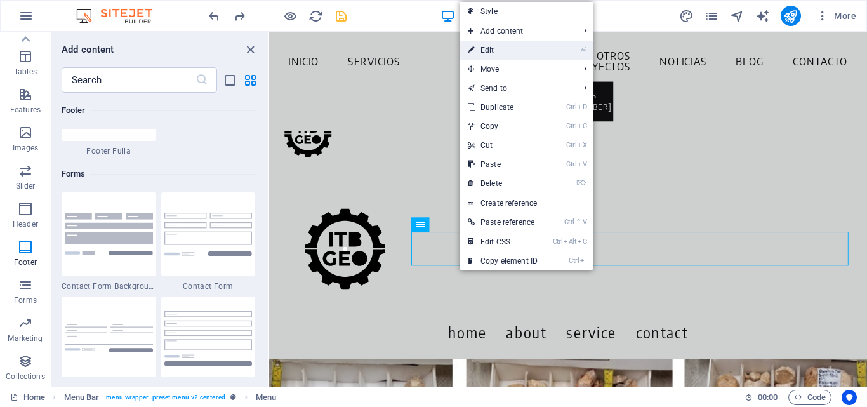
click at [500, 46] on link "⏎ Edit" at bounding box center [502, 50] width 85 height 19
select select
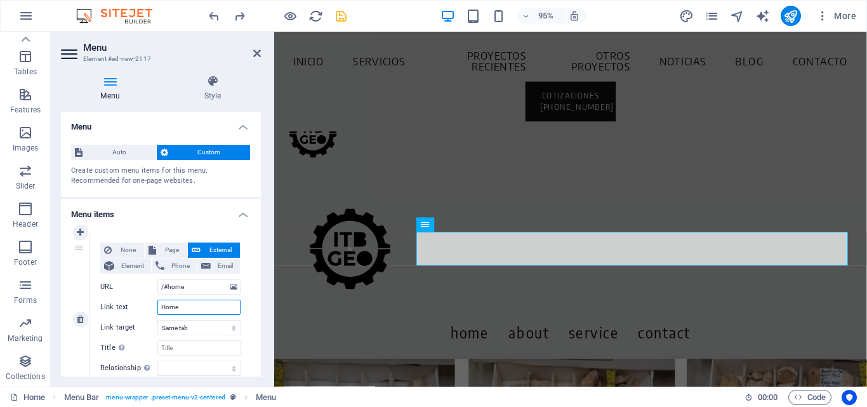
drag, startPoint x: 192, startPoint y: 307, endPoint x: 140, endPoint y: 307, distance: 52.1
click at [140, 307] on div "Link text Home" at bounding box center [170, 307] width 140 height 15
type input "Inicio"
select select
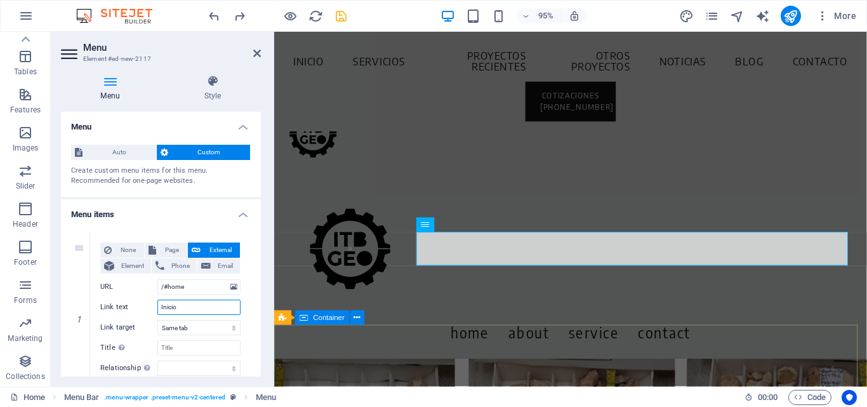
select select
type input "Inicio"
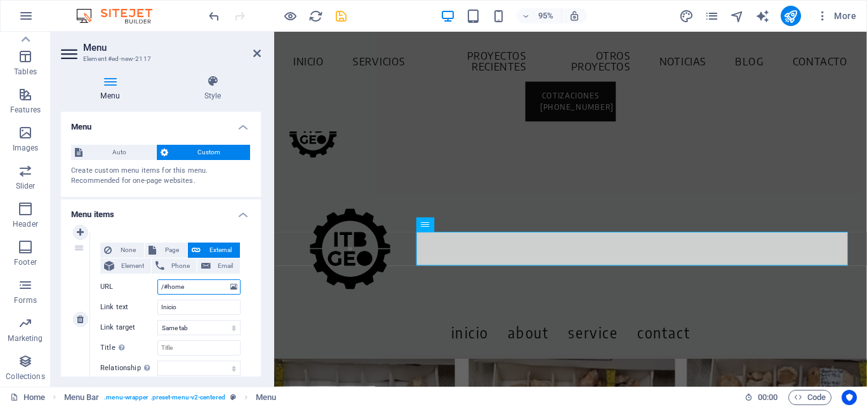
click at [191, 284] on input "/#home" at bounding box center [198, 286] width 83 height 15
click at [194, 305] on input "Inicio" at bounding box center [198, 307] width 83 height 15
click at [136, 265] on span "Element" at bounding box center [132, 265] width 29 height 15
select select
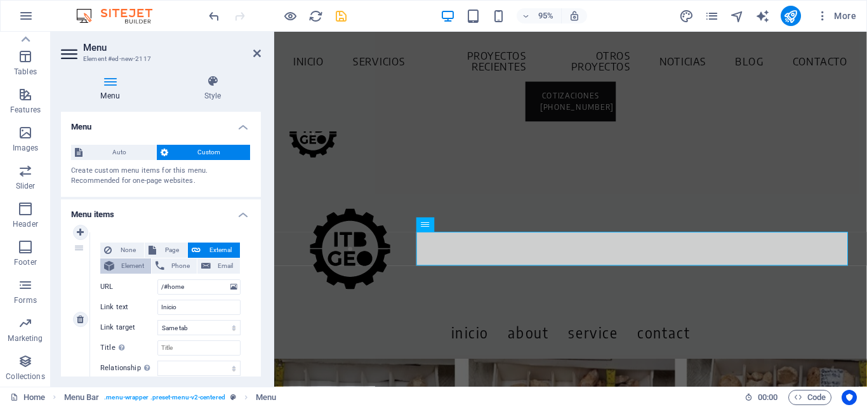
select select
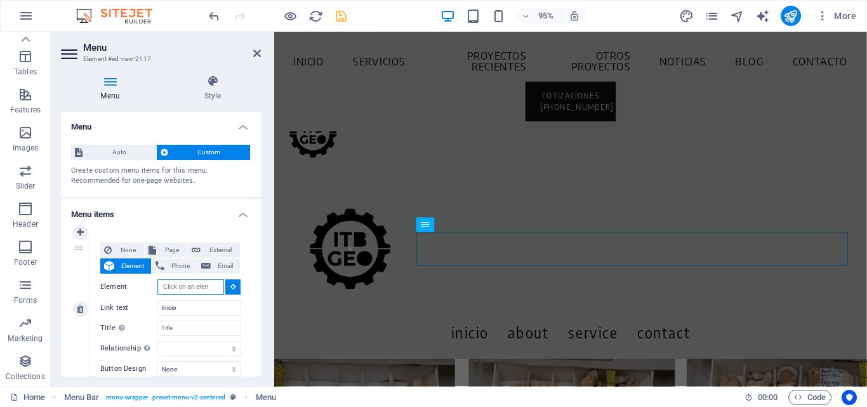
click at [184, 285] on input "Element" at bounding box center [190, 286] width 67 height 15
paste input "#ed-981311703"
type input "#ed-981311703"
select select
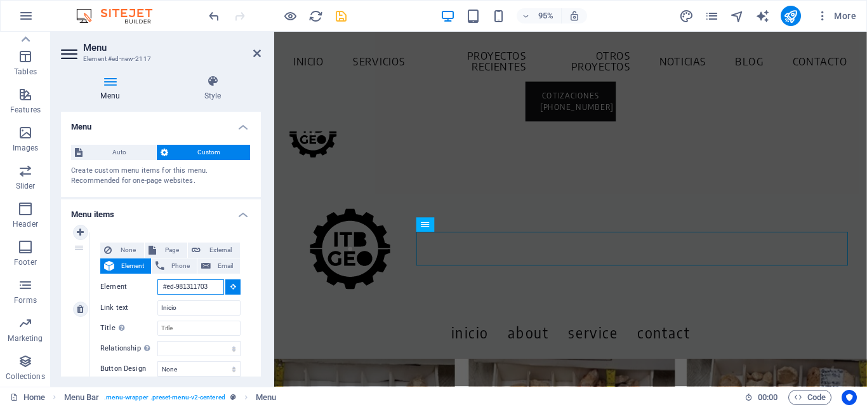
select select
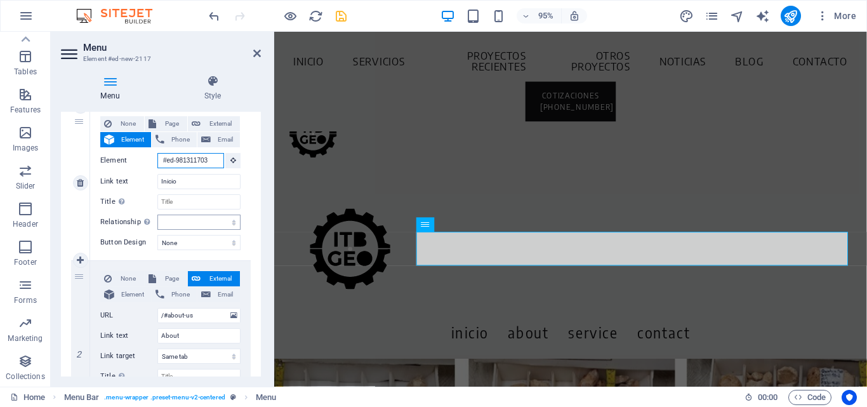
scroll to position [127, 0]
type input "#ed-981311703"
click at [188, 315] on input "/#about-us" at bounding box center [198, 314] width 83 height 15
click at [142, 294] on span "Element" at bounding box center [132, 293] width 29 height 15
select select
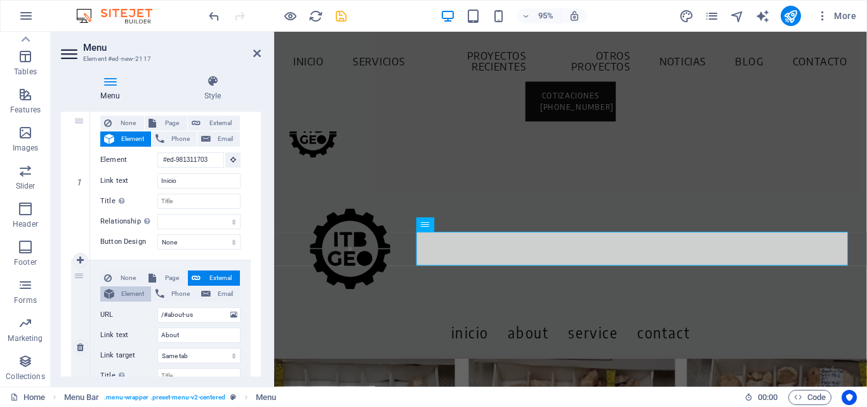
select select
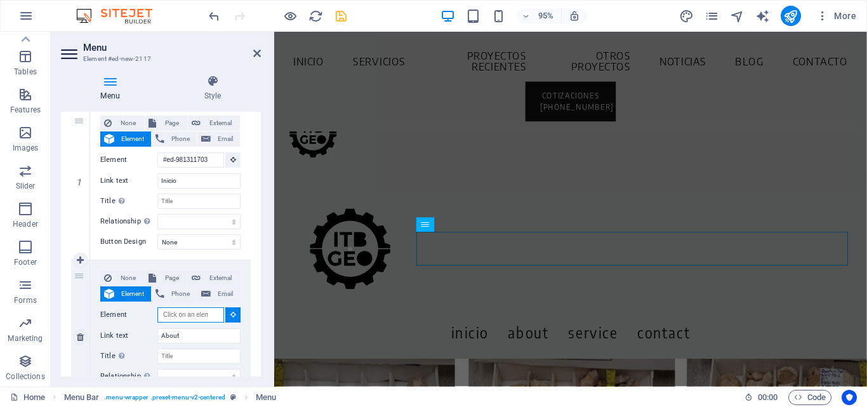
click at [191, 313] on input "Element" at bounding box center [190, 314] width 67 height 15
paste input "#ed-981311607"
type input "#ed-981311607"
select select
type input "#ed-981311607"
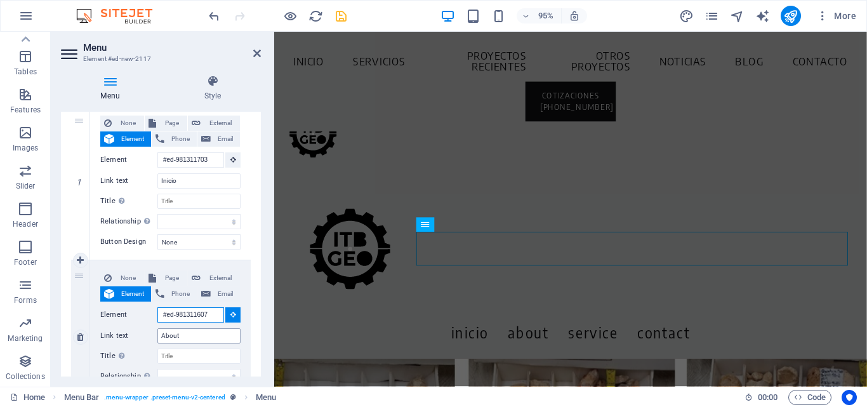
select select
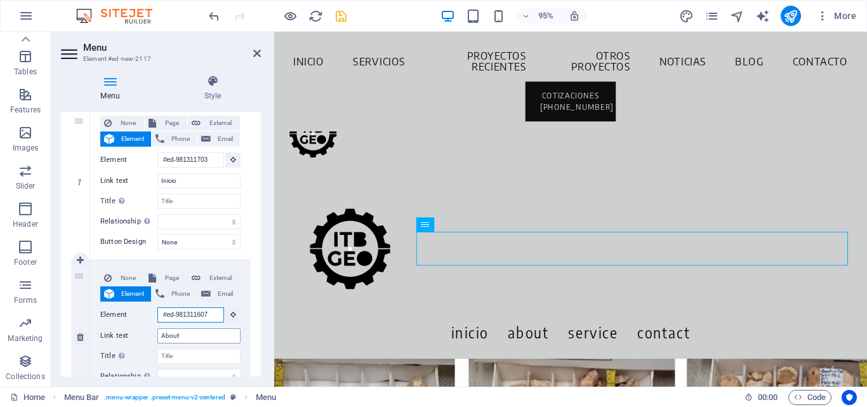
type input "#ed-981311607"
drag, startPoint x: 196, startPoint y: 335, endPoint x: 140, endPoint y: 335, distance: 55.9
click at [140, 335] on div "Link text About" at bounding box center [170, 335] width 140 height 15
type input "Servicios"
select select
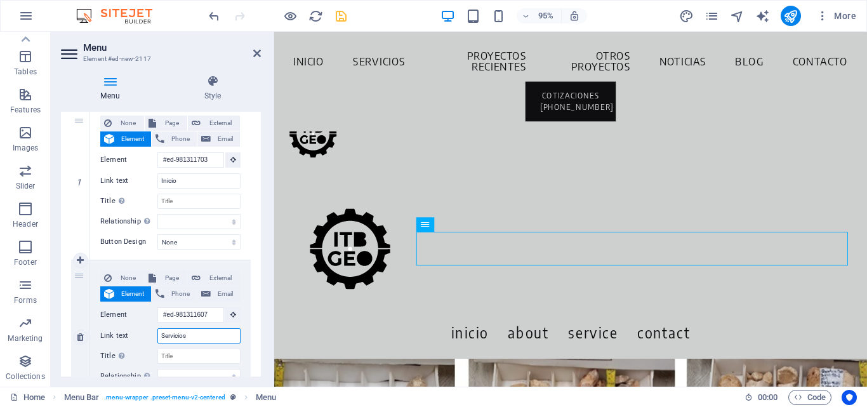
select select
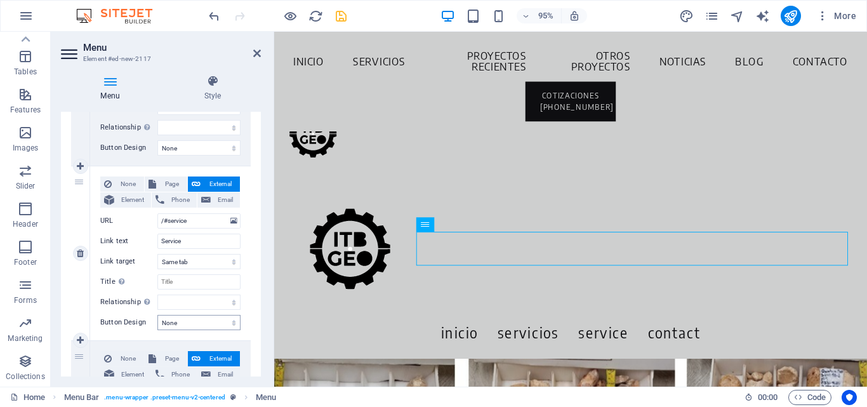
scroll to position [381, 0]
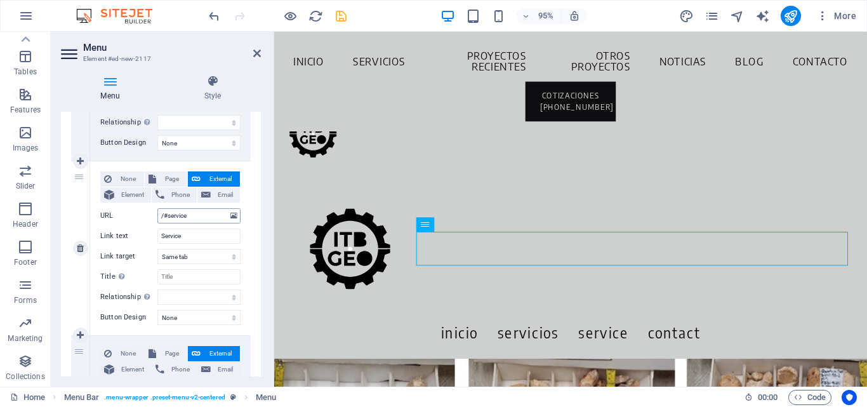
type input "Servicios"
click at [208, 218] on input "/#service" at bounding box center [198, 215] width 83 height 15
click at [135, 190] on span "Element" at bounding box center [132, 194] width 29 height 15
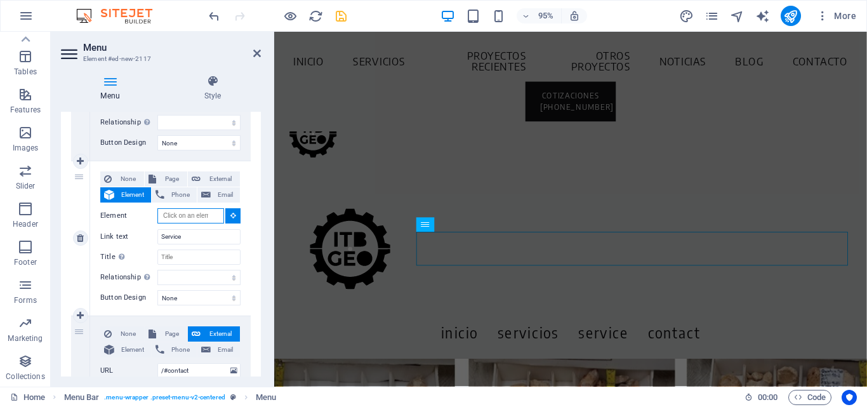
select select
click at [184, 213] on input "Element" at bounding box center [190, 215] width 67 height 15
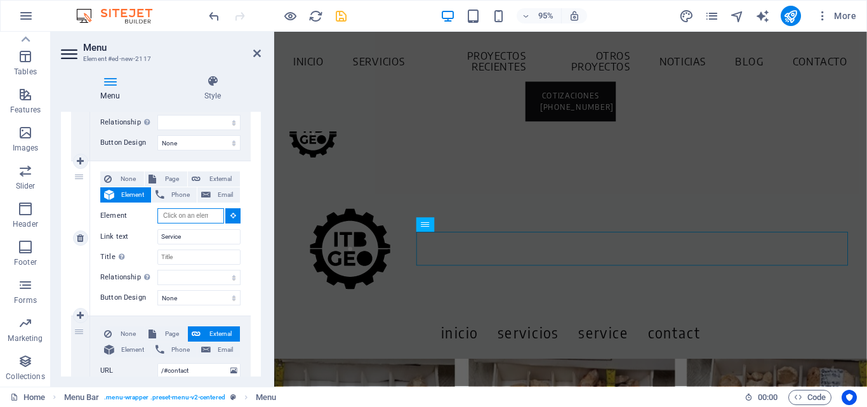
paste input "#ed-981311853"
type input "#ed-981311853"
select select
type input "#ed-981311853"
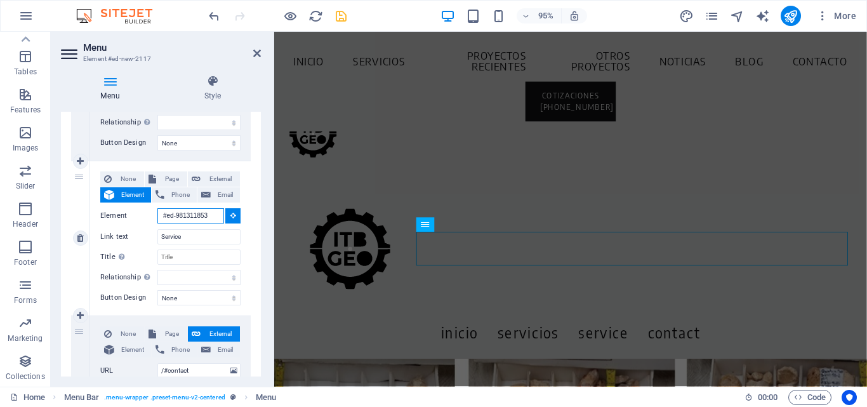
select select
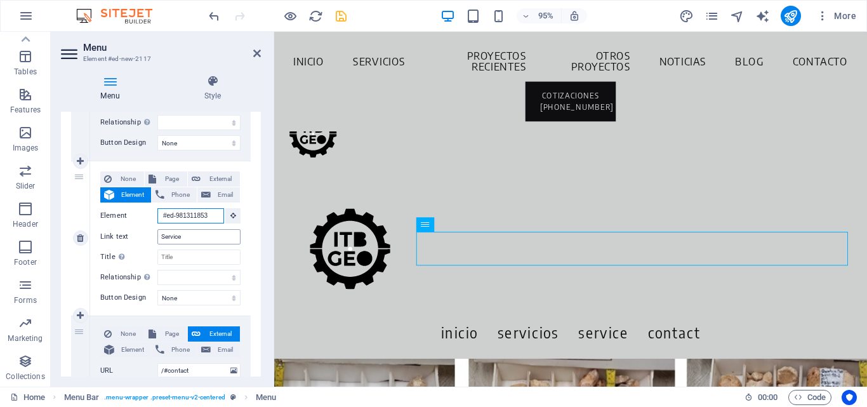
type input "#ed-981311853"
drag, startPoint x: 197, startPoint y: 233, endPoint x: 147, endPoint y: 235, distance: 50.2
click at [147, 235] on div "Link text Service" at bounding box center [170, 236] width 140 height 15
type input "Proyectos R"
select select
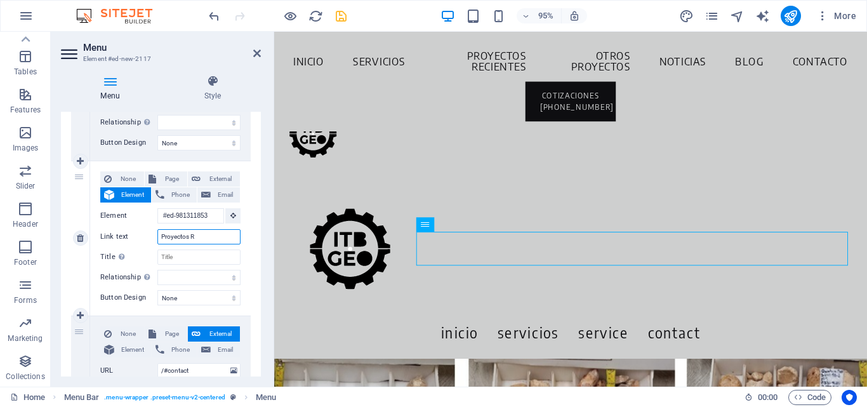
select select
type input "Proyectos Recientes"
select select
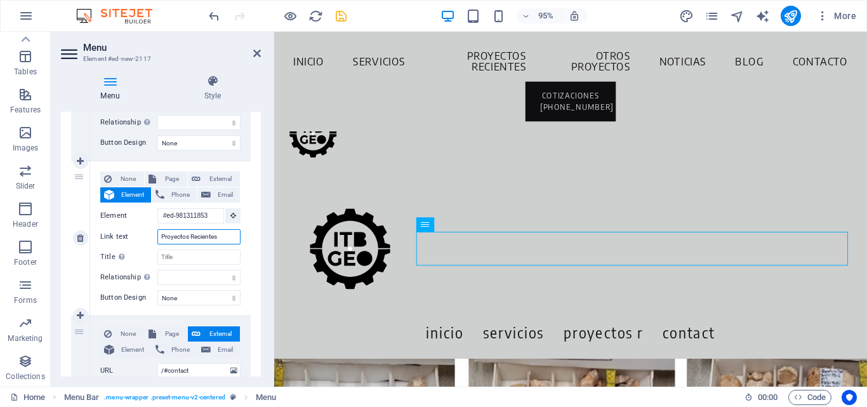
select select
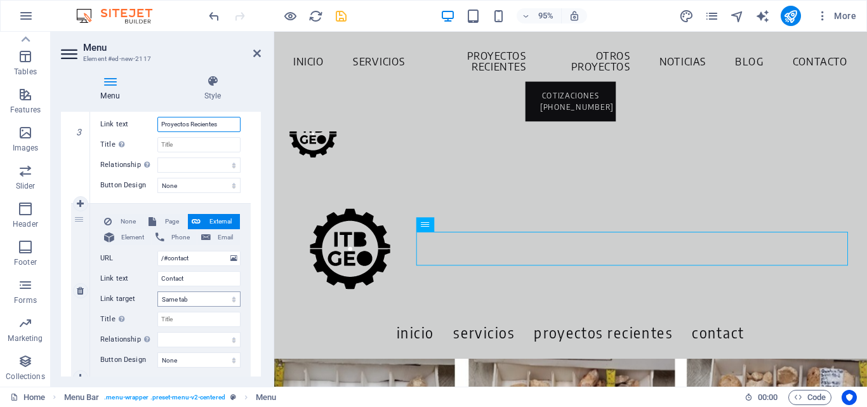
scroll to position [508, 0]
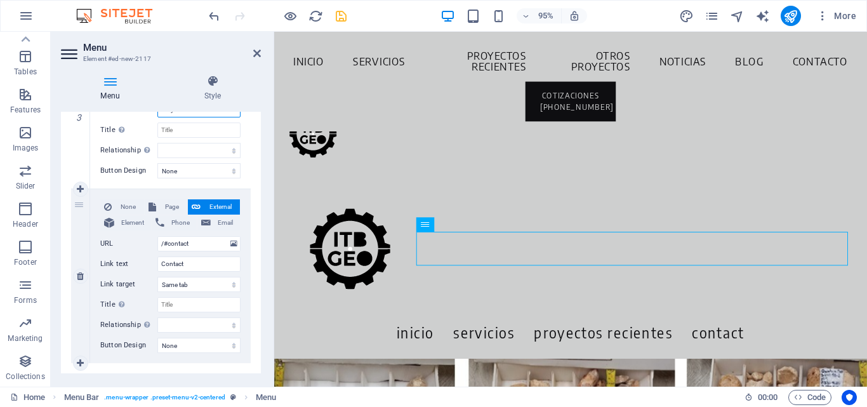
type input "Proyectos Recientes"
click at [140, 222] on span "Element" at bounding box center [132, 222] width 29 height 15
select select
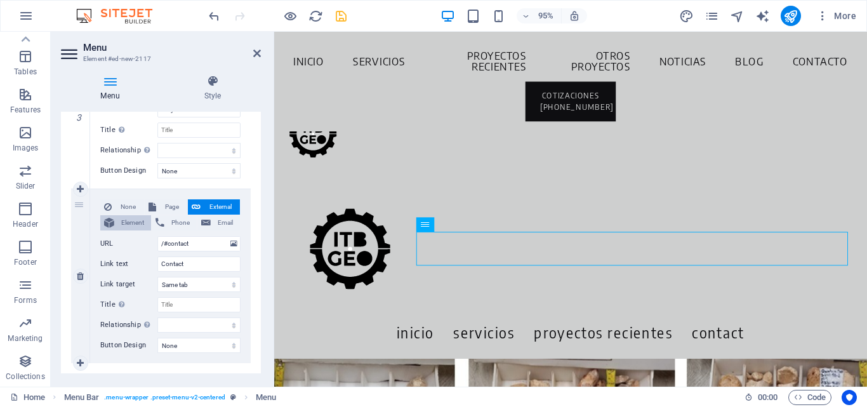
select select
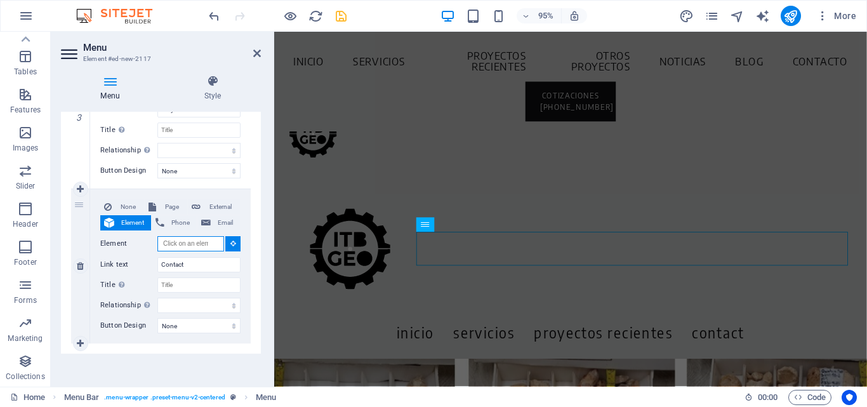
click at [203, 248] on input "Element" at bounding box center [190, 243] width 67 height 15
paste input "#ed-981596191"
type input "#ed-981596191"
select select
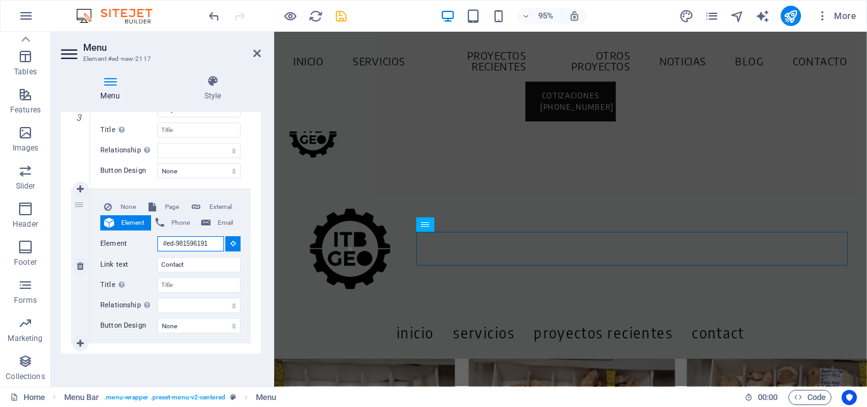
select select
type input "#ed-981596191"
select select
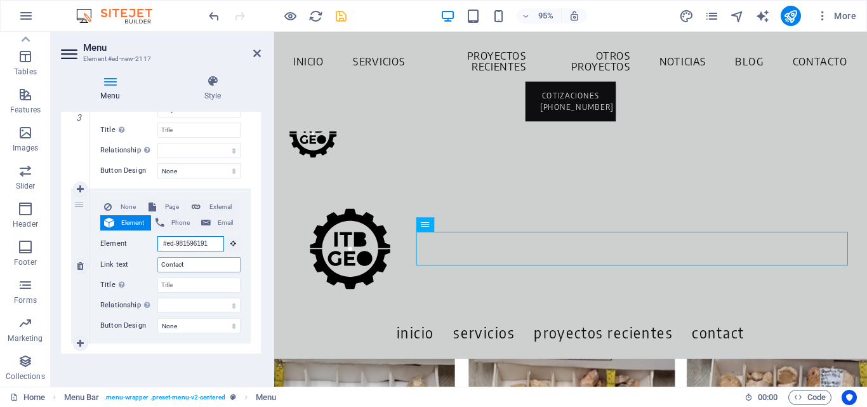
type input "#ed-981596191"
drag, startPoint x: 206, startPoint y: 265, endPoint x: 131, endPoint y: 262, distance: 74.3
click at [131, 262] on div "Link text Contact" at bounding box center [170, 264] width 140 height 15
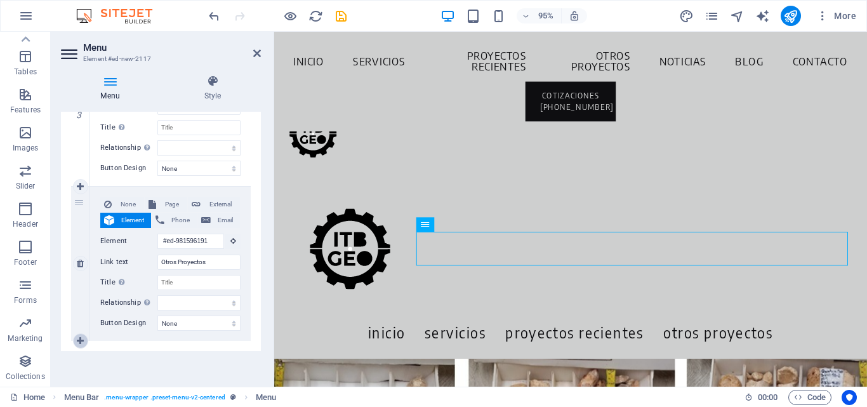
type input "Otros Proyectos"
click at [78, 345] on icon at bounding box center [80, 340] width 7 height 9
select select
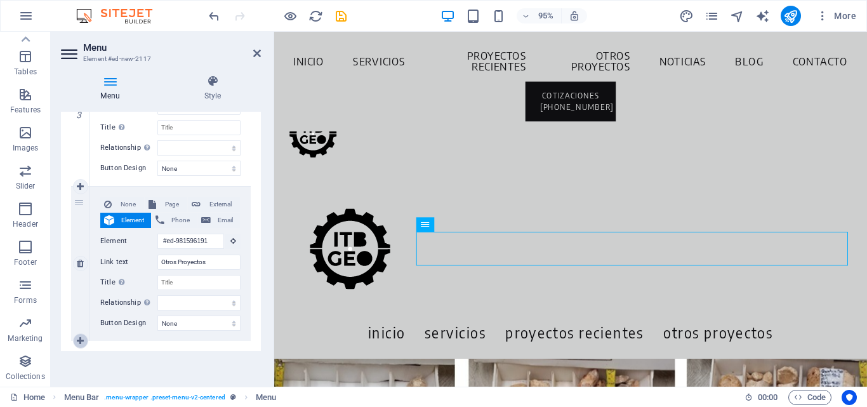
select select
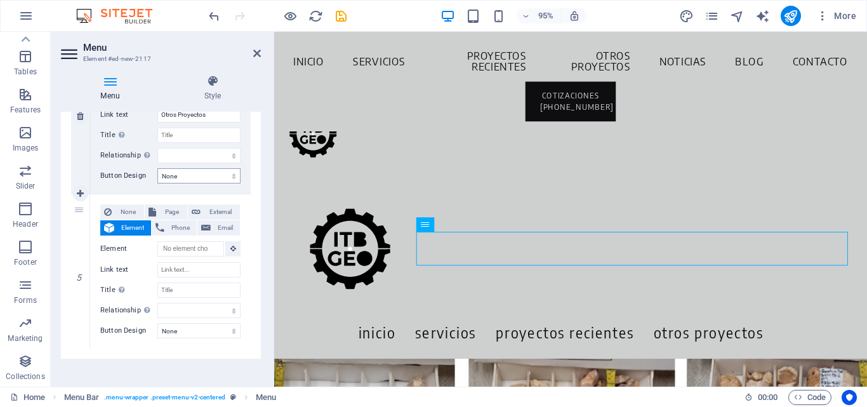
scroll to position [665, 0]
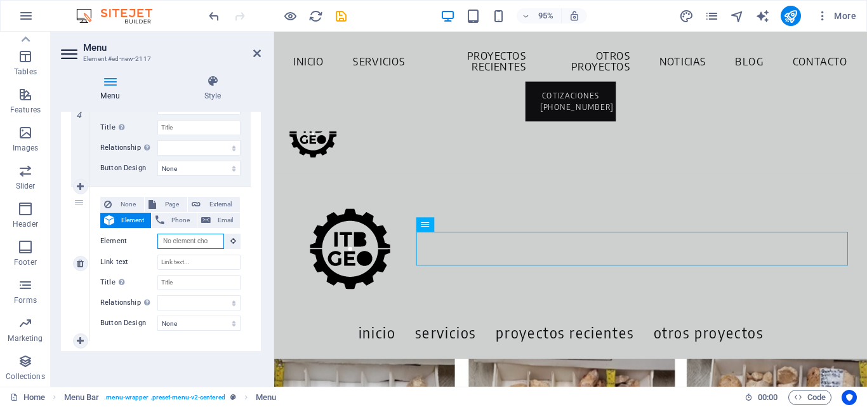
click at [181, 244] on input "Element" at bounding box center [190, 241] width 67 height 15
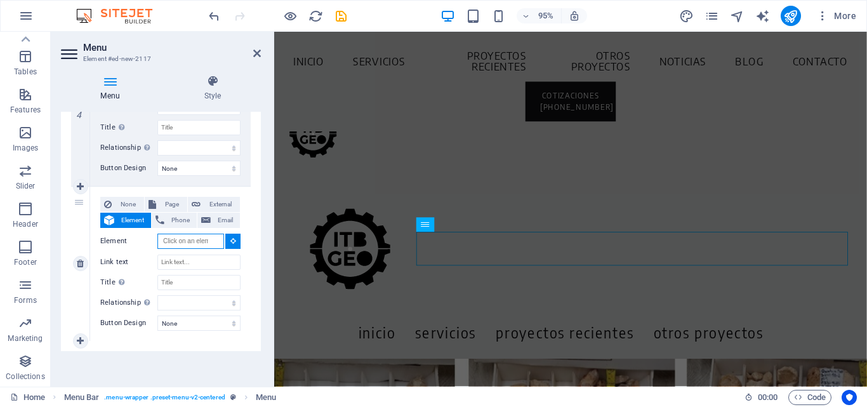
paste input "#ed-981761722"
type input "#ed-981761722"
select select
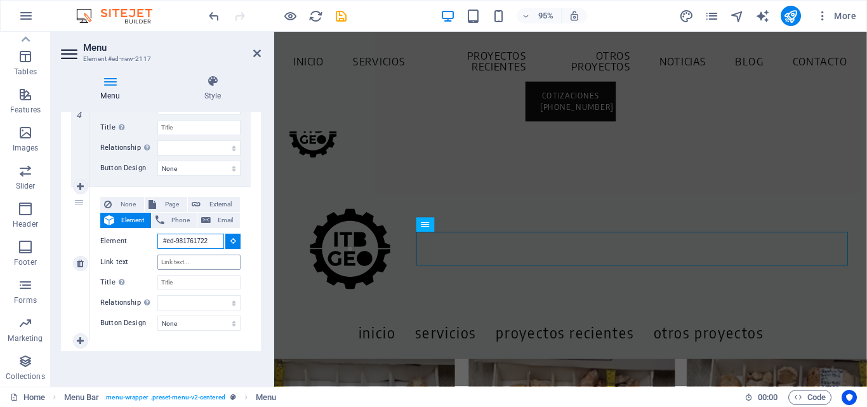
select select
type input "#ed-981761722"
select select
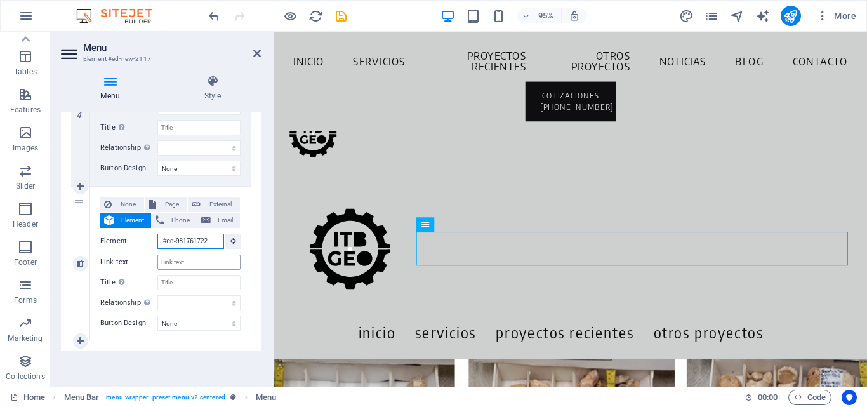
type input "#ed-981761722"
click at [181, 260] on input "Link text" at bounding box center [198, 262] width 83 height 15
type input "noticias"
select select
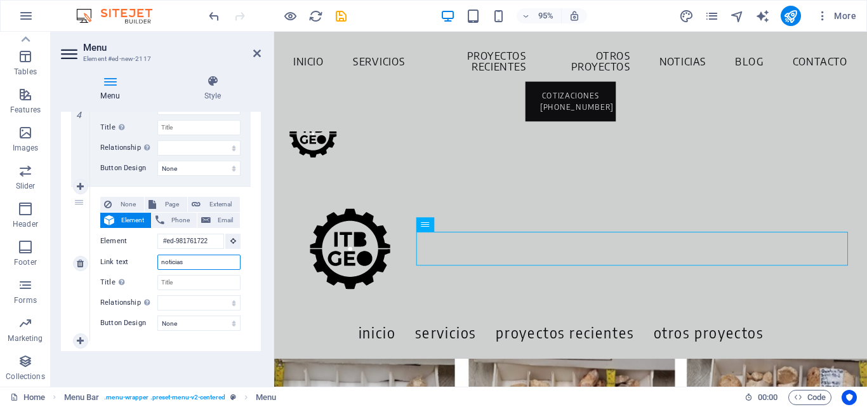
select select
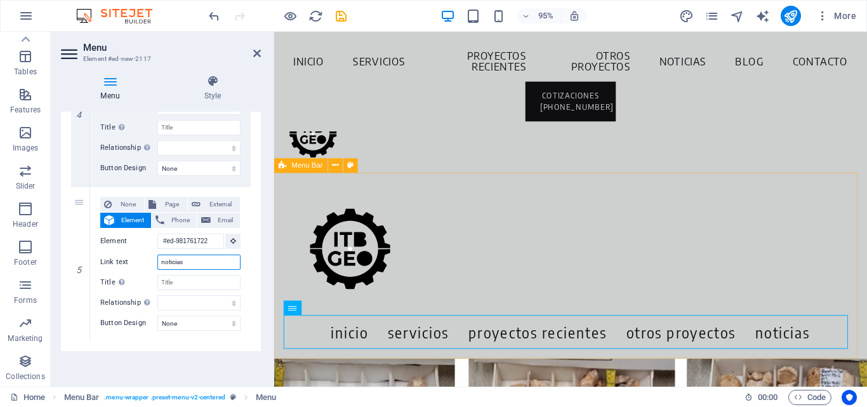
type input "noticias"
click at [373, 257] on div at bounding box center [586, 260] width 604 height 140
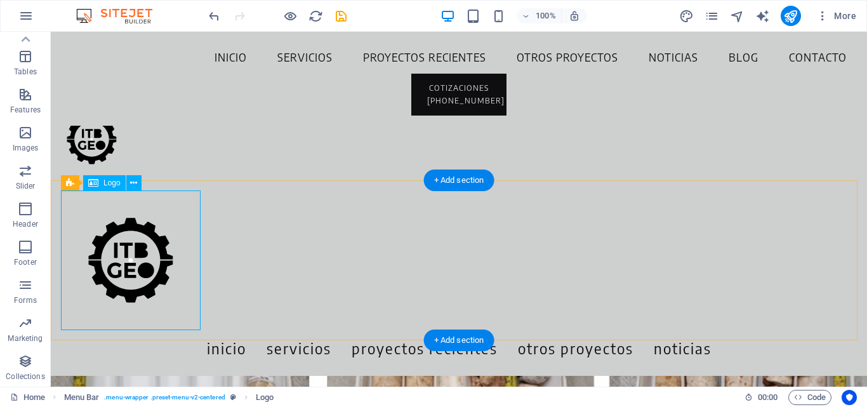
click at [173, 267] on div at bounding box center [459, 260] width 796 height 140
click at [132, 184] on icon at bounding box center [133, 182] width 7 height 13
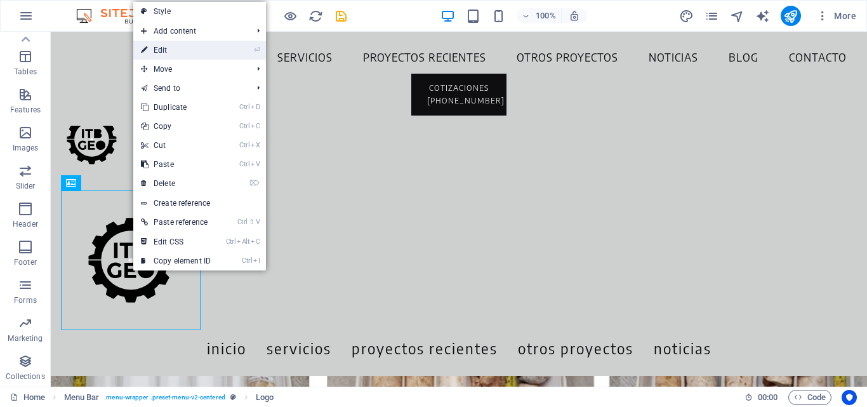
click at [164, 52] on link "⏎ Edit" at bounding box center [175, 50] width 85 height 19
select select "px"
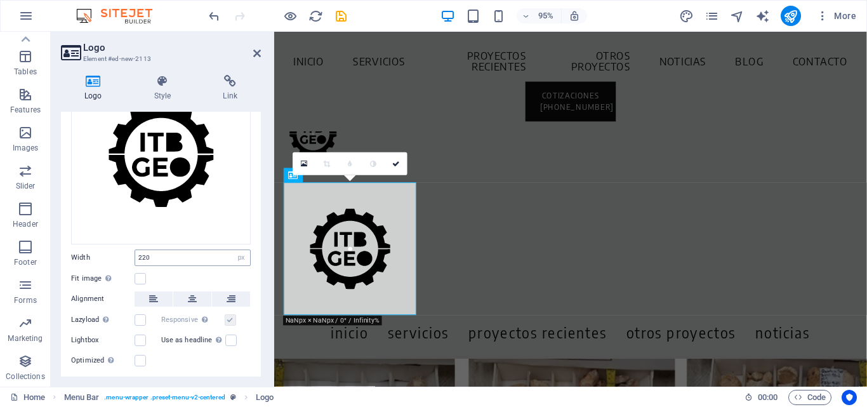
scroll to position [127, 0]
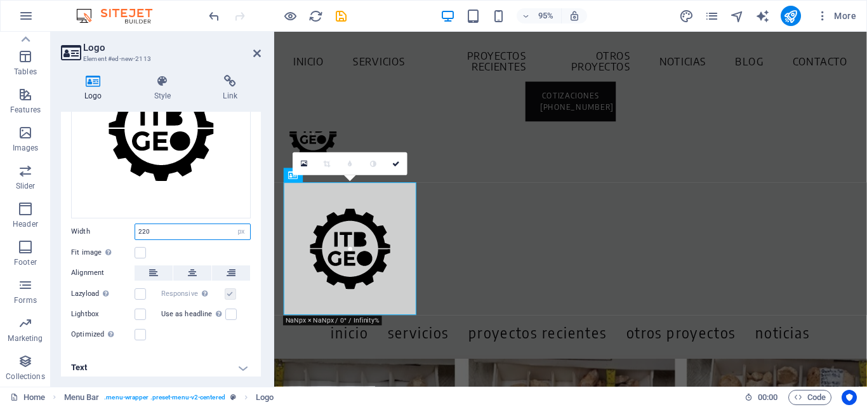
click at [155, 231] on input "220" at bounding box center [192, 231] width 115 height 15
click at [146, 231] on input "220" at bounding box center [192, 231] width 115 height 15
drag, startPoint x: 146, startPoint y: 231, endPoint x: 116, endPoint y: 231, distance: 30.5
click at [116, 231] on div "Width 220 Default auto px rem % em vh vw" at bounding box center [161, 231] width 180 height 17
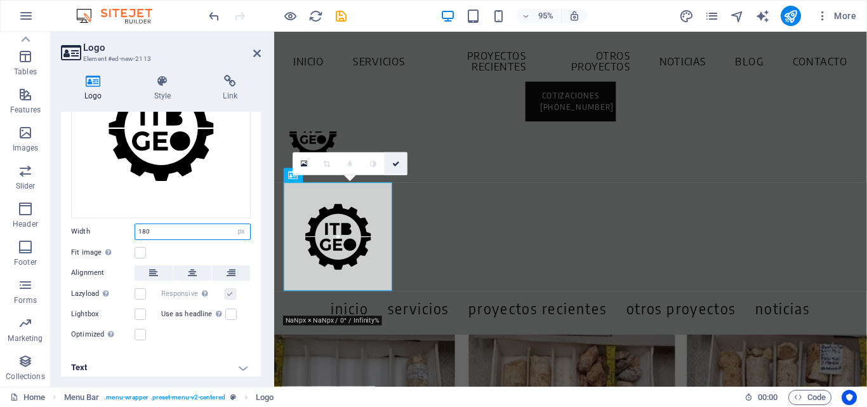
type input "180"
click at [398, 164] on icon at bounding box center [396, 163] width 8 height 7
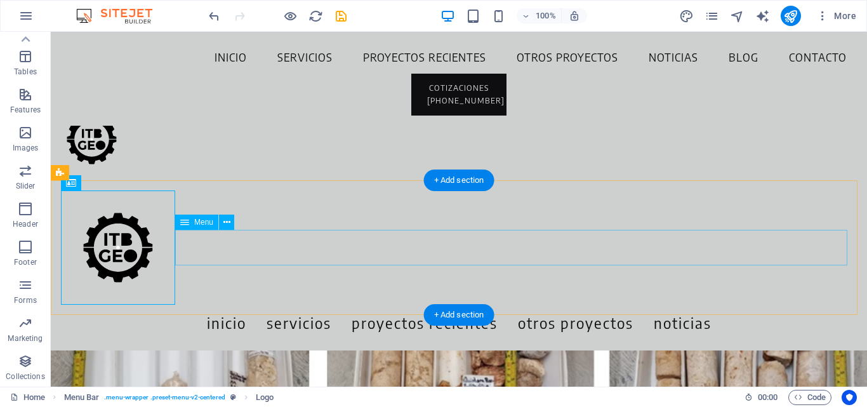
click at [292, 305] on nav "Inicio Servicios Proyectos Recientes Otros Proyectos noticias" at bounding box center [459, 323] width 796 height 36
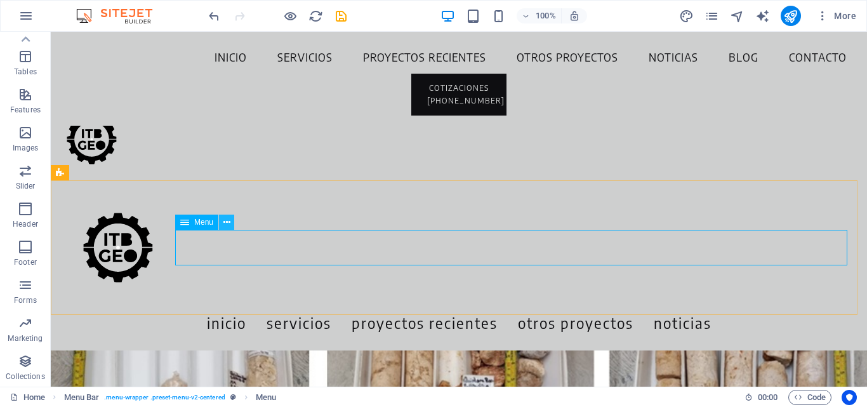
click at [227, 225] on icon at bounding box center [226, 222] width 7 height 13
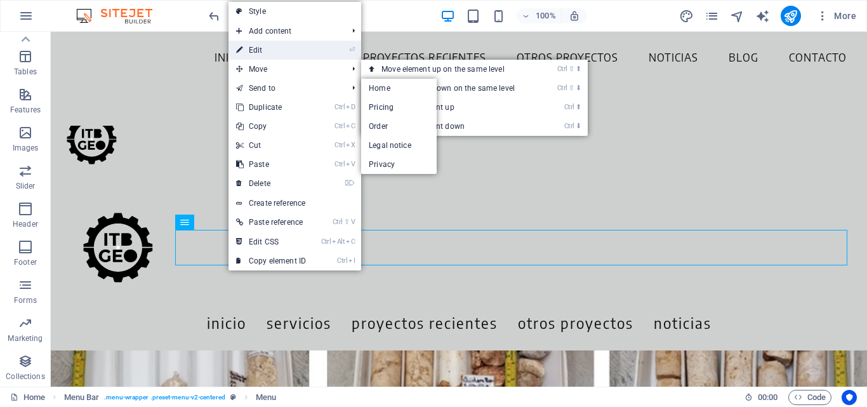
click at [269, 50] on link "⏎ Edit" at bounding box center [271, 50] width 85 height 19
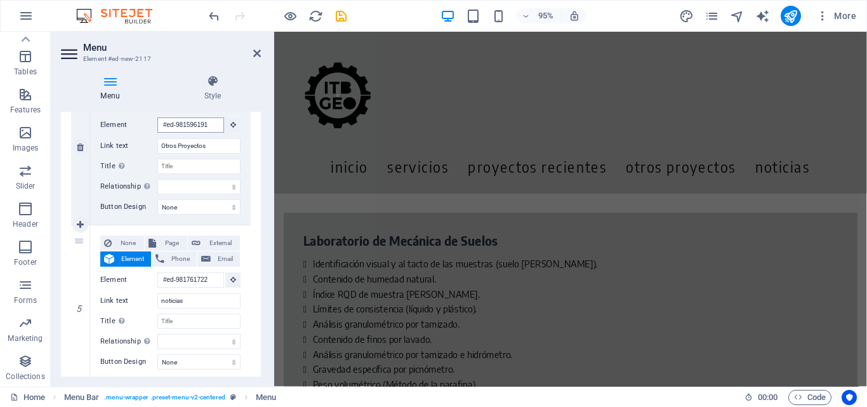
scroll to position [0, 0]
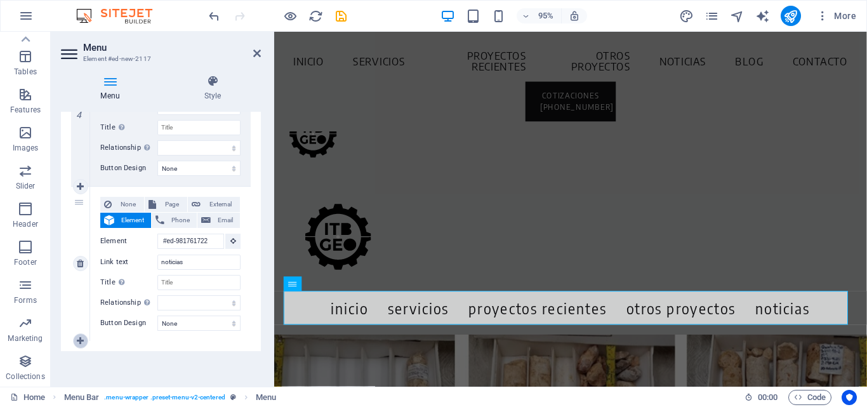
click at [77, 338] on icon at bounding box center [80, 340] width 7 height 9
select select
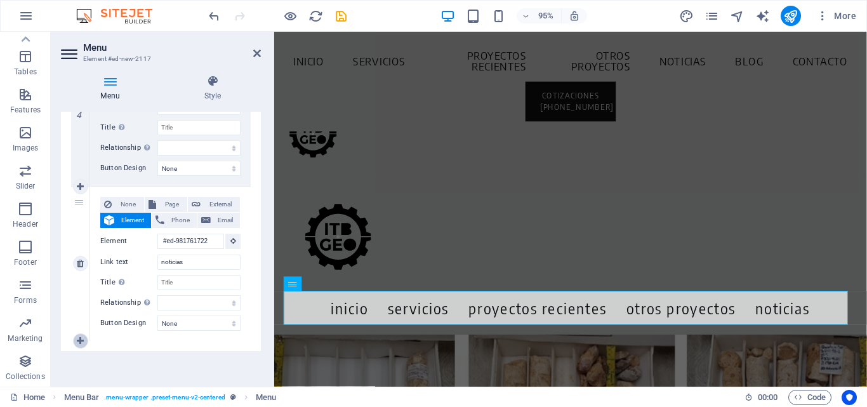
select select
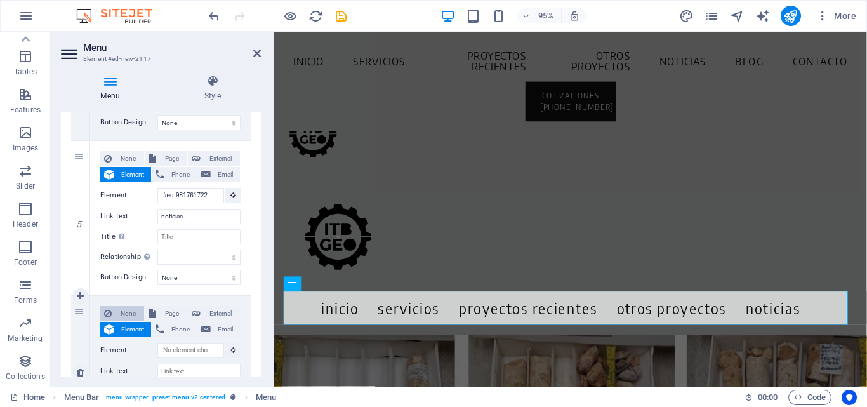
scroll to position [792, 0]
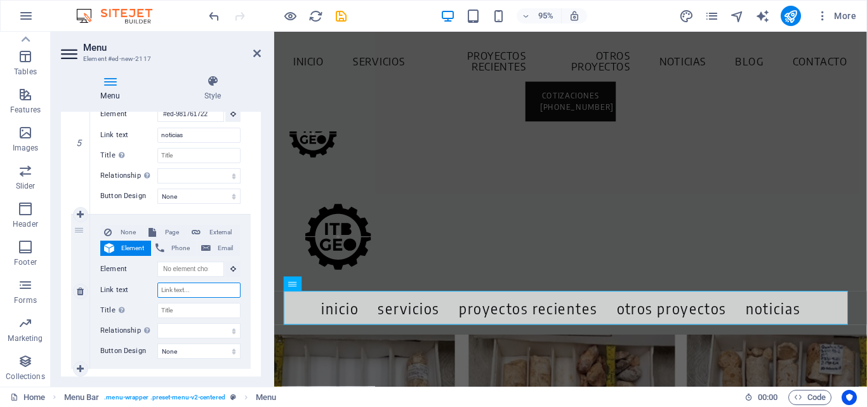
click at [173, 291] on input "Link text" at bounding box center [198, 289] width 83 height 15
type input "contacto"
select select
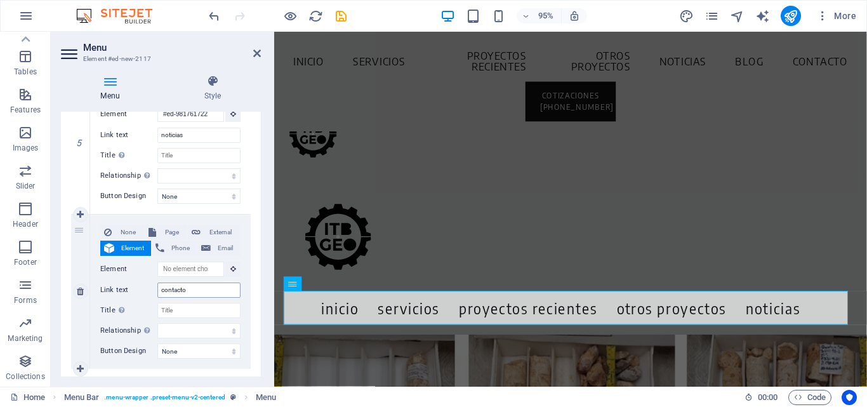
select select
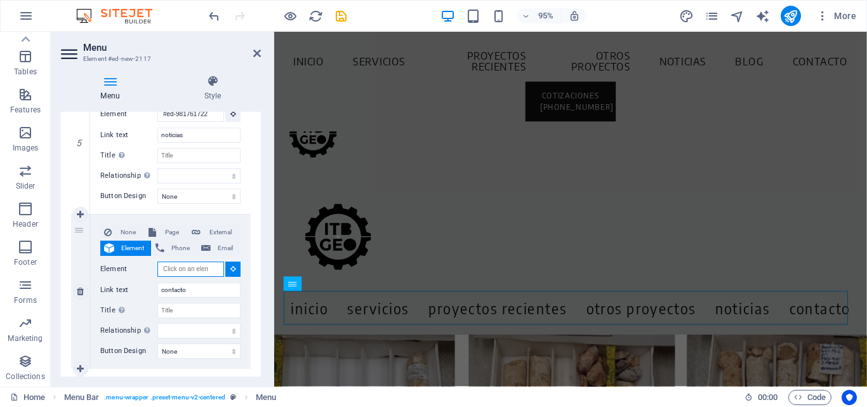
click at [185, 273] on input "Element" at bounding box center [190, 269] width 67 height 15
paste input "#ed-981778071"
type input "#ed-981778071"
select select
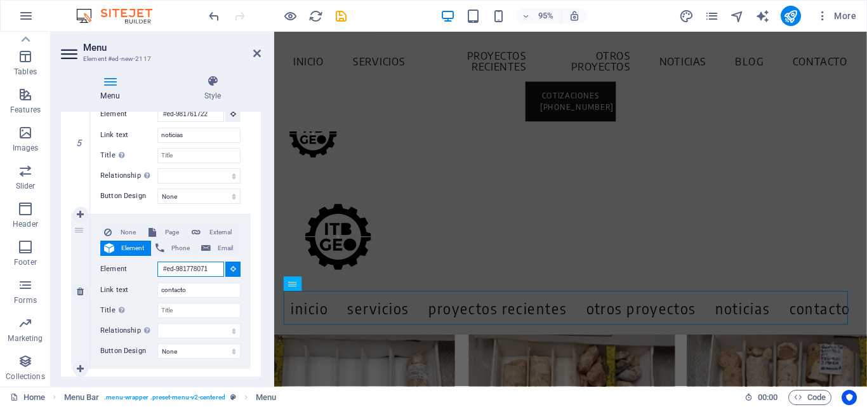
select select
type input "#ed-981778071"
select select
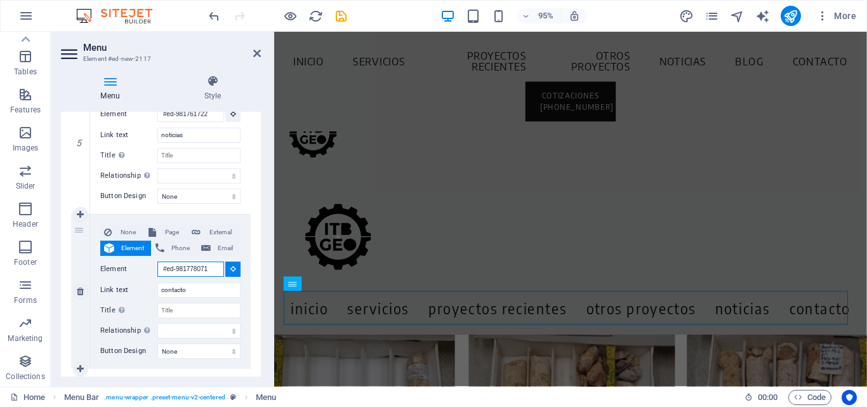
scroll to position [0, 0]
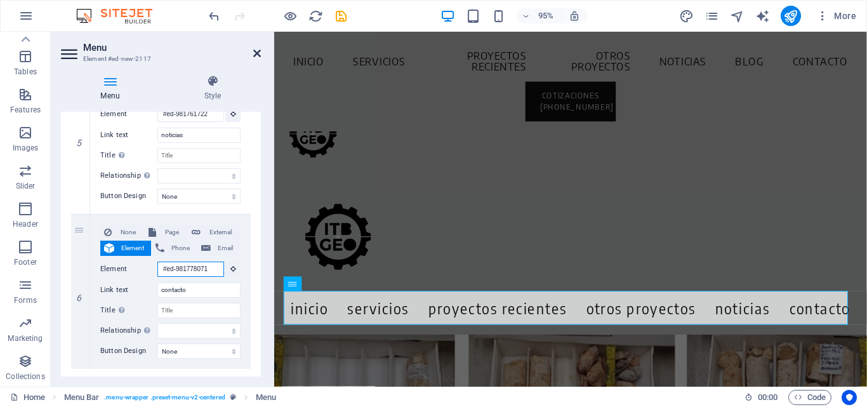
type input "#ed-981778071"
click at [254, 53] on icon at bounding box center [257, 53] width 8 height 10
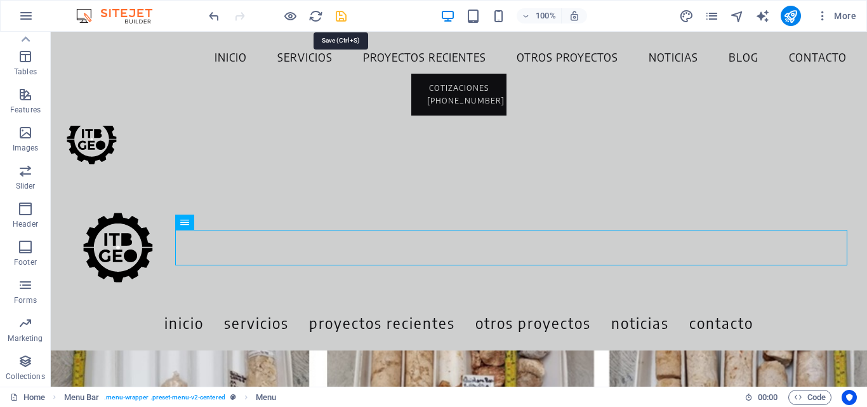
click at [338, 18] on icon "save" at bounding box center [341, 16] width 15 height 15
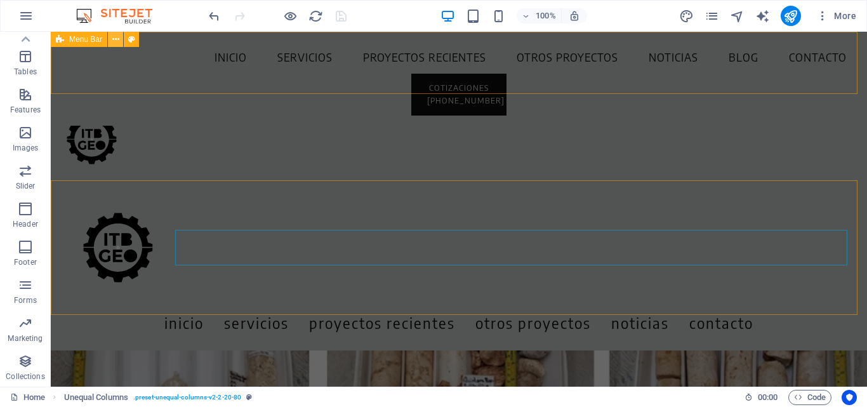
click at [116, 39] on icon at bounding box center [115, 39] width 7 height 13
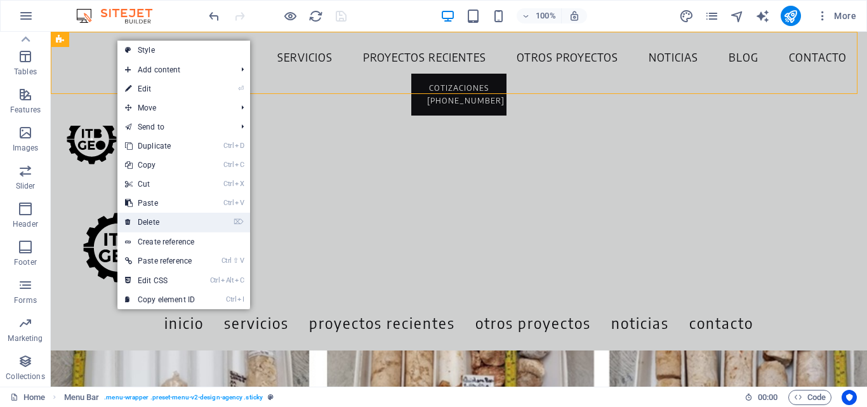
click at [161, 219] on link "⌦ Delete" at bounding box center [159, 222] width 85 height 19
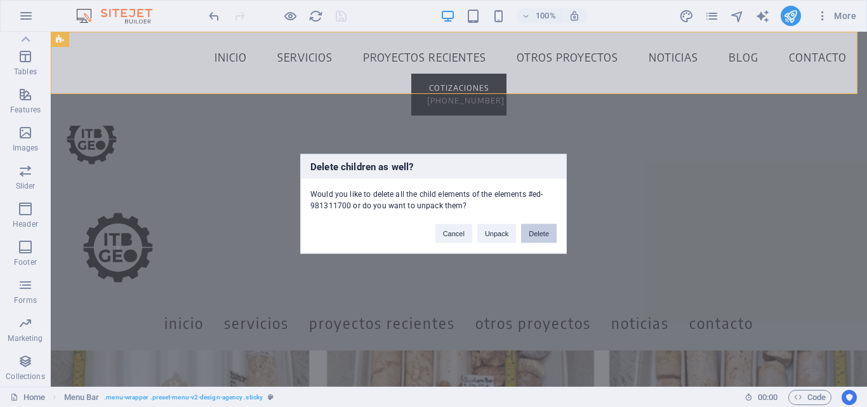
click at [537, 232] on button "Delete" at bounding box center [539, 232] width 36 height 19
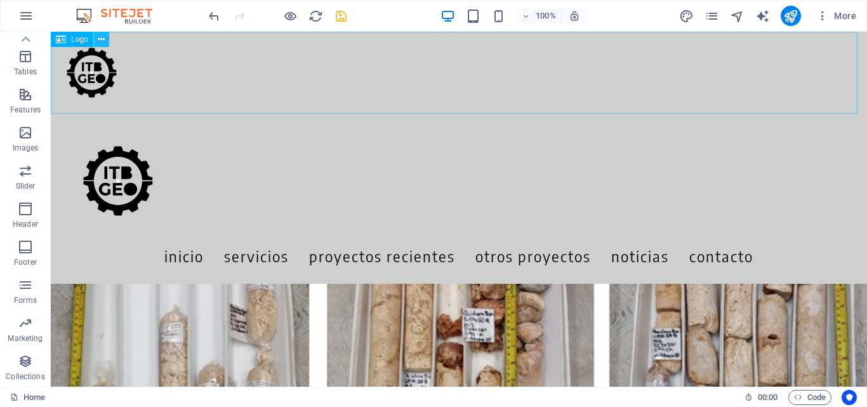
click at [100, 36] on icon at bounding box center [101, 39] width 7 height 13
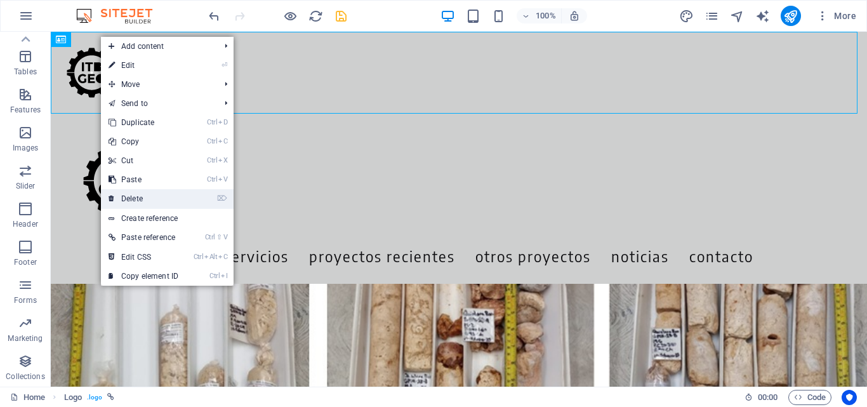
click at [147, 199] on link "⌦ Delete" at bounding box center [143, 198] width 85 height 19
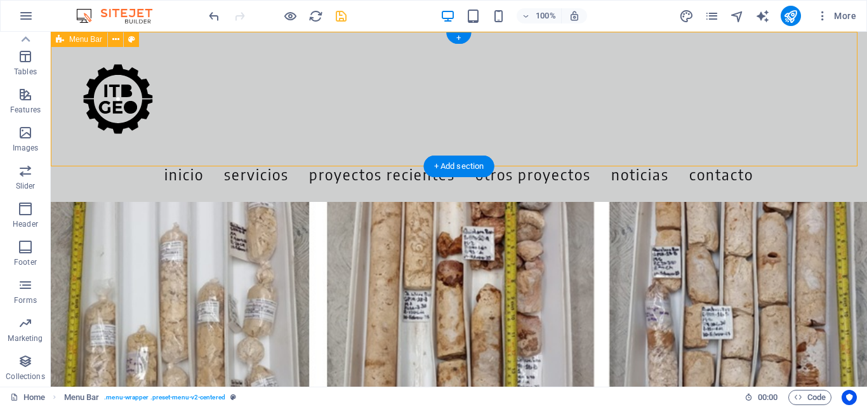
drag, startPoint x: 406, startPoint y: 166, endPoint x: 404, endPoint y: 142, distance: 23.6
click at [404, 142] on div "Menu Inicio Servicios Proyectos Recientes Otros Proyectos noticias contacto" at bounding box center [459, 117] width 816 height 170
drag, startPoint x: 384, startPoint y: 164, endPoint x: 383, endPoint y: 138, distance: 25.4
click at [383, 138] on div "Menu Inicio Servicios Proyectos Recientes Otros Proyectos noticias contacto" at bounding box center [459, 117] width 816 height 170
click at [117, 39] on icon at bounding box center [115, 39] width 7 height 13
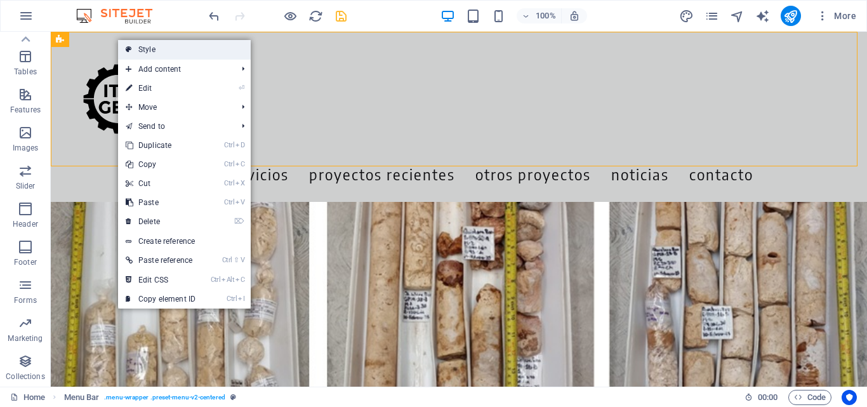
click at [153, 51] on link "Style" at bounding box center [184, 49] width 133 height 19
select select "rem"
select select "preset-menu-v2-centered"
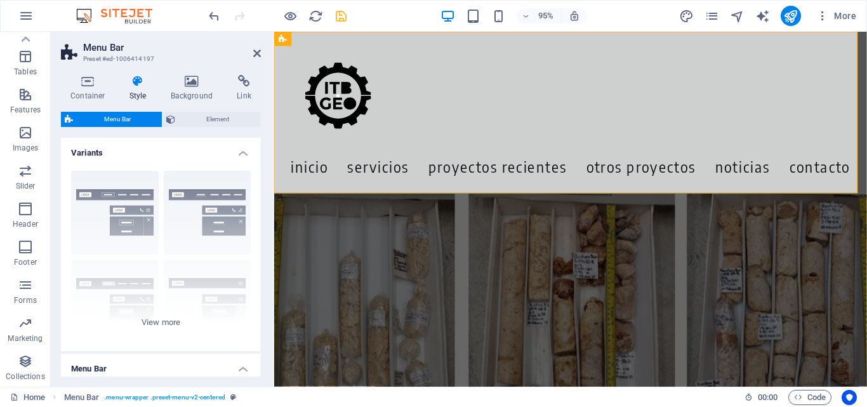
click at [252, 48] on h2 "Menu Bar" at bounding box center [172, 47] width 178 height 11
click at [256, 53] on icon at bounding box center [257, 53] width 8 height 10
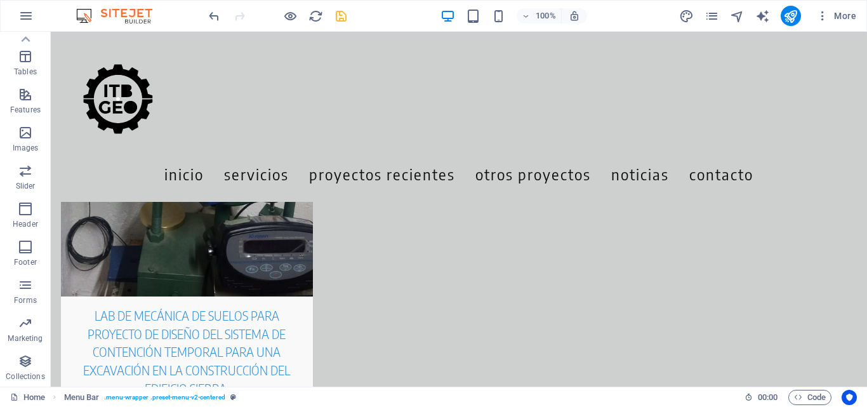
scroll to position [5861, 0]
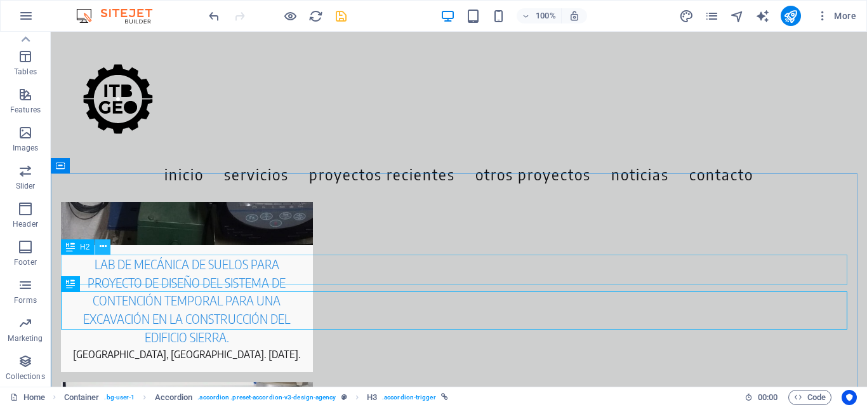
click at [105, 246] on icon at bounding box center [103, 246] width 7 height 13
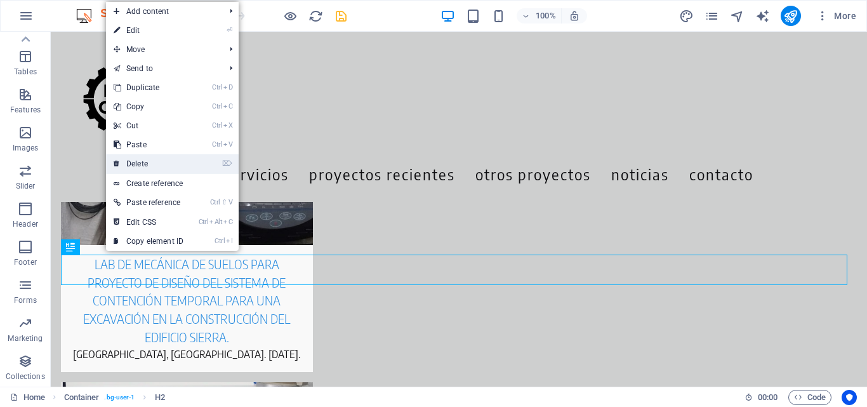
click at [121, 159] on link "⌦ Delete" at bounding box center [148, 163] width 85 height 19
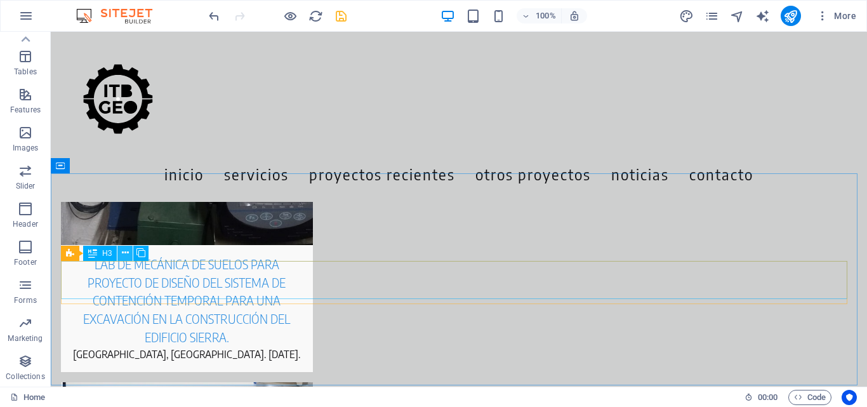
click at [124, 256] on icon at bounding box center [125, 252] width 7 height 13
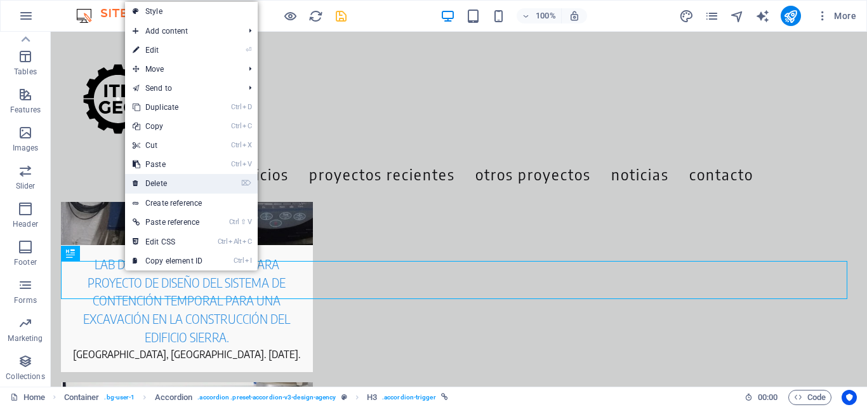
click at [170, 182] on link "⌦ Delete" at bounding box center [167, 183] width 85 height 19
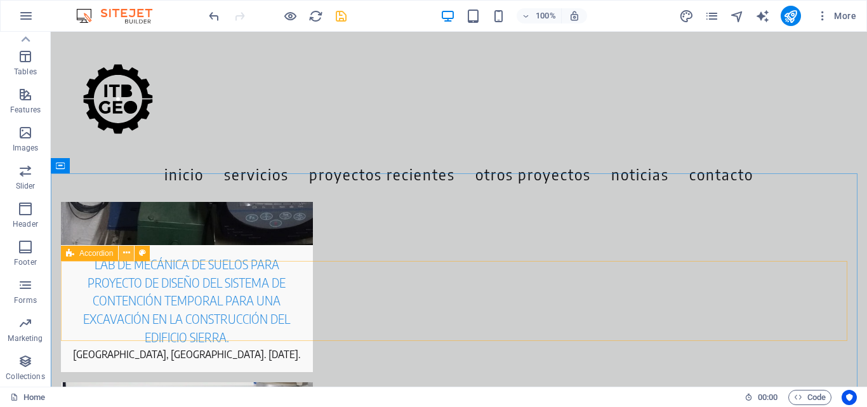
click at [126, 252] on icon at bounding box center [126, 252] width 7 height 13
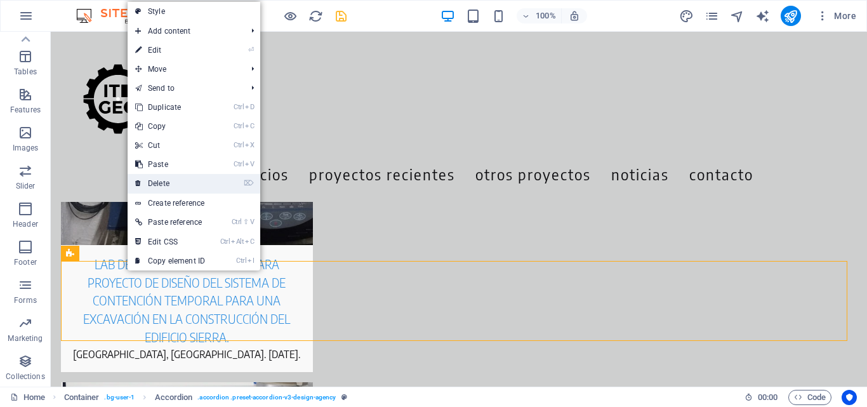
drag, startPoint x: 167, startPoint y: 180, endPoint x: 116, endPoint y: 149, distance: 59.6
click at [167, 180] on link "⌦ Delete" at bounding box center [170, 183] width 85 height 19
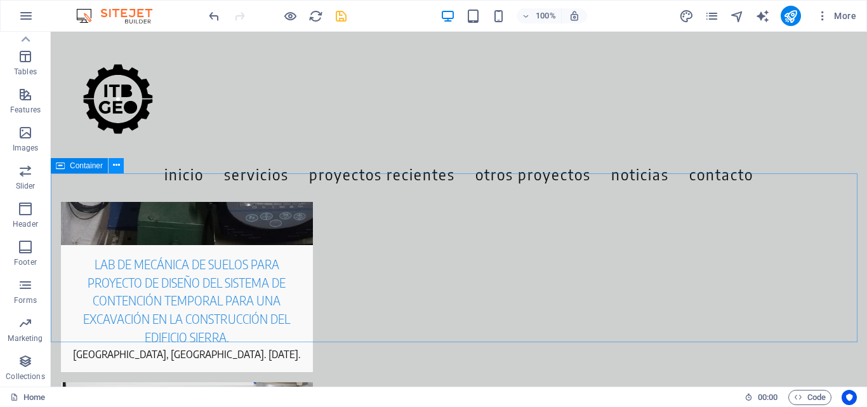
click at [117, 169] on icon at bounding box center [116, 165] width 7 height 13
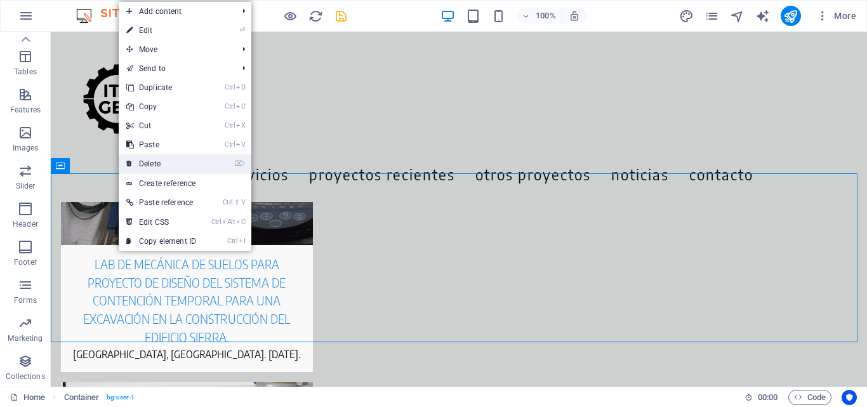
click at [143, 163] on link "⌦ Delete" at bounding box center [161, 163] width 85 height 19
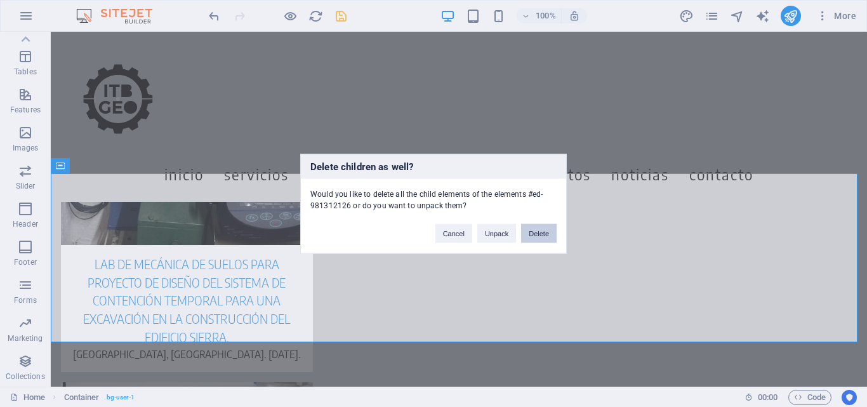
click at [540, 236] on button "Delete" at bounding box center [539, 232] width 36 height 19
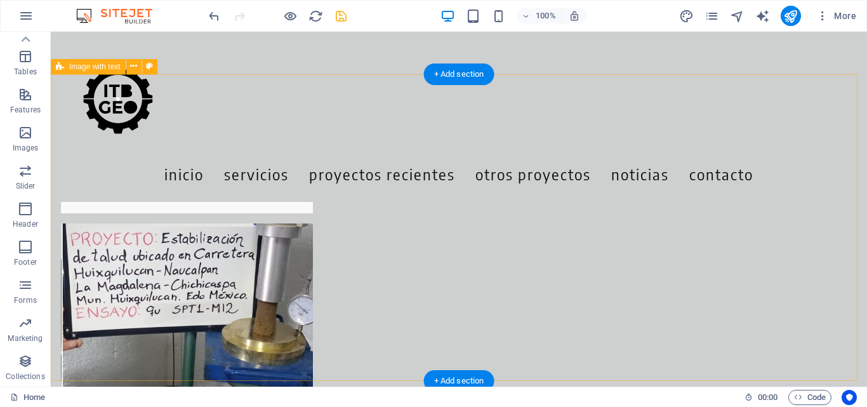
scroll to position [6037, 0]
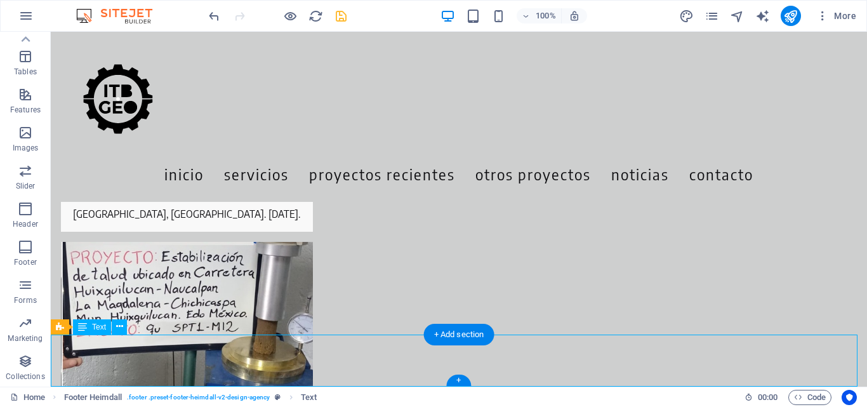
scroll to position [6188, 0]
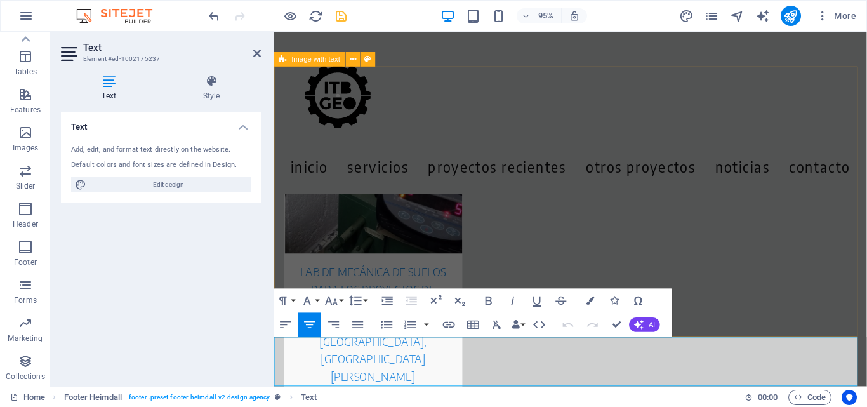
drag, startPoint x: 479, startPoint y: 369, endPoint x: 773, endPoint y: 347, distance: 295.4
click at [773, 347] on div "Menu Inicio Servicios Proyectos Recientes Otros Proyectos noticias contacto Ser…" at bounding box center [586, 28] width 624 height 12368
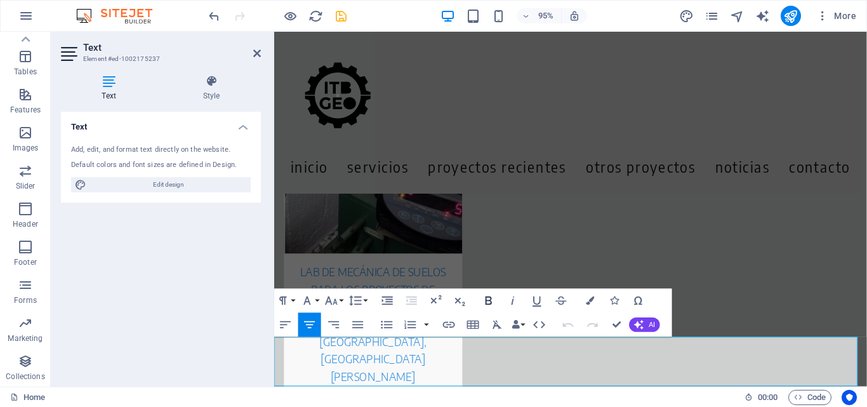
click at [491, 303] on icon "button" at bounding box center [489, 300] width 6 height 8
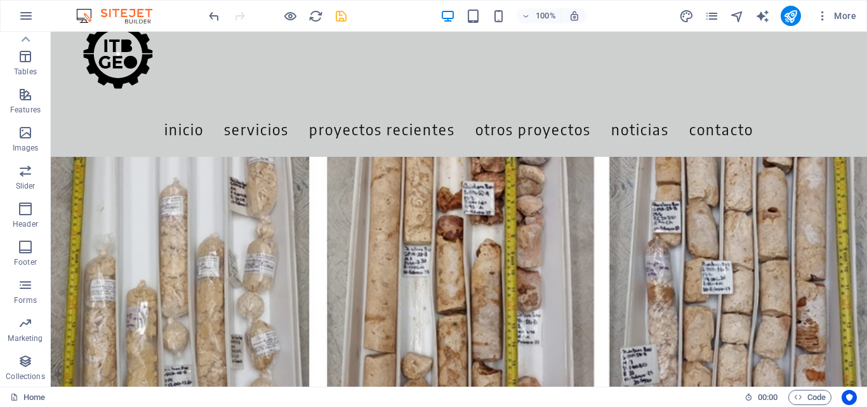
scroll to position [0, 0]
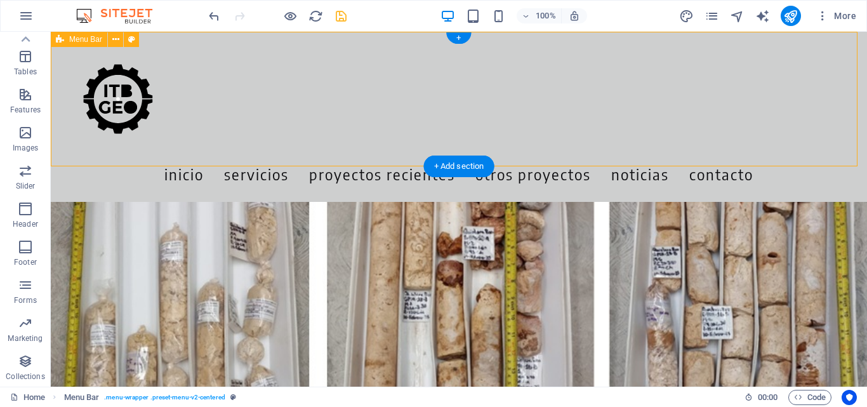
drag, startPoint x: 417, startPoint y: 165, endPoint x: 420, endPoint y: 144, distance: 21.2
click at [420, 144] on div "Menu Inicio Servicios Proyectos Recientes Otros Proyectos noticias contacto" at bounding box center [459, 117] width 816 height 170
click at [392, 141] on div "Menu Inicio Servicios Proyectos Recientes Otros Proyectos noticias contacto" at bounding box center [459, 117] width 816 height 170
click at [336, 153] on div "Menu Inicio Servicios Proyectos Recientes Otros Proyectos noticias contacto" at bounding box center [459, 117] width 816 height 170
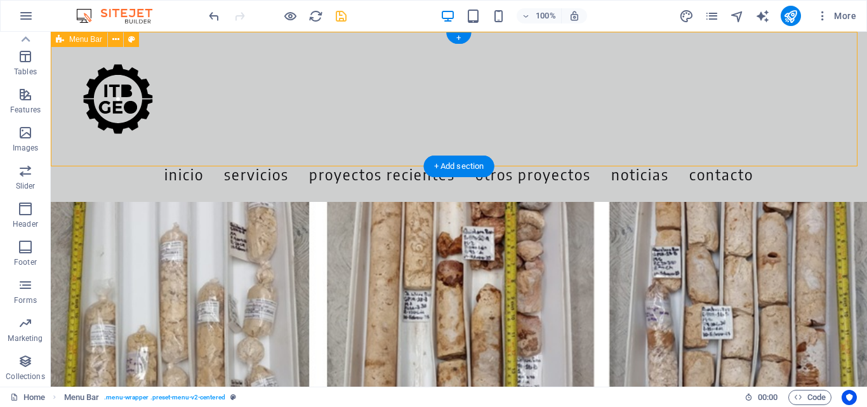
select select "rem"
select select "preset-menu-v2-centered"
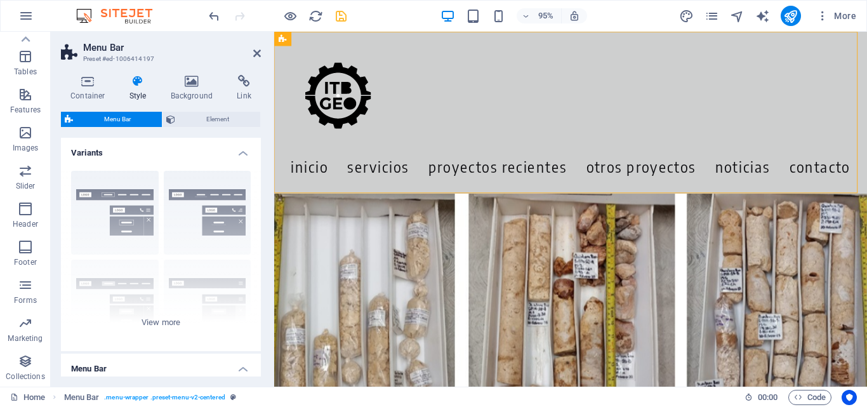
drag, startPoint x: 511, startPoint y: 200, endPoint x: 511, endPoint y: 153, distance: 47.0
click at [511, 153] on div "Menu Inicio Servicios Proyectos Recientes Otros Proyectos noticias contacto" at bounding box center [586, 117] width 624 height 170
click at [256, 55] on icon at bounding box center [257, 53] width 8 height 10
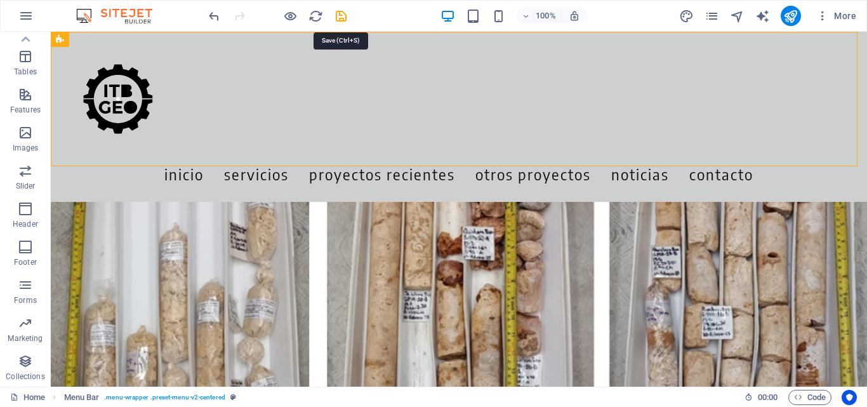
click at [346, 20] on icon "save" at bounding box center [341, 16] width 15 height 15
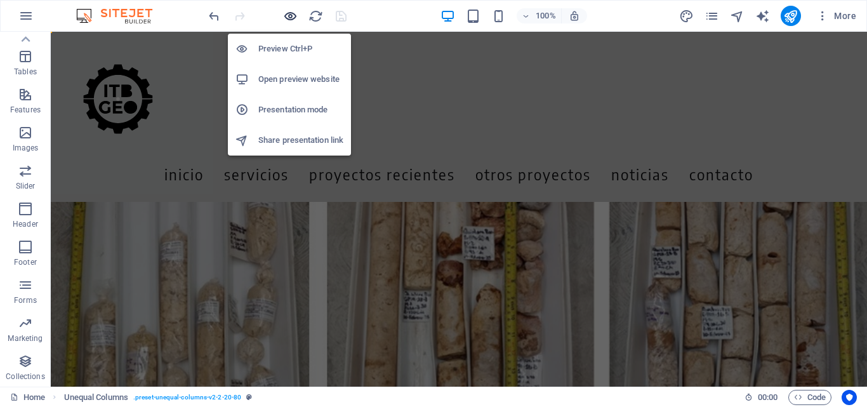
click at [294, 23] on icon "button" at bounding box center [290, 16] width 15 height 15
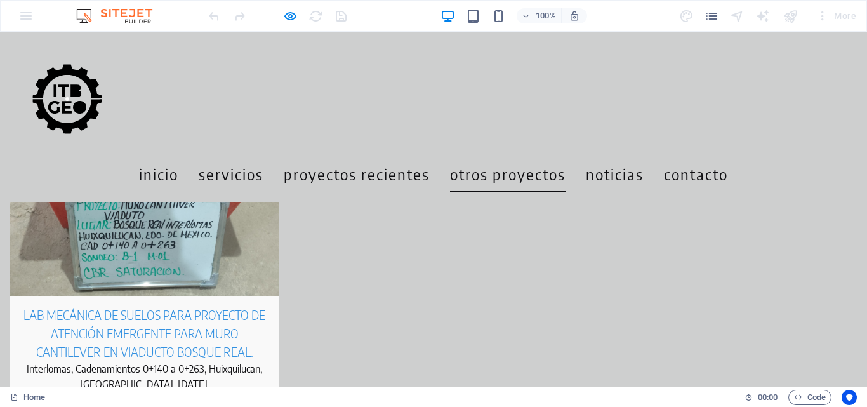
scroll to position [4136, 0]
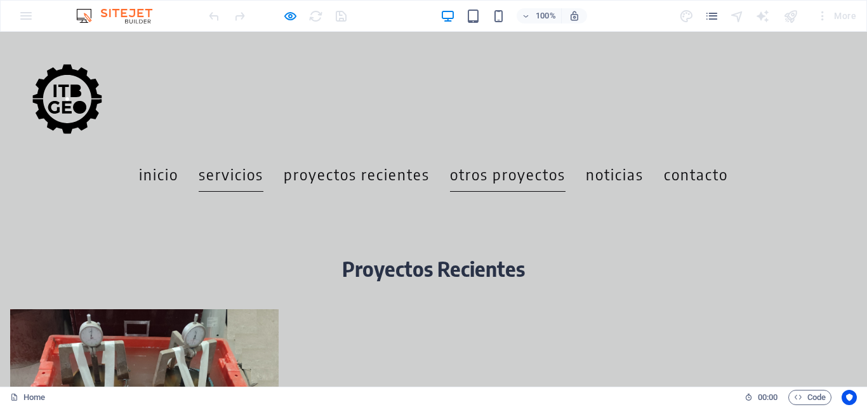
click at [263, 156] on link "Servicios" at bounding box center [231, 174] width 65 height 36
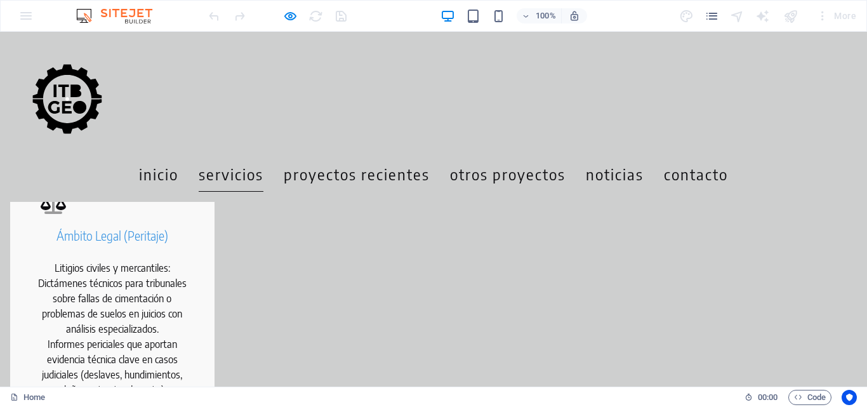
scroll to position [543, 0]
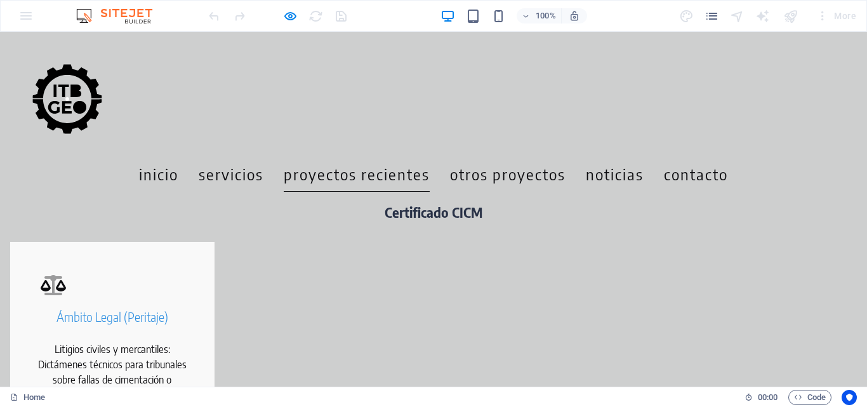
click at [367, 156] on link "Proyectos Recientes" at bounding box center [357, 174] width 146 height 36
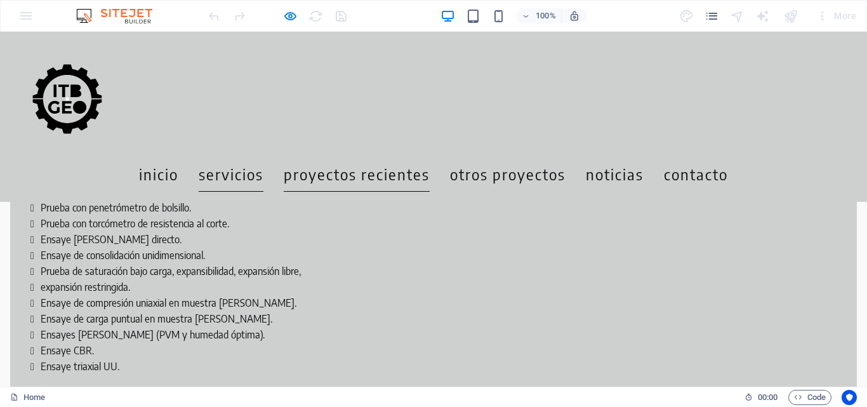
scroll to position [2704, 0]
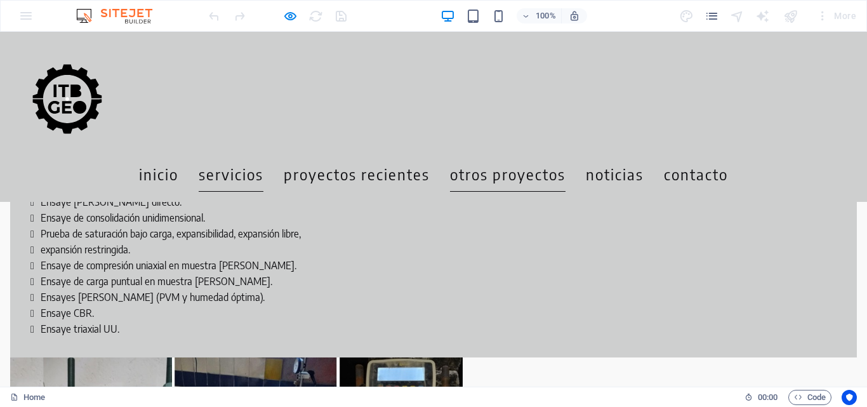
click at [542, 156] on link "Otros Proyectos" at bounding box center [508, 174] width 116 height 36
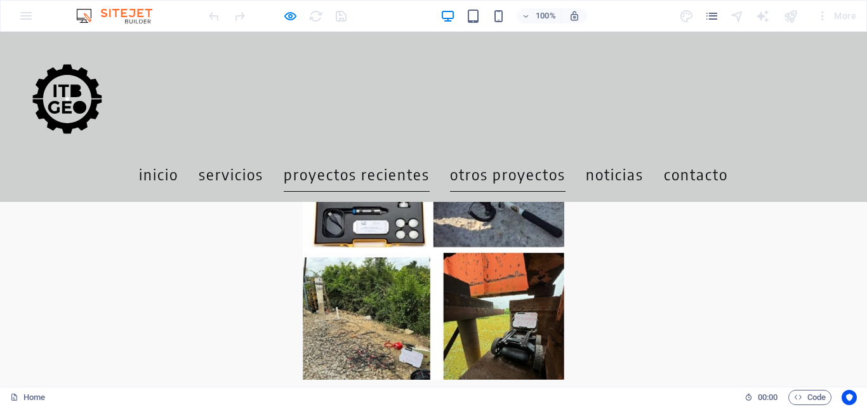
scroll to position [3862, 0]
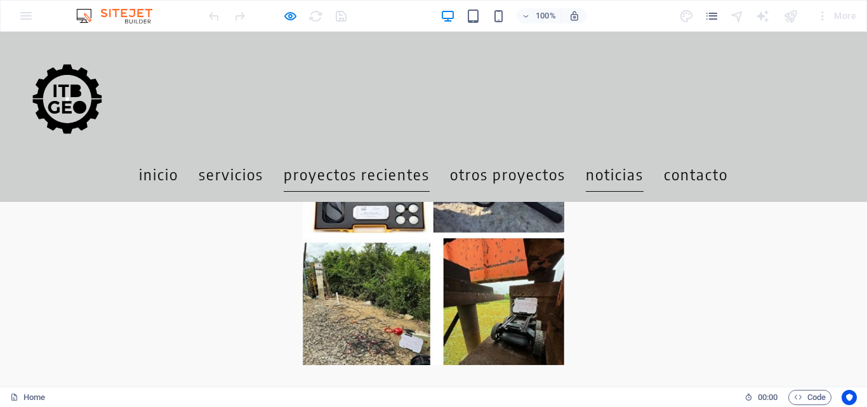
click at [644, 156] on link "noticias" at bounding box center [615, 174] width 58 height 36
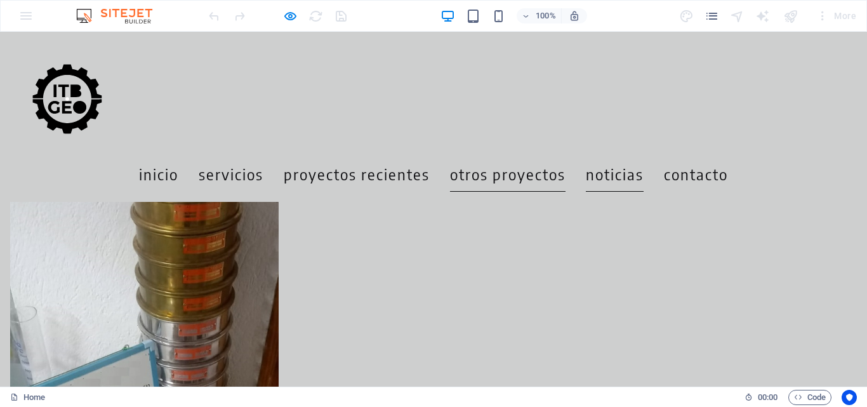
scroll to position [5635, 0]
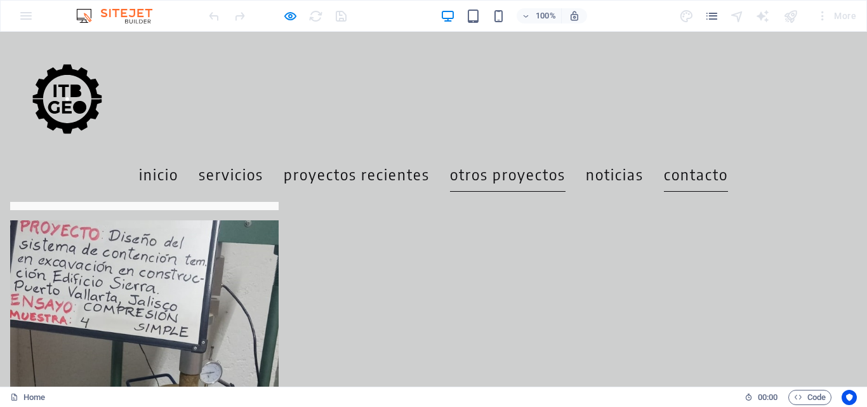
click at [728, 156] on link "contacto" at bounding box center [696, 174] width 64 height 36
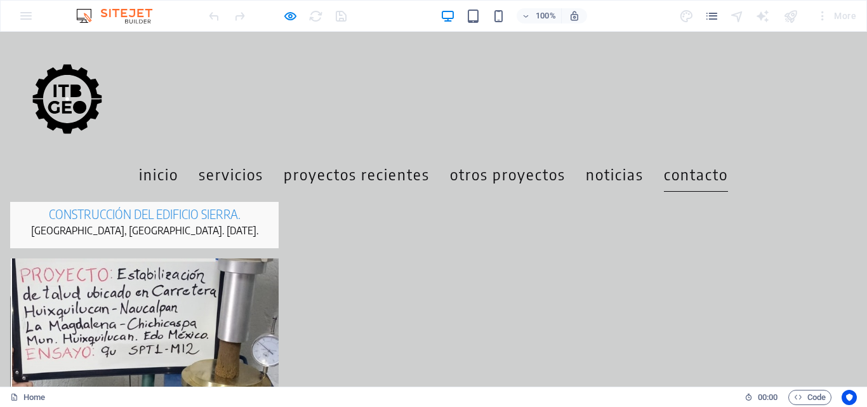
scroll to position [6103, 0]
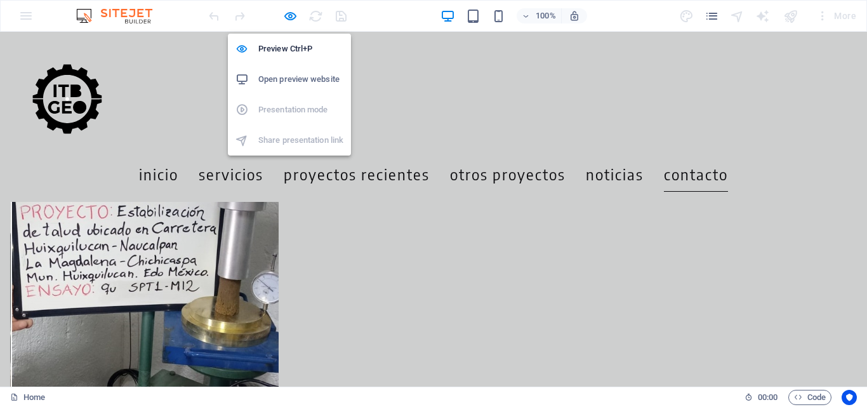
click at [281, 74] on h6 "Open preview website" at bounding box center [300, 79] width 85 height 15
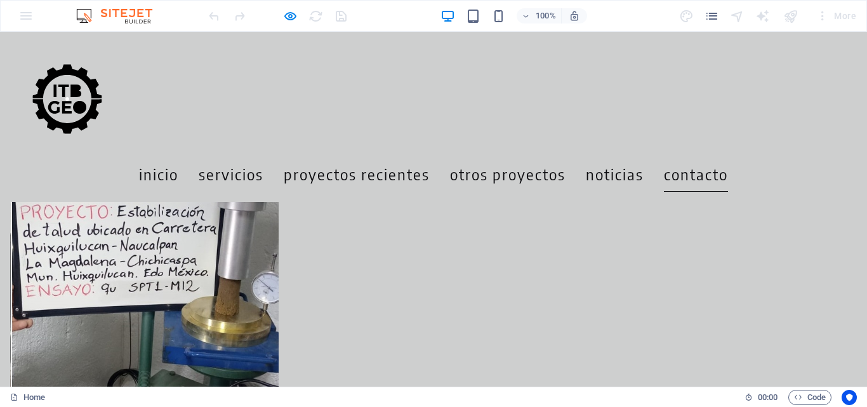
click at [383, 22] on div "100% More" at bounding box center [533, 16] width 655 height 20
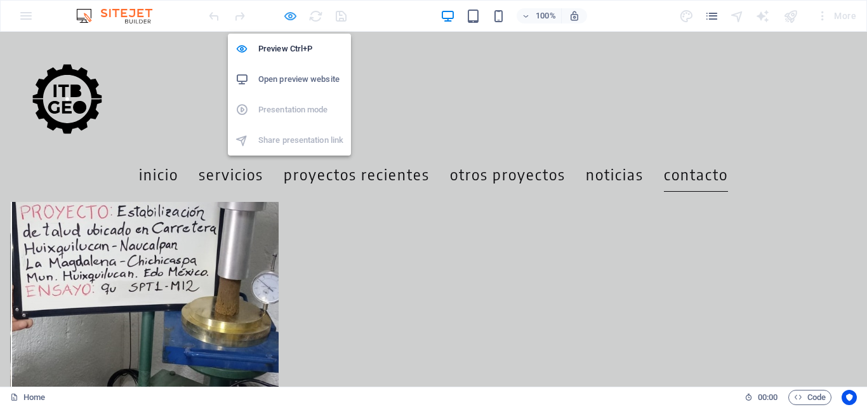
click at [292, 17] on icon "button" at bounding box center [290, 16] width 15 height 15
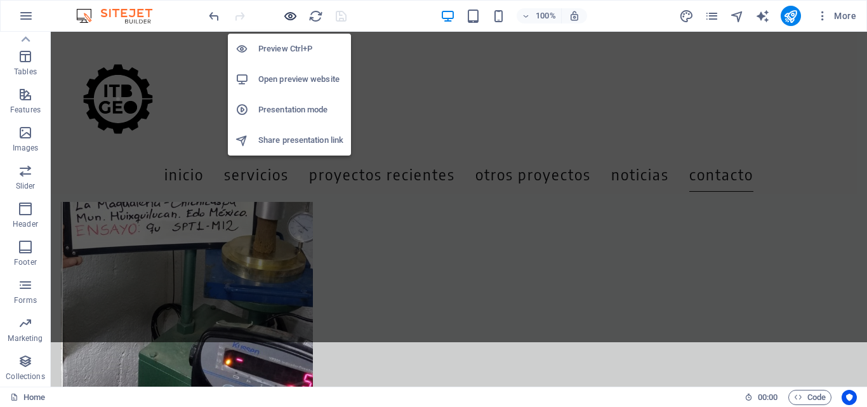
scroll to position [6037, 0]
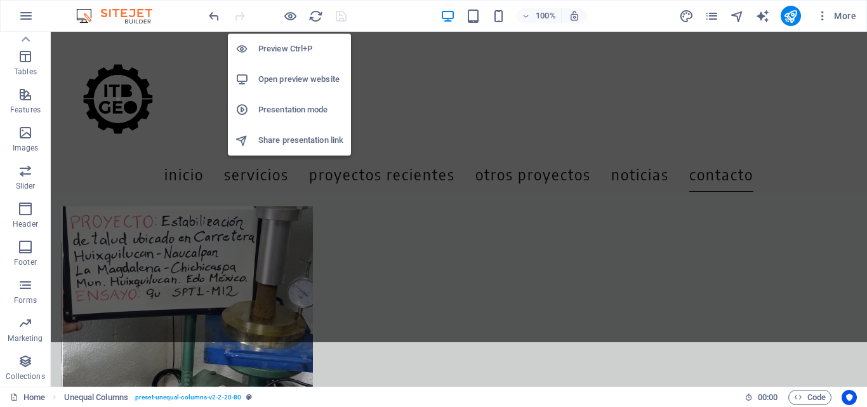
click at [282, 91] on li "Open preview website" at bounding box center [289, 79] width 123 height 30
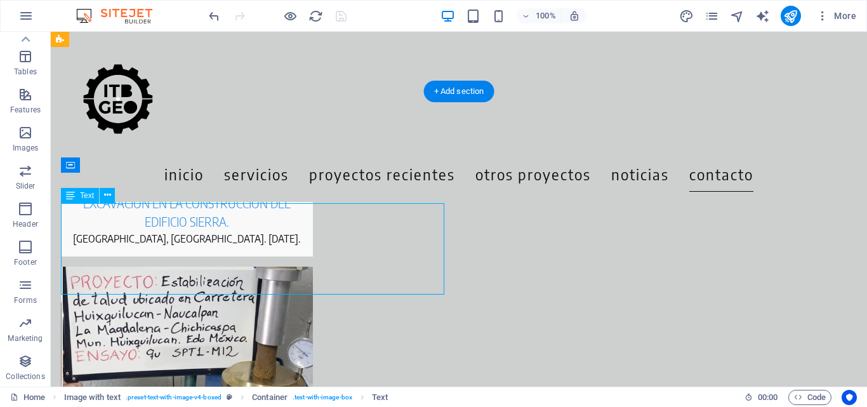
scroll to position [5974, 0]
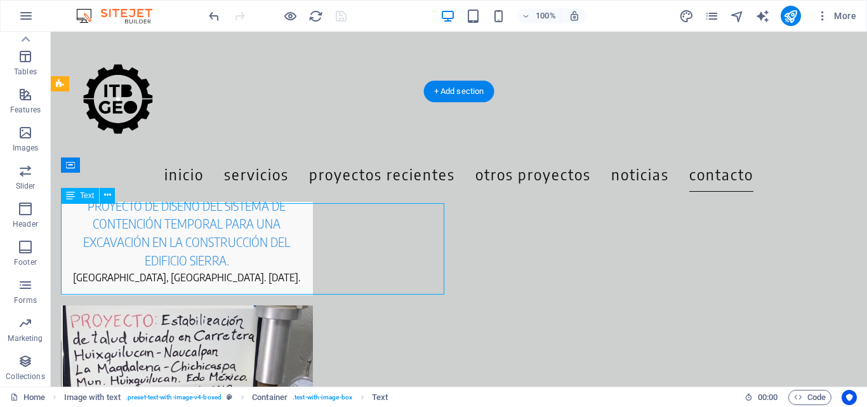
scroll to position [6119, 0]
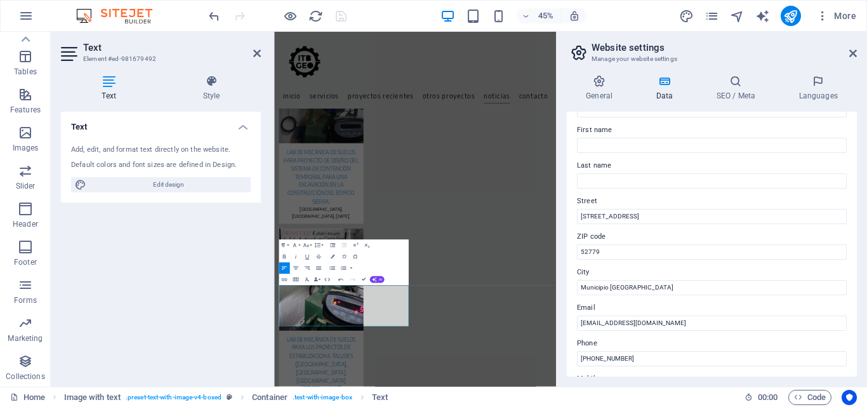
scroll to position [127, 0]
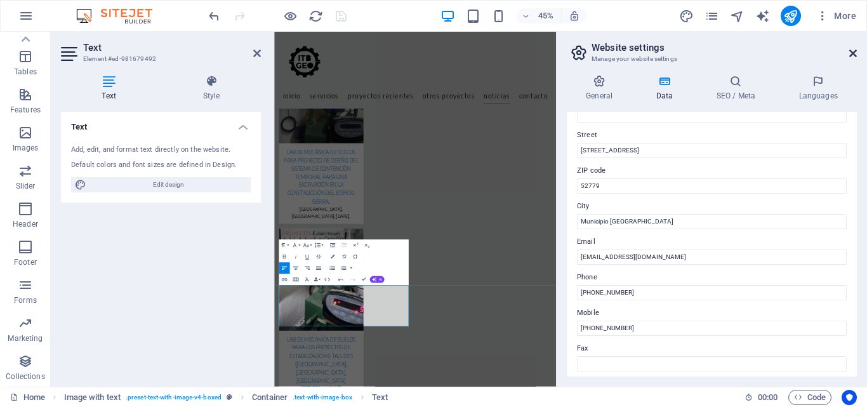
click at [851, 51] on icon at bounding box center [853, 53] width 8 height 10
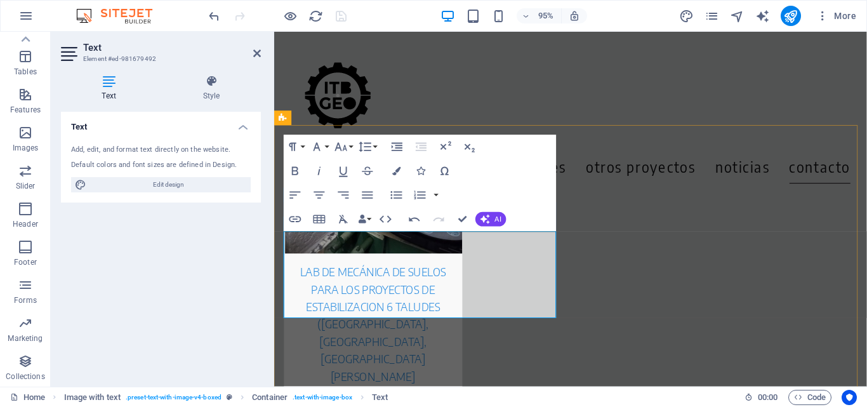
scroll to position [6124, 0]
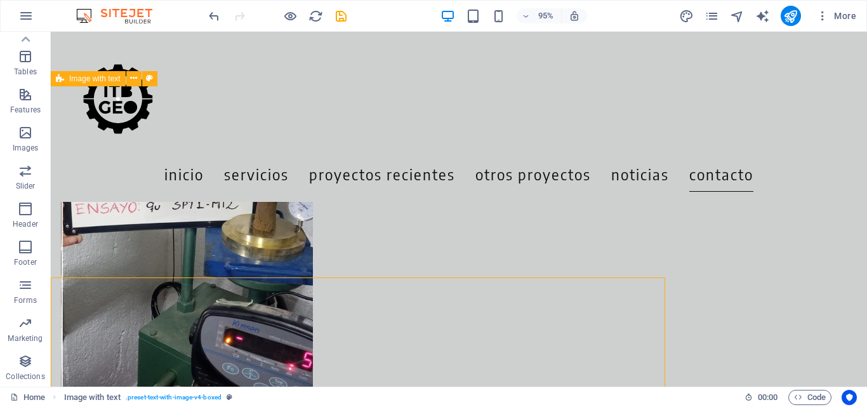
scroll to position [5979, 0]
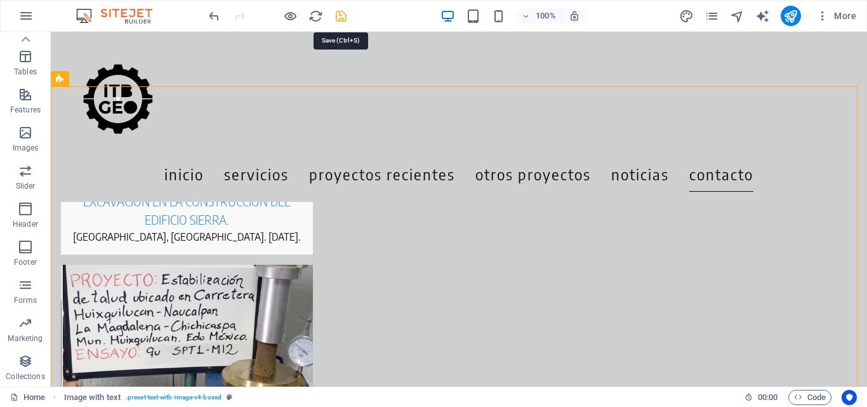
drag, startPoint x: 342, startPoint y: 17, endPoint x: 306, endPoint y: 7, distance: 37.4
click at [342, 17] on icon "save" at bounding box center [341, 16] width 15 height 15
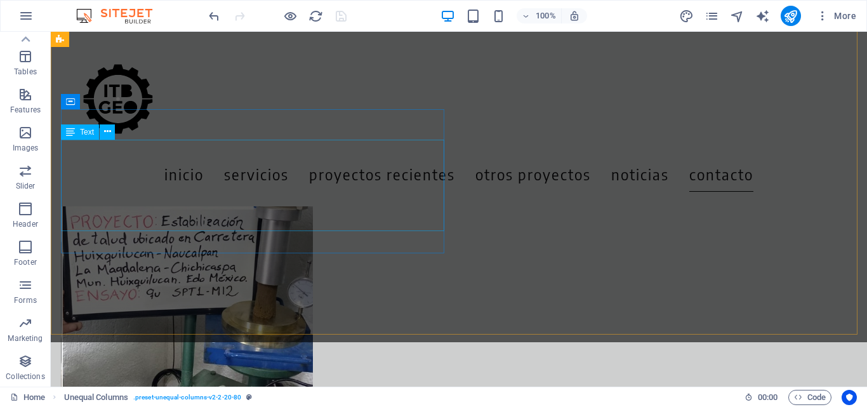
scroll to position [5974, 0]
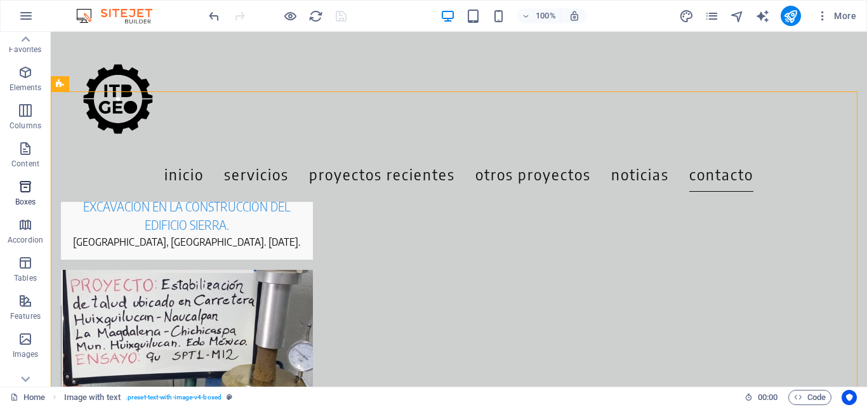
scroll to position [0, 0]
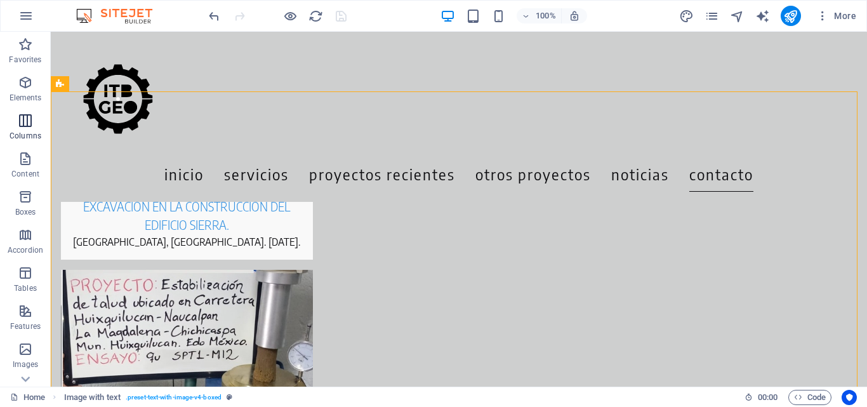
click at [27, 130] on span "Columns" at bounding box center [25, 128] width 51 height 30
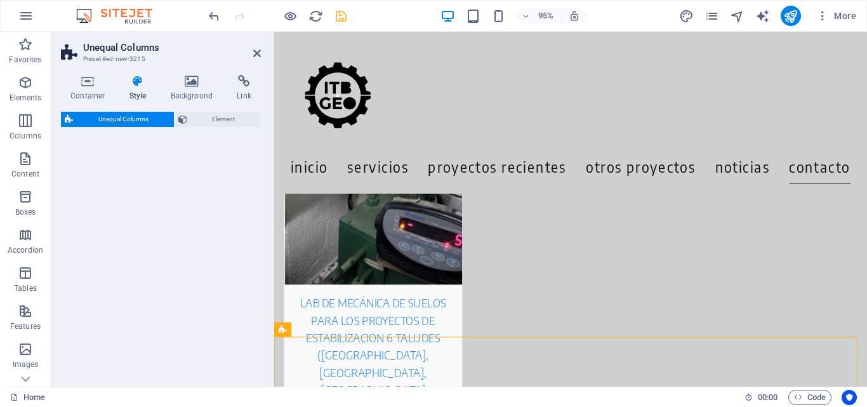
scroll to position [6188, 0]
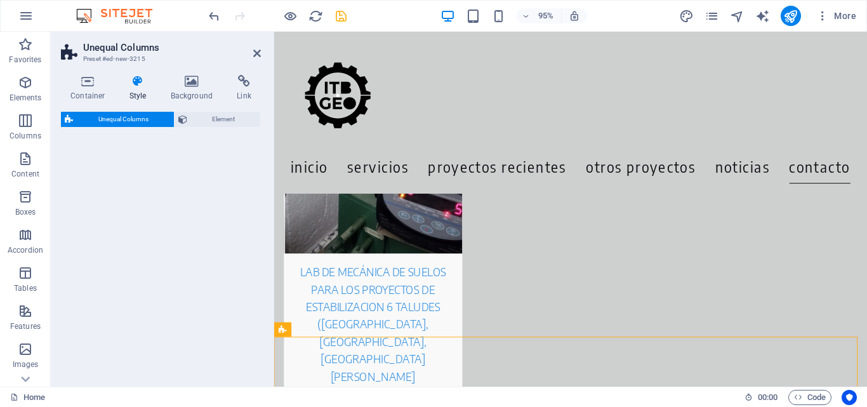
select select "%"
select select "rem"
select select "preset-unequal-columns-v2-4-30-70"
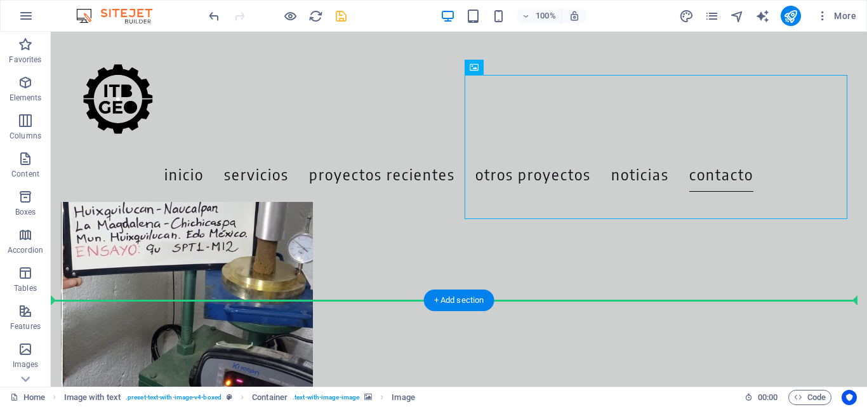
scroll to position [6089, 0]
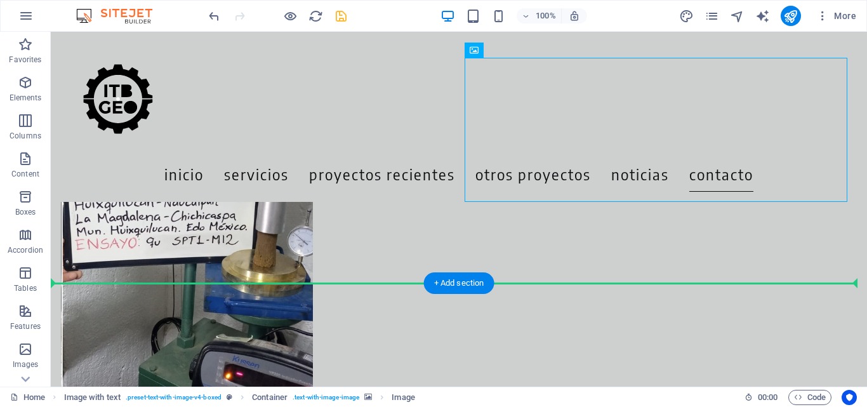
drag, startPoint x: 491, startPoint y: 212, endPoint x: 486, endPoint y: 305, distance: 93.5
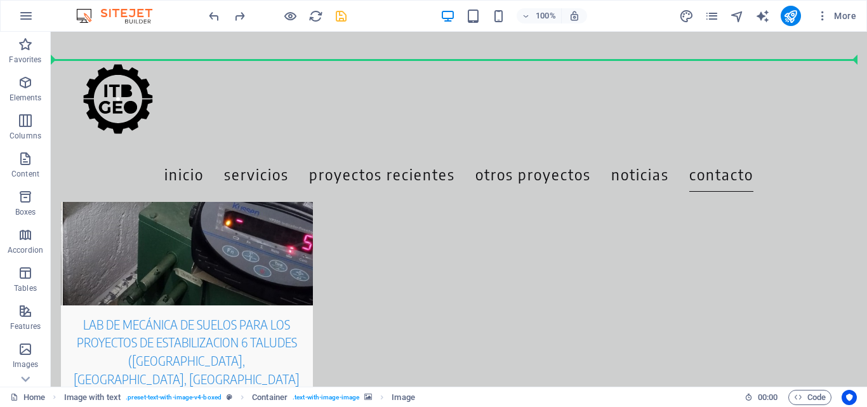
scroll to position [6151, 0]
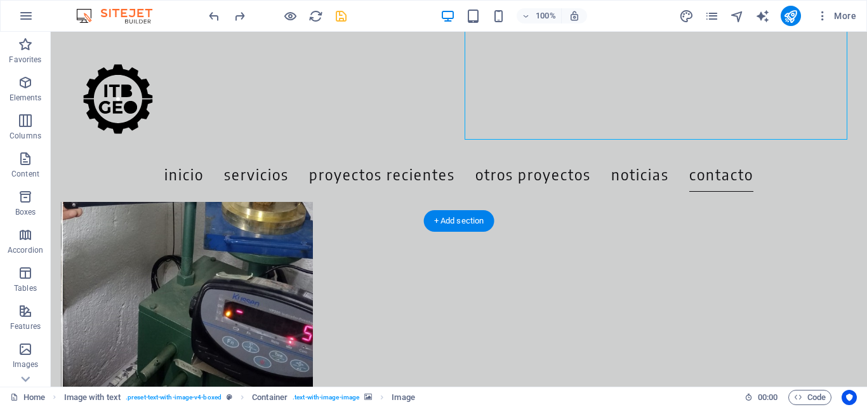
drag, startPoint x: 635, startPoint y: 187, endPoint x: 502, endPoint y: 327, distance: 194.0
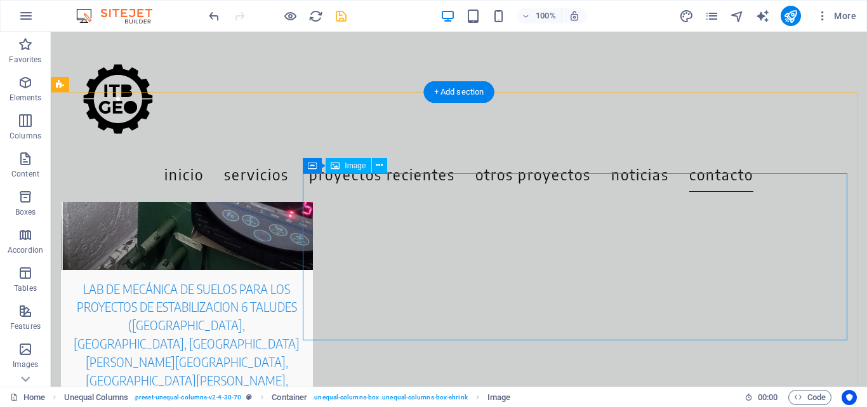
scroll to position [6278, 0]
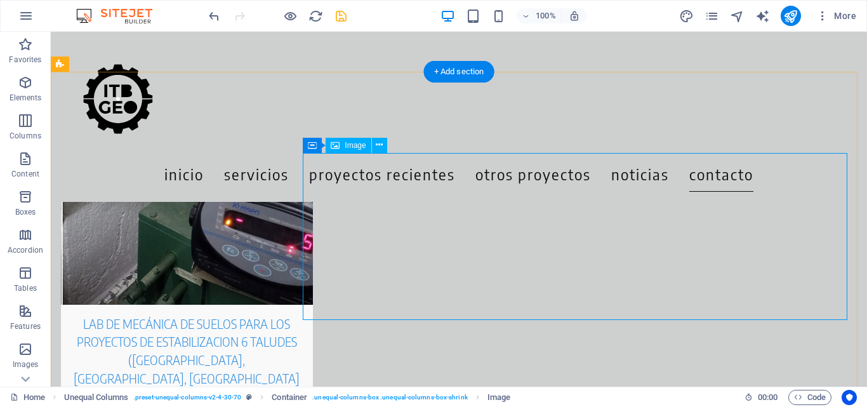
select select "px"
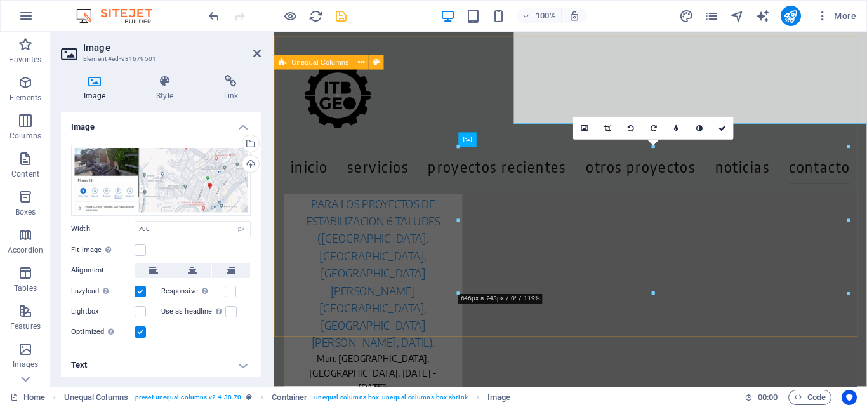
scroll to position [6469, 0]
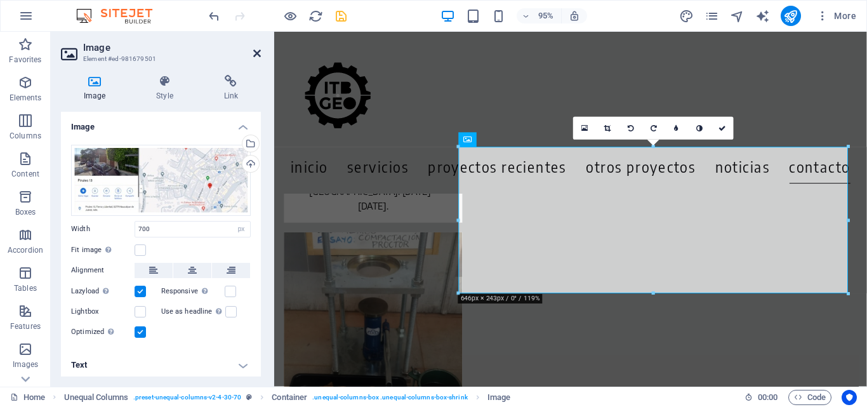
click at [253, 52] on icon at bounding box center [257, 53] width 8 height 10
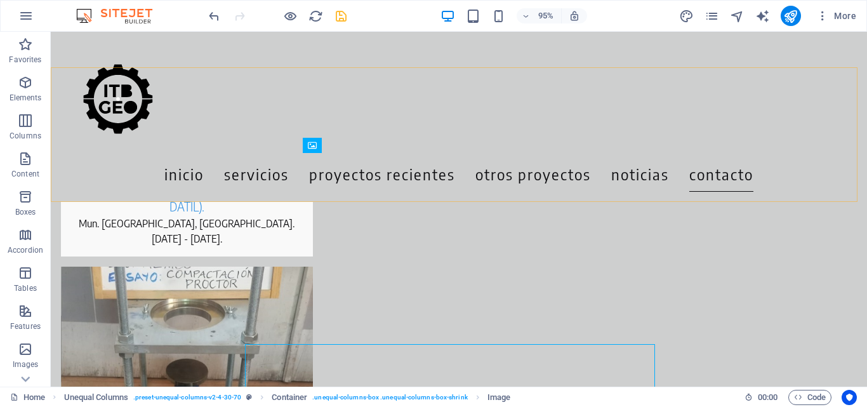
scroll to position [6278, 0]
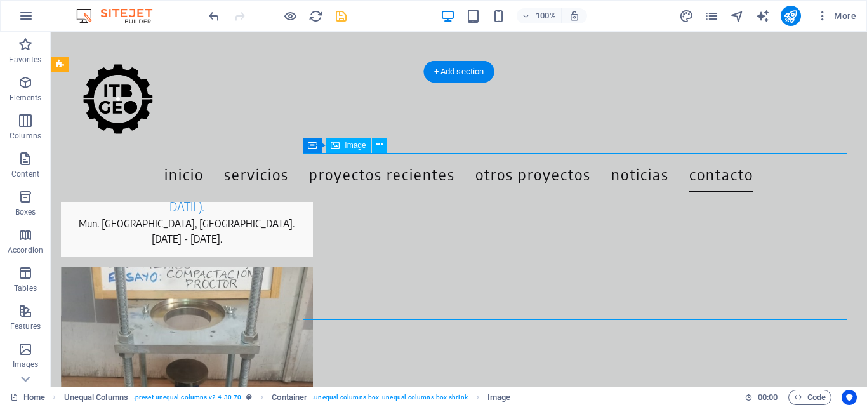
select select "px"
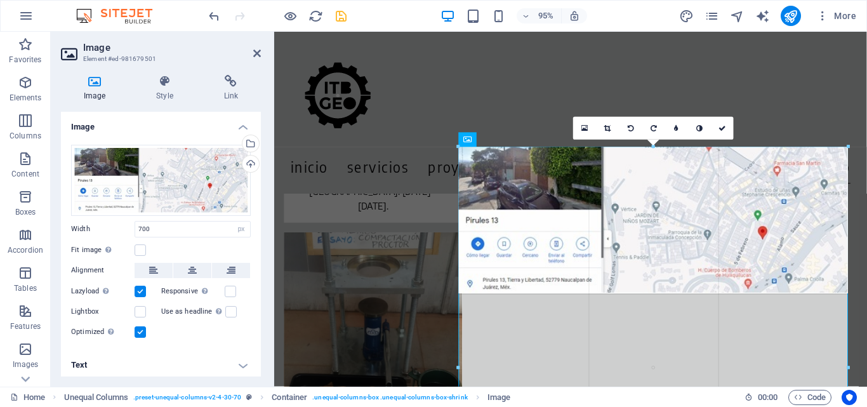
drag, startPoint x: 850, startPoint y: 291, endPoint x: 621, endPoint y: 263, distance: 230.9
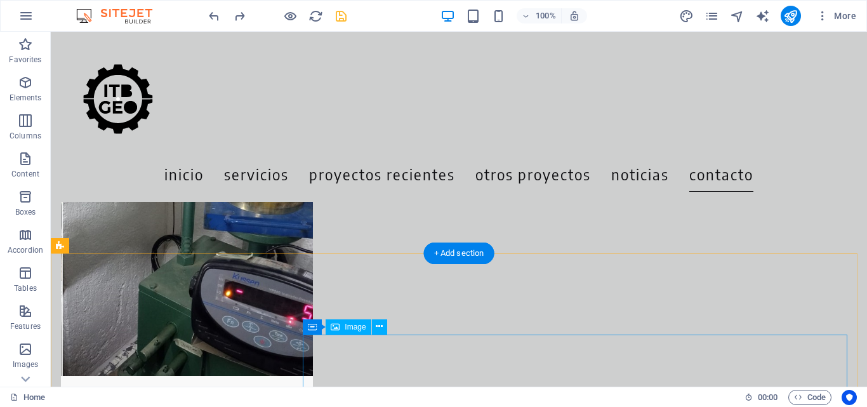
scroll to position [6278, 0]
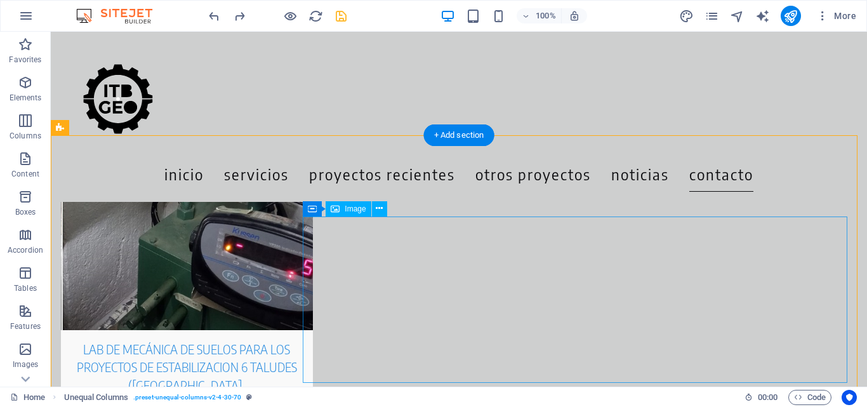
scroll to position [6214, 0]
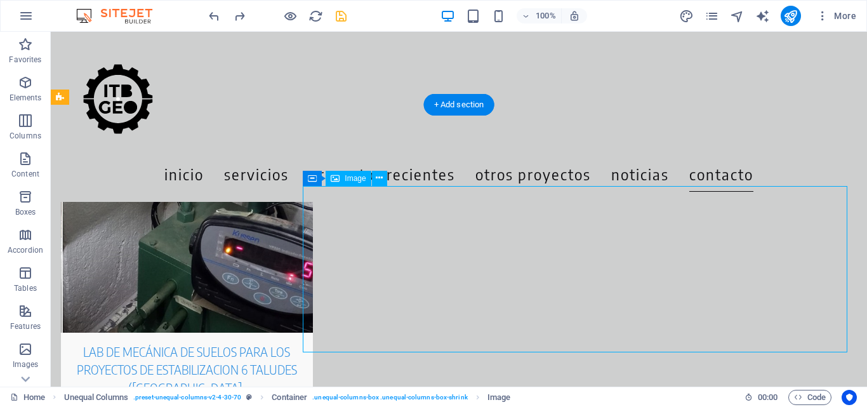
scroll to position [6278, 0]
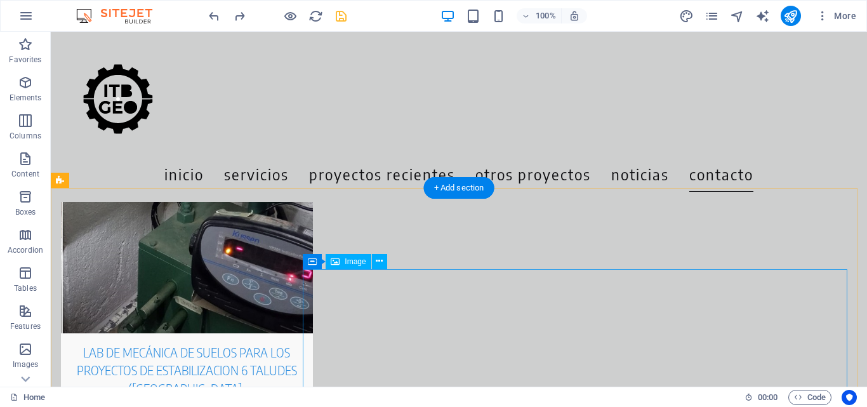
scroll to position [6214, 0]
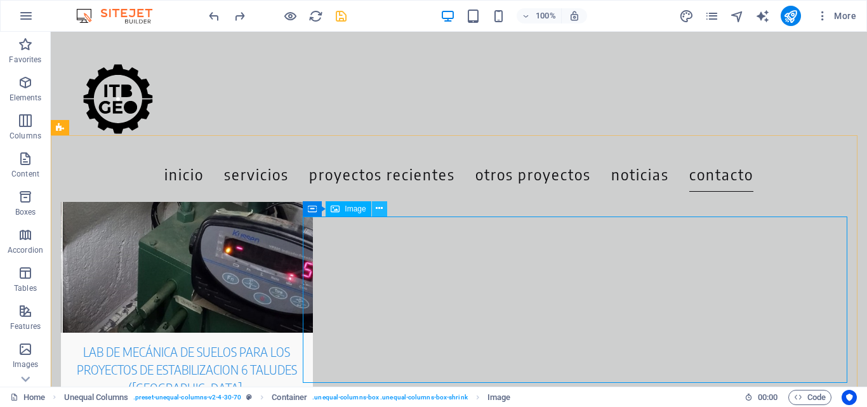
click at [382, 208] on icon at bounding box center [379, 208] width 7 height 13
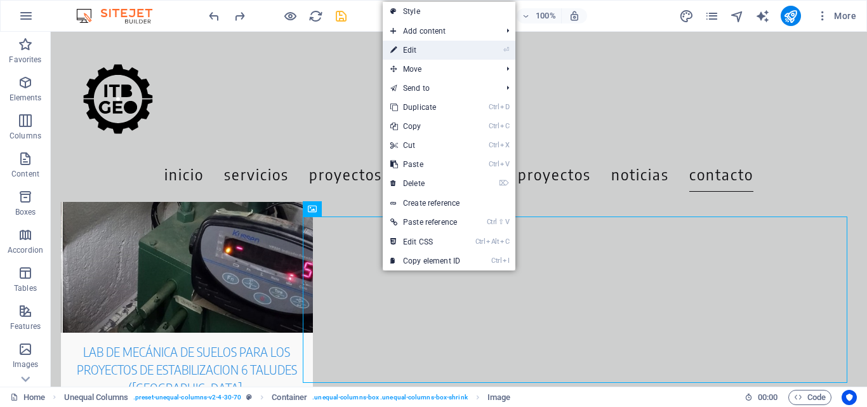
click at [417, 55] on link "⏎ Edit" at bounding box center [425, 50] width 85 height 19
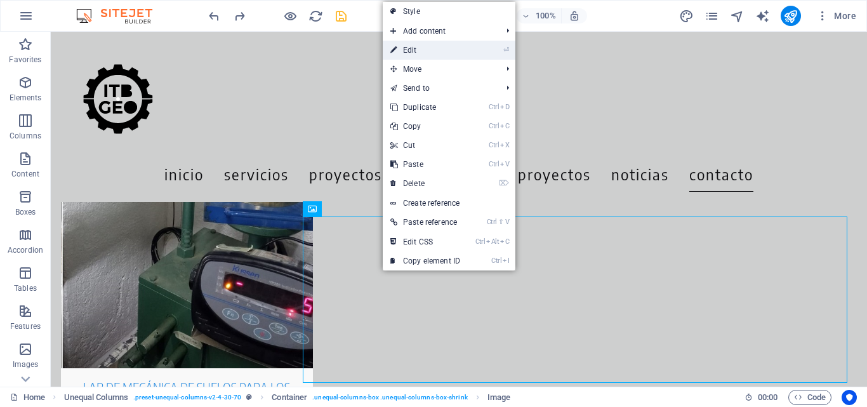
select select "px"
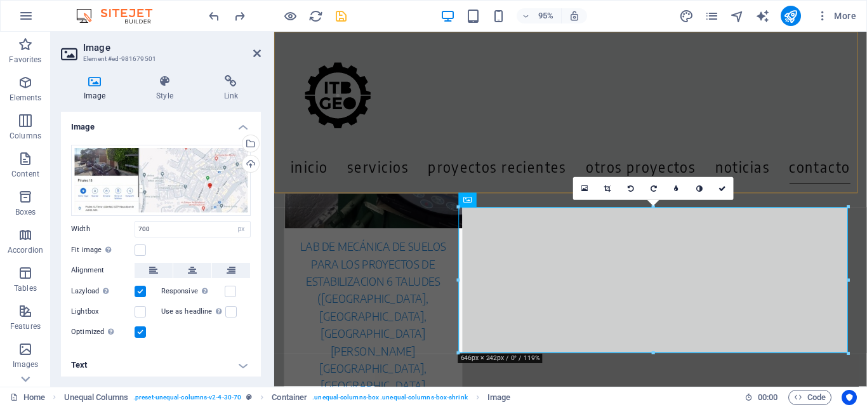
scroll to position [6405, 0]
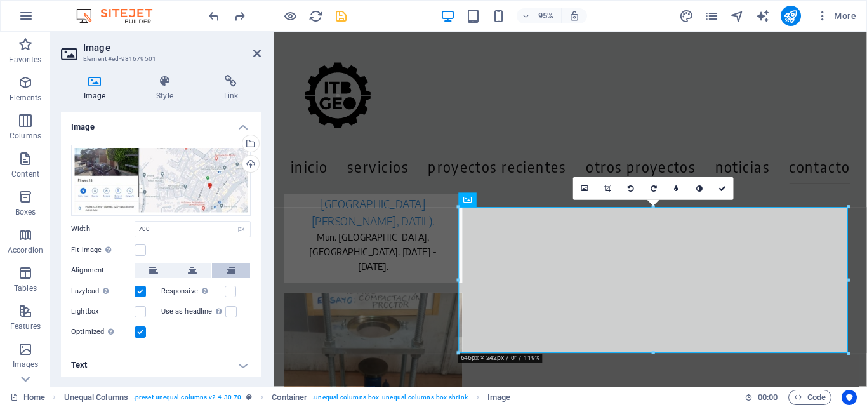
click at [227, 267] on icon at bounding box center [231, 270] width 9 height 15
click at [227, 265] on icon at bounding box center [231, 270] width 9 height 15
click at [165, 227] on input "700" at bounding box center [192, 229] width 115 height 15
click at [234, 269] on button at bounding box center [231, 270] width 38 height 15
drag, startPoint x: 720, startPoint y: 187, endPoint x: 667, endPoint y: 161, distance: 59.6
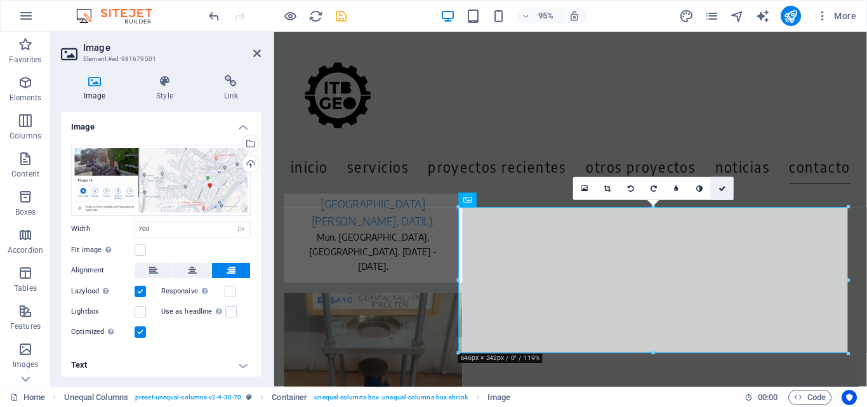
click at [720, 187] on icon at bounding box center [723, 188] width 8 height 7
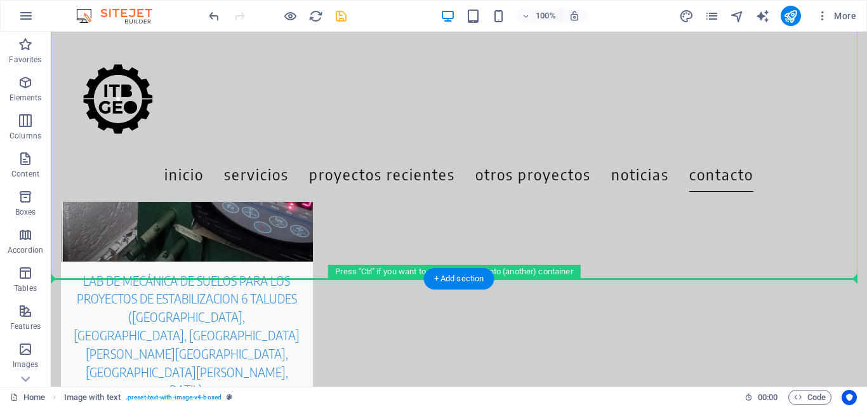
scroll to position [6344, 0]
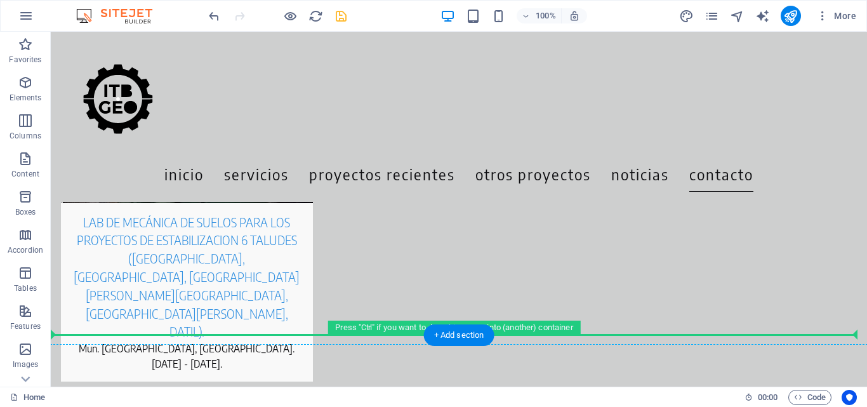
drag, startPoint x: 257, startPoint y: 199, endPoint x: 103, endPoint y: 196, distance: 154.3
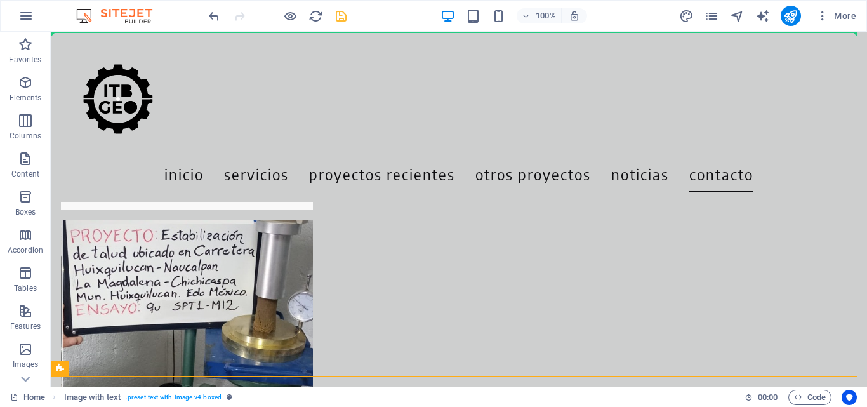
scroll to position [6018, 0]
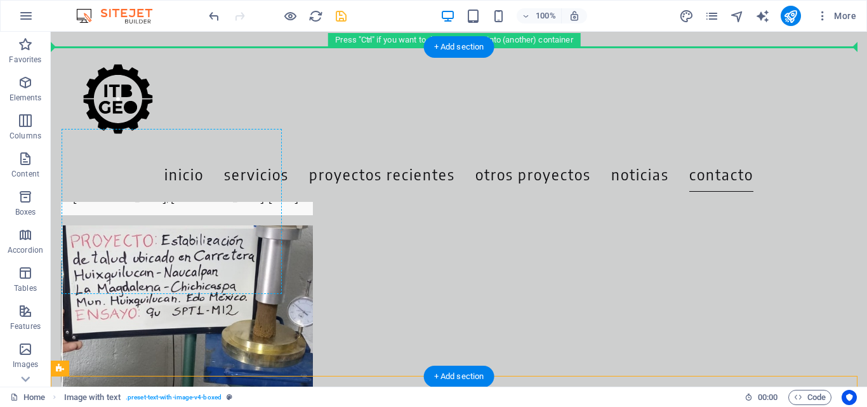
drag, startPoint x: 284, startPoint y: 336, endPoint x: 161, endPoint y: 187, distance: 193.5
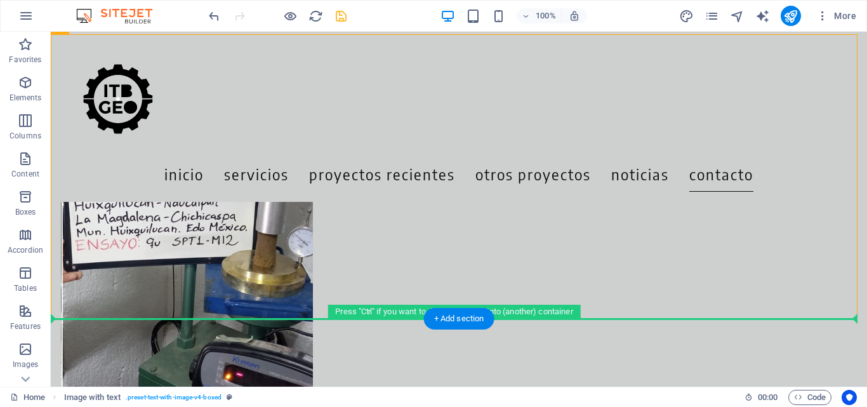
scroll to position [6344, 0]
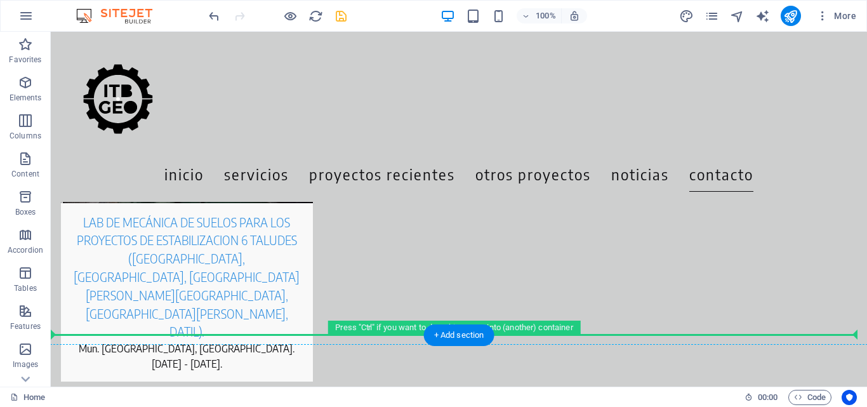
drag, startPoint x: 157, startPoint y: 215, endPoint x: 158, endPoint y: 194, distance: 20.3
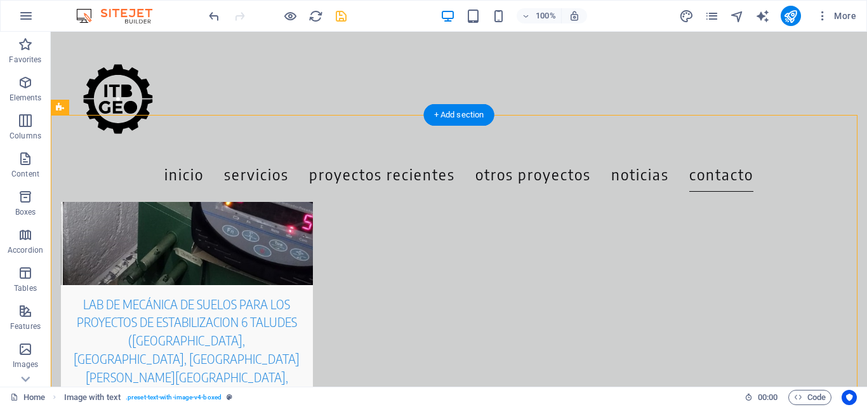
scroll to position [6279, 0]
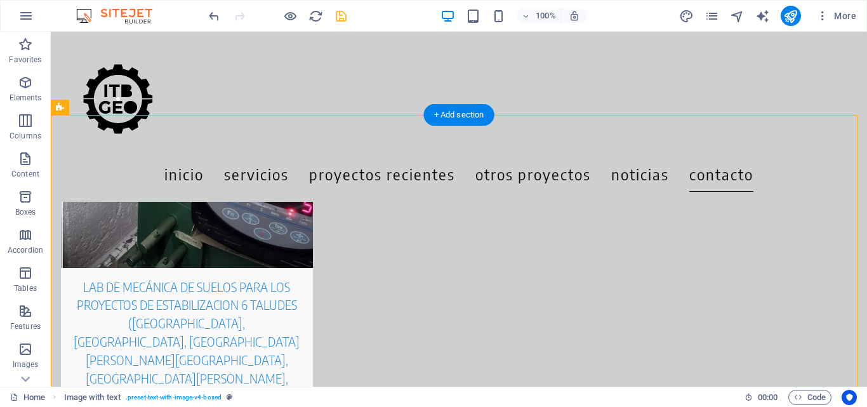
drag, startPoint x: 197, startPoint y: 335, endPoint x: 202, endPoint y: 298, distance: 37.8
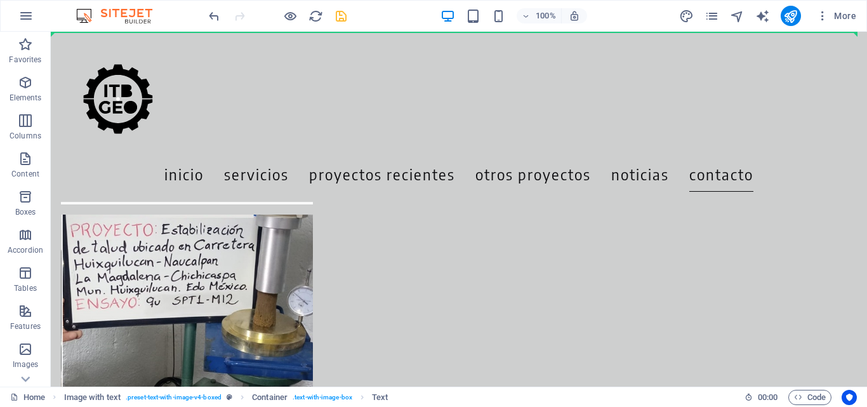
scroll to position [6015, 0]
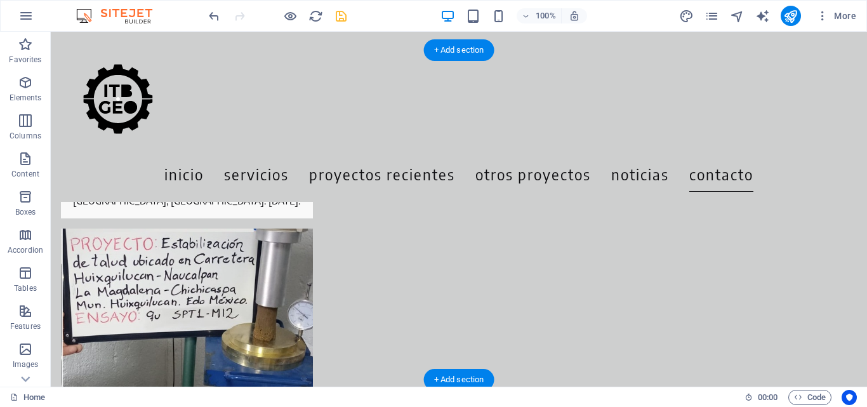
drag, startPoint x: 184, startPoint y: 300, endPoint x: 193, endPoint y: 201, distance: 98.8
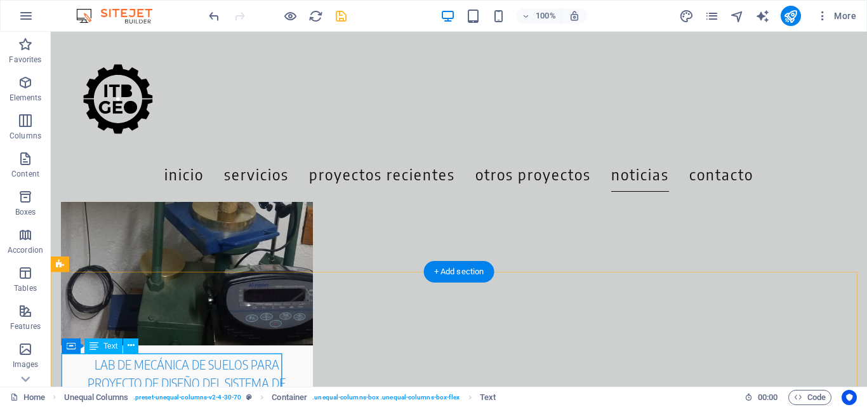
scroll to position [5952, 0]
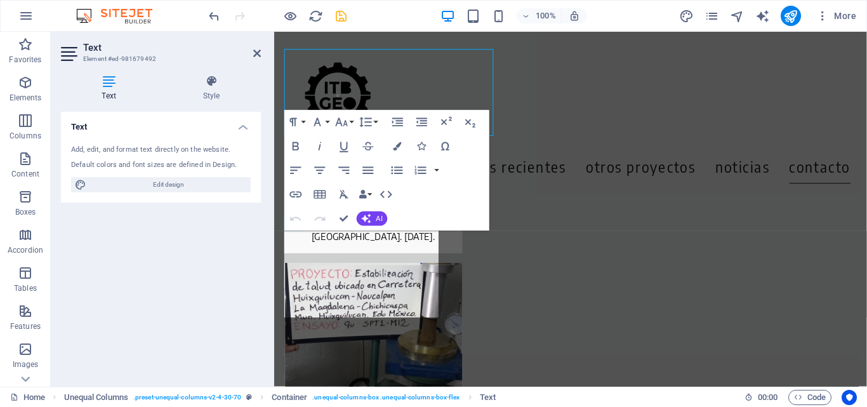
scroll to position [6097, 0]
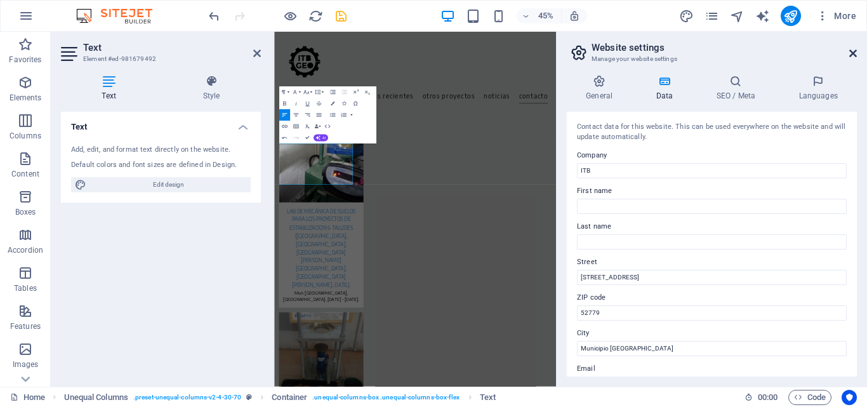
drag, startPoint x: 856, startPoint y: 54, endPoint x: 362, endPoint y: 225, distance: 522.8
click at [856, 54] on icon at bounding box center [853, 53] width 8 height 10
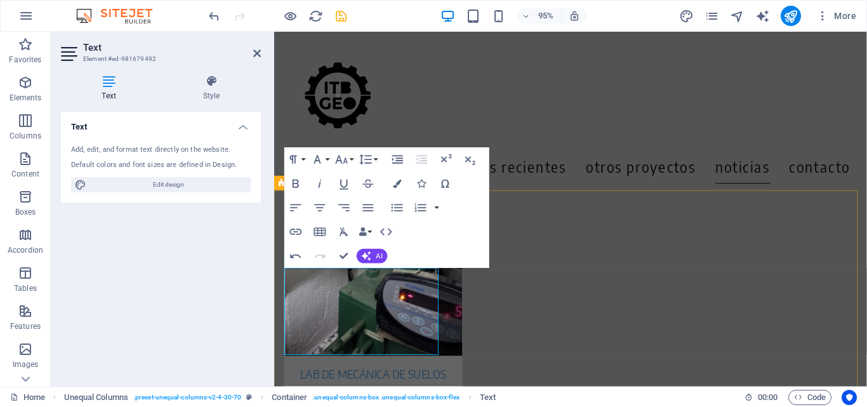
scroll to position [6058, 0]
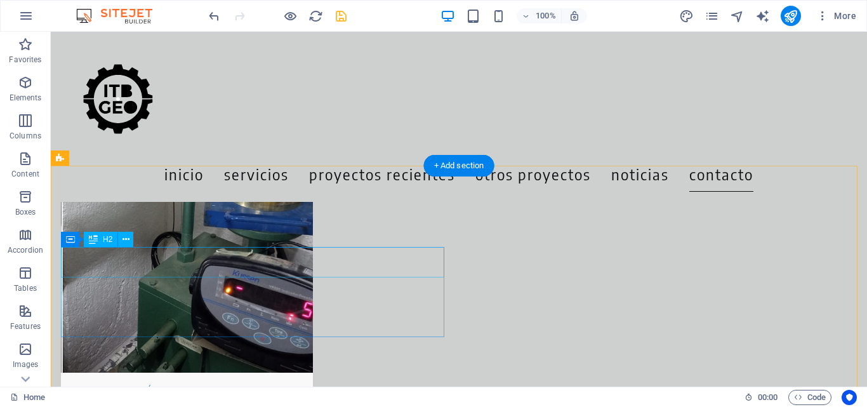
scroll to position [6166, 0]
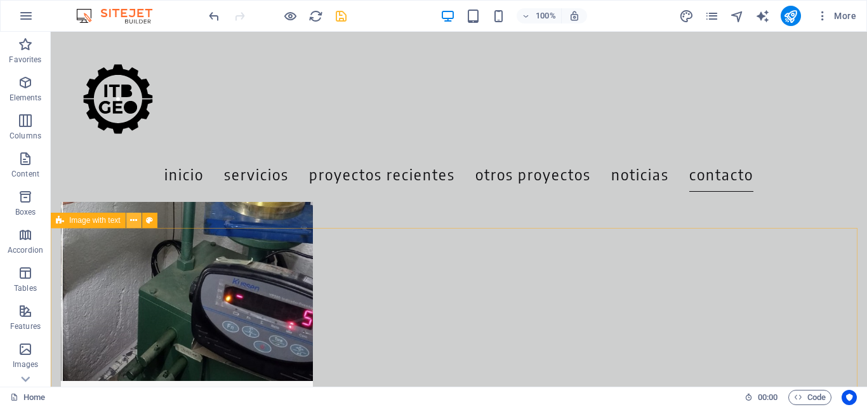
click at [133, 223] on icon at bounding box center [133, 220] width 7 height 13
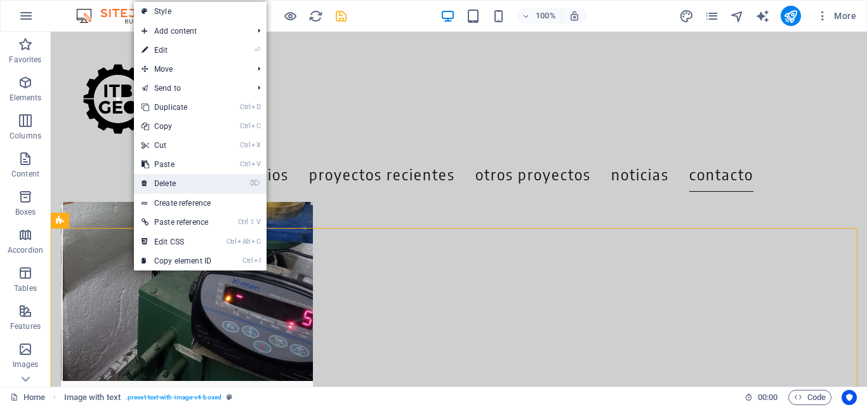
click at [175, 182] on link "⌦ Delete" at bounding box center [176, 183] width 85 height 19
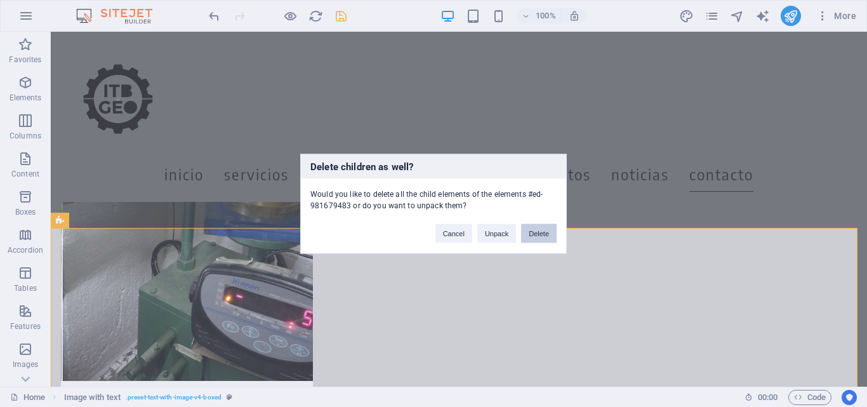
click at [540, 236] on button "Delete" at bounding box center [539, 232] width 36 height 19
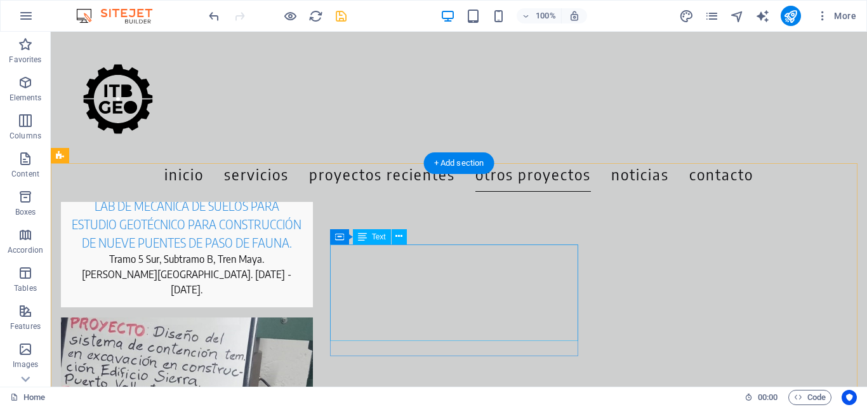
scroll to position [5425, 0]
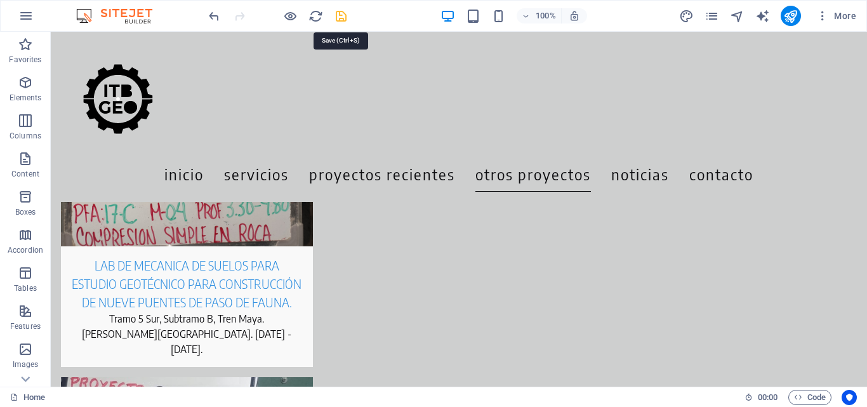
click at [341, 15] on icon "save" at bounding box center [341, 16] width 15 height 15
